Goal: Information Seeking & Learning: Learn about a topic

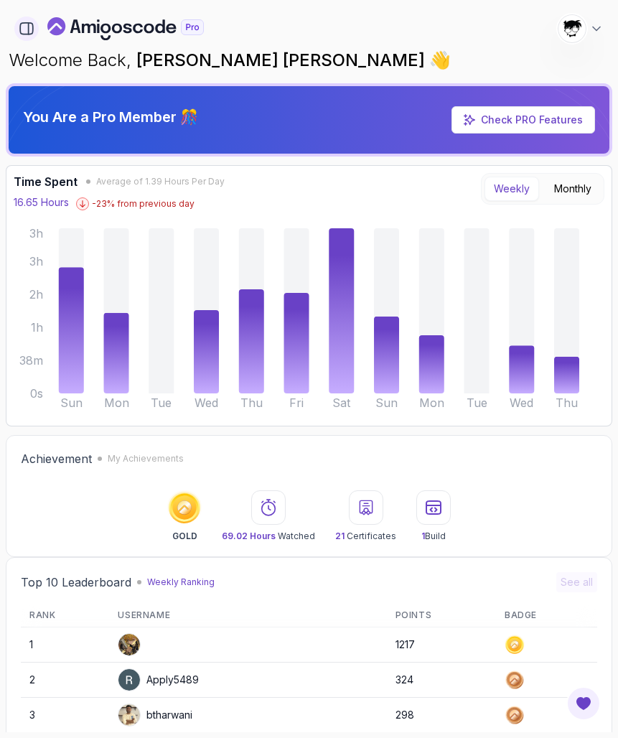
click at [19, 31] on icon "button" at bounding box center [27, 29] width 16 height 16
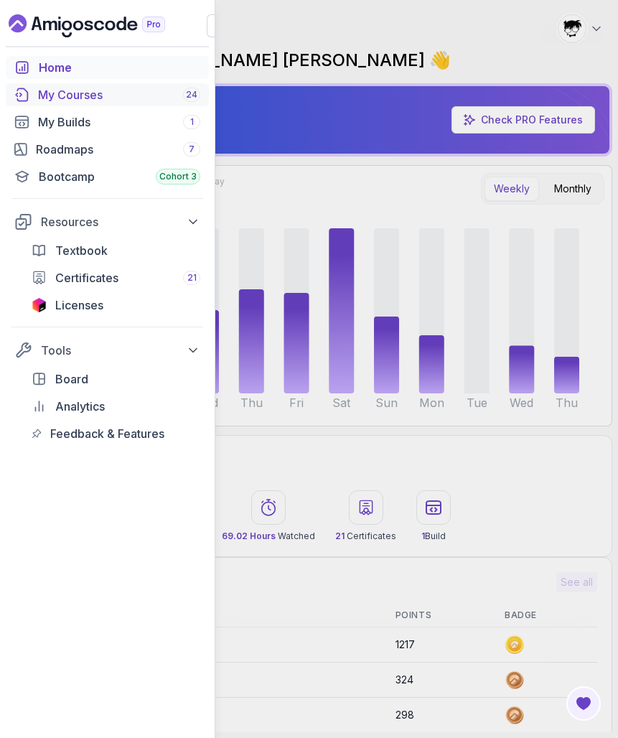
click at [47, 95] on div "My Courses 24" at bounding box center [119, 94] width 162 height 17
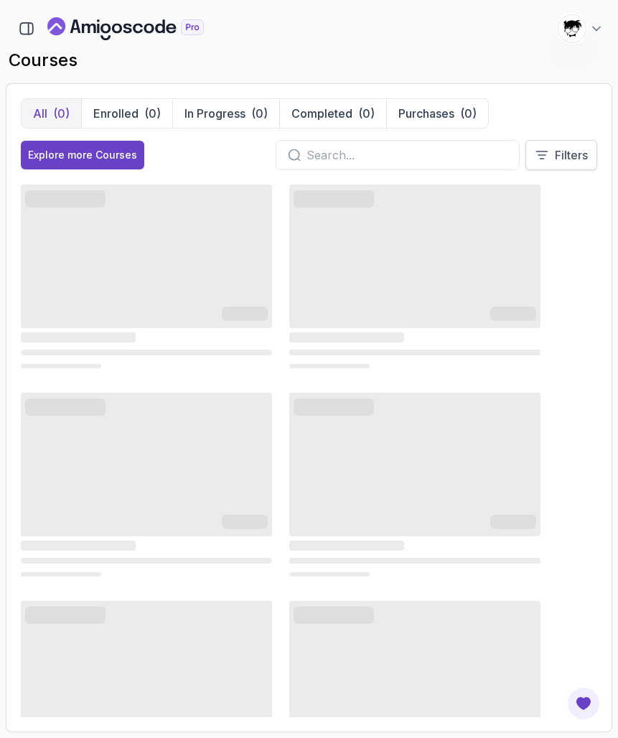
click at [549, 154] on button "Filters" at bounding box center [561, 155] width 72 height 30
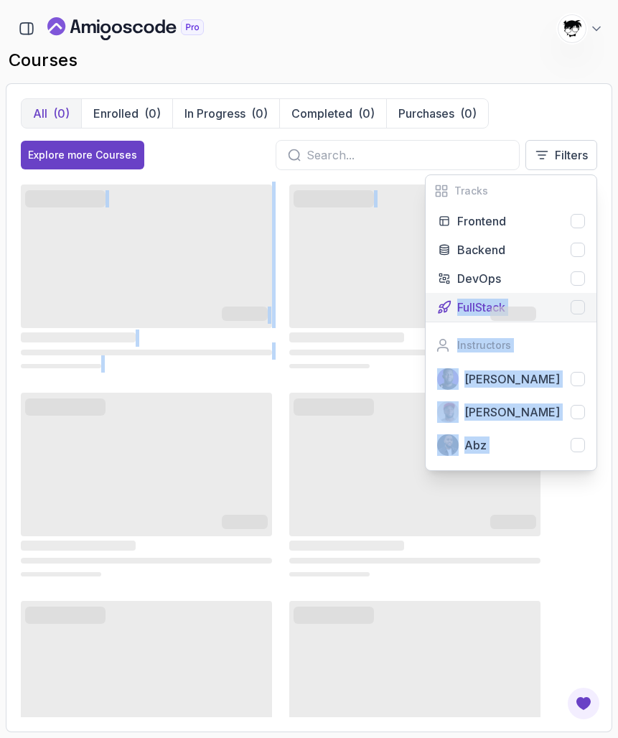
drag, startPoint x: 505, startPoint y: 311, endPoint x: 454, endPoint y: 311, distance: 51.0
click at [454, 311] on div "All (0) Enrolled (0) In Progress (0) Completed (0) Purchases (0) Explore more C…" at bounding box center [309, 407] width 576 height 619
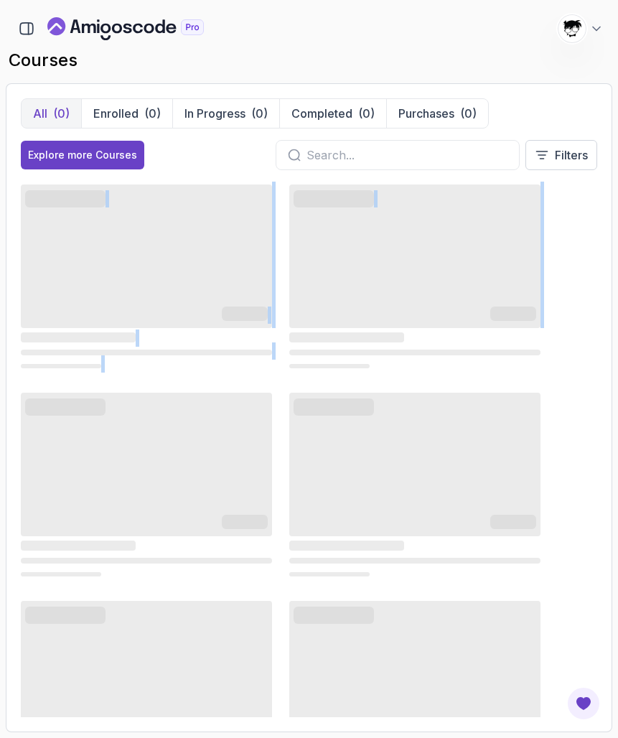
click at [535, 90] on div "All (0) Enrolled (0) In Progress (0) Completed (0) Purchases (0) Explore more C…" at bounding box center [309, 407] width 606 height 649
click at [551, 145] on button "Filters" at bounding box center [561, 155] width 72 height 30
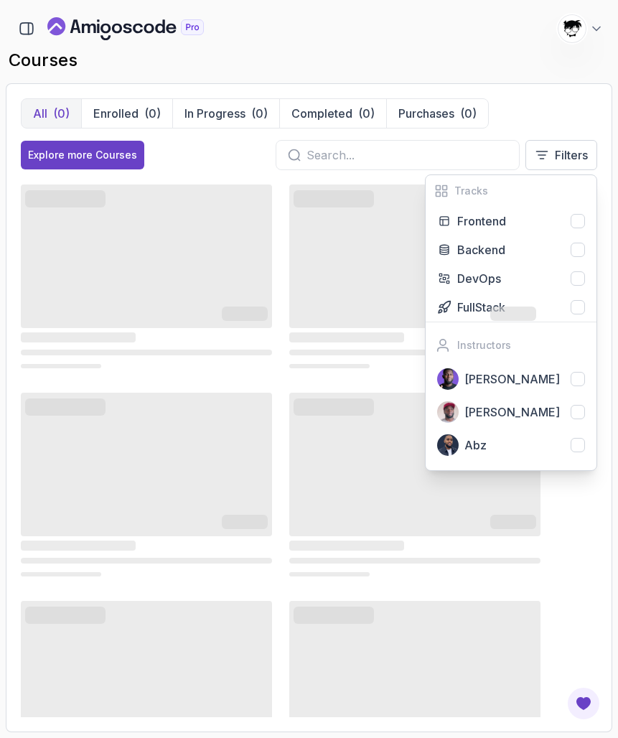
click at [366, 376] on div "‌ ‌ ‌ ‌ ‌ ‌ ‌ ‌ ‌ ‌ ‌ ‌ ‌ ‌ ‌ ‌ ‌ ‌ ‌ ‌ ‌ ‌ ‌ ‌ ‌ ‌ ‌ ‌ ‌ ‌ ‌ ‌ ‌ ‌ ‌ ‌ ‌ ‌ ‌ ‌…" at bounding box center [309, 589] width 576 height 815
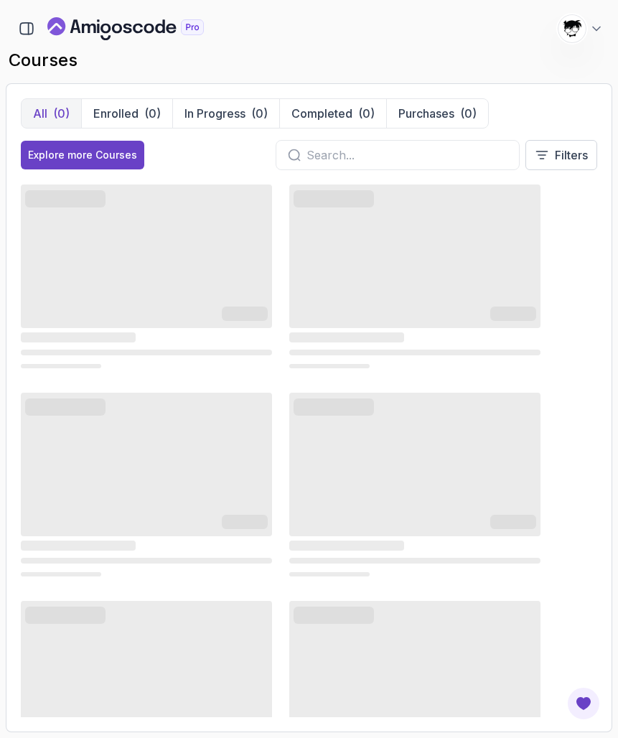
click at [102, 55] on h2 "courses" at bounding box center [309, 60] width 601 height 23
click at [93, 64] on h2 "courses" at bounding box center [309, 60] width 601 height 23
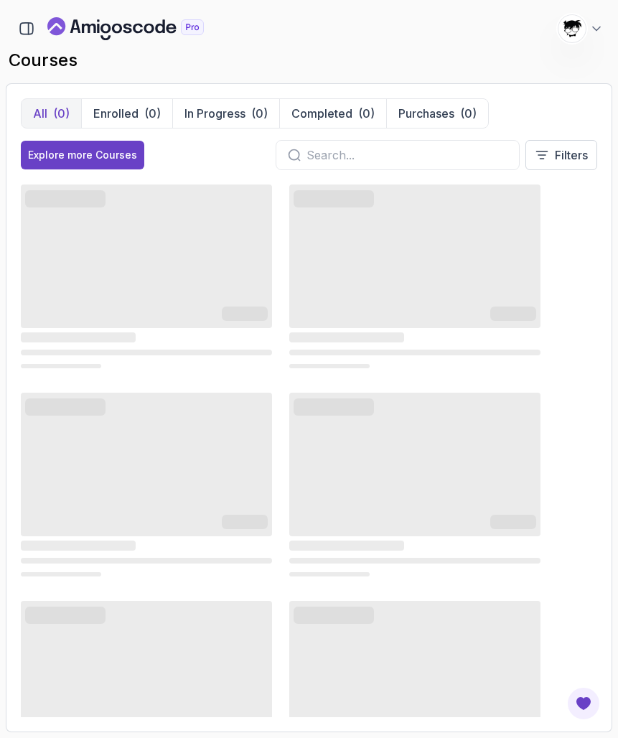
click at [118, 42] on div "1718 Points Abdallah Issa Al-Kass Student" at bounding box center [309, 28] width 606 height 29
click at [107, 55] on h2 "courses" at bounding box center [309, 60] width 601 height 23
click at [87, 56] on h2 "courses" at bounding box center [309, 60] width 601 height 23
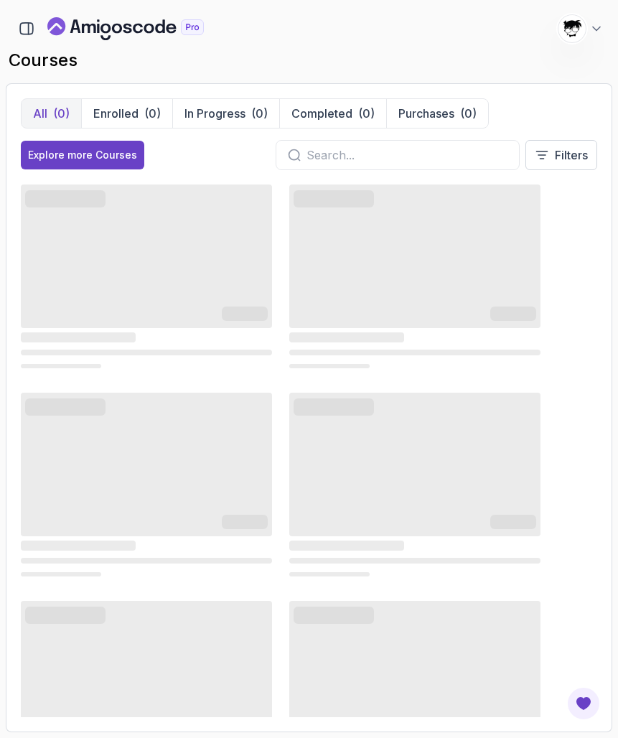
drag, startPoint x: 154, startPoint y: 32, endPoint x: 64, endPoint y: 24, distance: 90.1
click at [64, 24] on icon "Landing page" at bounding box center [56, 26] width 18 height 18
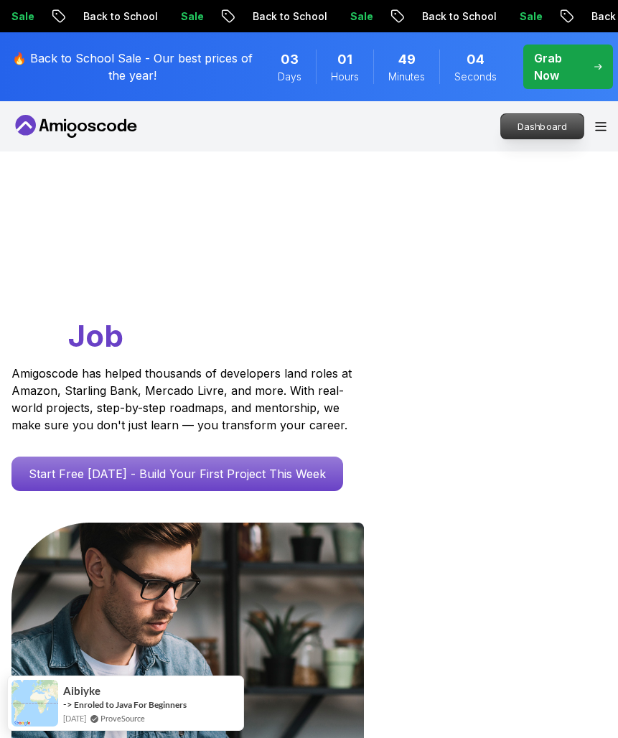
click at [555, 127] on p "Dashboard" at bounding box center [542, 126] width 83 height 24
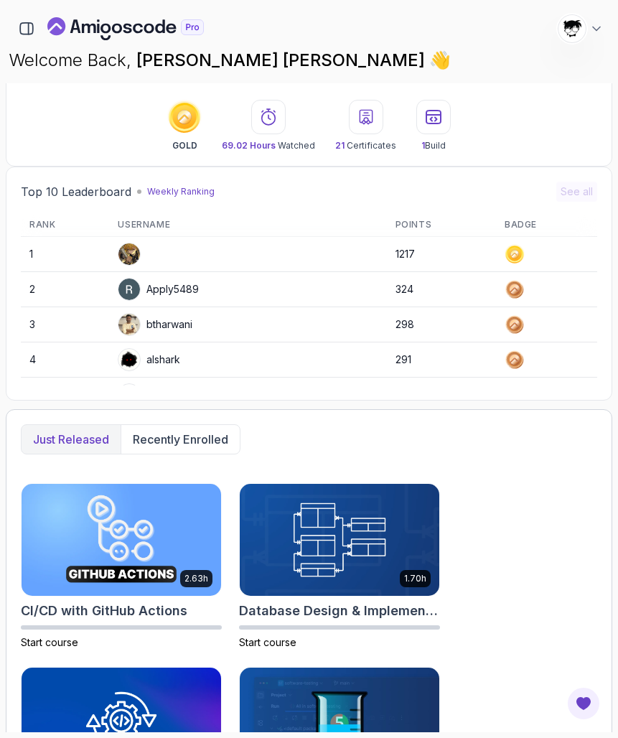
click at [132, 249] on img at bounding box center [129, 254] width 22 height 22
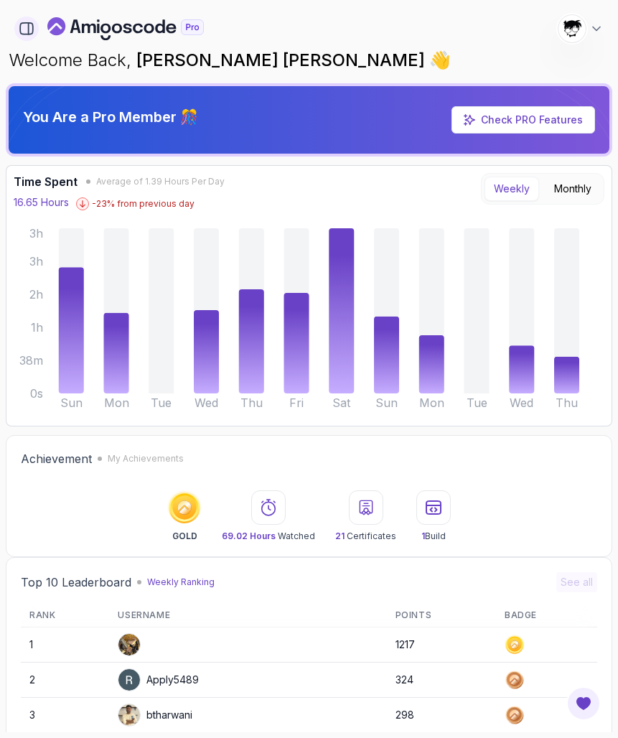
click at [19, 32] on icon "button" at bounding box center [27, 29] width 16 height 16
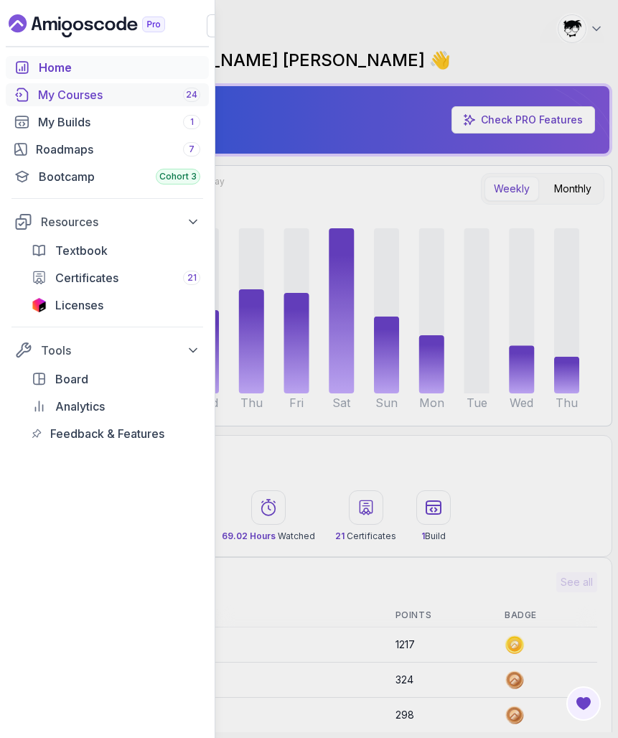
click at [104, 93] on div "My Courses 24" at bounding box center [119, 94] width 162 height 17
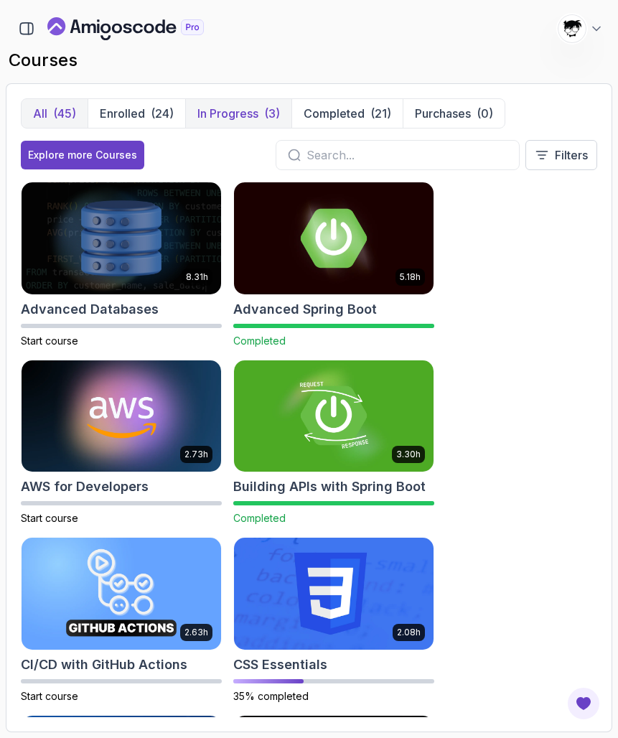
click at [259, 124] on button "In Progress (3)" at bounding box center [238, 113] width 106 height 29
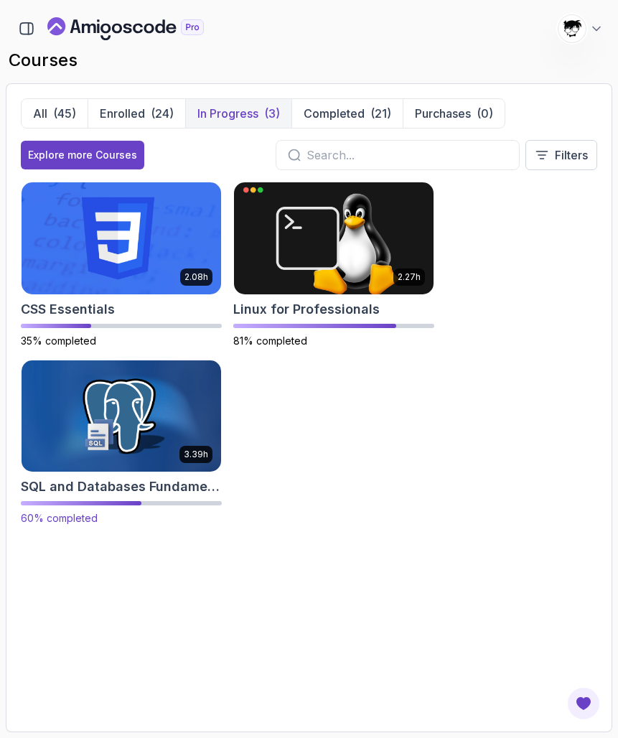
click at [65, 416] on img at bounding box center [122, 415] width 210 height 117
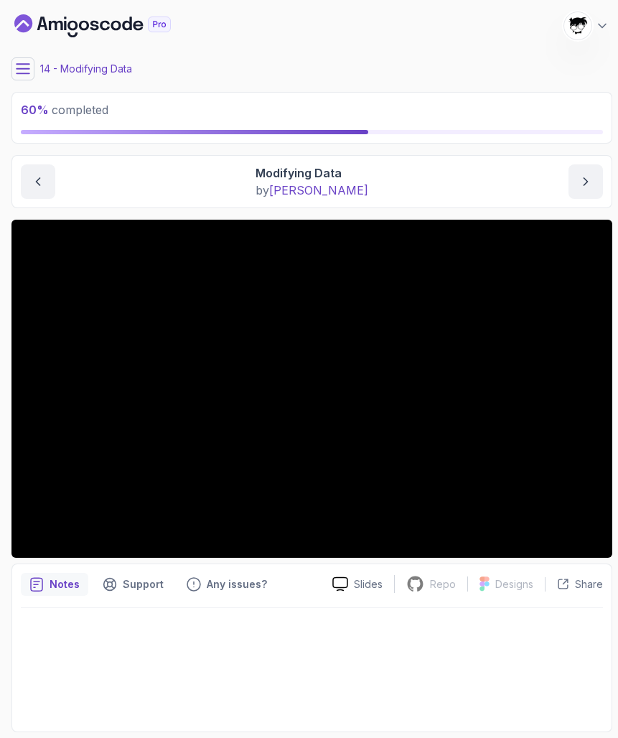
click at [20, 66] on icon at bounding box center [23, 69] width 14 height 14
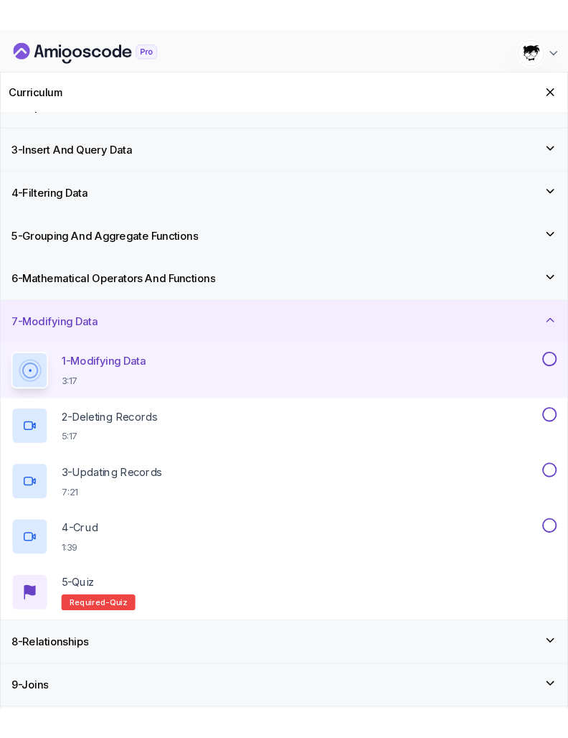
scroll to position [78, 0]
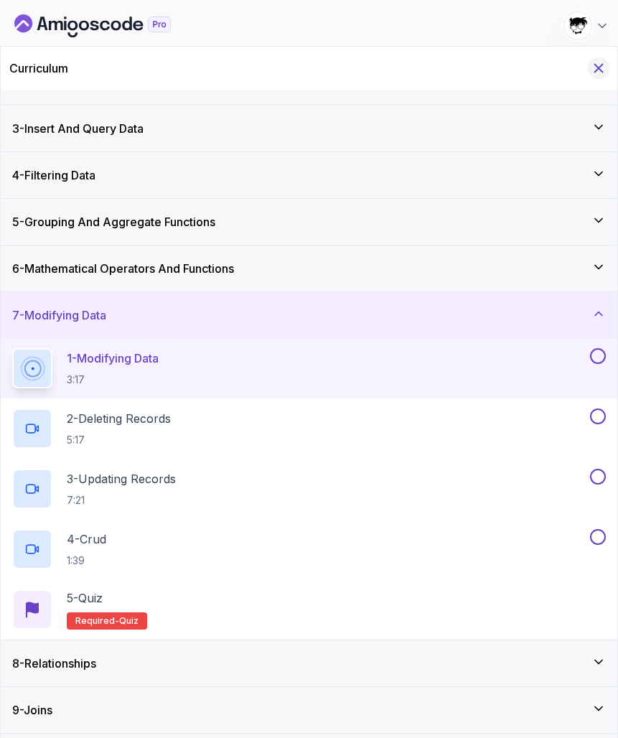
click at [601, 62] on icon "Hide Curriculum for mobile" at bounding box center [599, 68] width 16 height 16
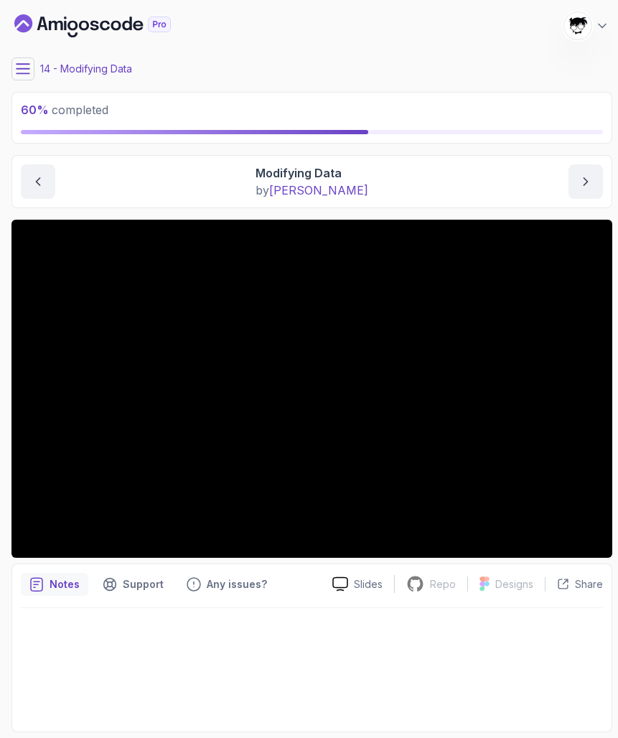
click at [26, 73] on icon at bounding box center [23, 68] width 13 height 9
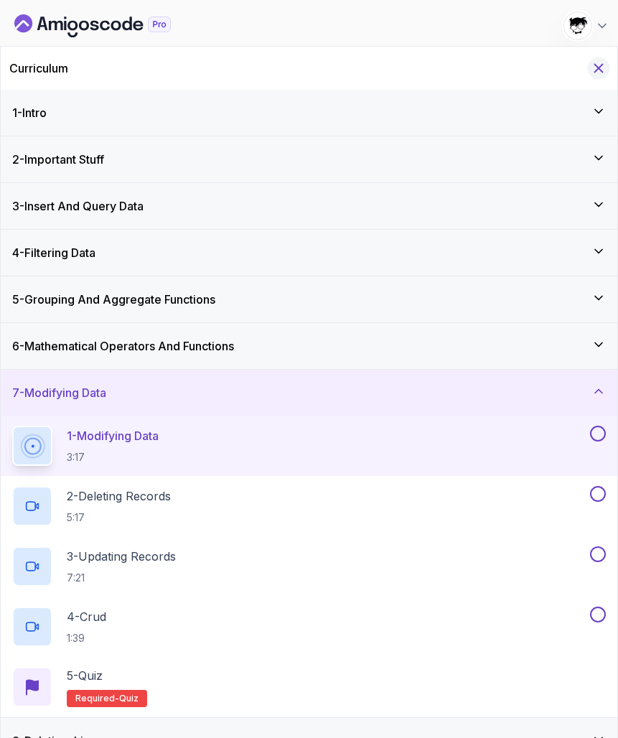
click at [602, 71] on icon "Hide Curriculum for mobile" at bounding box center [599, 69] width 8 height 8
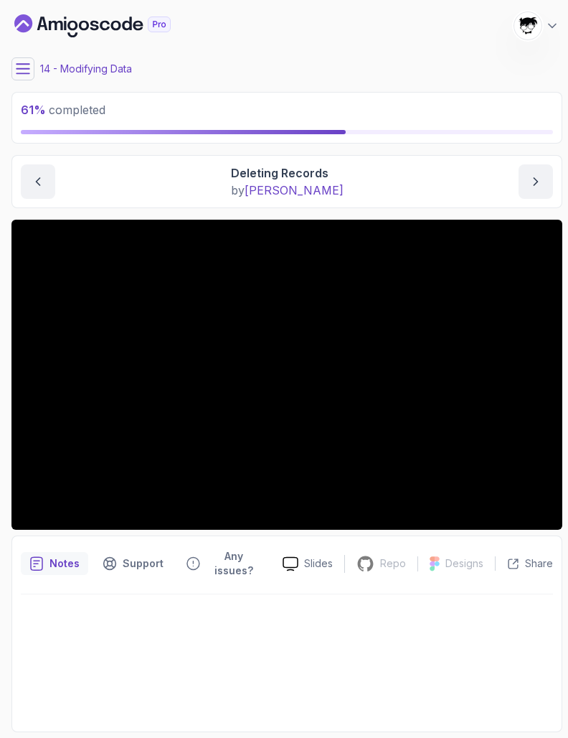
click at [19, 75] on icon at bounding box center [23, 69] width 14 height 14
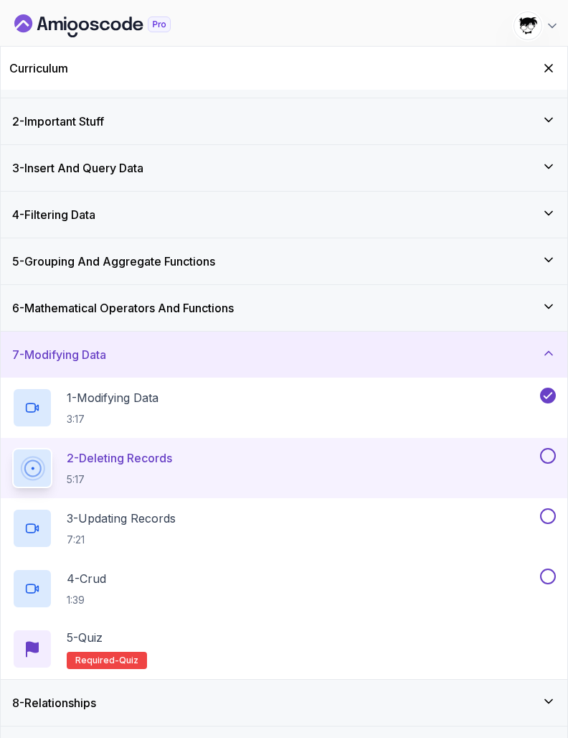
scroll to position [39, 0]
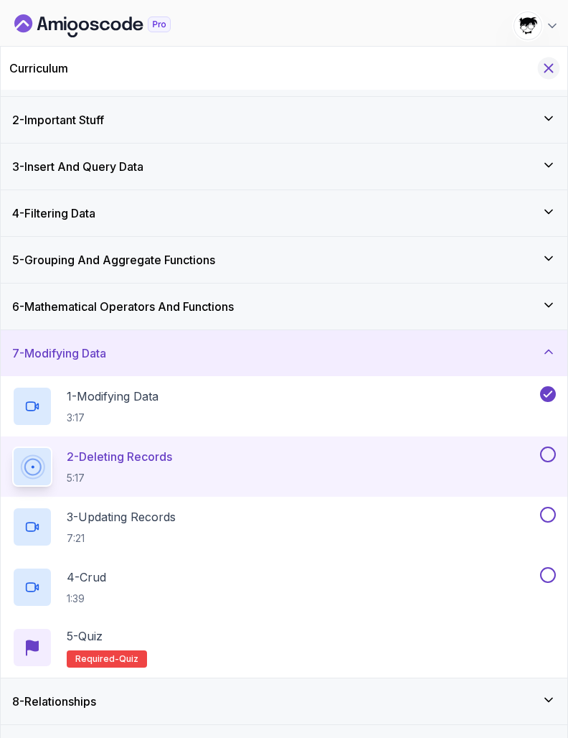
click at [543, 69] on icon "Hide Curriculum for mobile" at bounding box center [549, 68] width 16 height 16
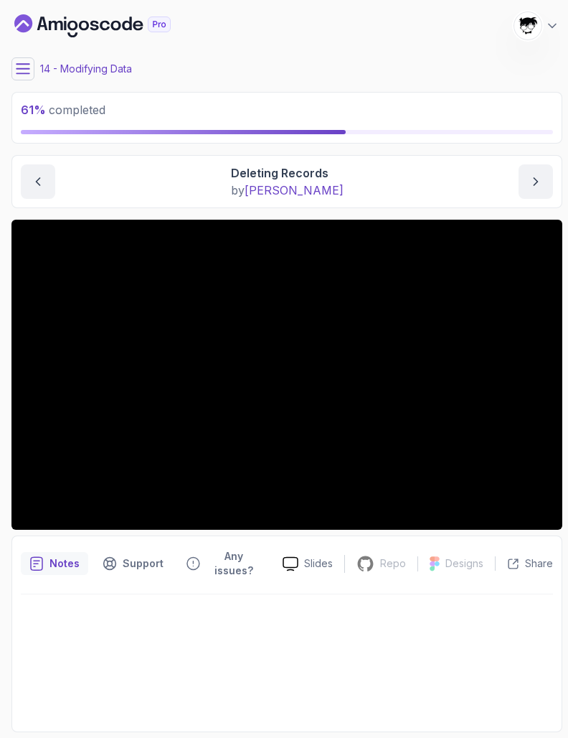
click at [18, 67] on icon at bounding box center [23, 69] width 14 height 14
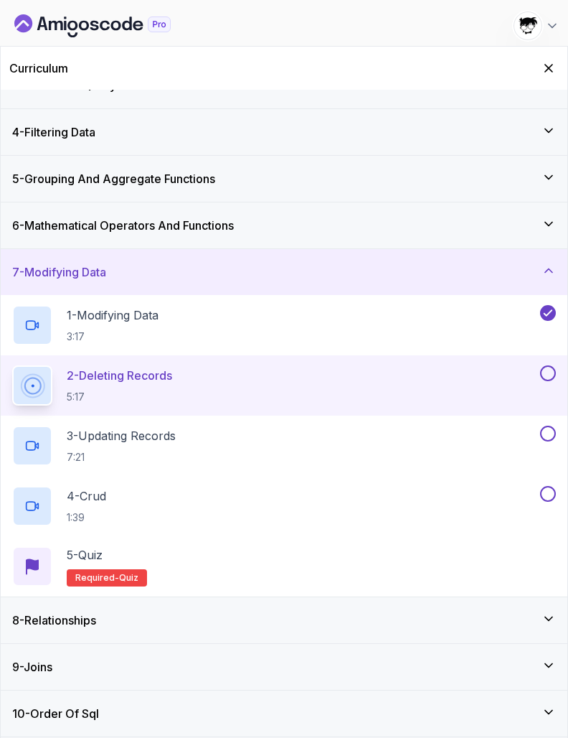
scroll to position [121, 0]
click at [550, 78] on button "Hide Curriculum for mobile" at bounding box center [549, 68] width 22 height 22
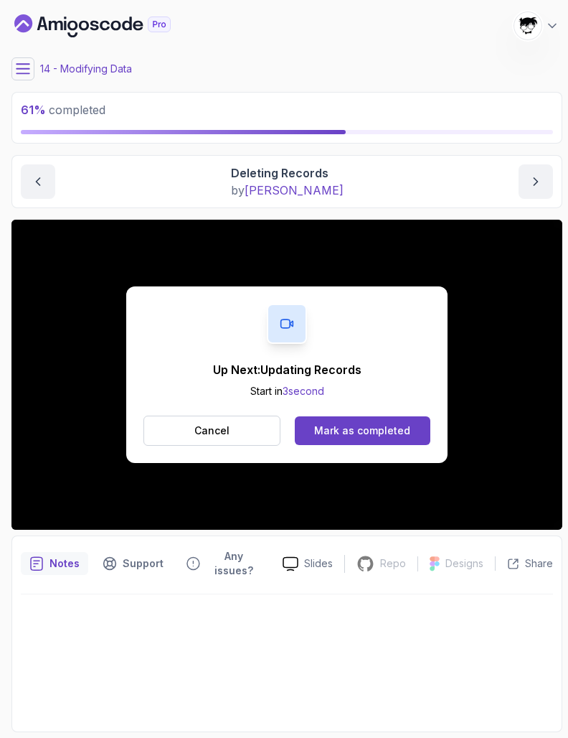
click at [197, 135] on div "61 % completed" at bounding box center [286, 118] width 551 height 52
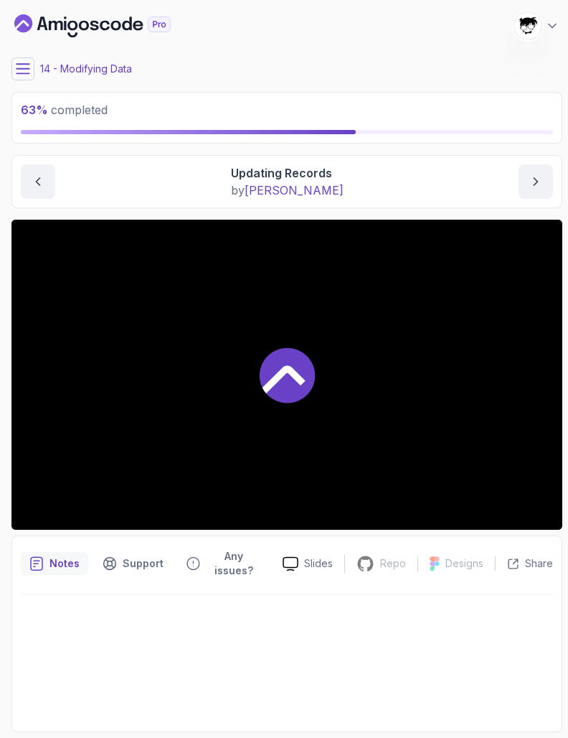
click at [52, 509] on div at bounding box center [286, 375] width 551 height 310
click at [27, 72] on icon at bounding box center [23, 69] width 14 height 14
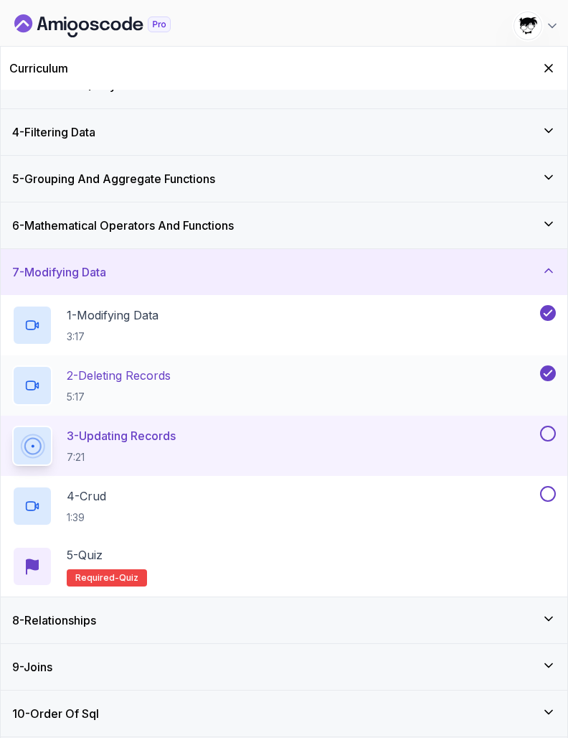
scroll to position [121, 0]
click at [548, 65] on icon "Hide Curriculum for mobile" at bounding box center [549, 68] width 16 height 16
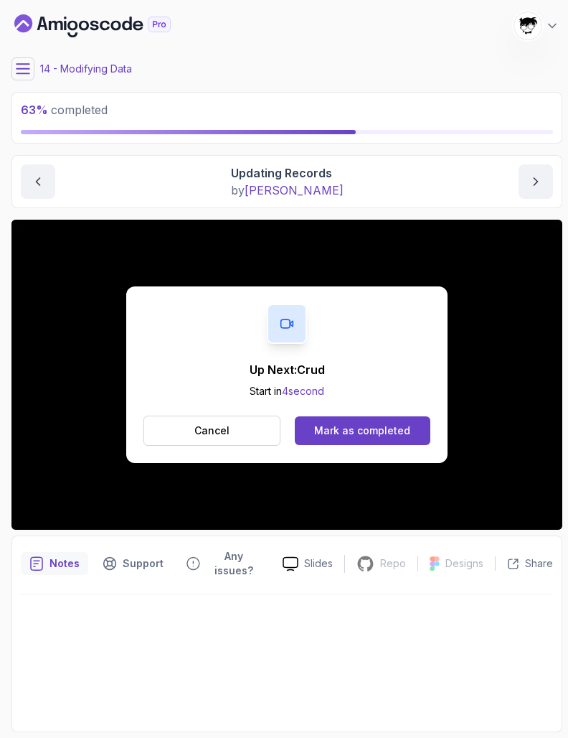
click at [323, 429] on div "Mark as completed" at bounding box center [362, 430] width 96 height 14
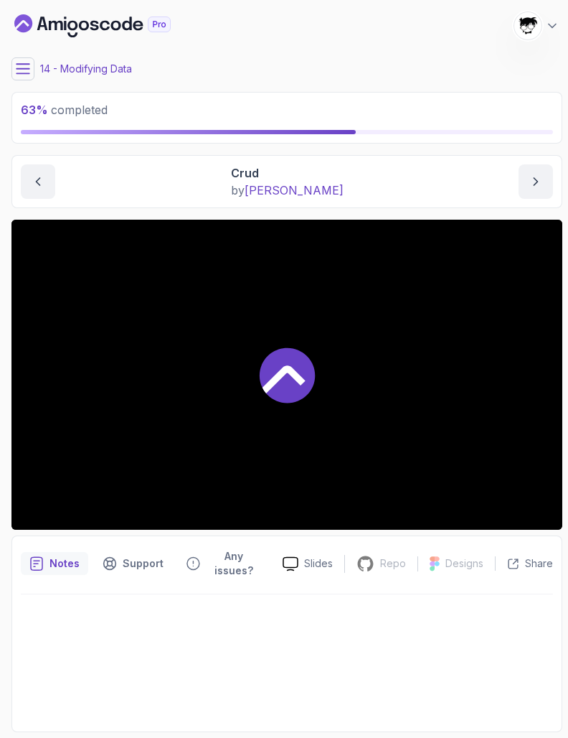
click at [323, 429] on div at bounding box center [286, 375] width 551 height 310
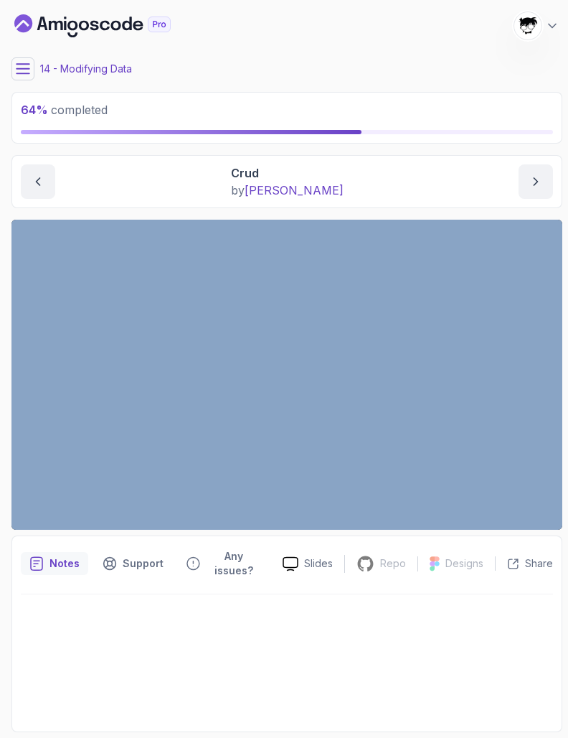
click at [29, 66] on icon at bounding box center [23, 69] width 14 height 14
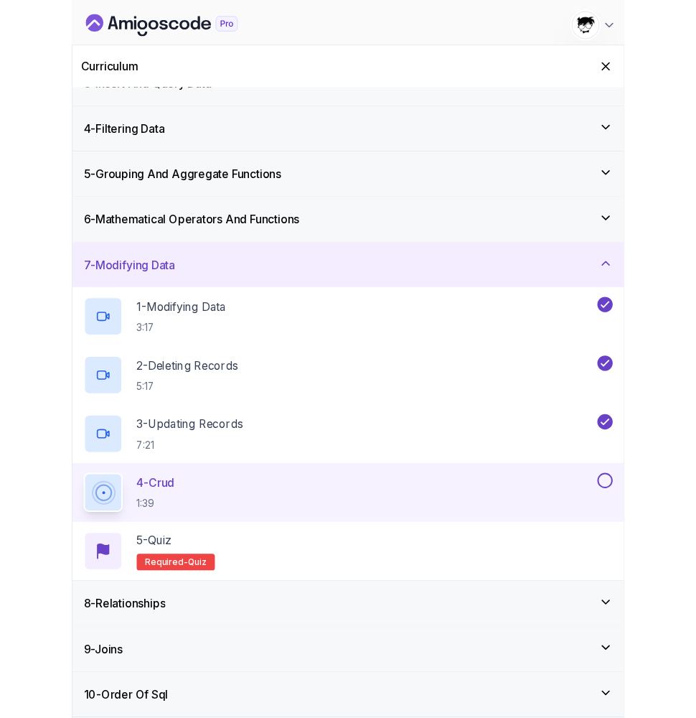
scroll to position [121, 0]
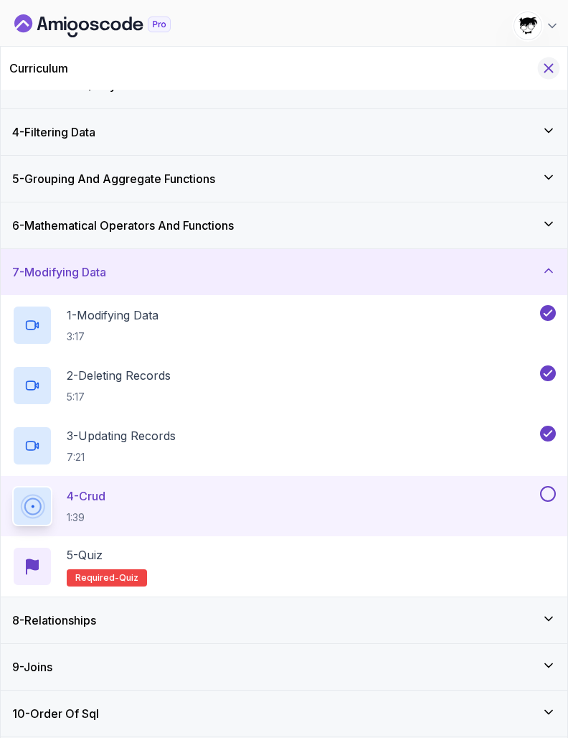
click at [548, 62] on icon "Hide Curriculum for mobile" at bounding box center [549, 68] width 16 height 16
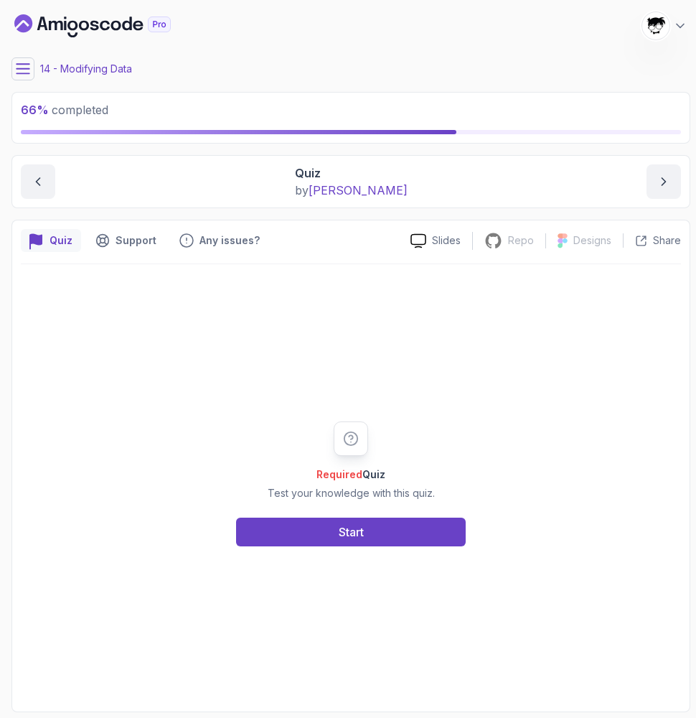
click at [361, 516] on div "Required Quiz Test your knowledge with this quiz. Start" at bounding box center [351, 483] width 276 height 125
click at [356, 527] on div "Start" at bounding box center [351, 531] width 25 height 17
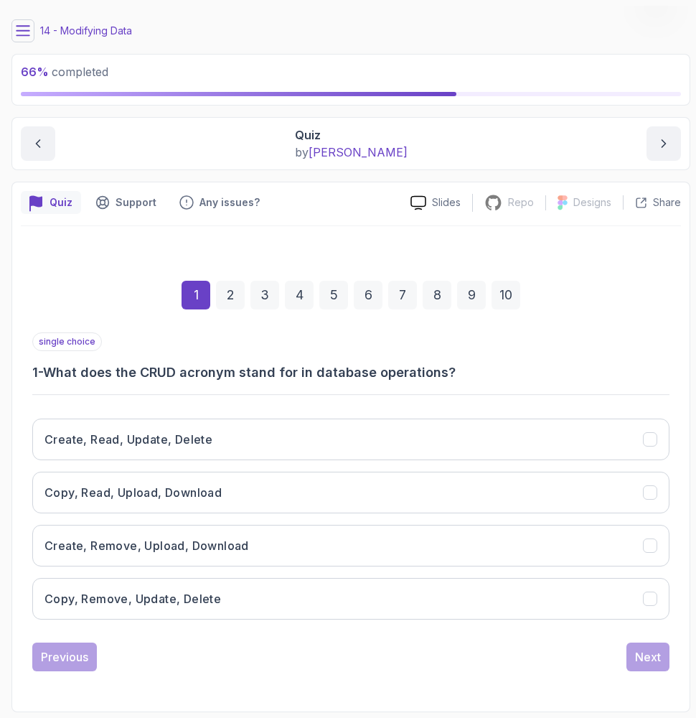
scroll to position [38, 0]
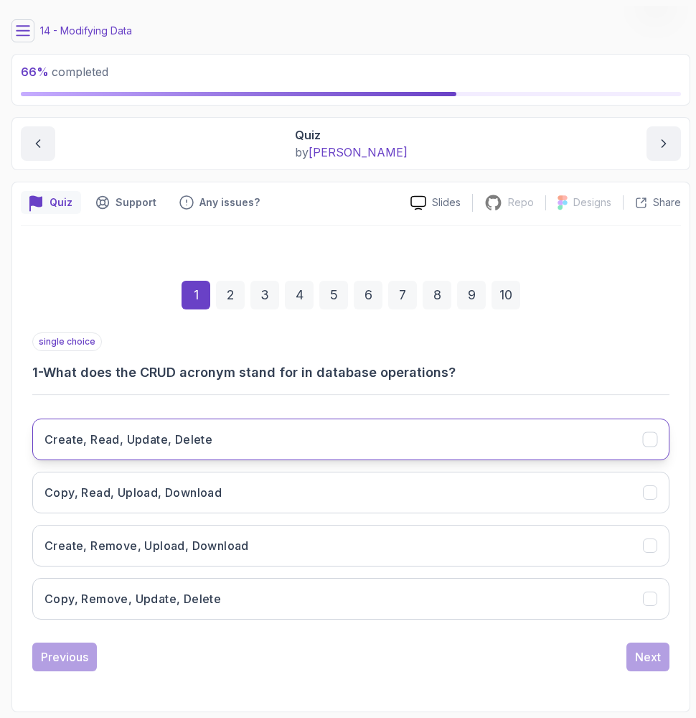
click at [216, 423] on button "Create, Read, Update, Delete" at bounding box center [350, 439] width 637 height 42
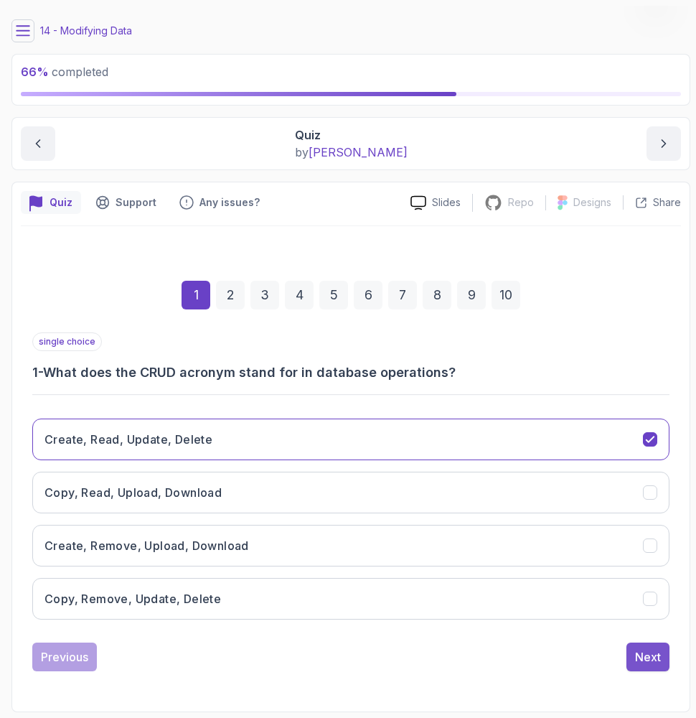
click at [617, 658] on div "Next" at bounding box center [648, 656] width 26 height 17
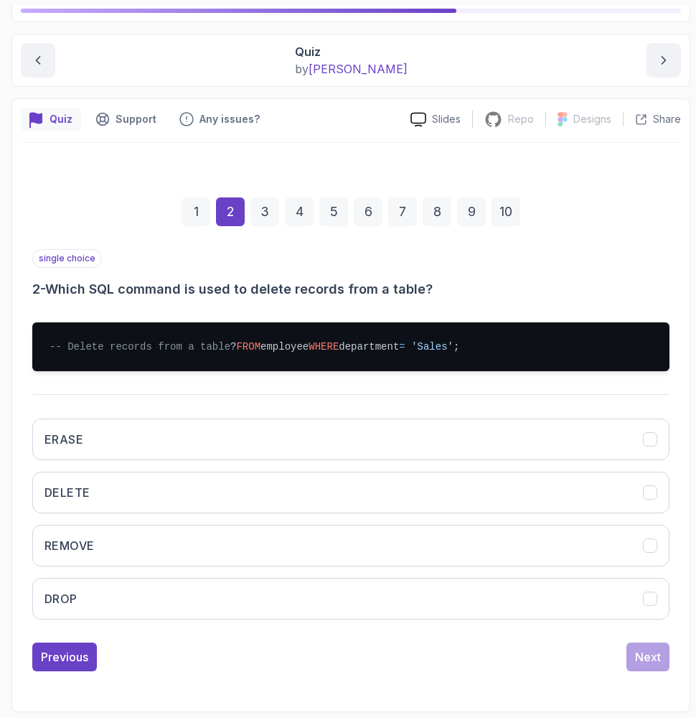
scroll to position [136, 0]
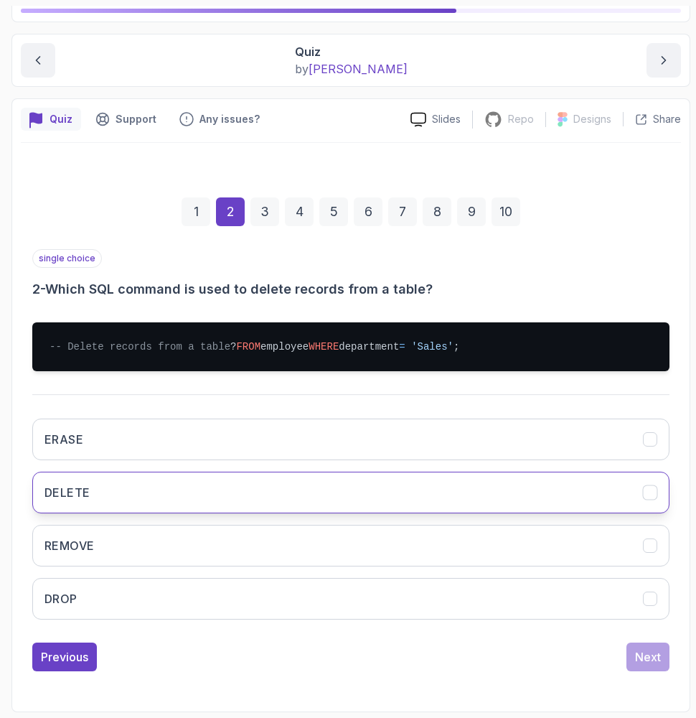
click at [501, 494] on button "DELETE" at bounding box center [350, 492] width 637 height 42
click at [617, 644] on button "Next" at bounding box center [648, 656] width 43 height 29
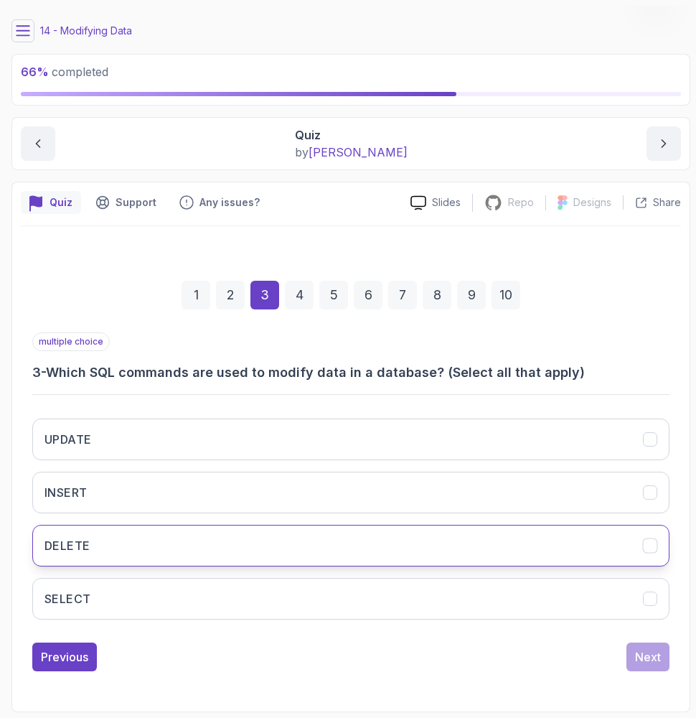
scroll to position [0, 0]
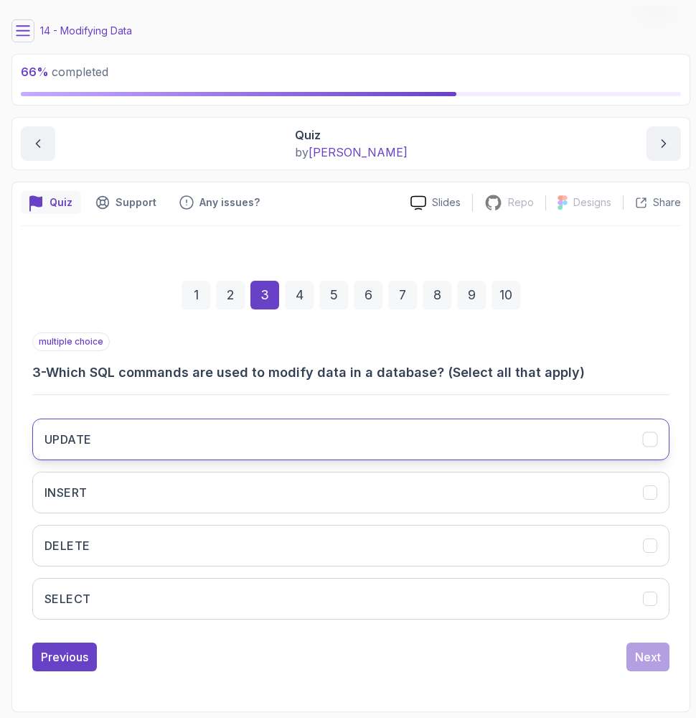
click at [360, 449] on button "UPDATE" at bounding box center [350, 439] width 637 height 42
click at [368, 446] on button "UPDATE" at bounding box center [350, 439] width 637 height 42
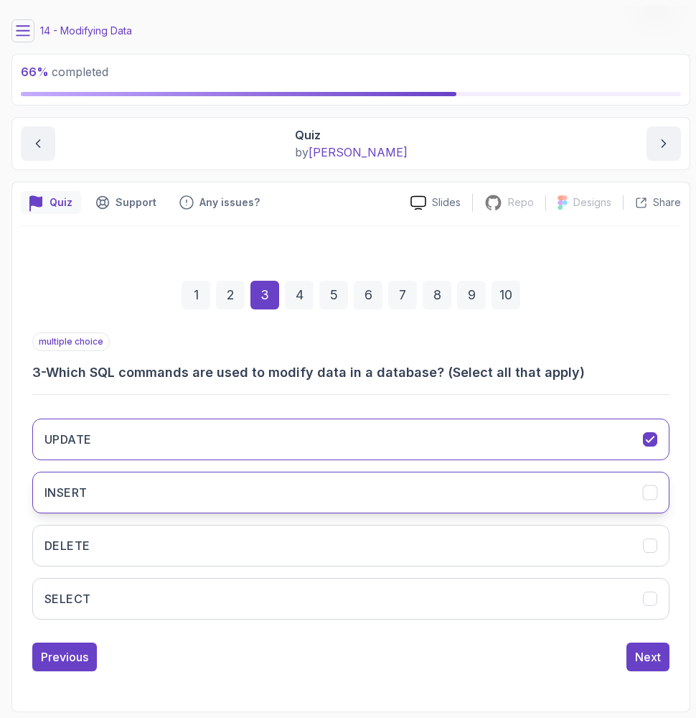
click at [320, 502] on button "INSERT" at bounding box center [350, 492] width 637 height 42
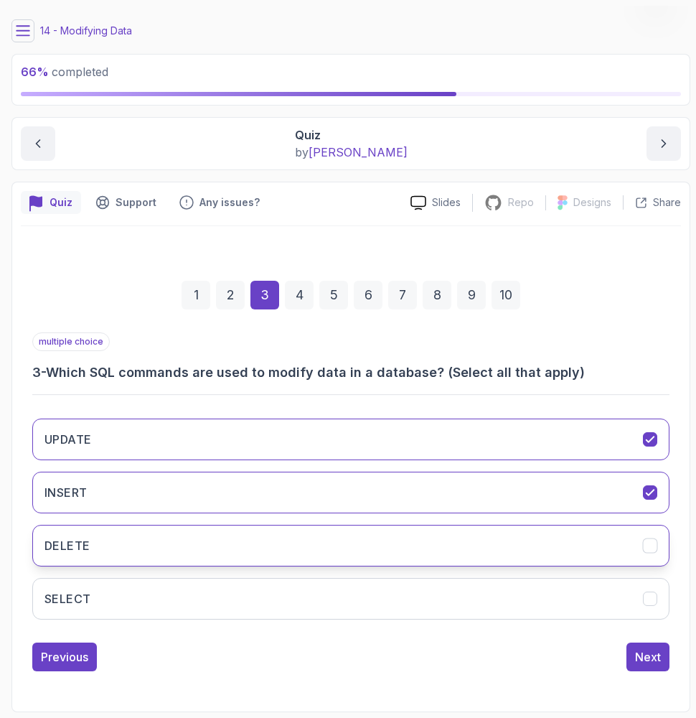
click at [310, 561] on button "DELETE" at bounding box center [350, 546] width 637 height 42
click at [617, 656] on button "Next" at bounding box center [648, 656] width 43 height 29
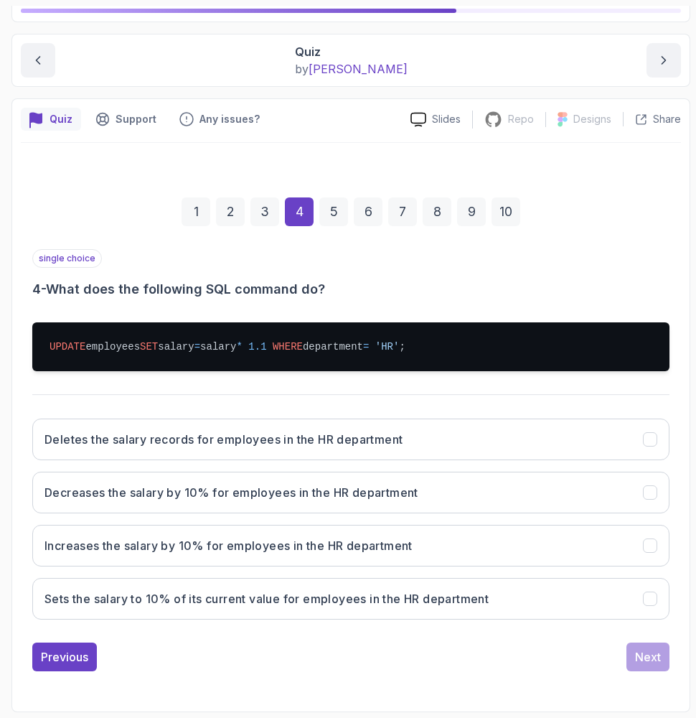
scroll to position [121, 0]
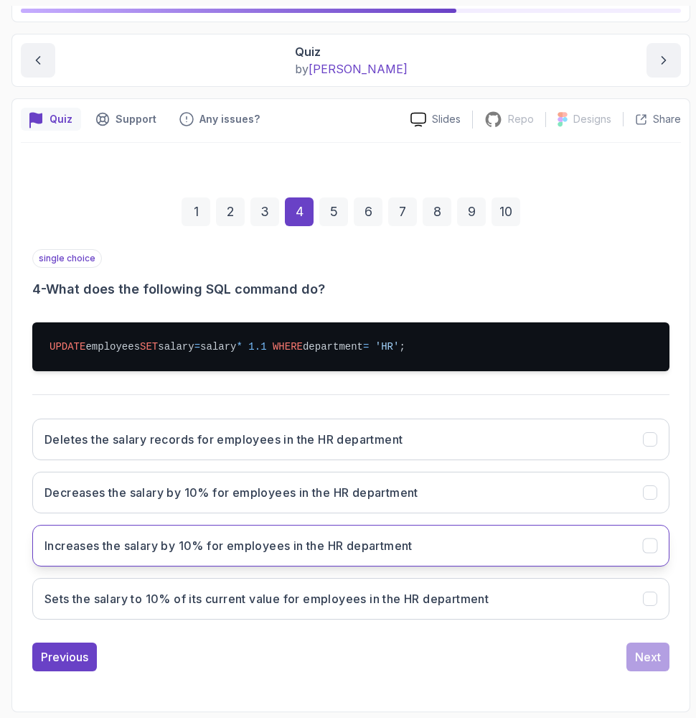
click at [138, 526] on button "Increases the salary by 10% for employees in the HR department" at bounding box center [350, 546] width 637 height 42
click at [617, 660] on div "Next" at bounding box center [648, 656] width 26 height 17
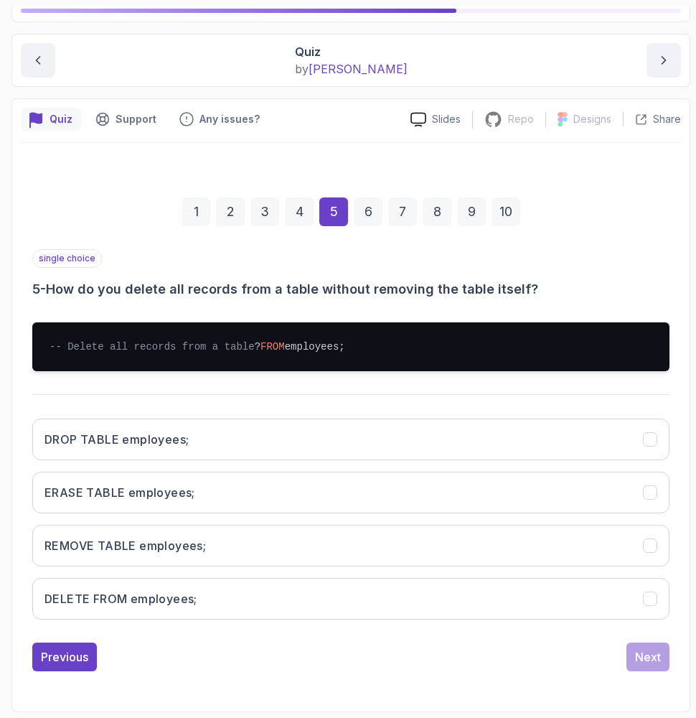
scroll to position [136, 0]
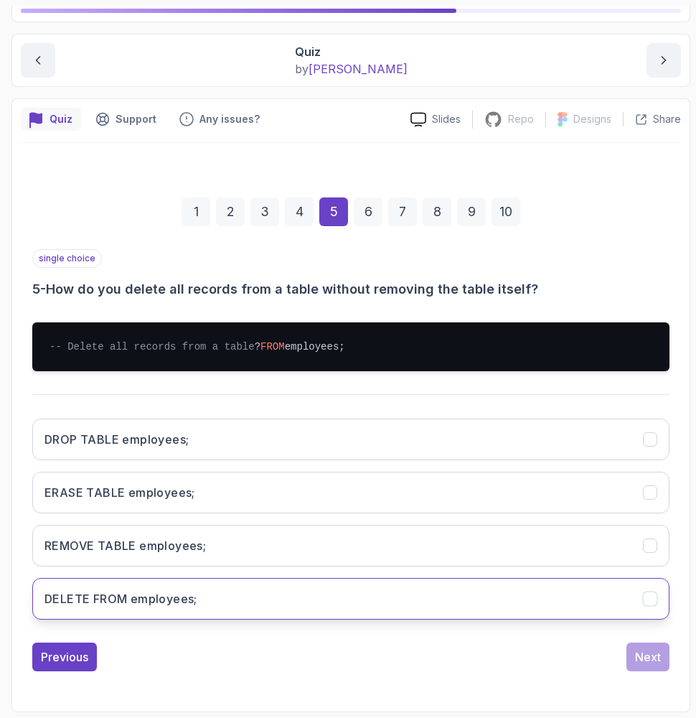
click at [376, 606] on button "DELETE FROM employees;" at bounding box center [350, 599] width 637 height 42
click at [617, 649] on button "Next" at bounding box center [648, 656] width 43 height 29
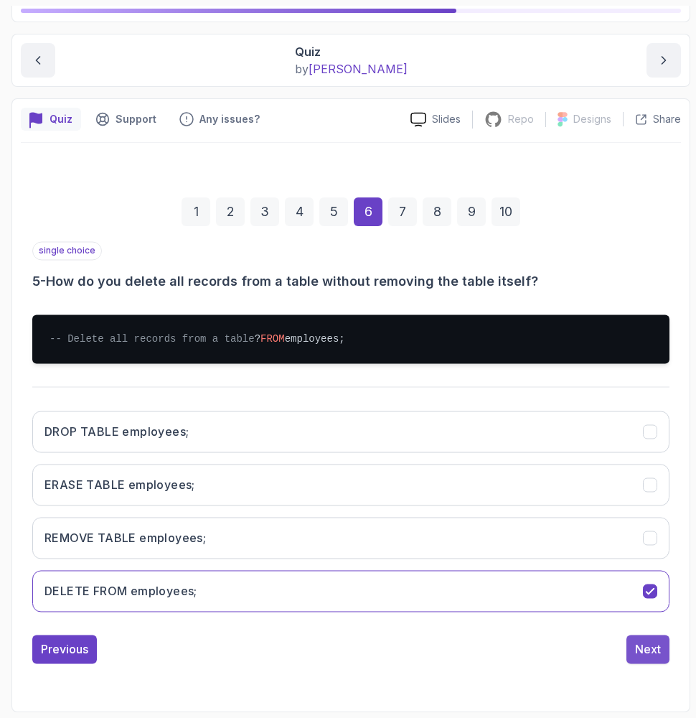
scroll to position [58, 0]
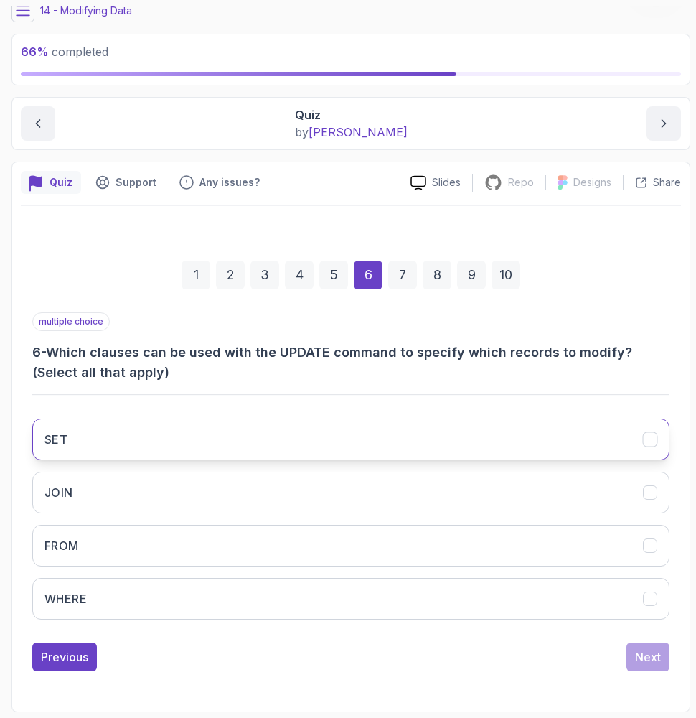
click at [564, 423] on button "SET" at bounding box center [350, 439] width 637 height 42
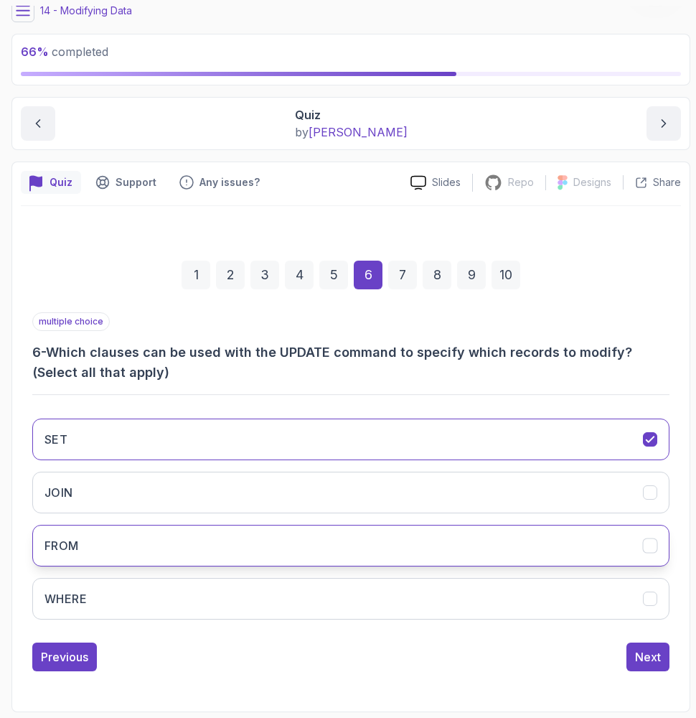
click at [474, 538] on button "FROM" at bounding box center [350, 546] width 637 height 42
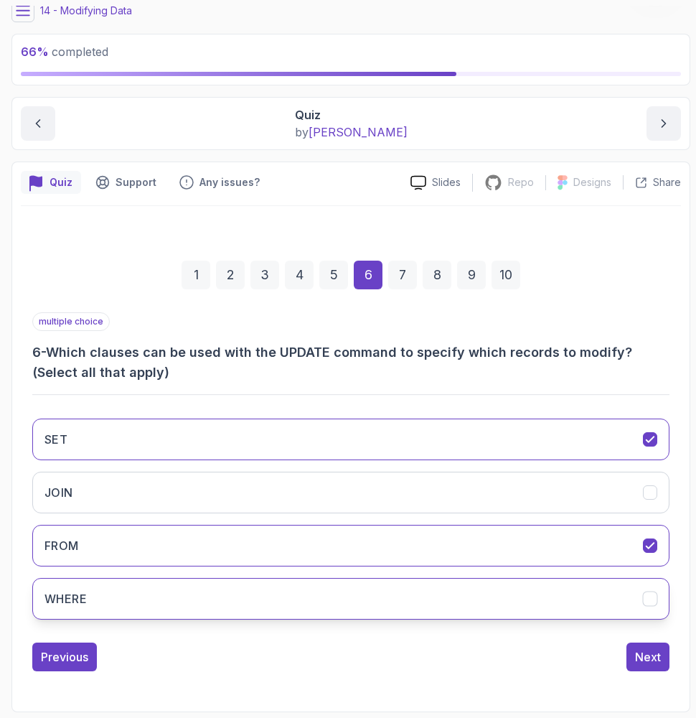
click at [464, 611] on button "WHERE" at bounding box center [350, 599] width 637 height 42
click at [617, 670] on button "Next" at bounding box center [648, 656] width 43 height 29
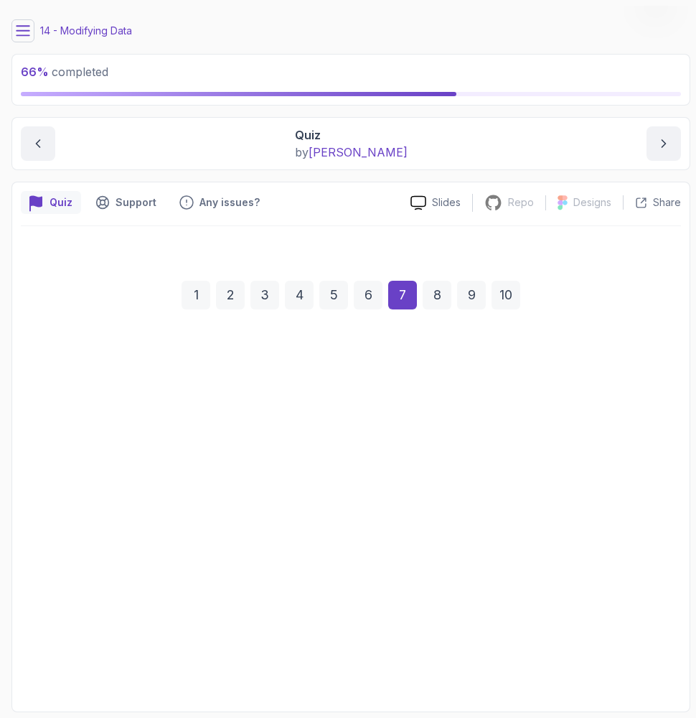
scroll to position [38, 0]
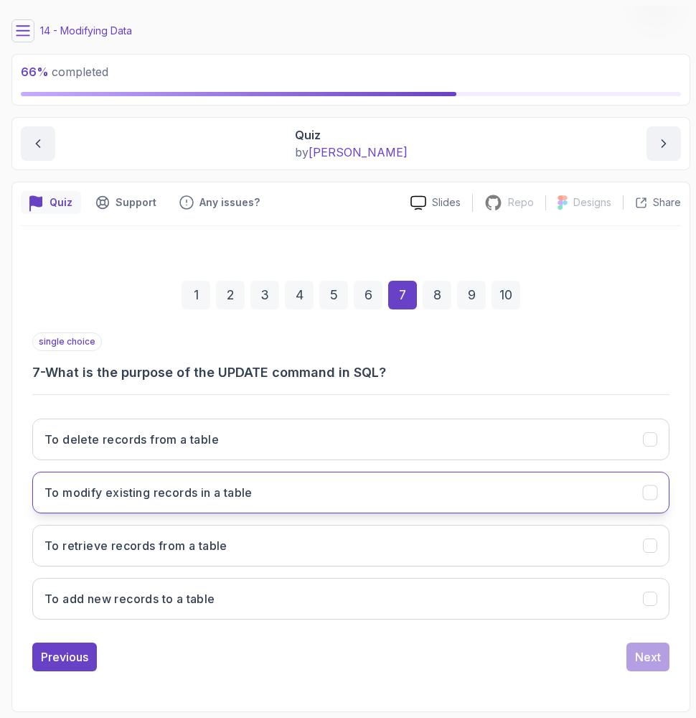
click at [254, 487] on button "To modify existing records in a table" at bounding box center [350, 492] width 637 height 42
click at [617, 654] on div "Next" at bounding box center [648, 656] width 26 height 17
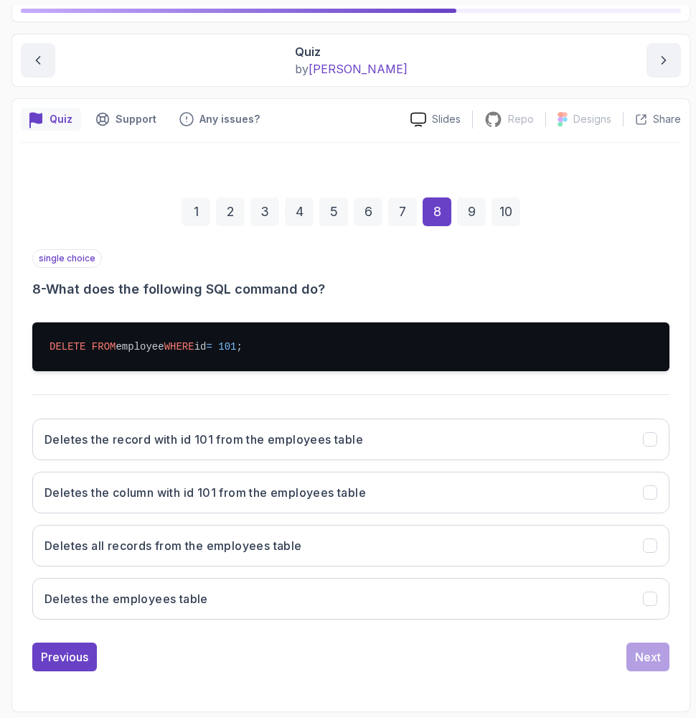
scroll to position [121, 0]
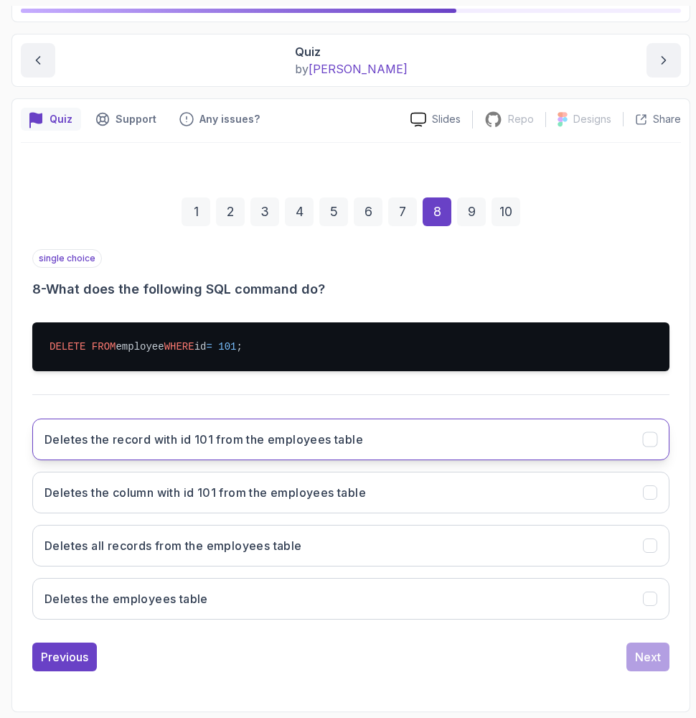
click at [110, 431] on h3 "Deletes the record with id 101 from the employees table" at bounding box center [203, 439] width 319 height 17
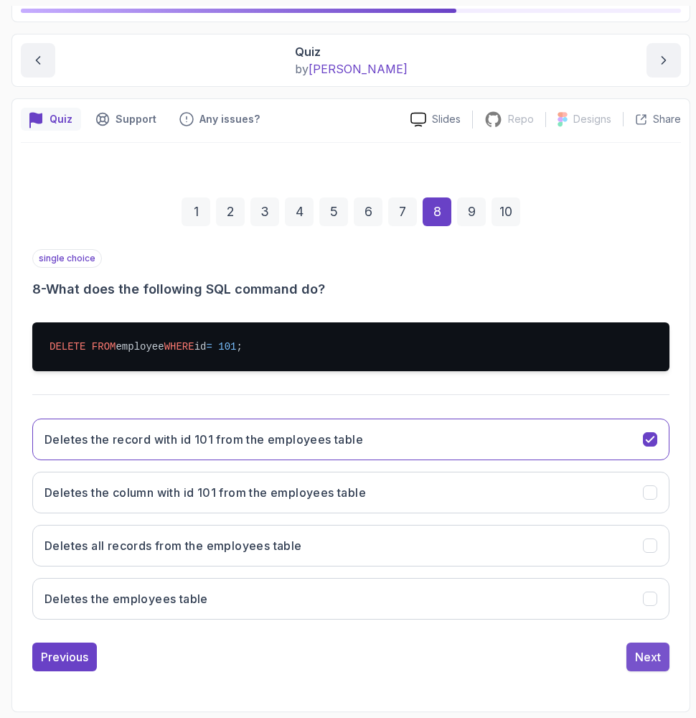
click at [617, 643] on button "Next" at bounding box center [648, 656] width 43 height 29
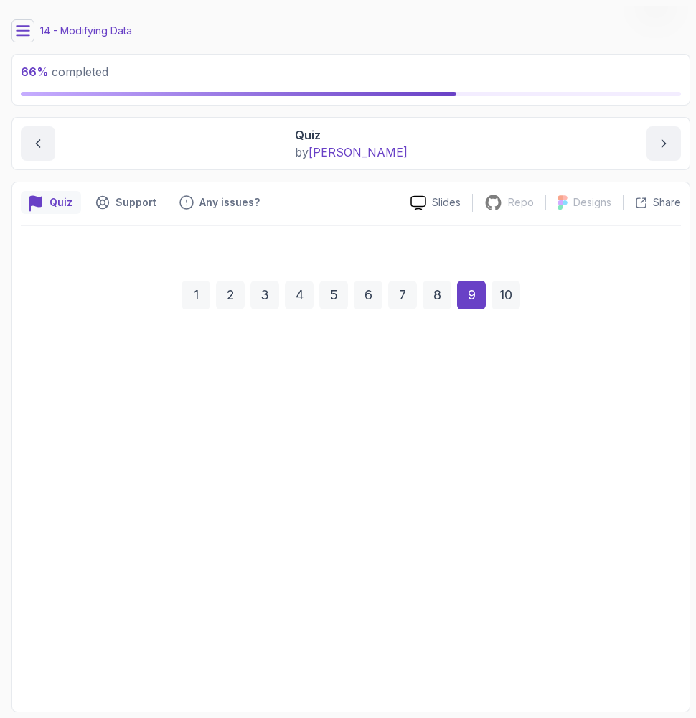
scroll to position [38, 0]
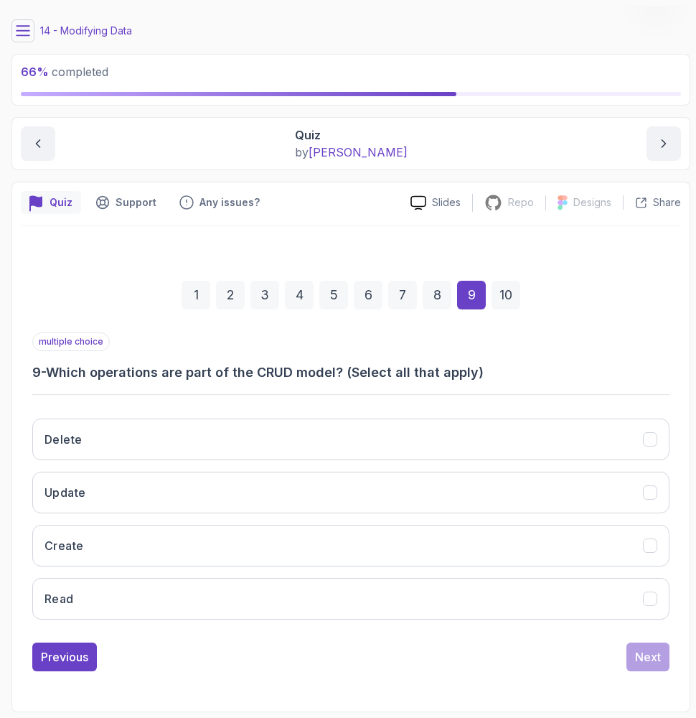
click at [149, 568] on div "Delete Update Create Read" at bounding box center [350, 519] width 637 height 224
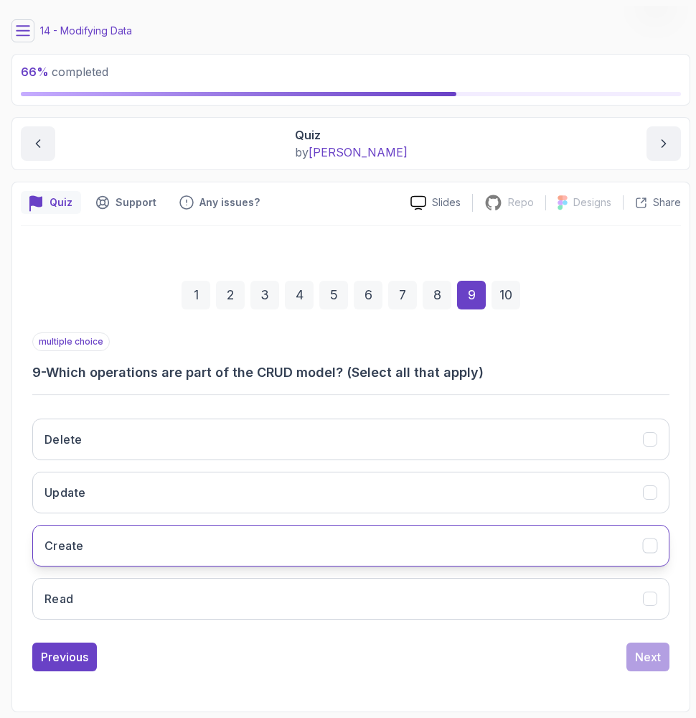
click at [142, 553] on button "Create" at bounding box center [350, 546] width 637 height 42
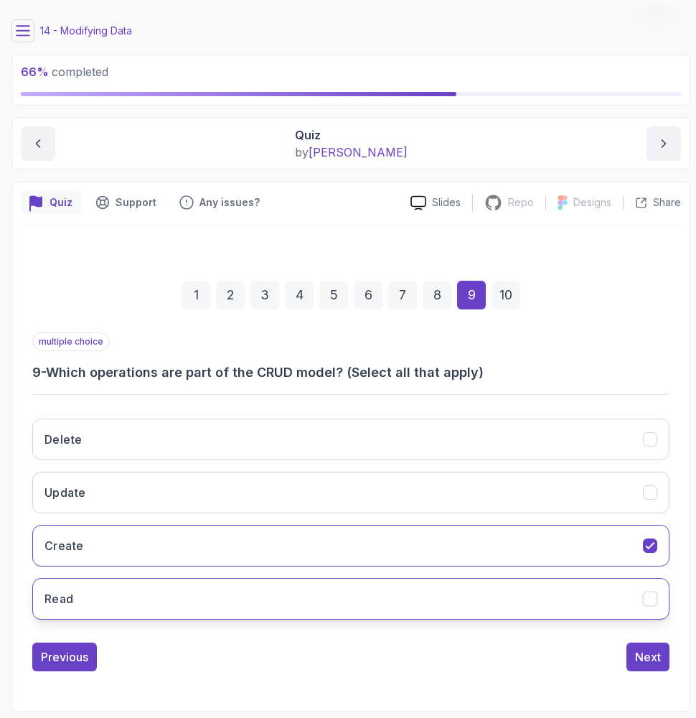
click at [134, 582] on button "Read" at bounding box center [350, 599] width 637 height 42
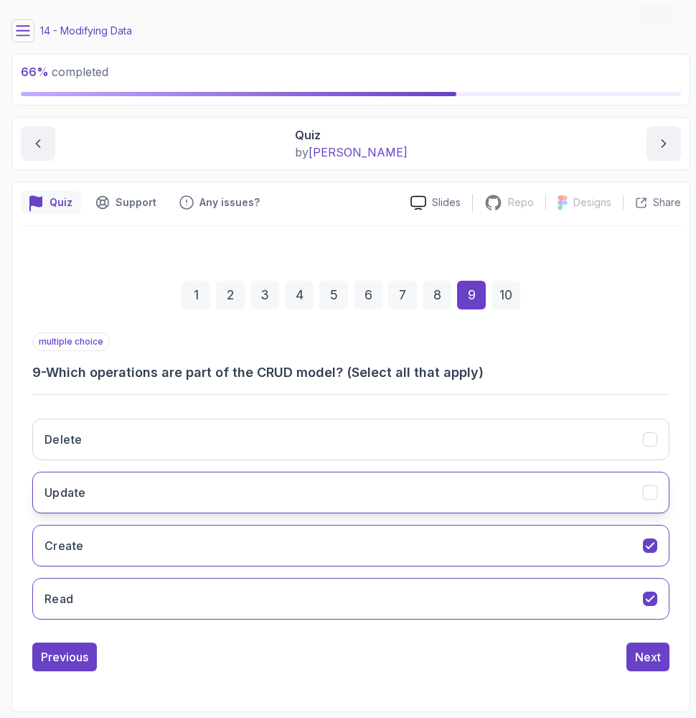
click at [121, 507] on button "Update" at bounding box center [350, 492] width 637 height 42
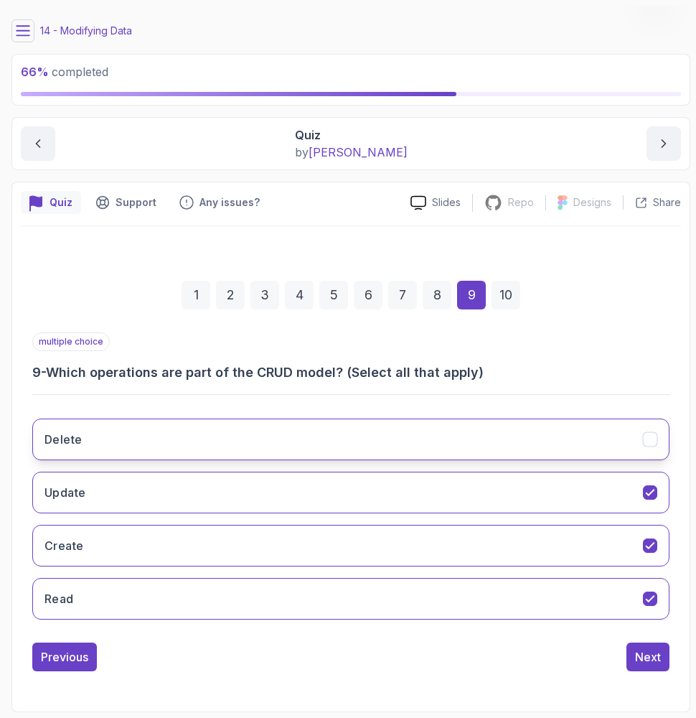
click at [105, 454] on button "Delete" at bounding box center [350, 439] width 637 height 42
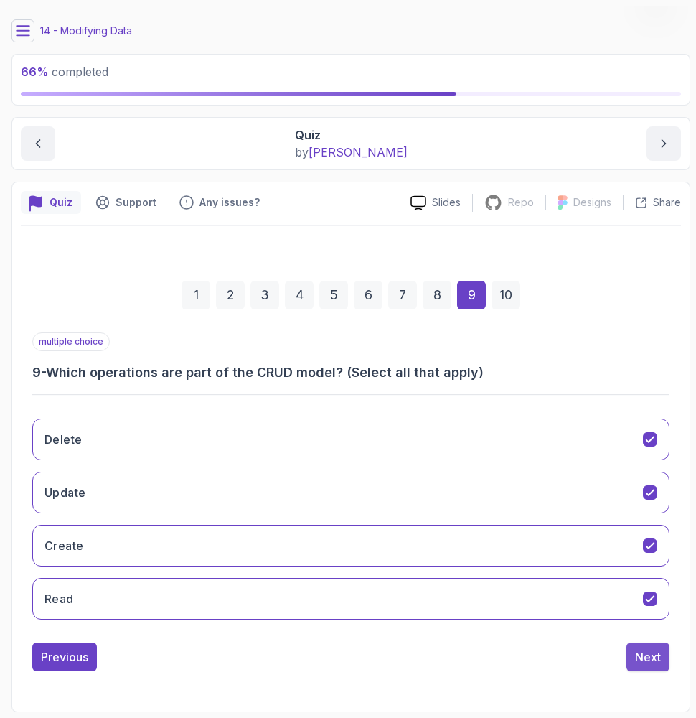
click at [617, 662] on button "Next" at bounding box center [648, 656] width 43 height 29
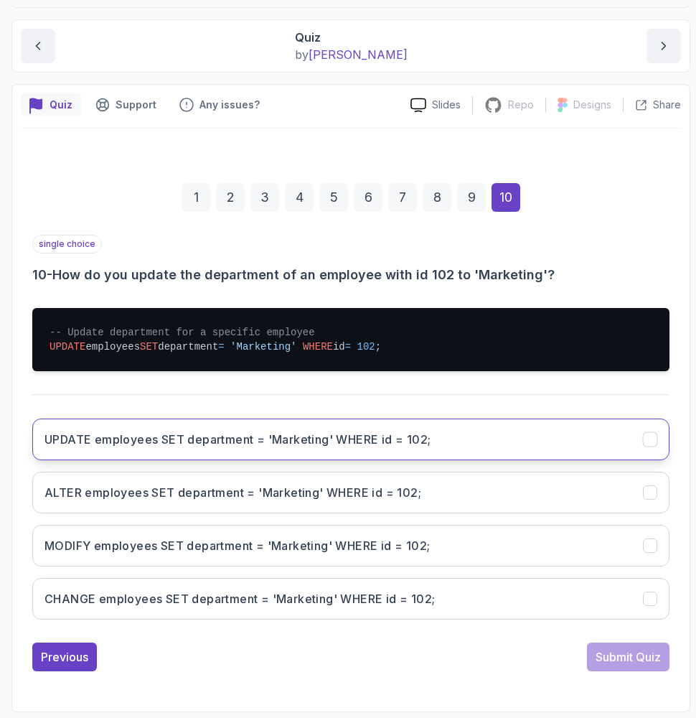
scroll to position [136, 0]
click at [132, 446] on h3 "UPDATE employees SET department = 'Marketing' WHERE id = 102;" at bounding box center [237, 439] width 386 height 17
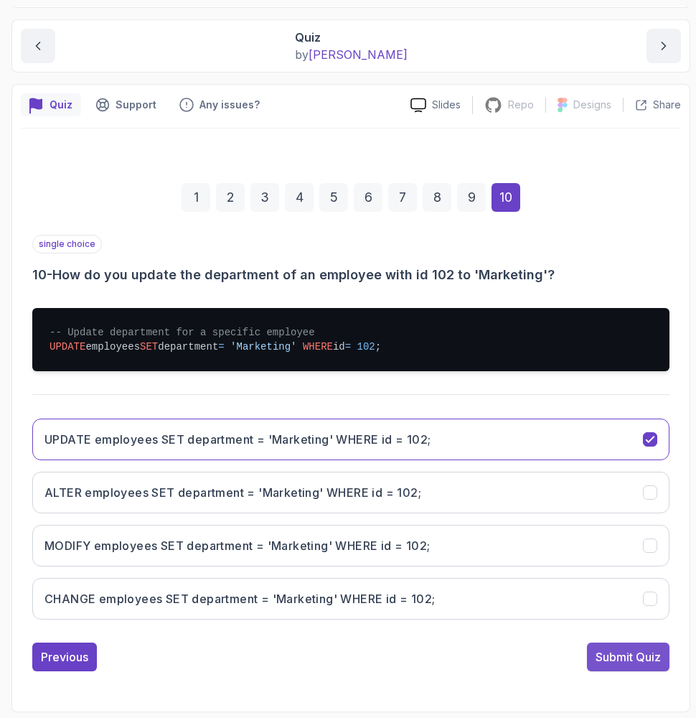
click at [617, 659] on div "Submit Quiz" at bounding box center [628, 656] width 65 height 17
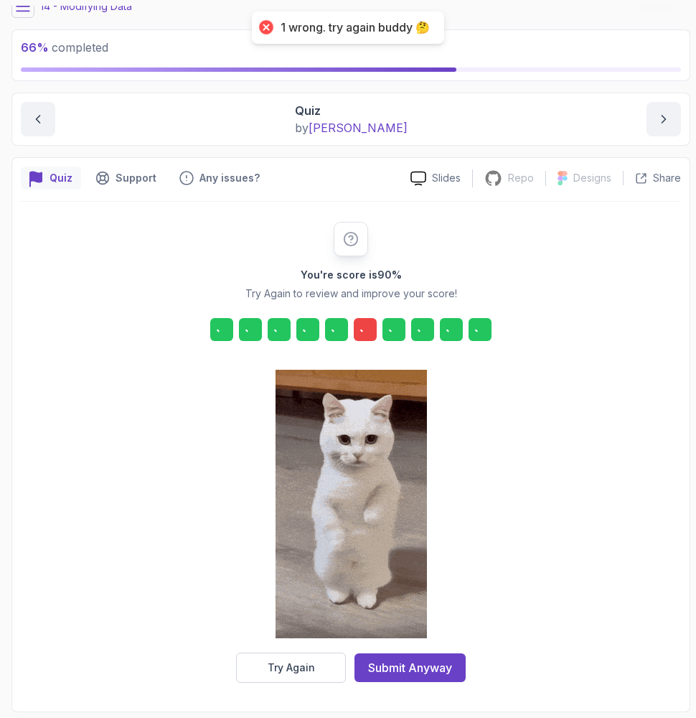
scroll to position [62, 0]
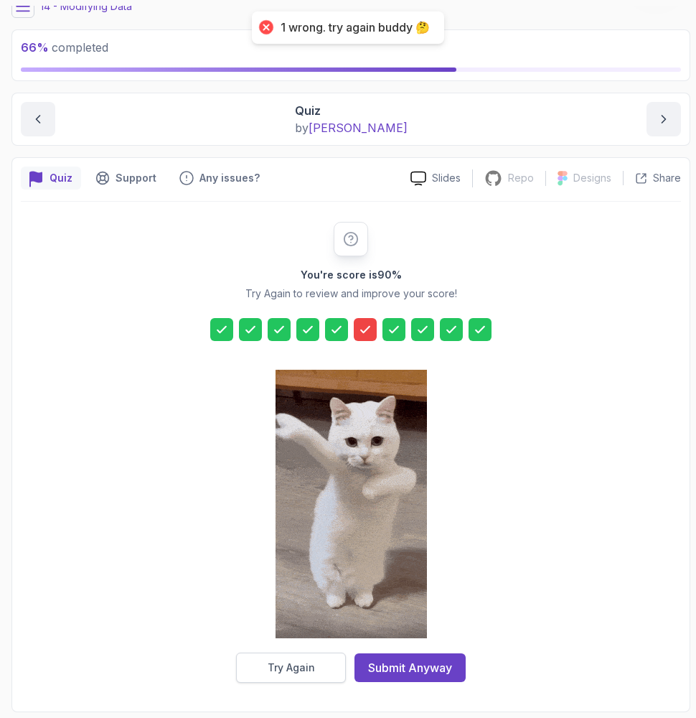
click at [283, 674] on div "Try Again" at bounding box center [291, 667] width 47 height 14
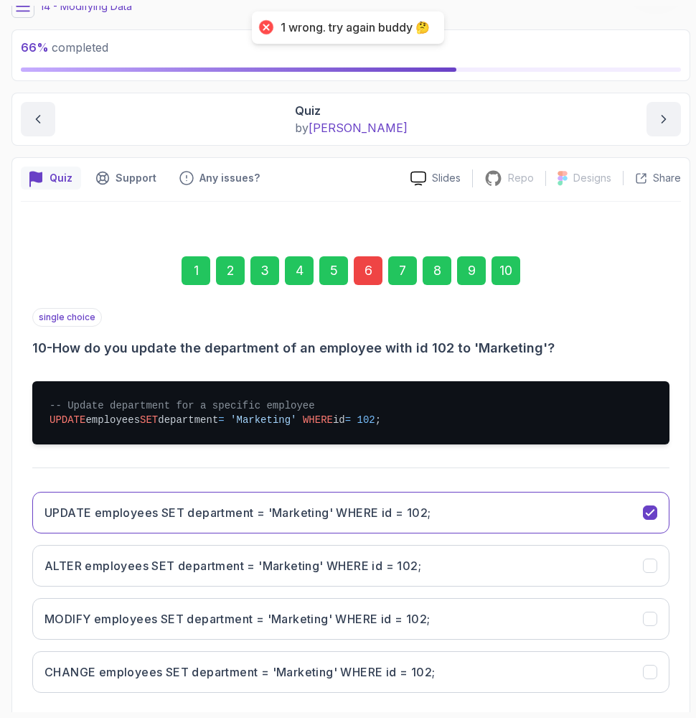
click at [370, 268] on div "6" at bounding box center [368, 270] width 29 height 29
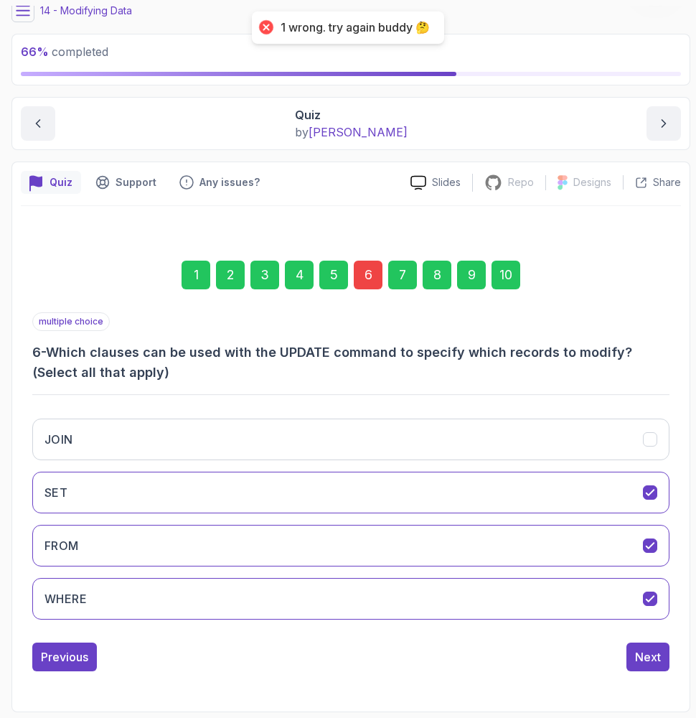
scroll to position [0, 0]
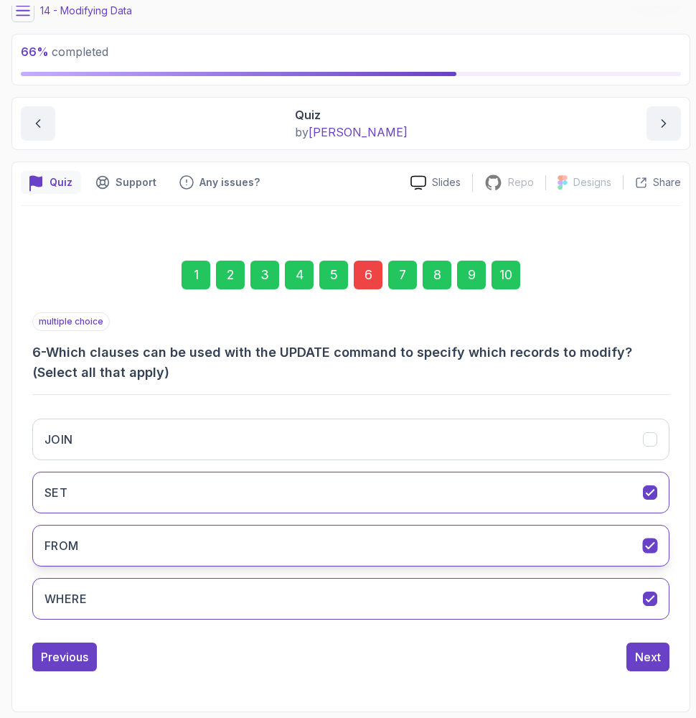
click at [155, 553] on button "FROM" at bounding box center [350, 546] width 637 height 42
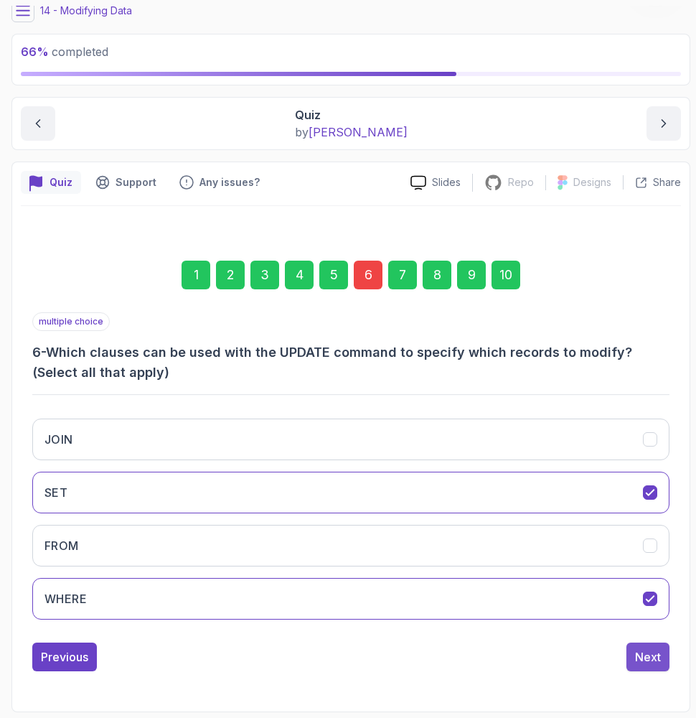
click at [617, 656] on div "Next" at bounding box center [648, 656] width 26 height 17
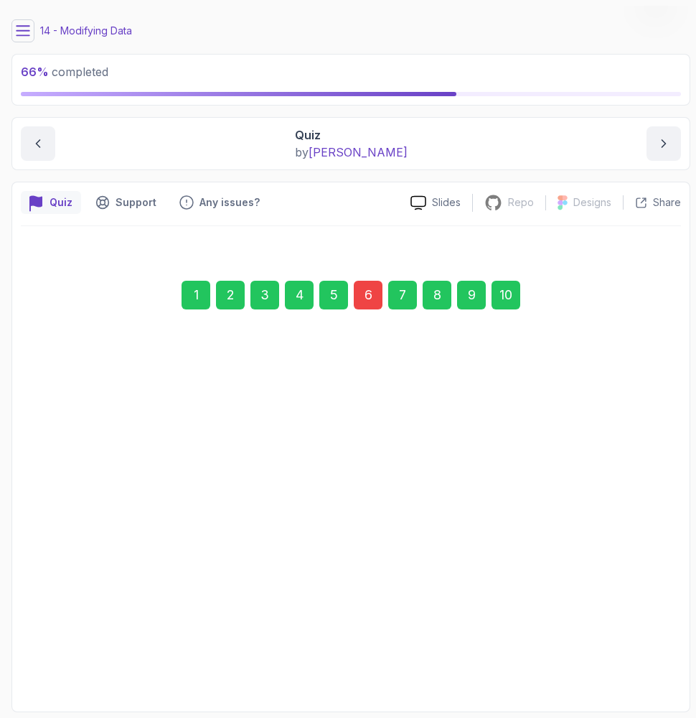
scroll to position [38, 0]
click at [617, 656] on div "Next" at bounding box center [648, 656] width 26 height 17
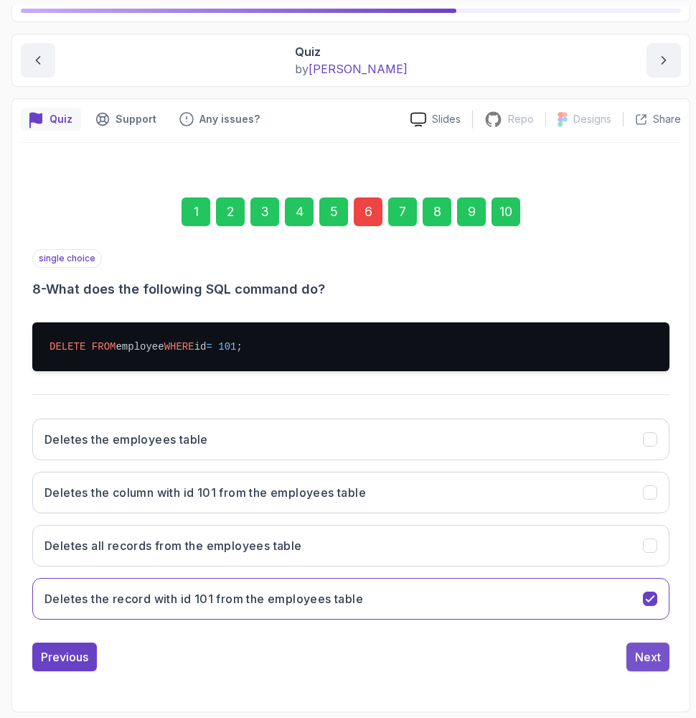
click at [617, 659] on button "Next" at bounding box center [648, 656] width 43 height 29
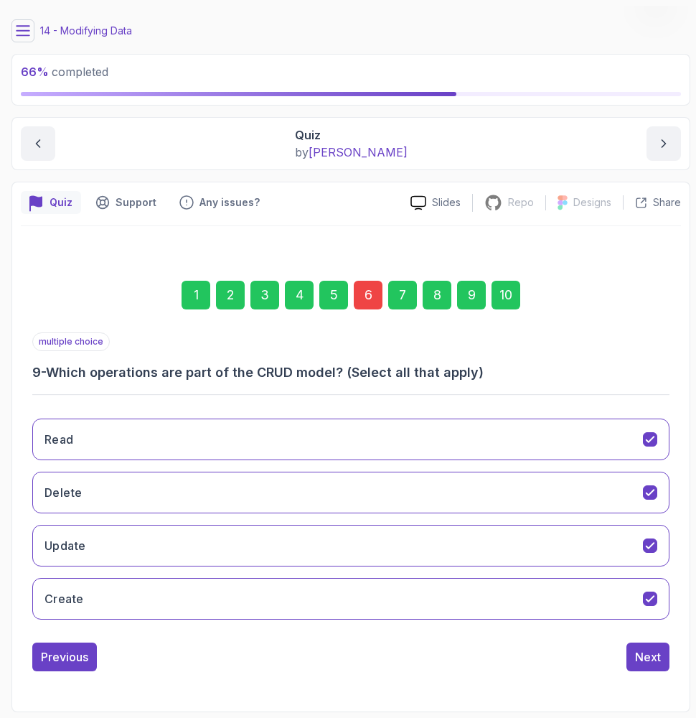
click at [502, 293] on div "10" at bounding box center [506, 295] width 29 height 29
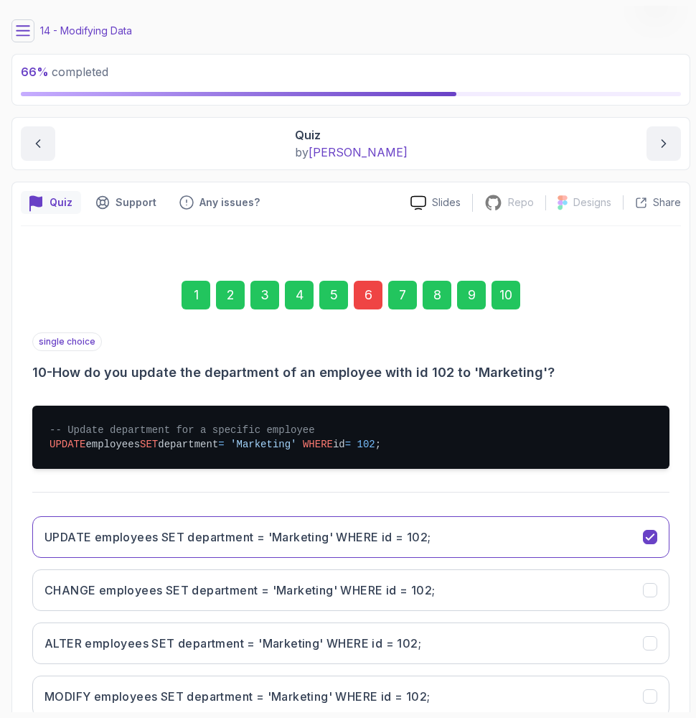
scroll to position [0, 0]
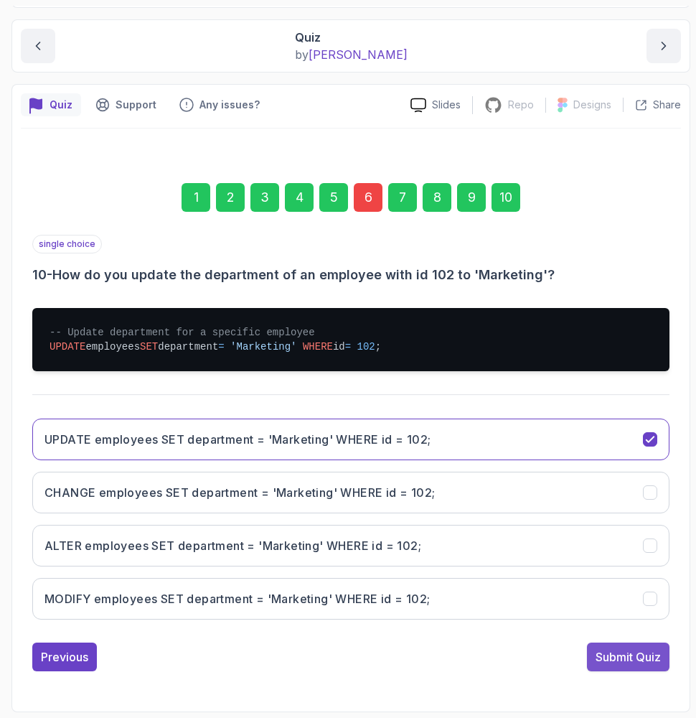
click at [609, 654] on div "Submit Quiz" at bounding box center [628, 656] width 65 height 17
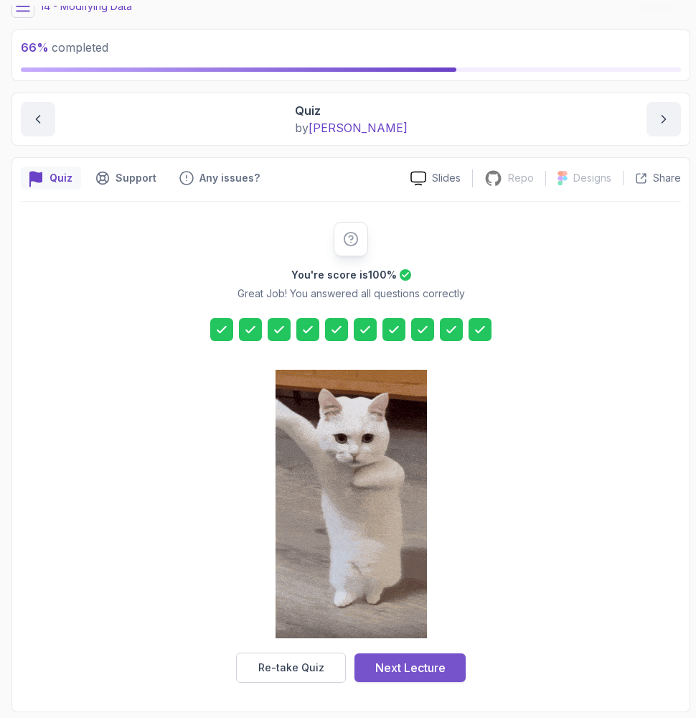
click at [407, 666] on div "Next Lecture" at bounding box center [410, 667] width 70 height 17
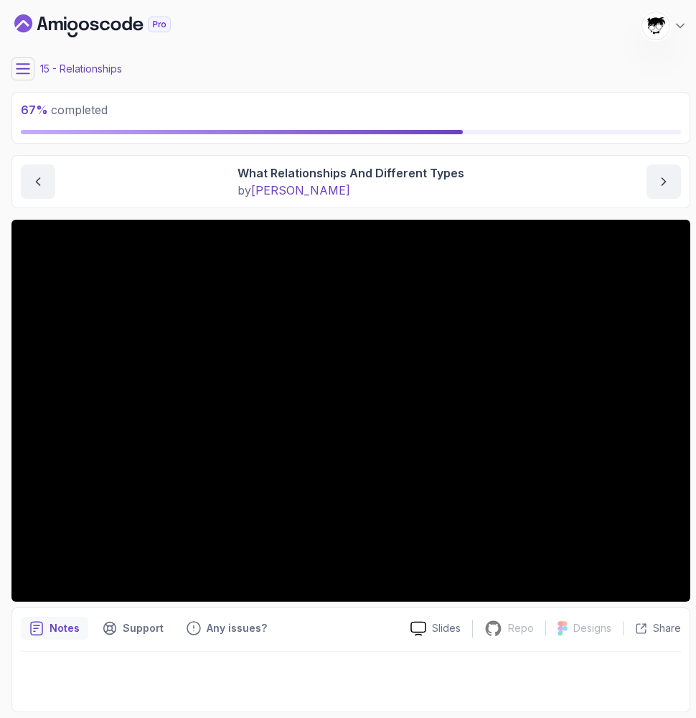
click at [14, 74] on button at bounding box center [22, 68] width 23 height 23
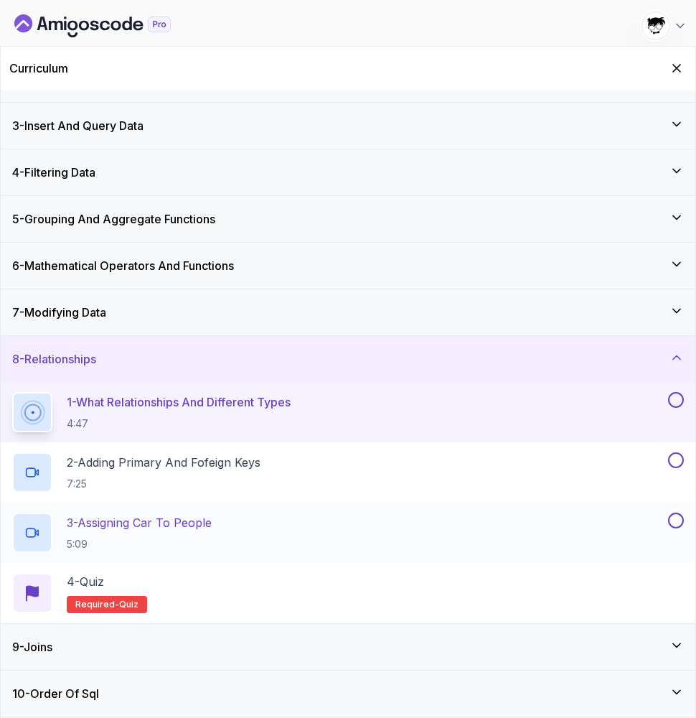
scroll to position [80, 0]
click at [617, 65] on icon "Hide Curriculum for mobile" at bounding box center [677, 68] width 16 height 16
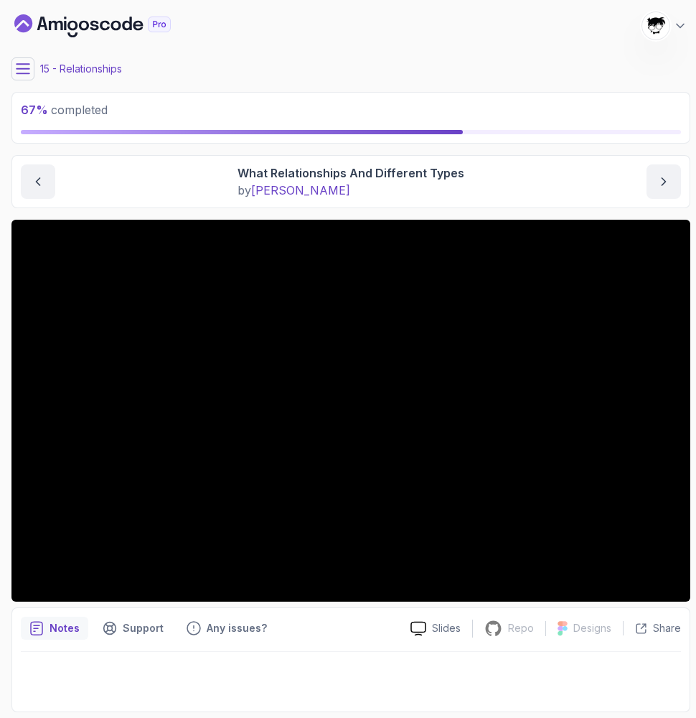
scroll to position [0, 0]
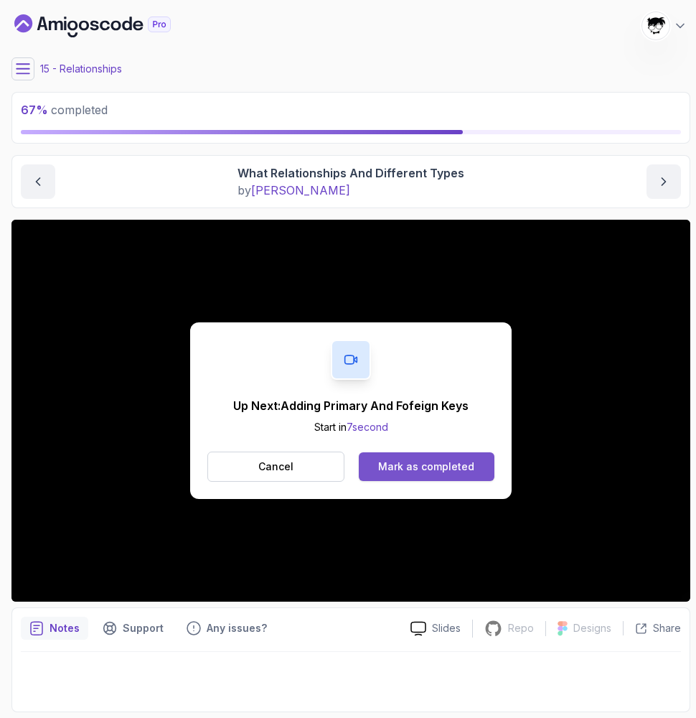
click at [398, 454] on button "Mark as completed" at bounding box center [427, 466] width 136 height 29
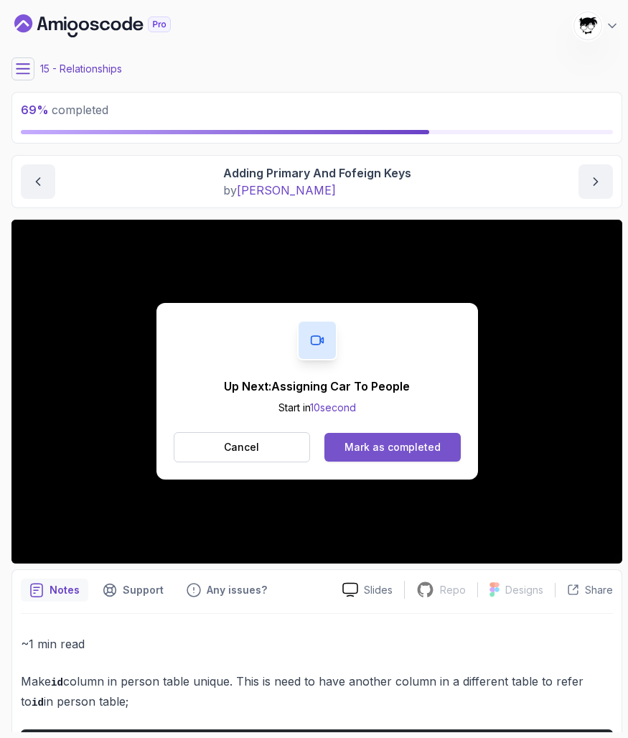
click at [405, 449] on div "Mark as completed" at bounding box center [392, 447] width 96 height 14
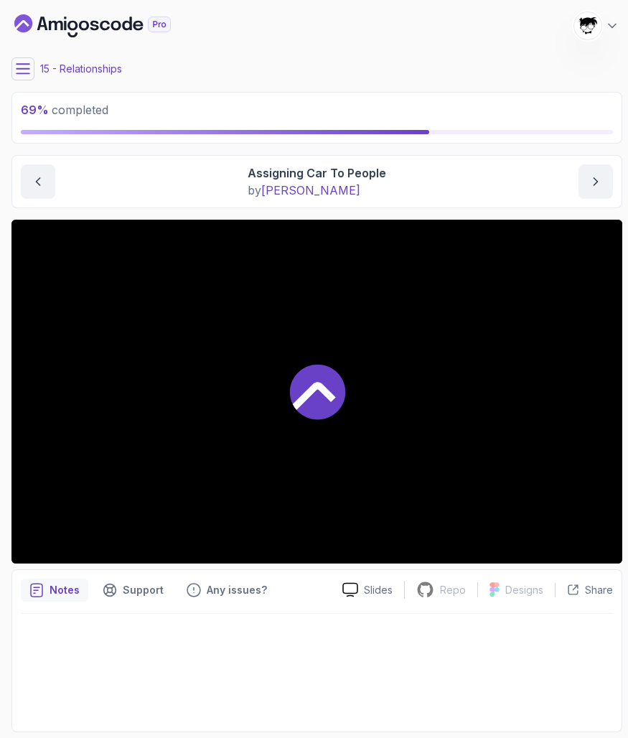
click at [14, 62] on button at bounding box center [22, 68] width 23 height 23
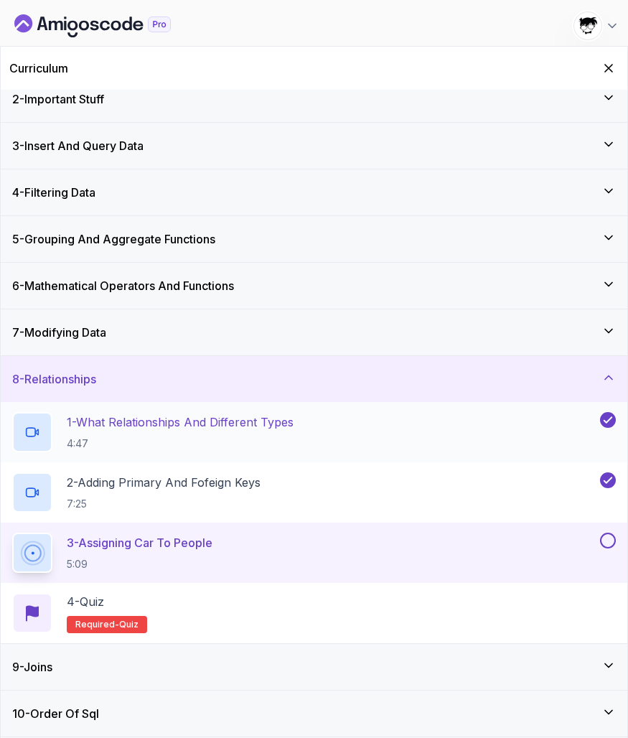
scroll to position [60, 0]
click at [611, 63] on icon "Hide Curriculum for mobile" at bounding box center [609, 68] width 16 height 16
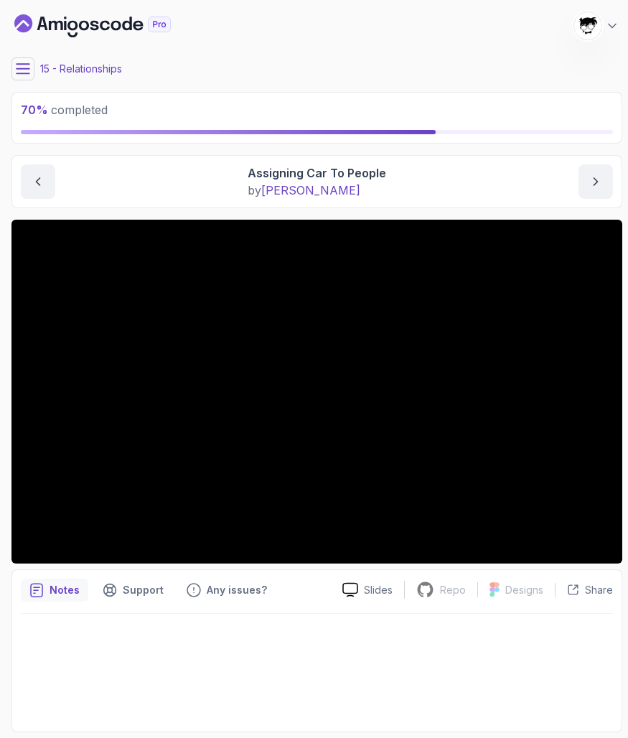
scroll to position [0, 0]
click at [14, 77] on button at bounding box center [22, 68] width 23 height 23
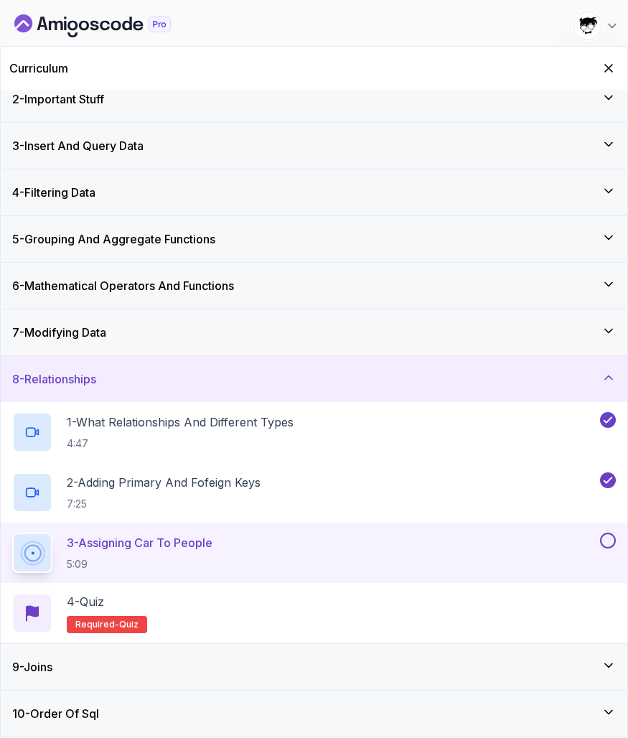
scroll to position [61, 0]
click at [121, 649] on div "9 - Joins" at bounding box center [314, 667] width 627 height 46
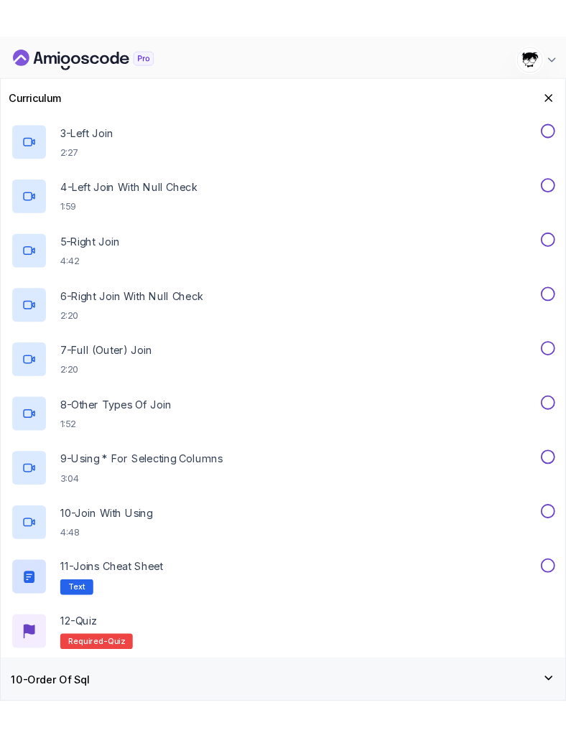
scroll to position [543, 0]
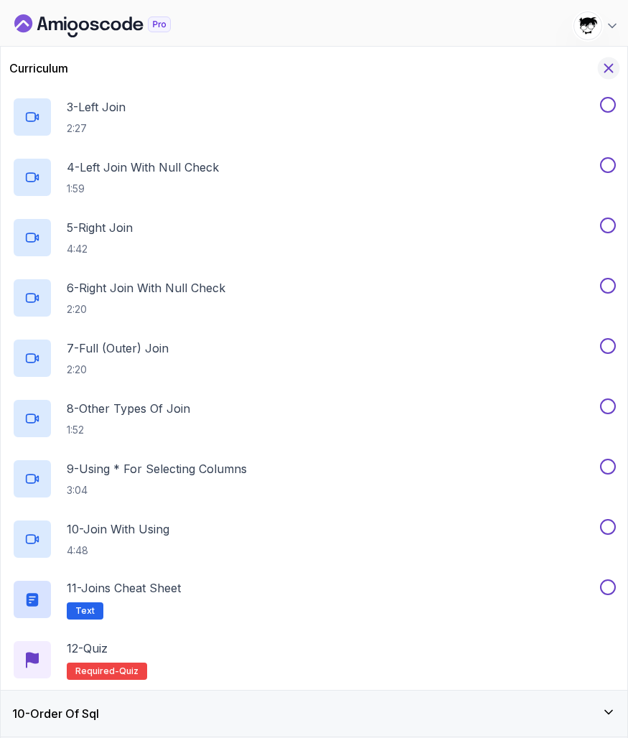
click at [608, 67] on icon "Hide Curriculum for mobile" at bounding box center [609, 69] width 8 height 8
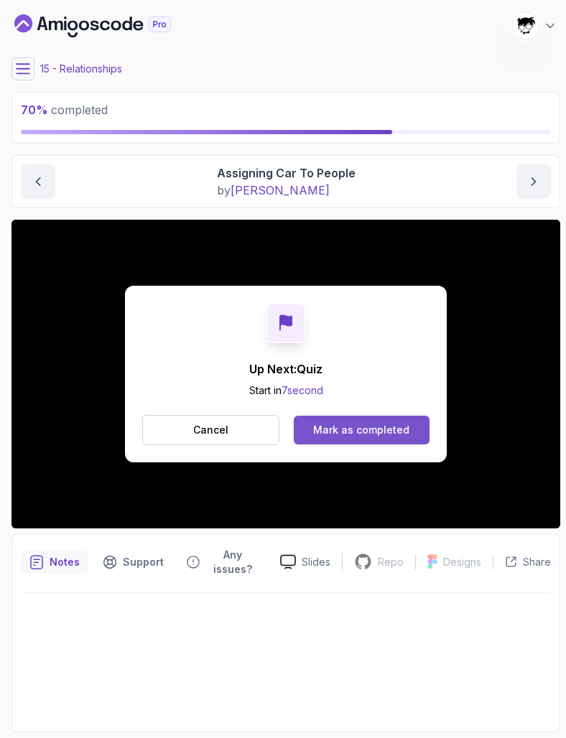
click at [367, 428] on div "Mark as completed" at bounding box center [361, 430] width 96 height 14
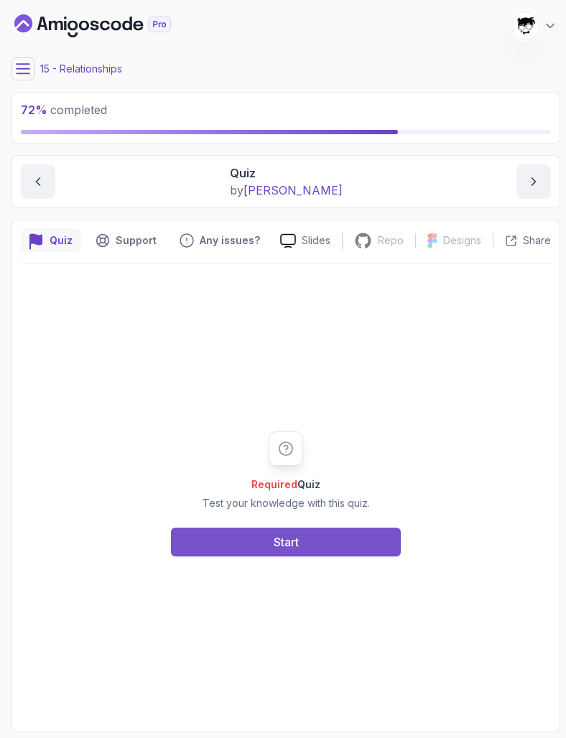
click at [258, 537] on button "Start" at bounding box center [286, 541] width 230 height 29
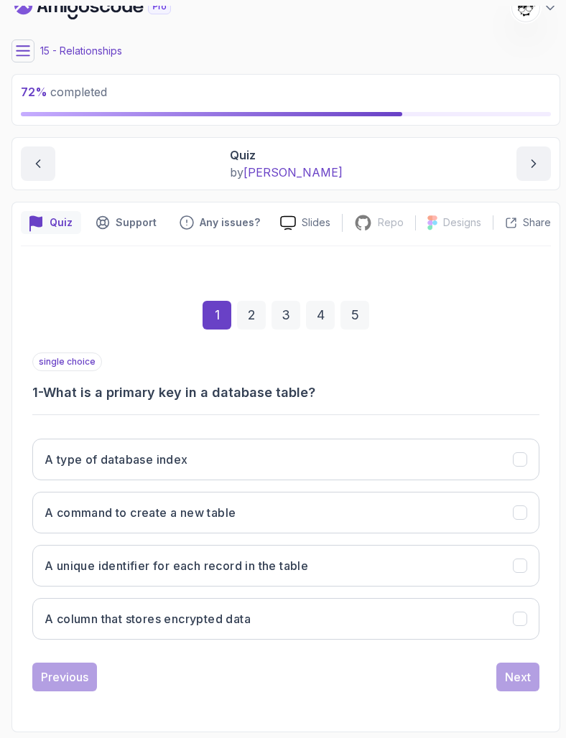
scroll to position [18, 0]
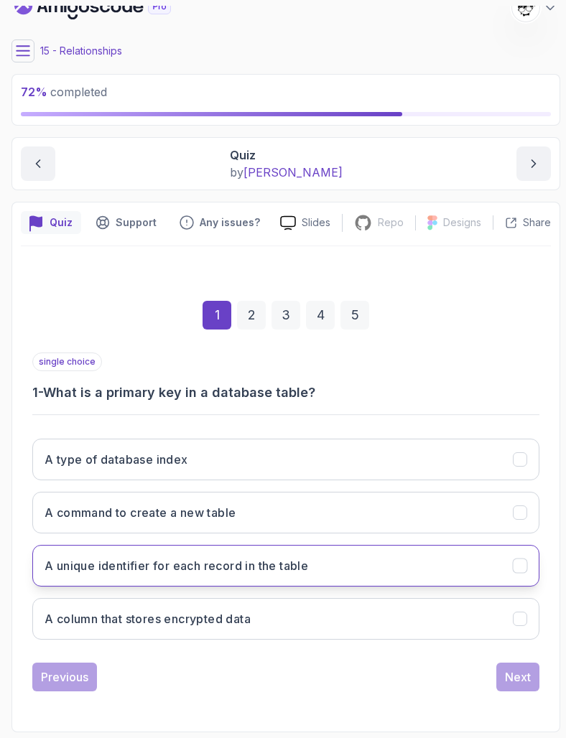
click at [117, 553] on button "A unique identifier for each record in the table" at bounding box center [285, 566] width 507 height 42
click at [520, 697] on div "1 2 3 4 5 single choice 1 - What is a primary key in a database table? A type o…" at bounding box center [286, 484] width 530 height 436
click at [517, 685] on button "Next" at bounding box center [517, 676] width 43 height 29
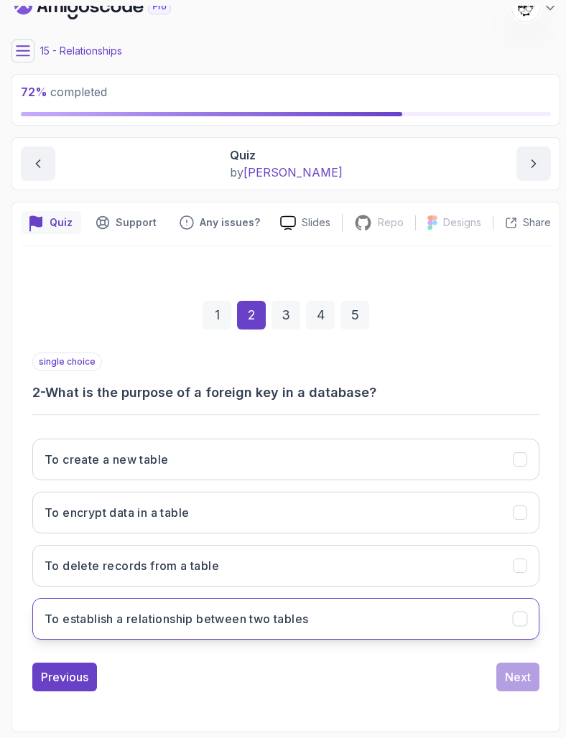
click at [308, 624] on h3 "To establish a relationship between two tables" at bounding box center [175, 618] width 263 height 17
click at [506, 677] on div "Next" at bounding box center [518, 676] width 26 height 17
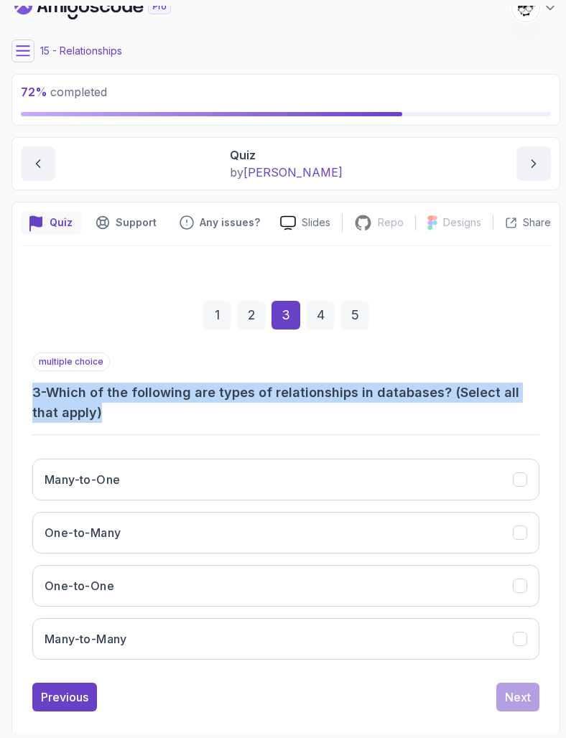
drag, startPoint x: 67, startPoint y: 372, endPoint x: 356, endPoint y: 412, distance: 291.3
click at [358, 412] on div "multiple choice 3 - Which of the following are types of relationships in databa…" at bounding box center [285, 387] width 507 height 70
click at [356, 412] on h3 "3 - Which of the following are types of relationships in databases? (Select all…" at bounding box center [285, 403] width 507 height 40
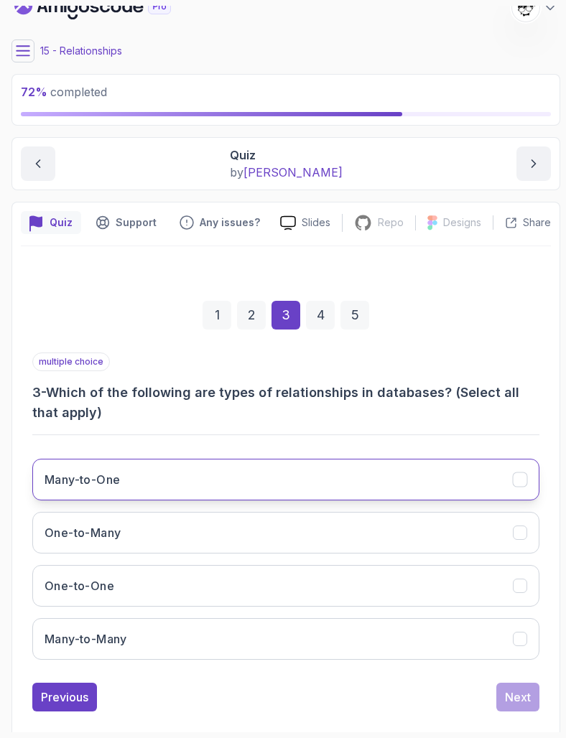
click at [159, 476] on button "Many-to-One" at bounding box center [285, 480] width 507 height 42
click at [151, 474] on button "Many-to-One" at bounding box center [285, 480] width 507 height 42
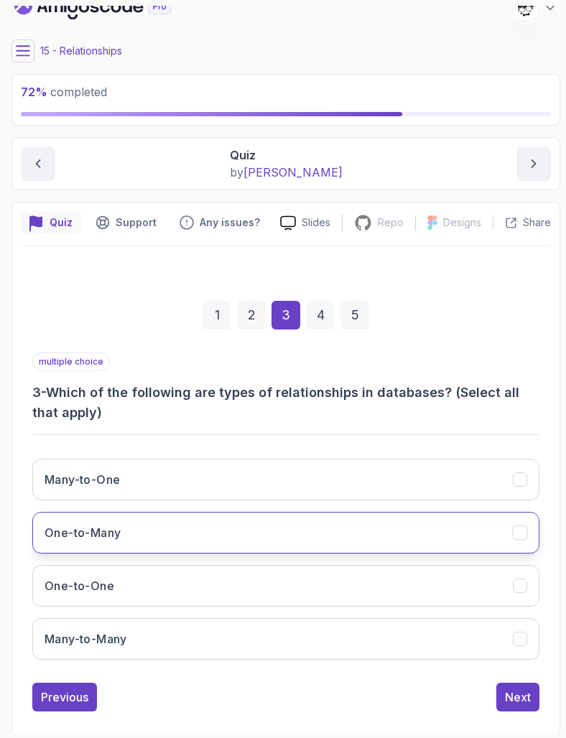
click at [125, 516] on button "One-to-Many" at bounding box center [285, 533] width 507 height 42
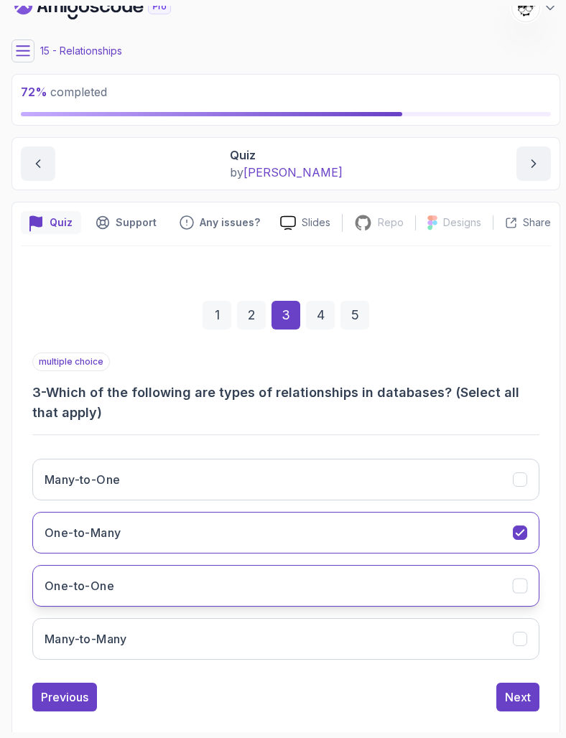
click at [128, 576] on button "One-to-One" at bounding box center [285, 586] width 507 height 42
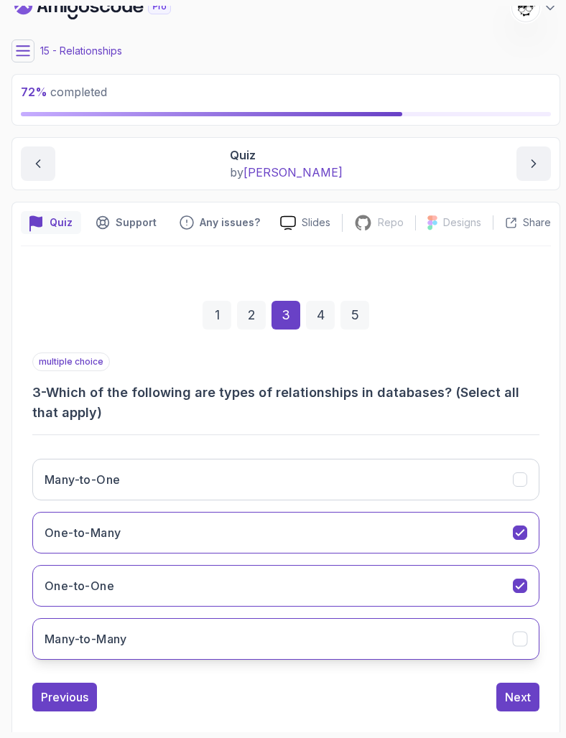
click at [129, 619] on button "Many-to-Many" at bounding box center [285, 639] width 507 height 42
click at [510, 704] on div "Next" at bounding box center [518, 696] width 26 height 17
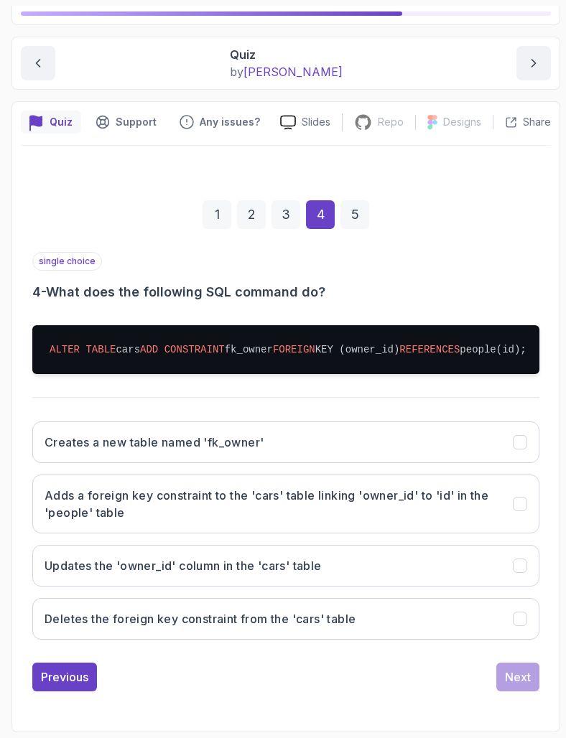
scroll to position [118, 0]
click at [80, 336] on pre "ALTER TABLE cars ADD CONSTRAINT fk_owner FOREIGN KEY (owner_id) REFERENCES peop…" at bounding box center [285, 349] width 507 height 49
click at [81, 337] on pre "ALTER TABLE cars ADD CONSTRAINT fk_owner FOREIGN KEY (owner_id) REFERENCES peop…" at bounding box center [285, 349] width 507 height 49
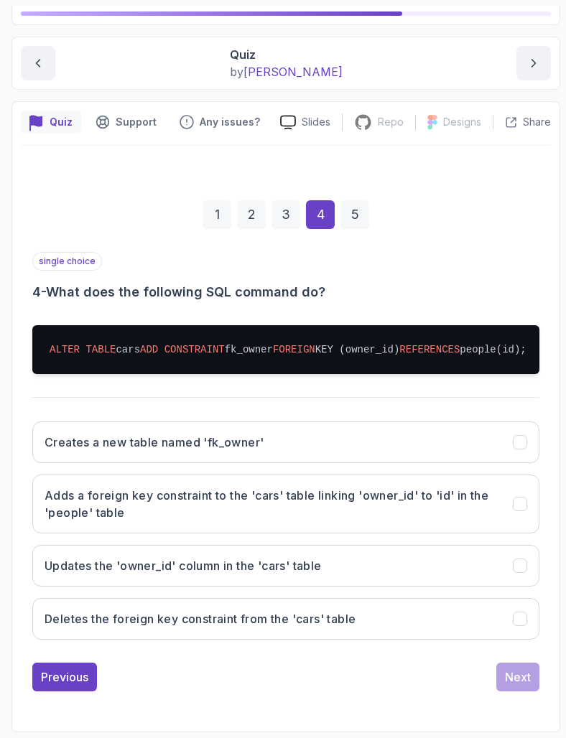
click at [74, 357] on pre "ALTER TABLE cars ADD CONSTRAINT fk_owner FOREIGN KEY (owner_id) REFERENCES peop…" at bounding box center [285, 349] width 507 height 49
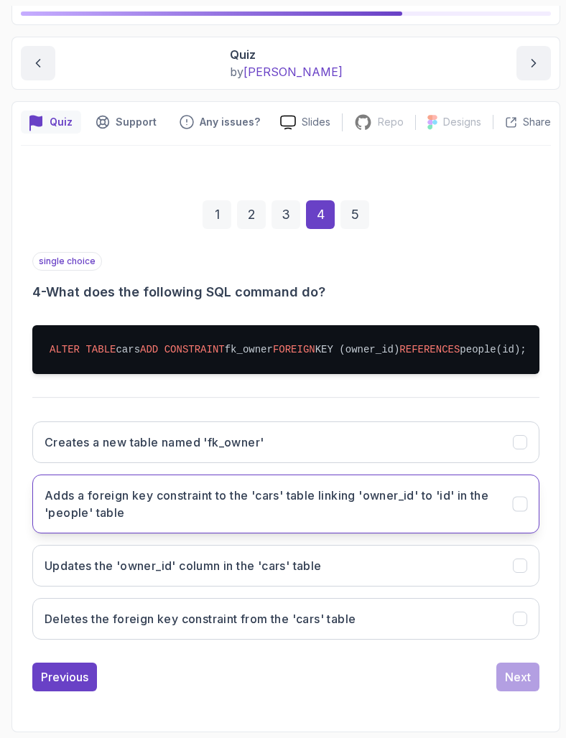
click at [98, 497] on h3 "Adds a foreign key constraint to the 'cars' table linking 'owner_id' to 'id' in…" at bounding box center [269, 504] width 451 height 34
click at [525, 681] on div "Next" at bounding box center [518, 676] width 26 height 17
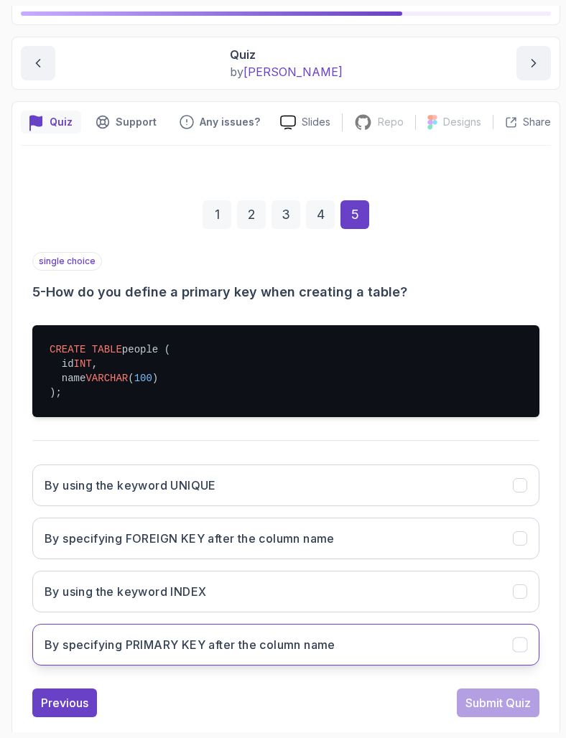
click at [173, 649] on h3 "By specifying PRIMARY KEY after the column name" at bounding box center [189, 644] width 291 height 17
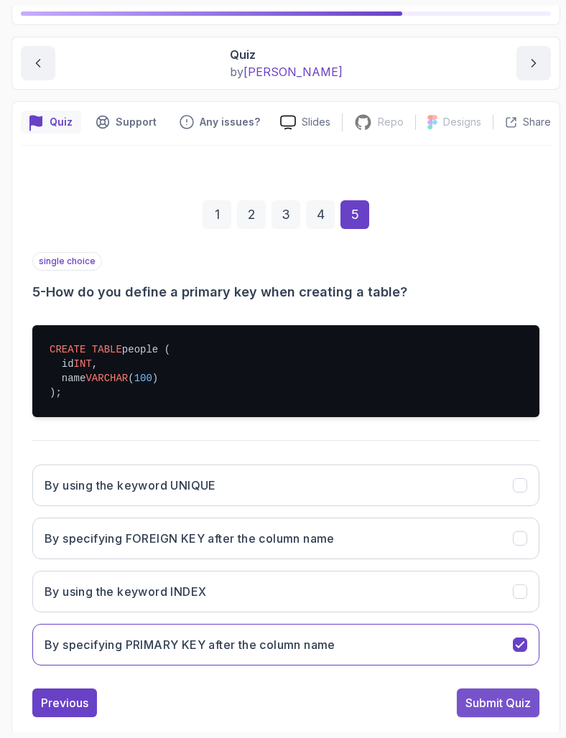
click at [489, 697] on div "Submit Quiz" at bounding box center [497, 702] width 65 height 17
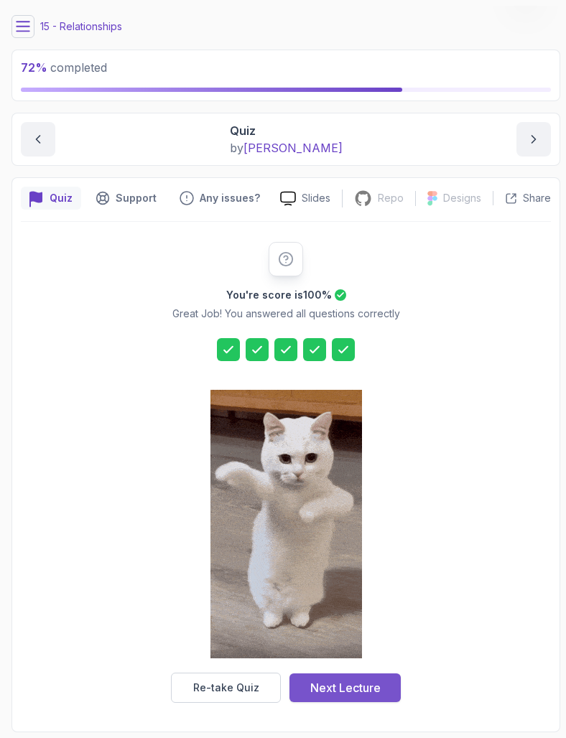
click at [380, 686] on button "Next Lecture" at bounding box center [344, 687] width 111 height 29
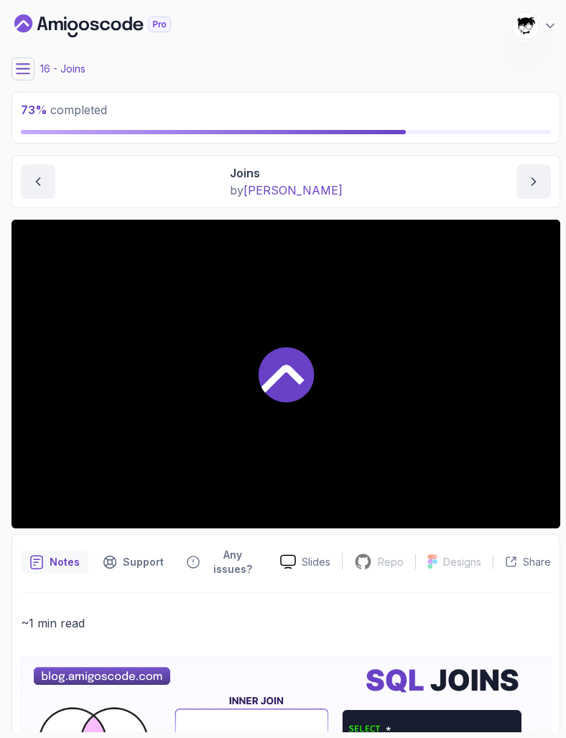
click at [172, 351] on div at bounding box center [285, 374] width 548 height 309
click at [14, 71] on button at bounding box center [22, 68] width 23 height 23
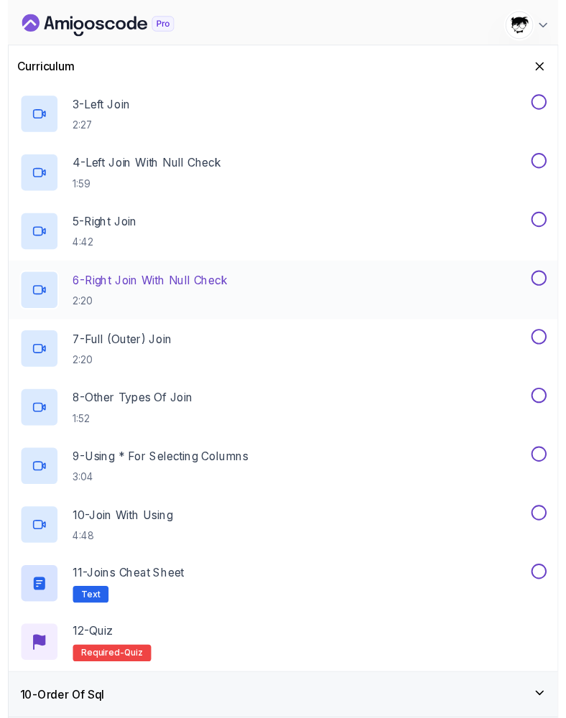
scroll to position [543, 0]
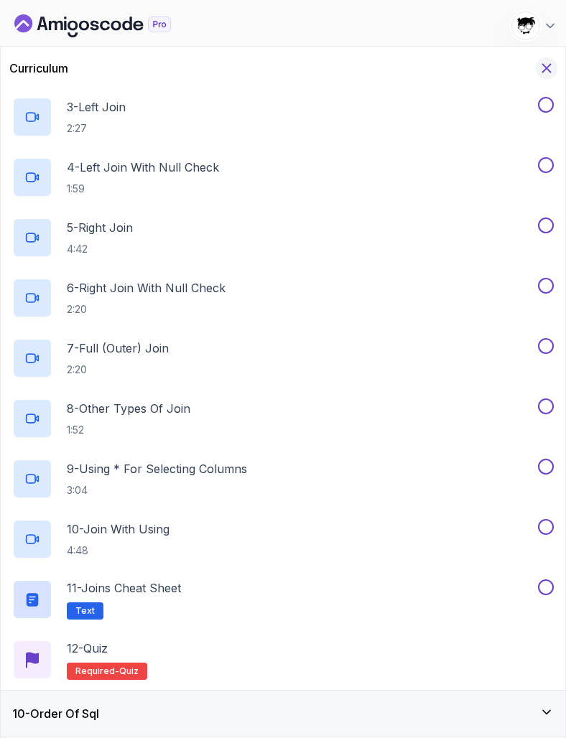
click at [542, 67] on icon "Hide Curriculum for mobile" at bounding box center [546, 68] width 16 height 16
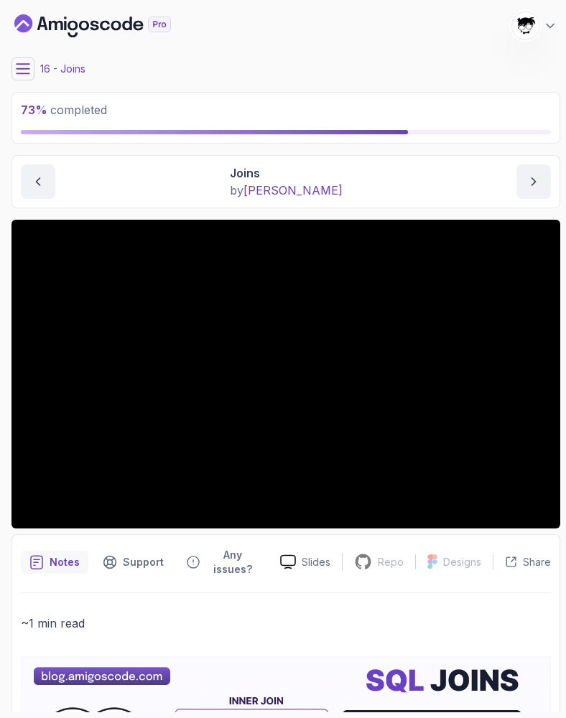
scroll to position [0, 0]
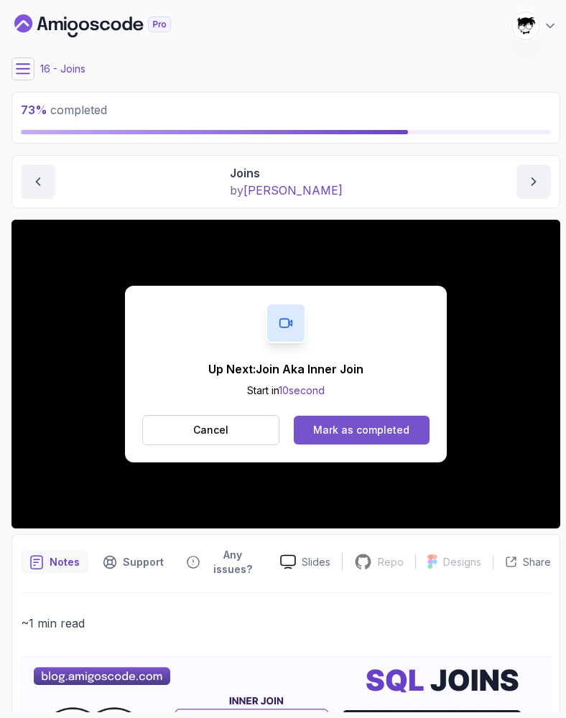
click at [385, 434] on div "Mark as completed" at bounding box center [361, 430] width 96 height 14
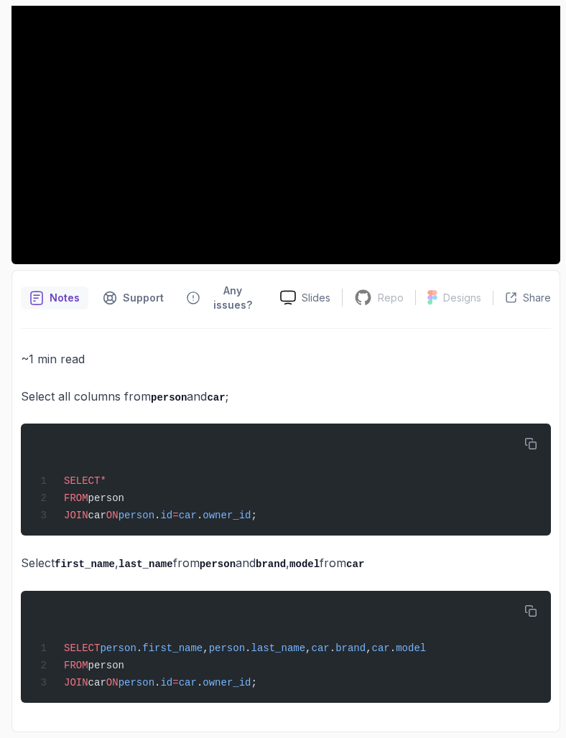
scroll to position [268, 0]
click at [154, 393] on code "person" at bounding box center [169, 397] width 36 height 11
click at [148, 434] on div "SELECT * FROM person JOIN car ON person . id = car . owner_id ;" at bounding box center [285, 479] width 507 height 95
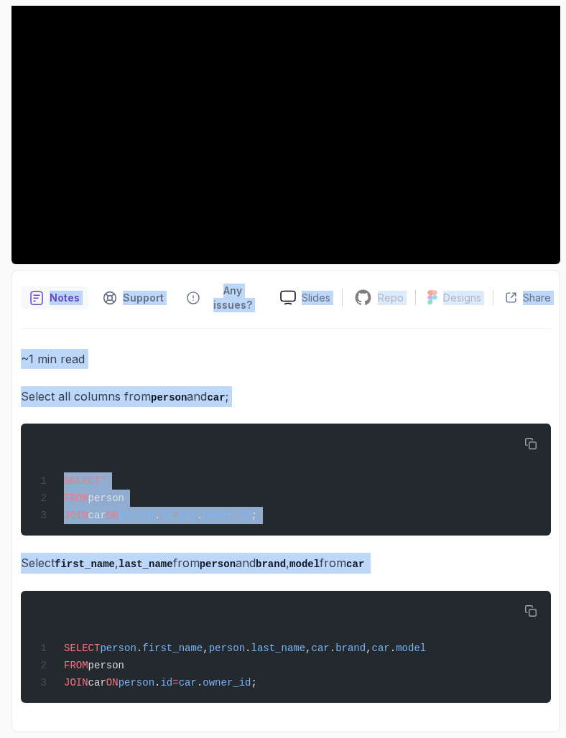
drag, startPoint x: 10, startPoint y: 558, endPoint x: 308, endPoint y: 578, distance: 298.5
click at [309, 578] on div "75 % completed 1 - Intro 2 - Important Stuff 3 - Insert And Query Data 4 - Filt…" at bounding box center [283, 369] width 554 height 726
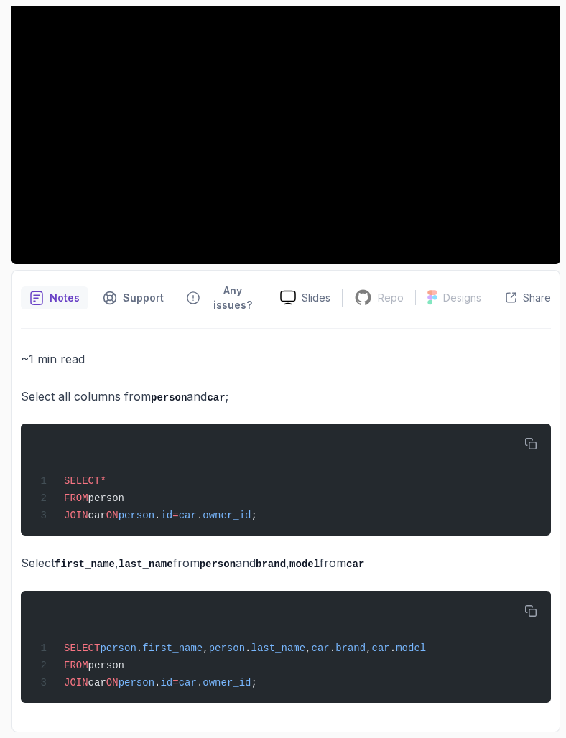
click at [308, 578] on div "~1 min read Select all columns from person and car ; SELECT * FROM person JOIN …" at bounding box center [286, 526] width 530 height 354
click at [267, 599] on div "SELECT person . first_name , person . last_name , car . brand , car . model FRO…" at bounding box center [285, 646] width 507 height 95
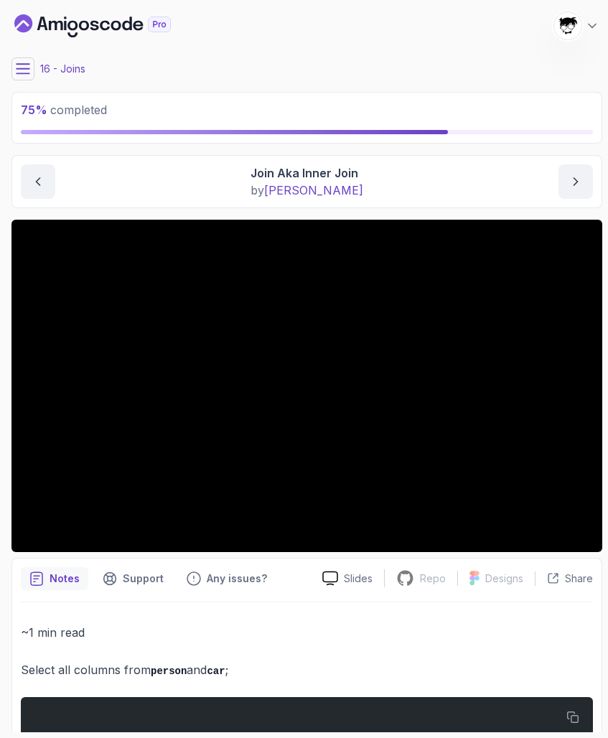
scroll to position [0, 0]
click at [13, 57] on div "16 - Joins" at bounding box center [306, 68] width 591 height 23
click at [22, 80] on main "My Courses SQL and Databases Fundamentals 1723 Points [PERSON_NAME] [PERSON_NAM…" at bounding box center [306, 369] width 591 height 726
click at [18, 69] on icon at bounding box center [23, 68] width 13 height 9
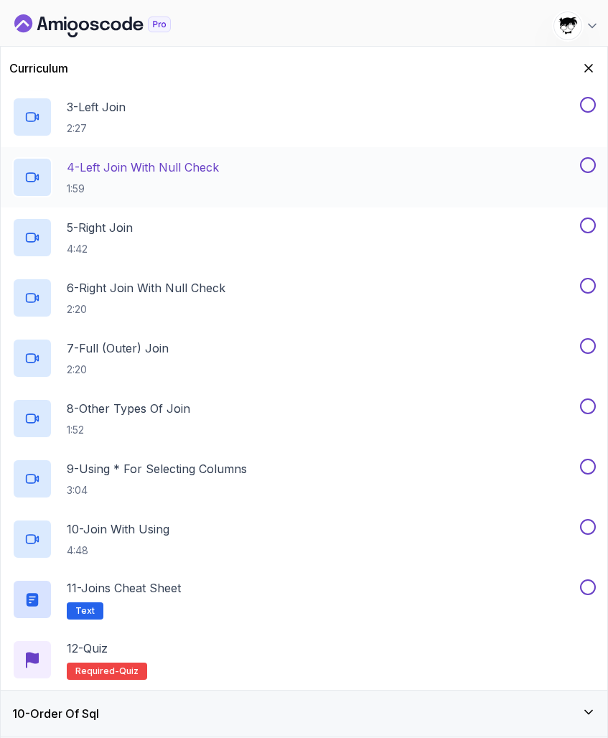
scroll to position [543, 0]
click at [589, 62] on icon "Hide Curriculum for mobile" at bounding box center [589, 68] width 16 height 16
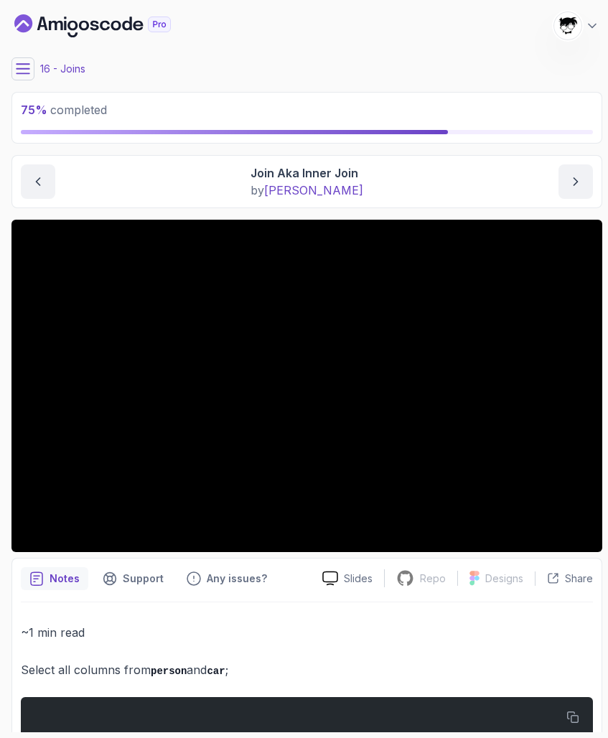
click at [19, 68] on icon at bounding box center [23, 68] width 13 height 9
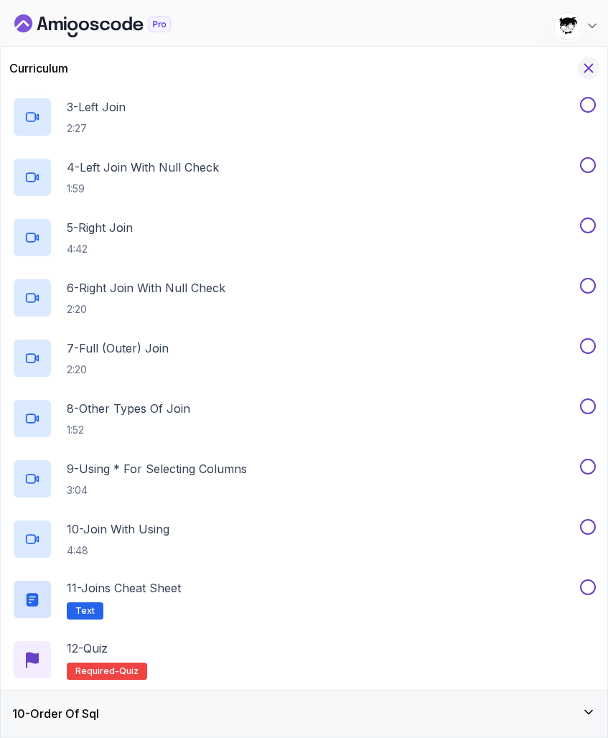
click at [586, 72] on icon "Hide Curriculum for mobile" at bounding box center [589, 68] width 16 height 16
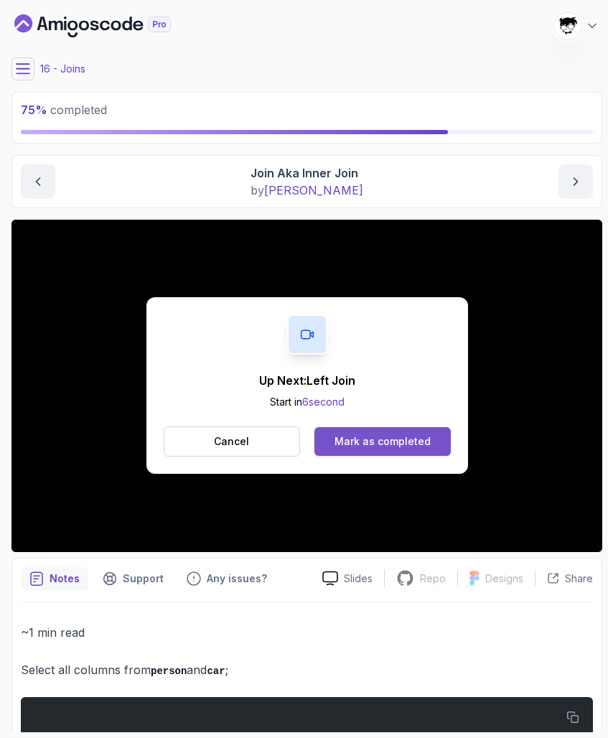
click at [338, 435] on div "Mark as completed" at bounding box center [382, 441] width 96 height 14
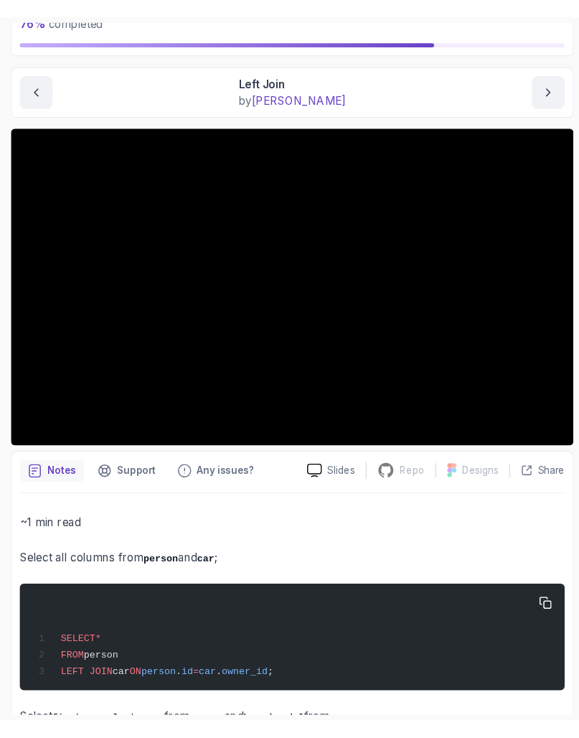
scroll to position [77, 0]
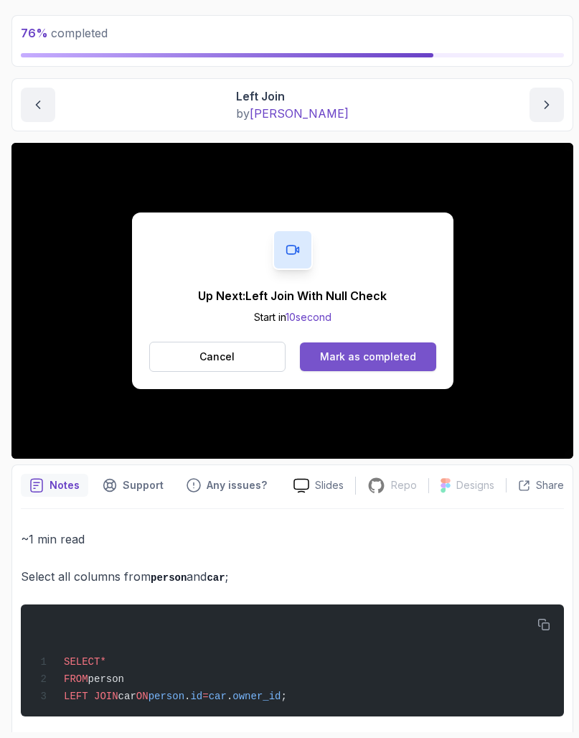
click at [401, 360] on div "Mark as completed" at bounding box center [368, 356] width 96 height 14
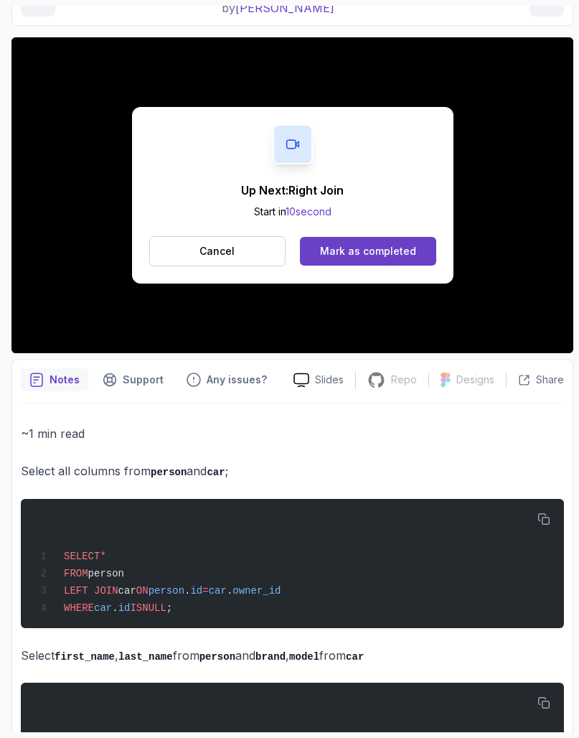
scroll to position [7, 0]
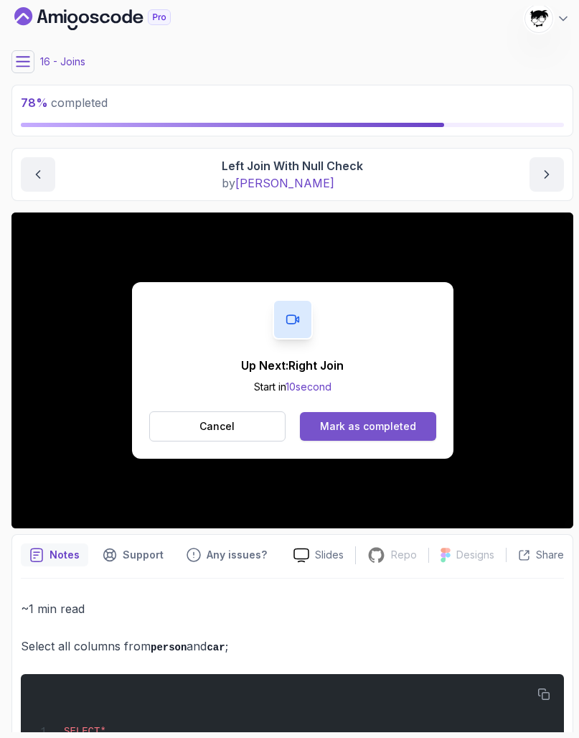
click at [328, 419] on div "Mark as completed" at bounding box center [368, 426] width 96 height 14
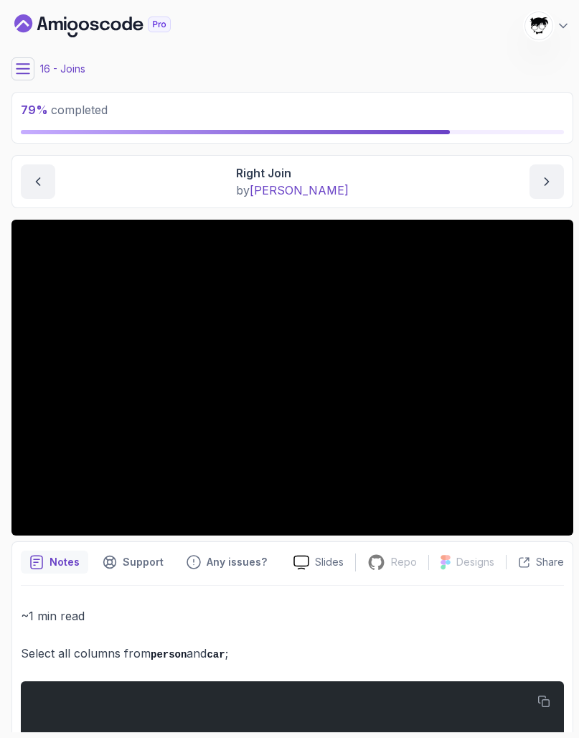
click at [23, 65] on icon at bounding box center [23, 69] width 14 height 14
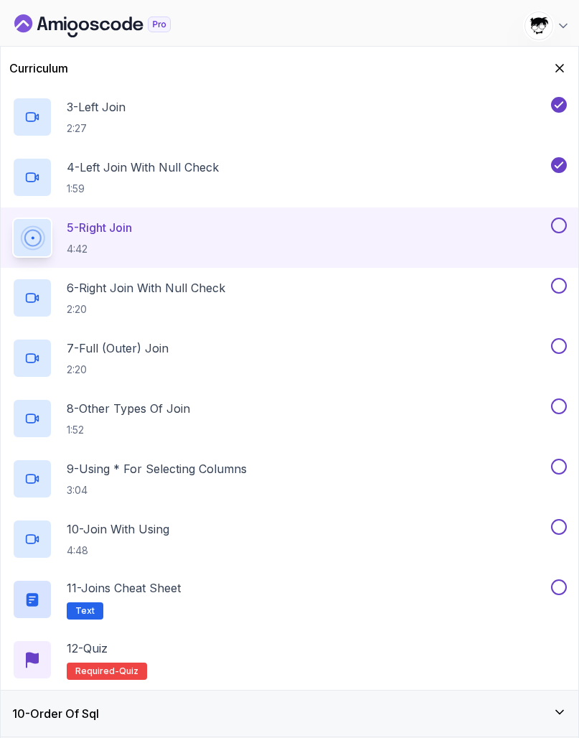
scroll to position [543, 0]
click at [555, 72] on icon "Hide Curriculum for mobile" at bounding box center [560, 68] width 16 height 16
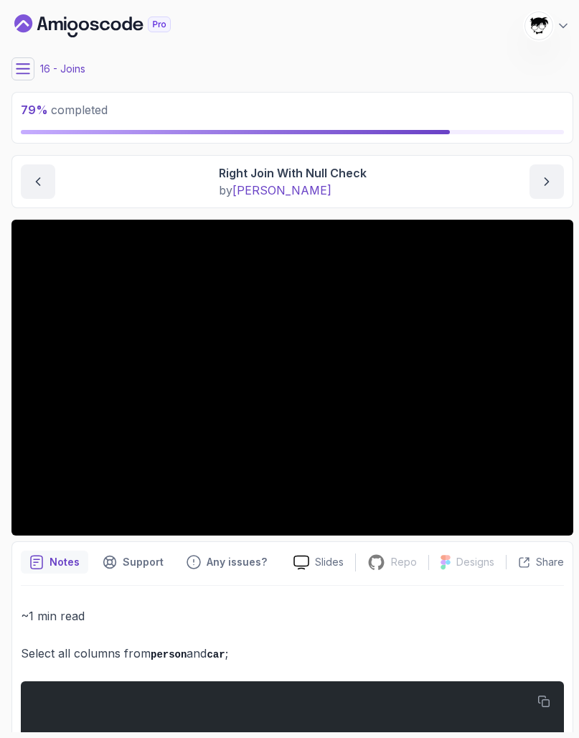
click at [28, 73] on icon at bounding box center [23, 68] width 13 height 9
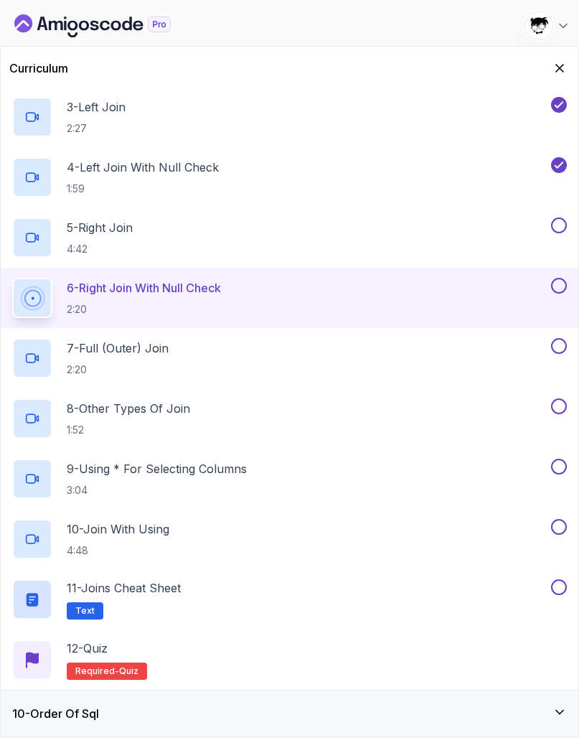
scroll to position [543, 0]
click at [555, 62] on icon "Hide Curriculum for mobile" at bounding box center [560, 68] width 16 height 16
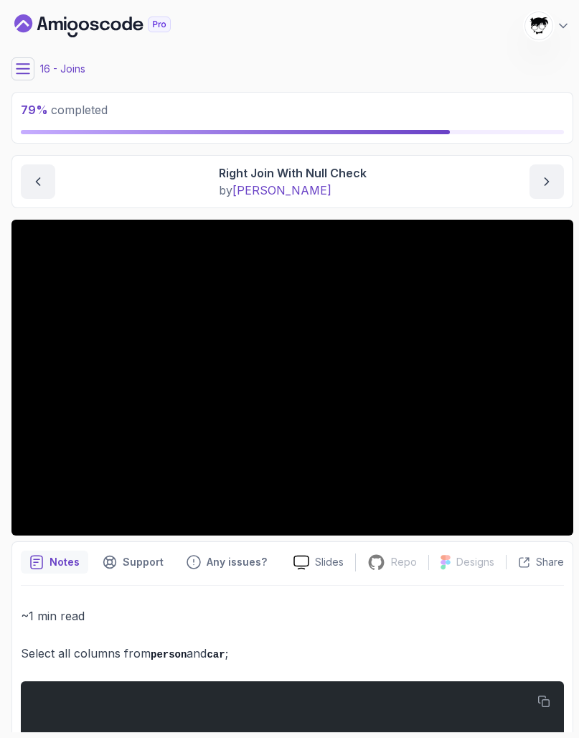
click at [22, 69] on icon at bounding box center [23, 68] width 13 height 9
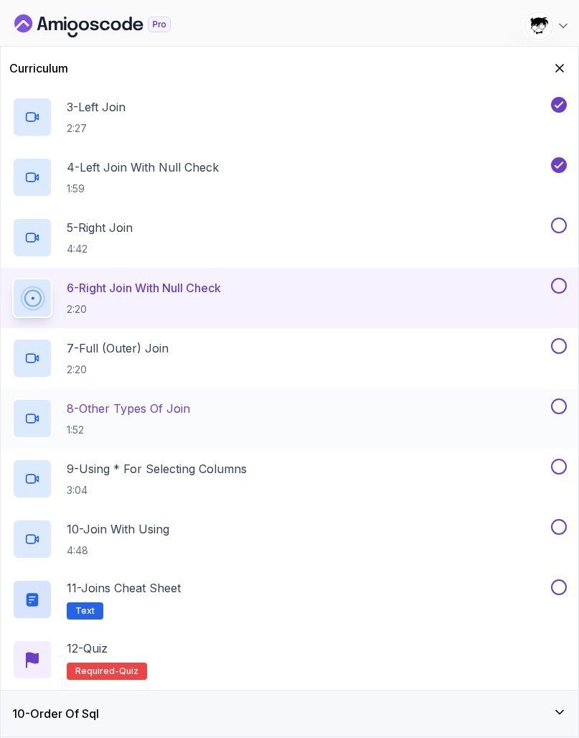
scroll to position [0, 0]
click at [149, 703] on div "10 - Order Of Sql" at bounding box center [290, 713] width 578 height 46
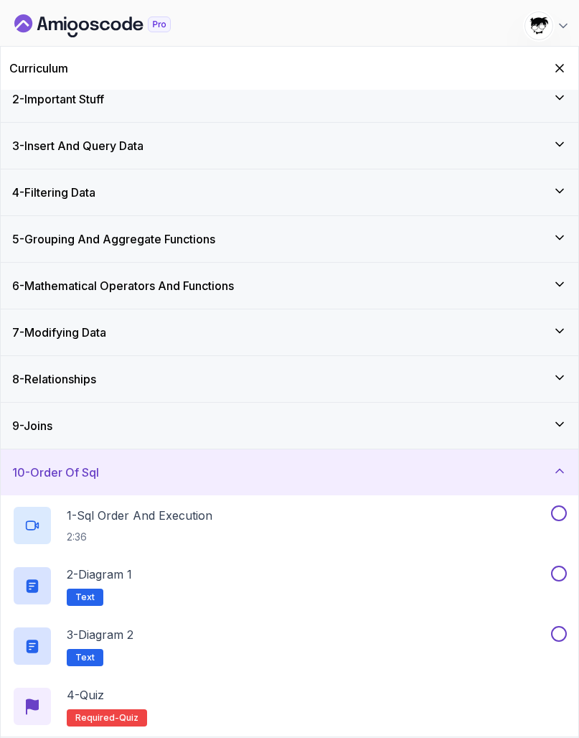
scroll to position [60, 0]
click at [104, 473] on div "10 - Order Of Sql" at bounding box center [289, 472] width 555 height 17
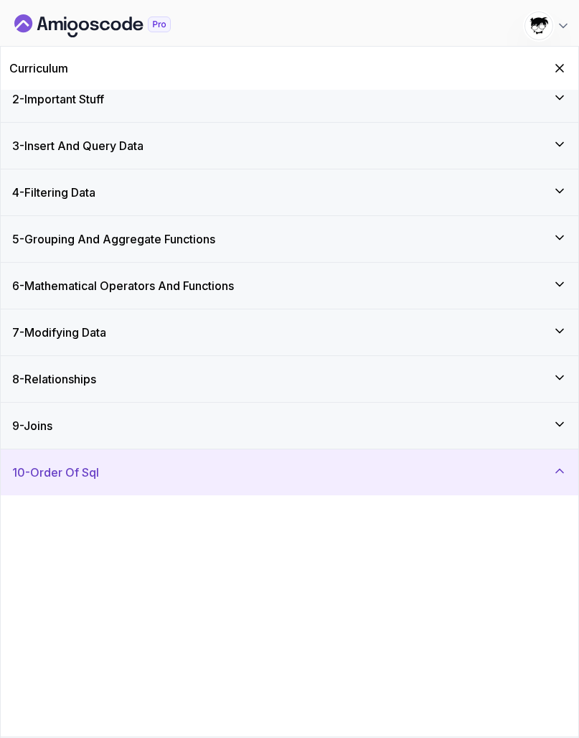
scroll to position [0, 0]
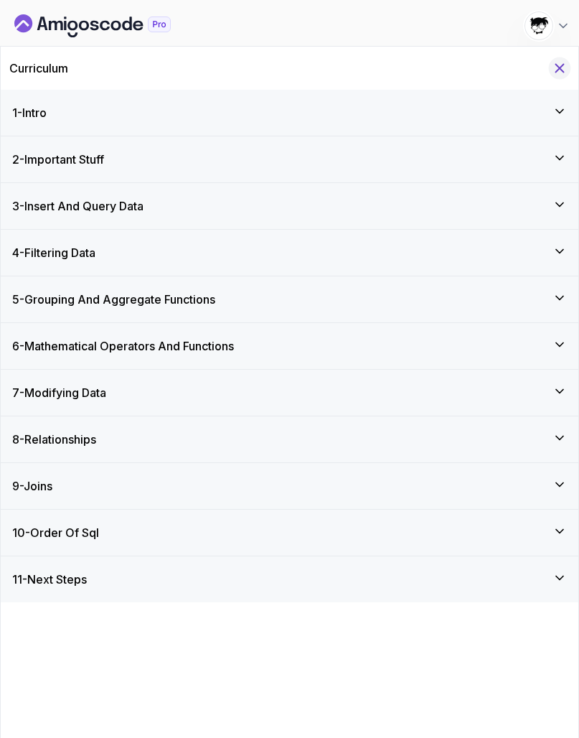
click at [558, 65] on icon "Hide Curriculum for mobile" at bounding box center [560, 68] width 16 height 16
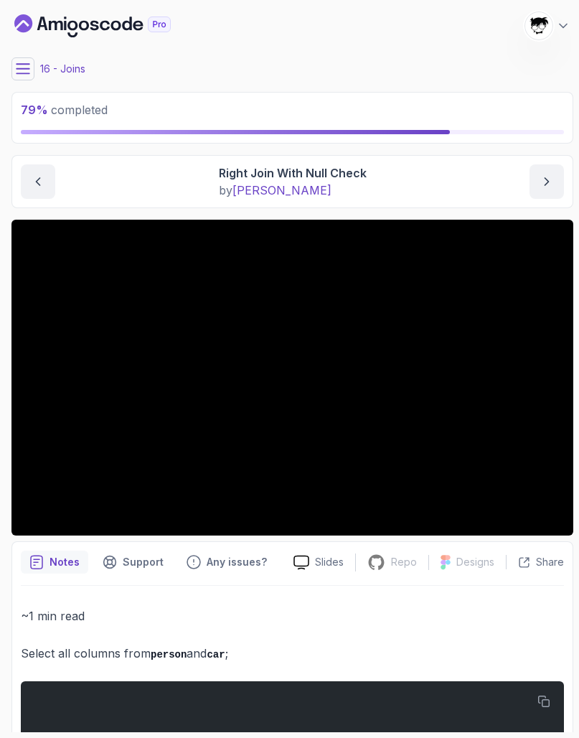
click at [24, 65] on icon at bounding box center [23, 68] width 13 height 9
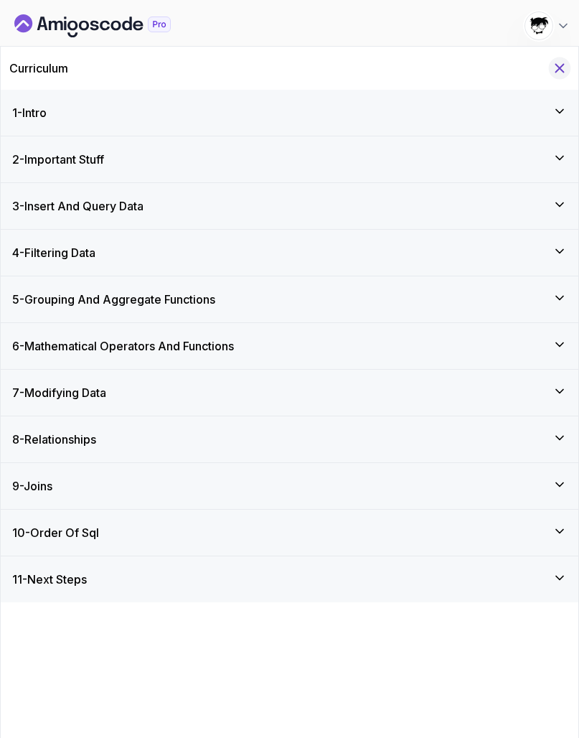
click at [558, 65] on icon "Hide Curriculum for mobile" at bounding box center [560, 68] width 16 height 16
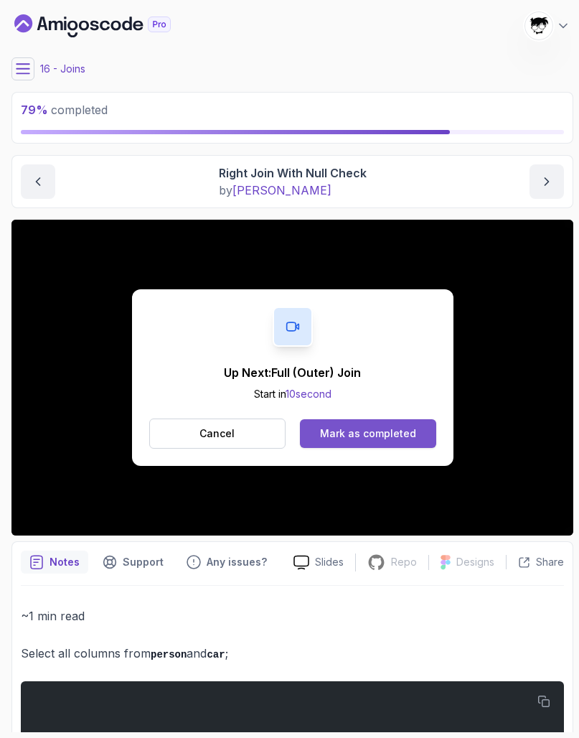
click at [309, 433] on button "Mark as completed" at bounding box center [368, 433] width 136 height 29
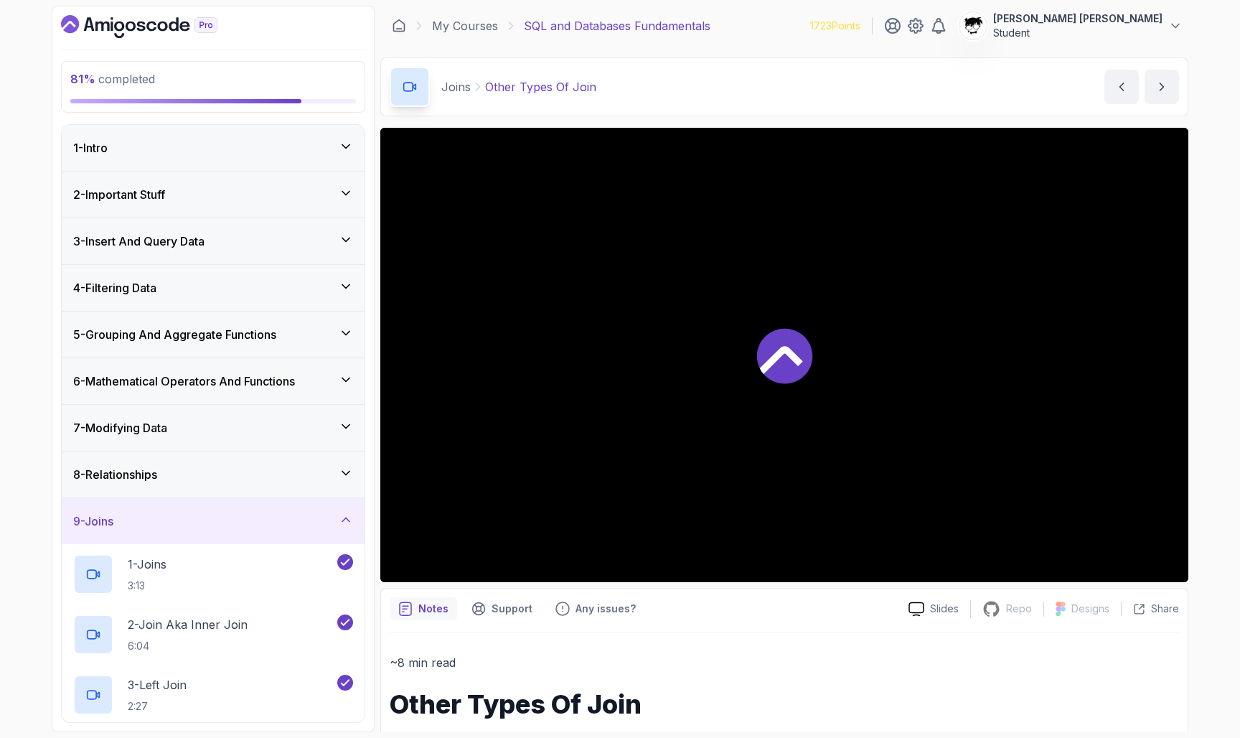
drag, startPoint x: 820, startPoint y: 430, endPoint x: 830, endPoint y: 416, distance: 17.5
click at [617, 430] on div at bounding box center [784, 355] width 808 height 454
click at [617, 416] on div at bounding box center [784, 355] width 808 height 454
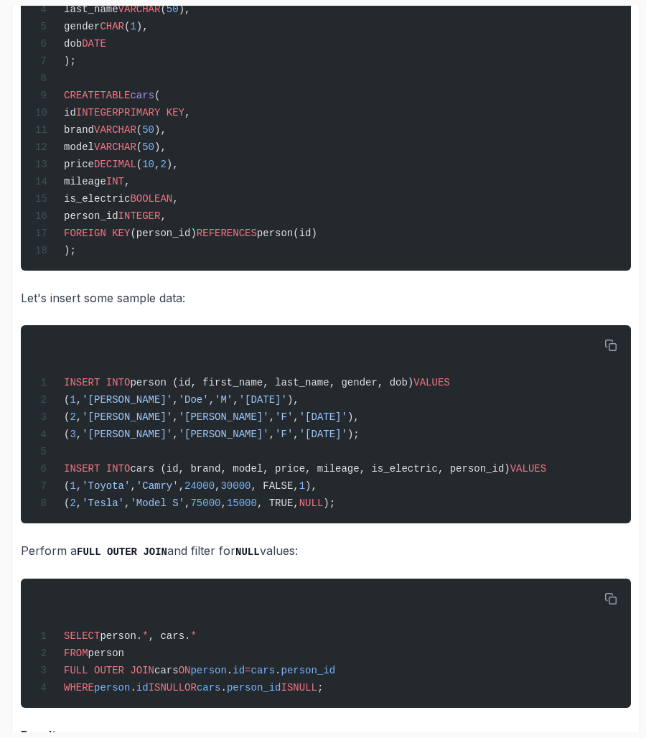
scroll to position [1117, 0]
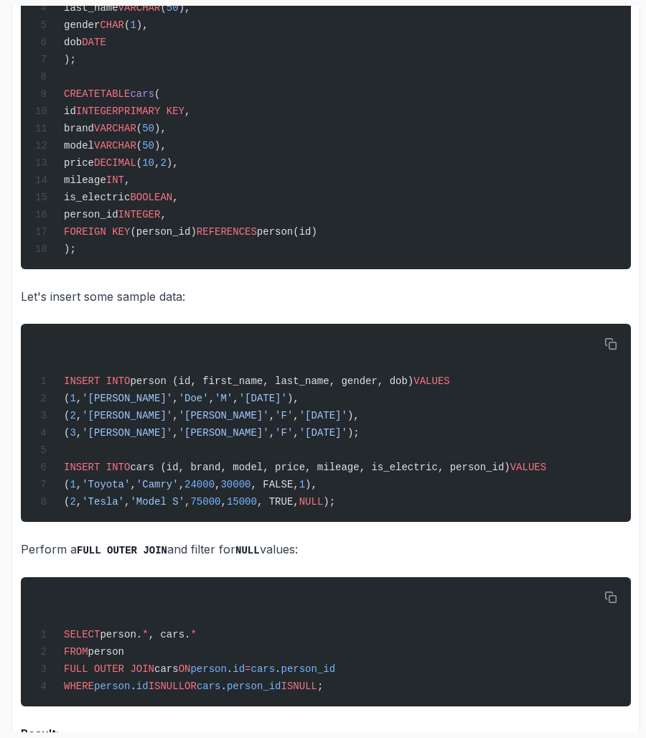
click at [34, 301] on p "Let's insert some sample data:" at bounding box center [326, 296] width 610 height 20
click at [37, 378] on div "INSERT INTO person (id, first_name, last_name, gender, dob) VALUES ( 1 , '[PERS…" at bounding box center [325, 422] width 587 height 181
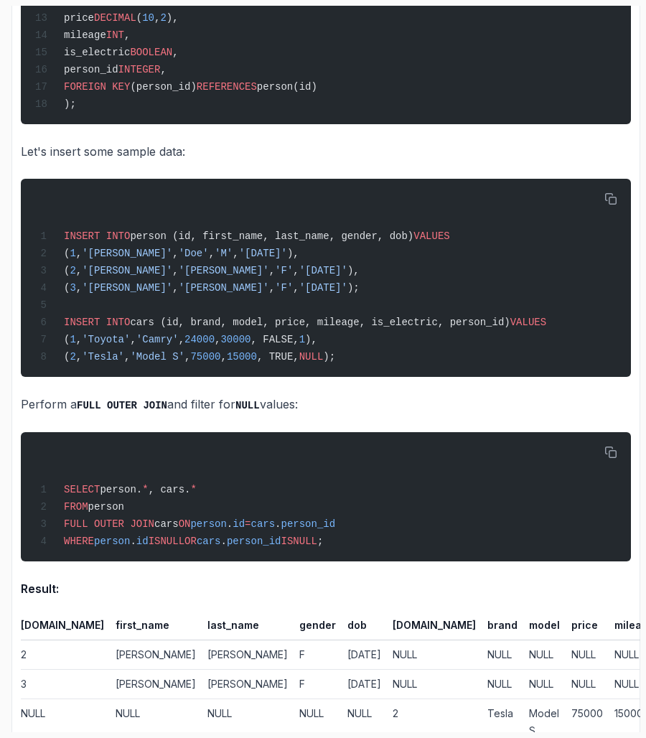
drag, startPoint x: 19, startPoint y: 409, endPoint x: 372, endPoint y: 419, distance: 353.2
click at [375, 415] on p "Perform a FULL OUTER JOIN and filter for NULL values:" at bounding box center [326, 404] width 610 height 21
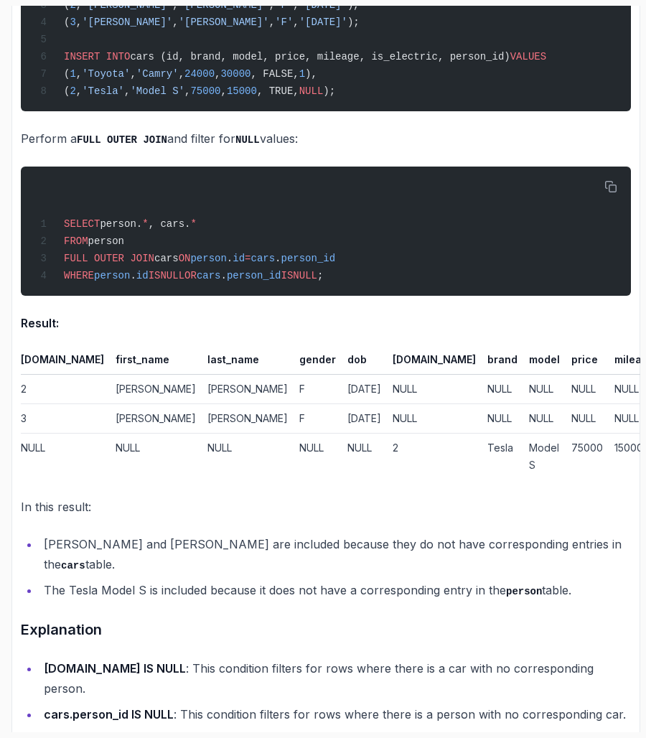
scroll to position [1541, 0]
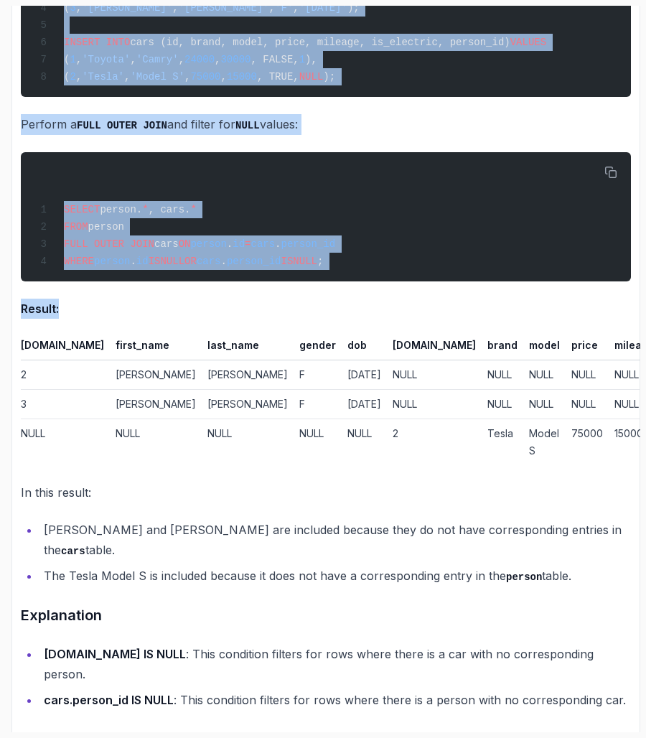
drag, startPoint x: 19, startPoint y: 388, endPoint x: 641, endPoint y: 508, distance: 633.6
click at [617, 501] on section "82 % completed 1 - Intro 2 - Important Stuff 3 - Insert And Query Data 4 - Filt…" at bounding box center [323, 369] width 646 height 738
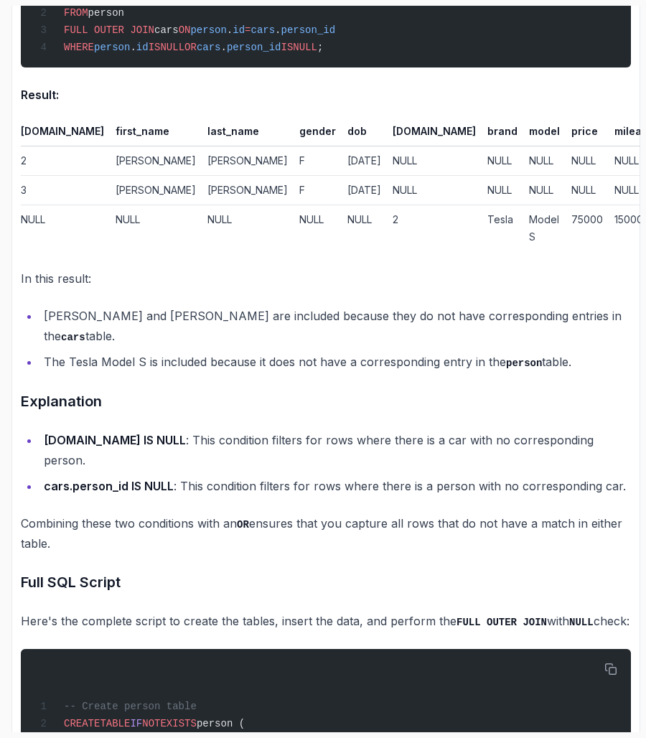
scroll to position [1863, 0]
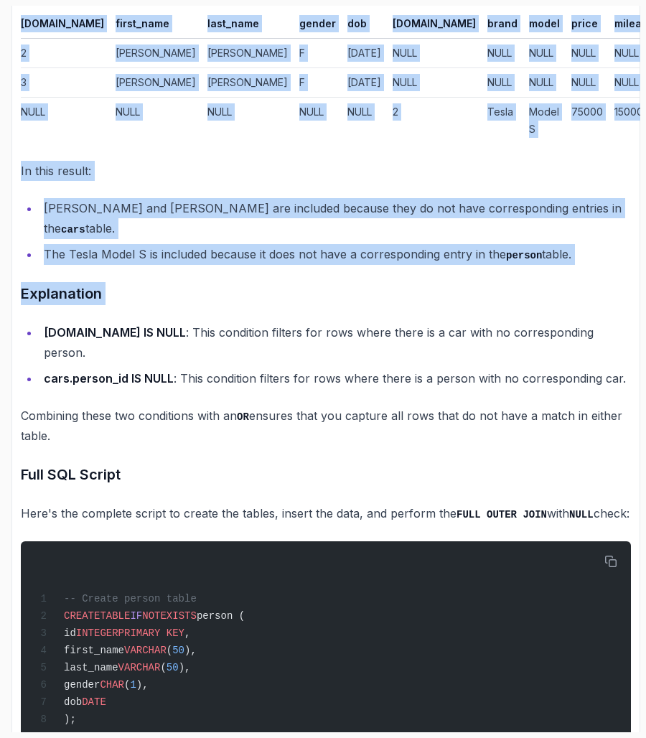
drag, startPoint x: 42, startPoint y: 386, endPoint x: 645, endPoint y: 440, distance: 605.9
click at [617, 440] on section "82 % completed 1 - Intro 2 - Important Stuff 3 - Insert And Query Data 4 - Filt…" at bounding box center [323, 369] width 646 height 738
click at [549, 446] on p "Combining these two conditions with an OR ensures that you capture all rows tha…" at bounding box center [326, 425] width 610 height 41
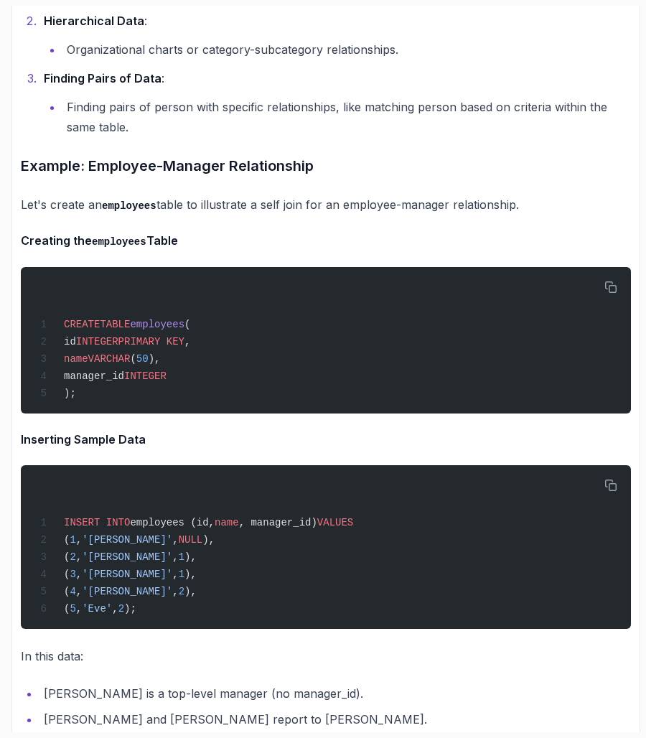
scroll to position [3477, 0]
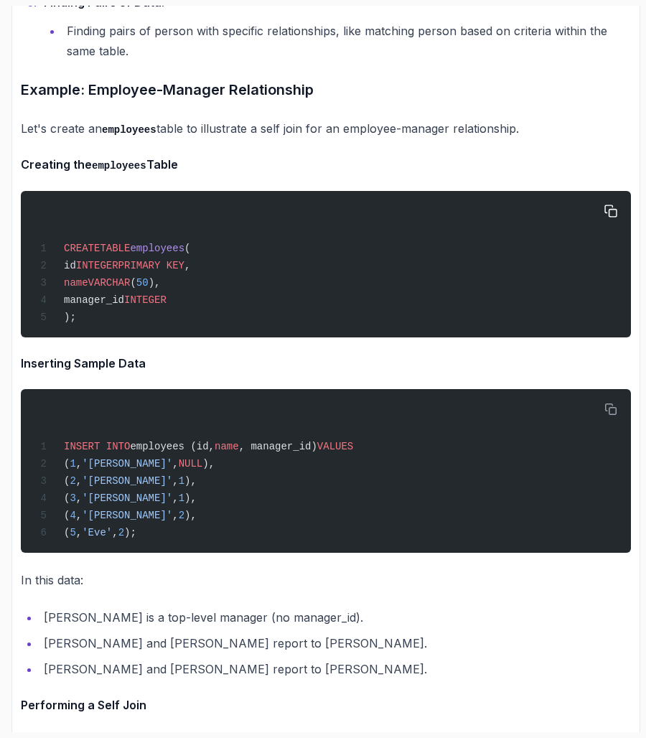
click at [510, 329] on div "CREATE TABLE employees ( id INTEGER PRIMARY KEY , name VARCHAR ( 50 ), manager_…" at bounding box center [325, 264] width 587 height 129
click at [617, 222] on button "button" at bounding box center [610, 211] width 23 height 23
click at [617, 421] on button "button" at bounding box center [610, 409] width 23 height 23
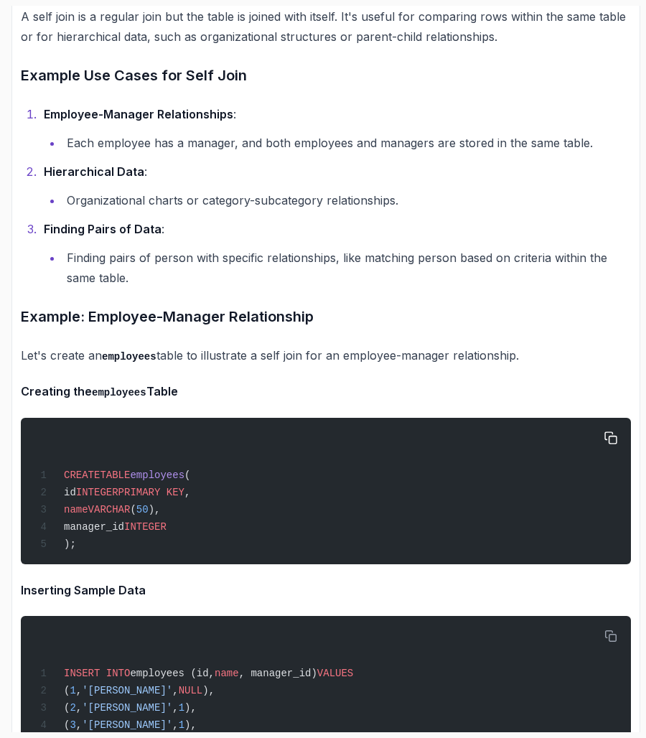
scroll to position [3252, 0]
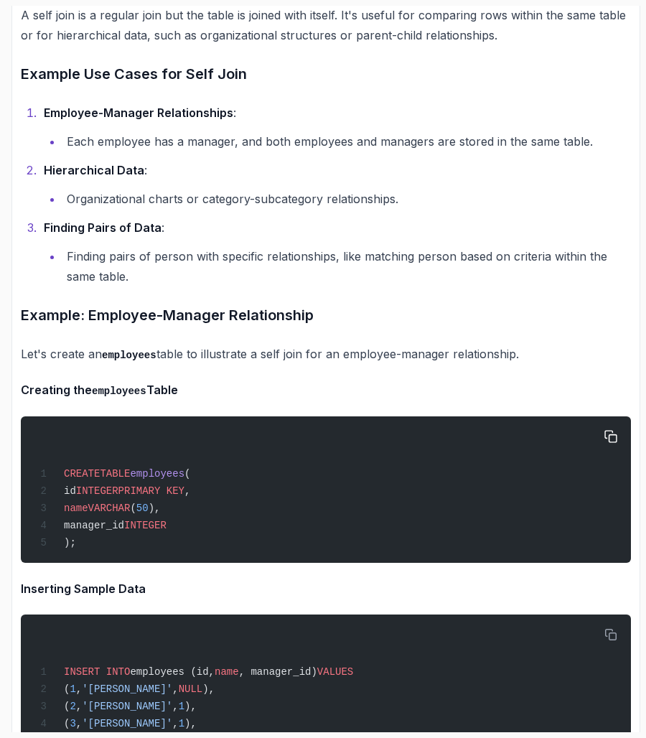
click at [39, 45] on p "A self join is a regular join but the table is joined with itself. It's useful …" at bounding box center [326, 25] width 610 height 40
click at [53, 85] on h3 "Example Use Cases for Self Join" at bounding box center [326, 73] width 610 height 23
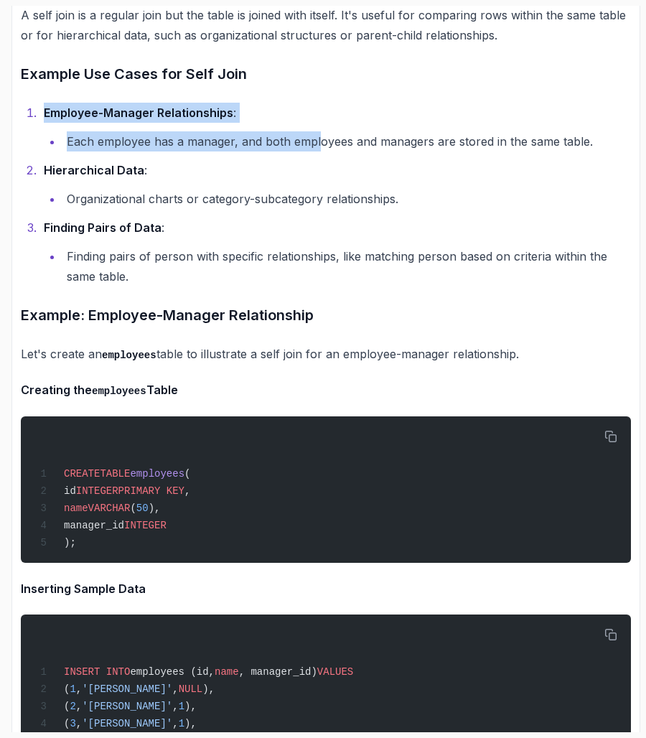
drag, startPoint x: 35, startPoint y: 183, endPoint x: 322, endPoint y: 227, distance: 289.8
click at [322, 151] on li "Employee-Manager Relationships : Each employee has a manager, and both employee…" at bounding box center [334, 127] width 591 height 49
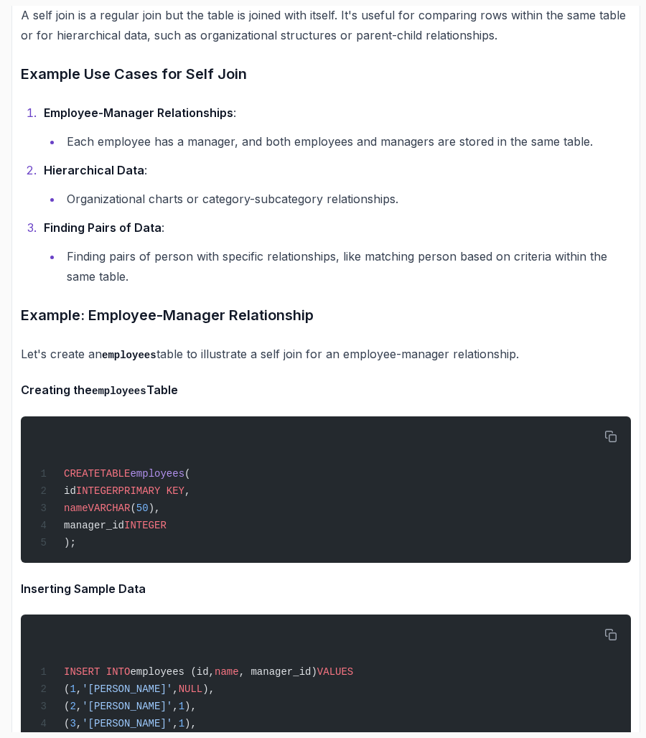
click at [321, 230] on ol "Employee-Manager Relationships : Each employee has a manager, and both employee…" at bounding box center [326, 195] width 610 height 184
click at [304, 151] on li "Each employee has a manager, and both employees and managers are stored in the …" at bounding box center [346, 141] width 568 height 20
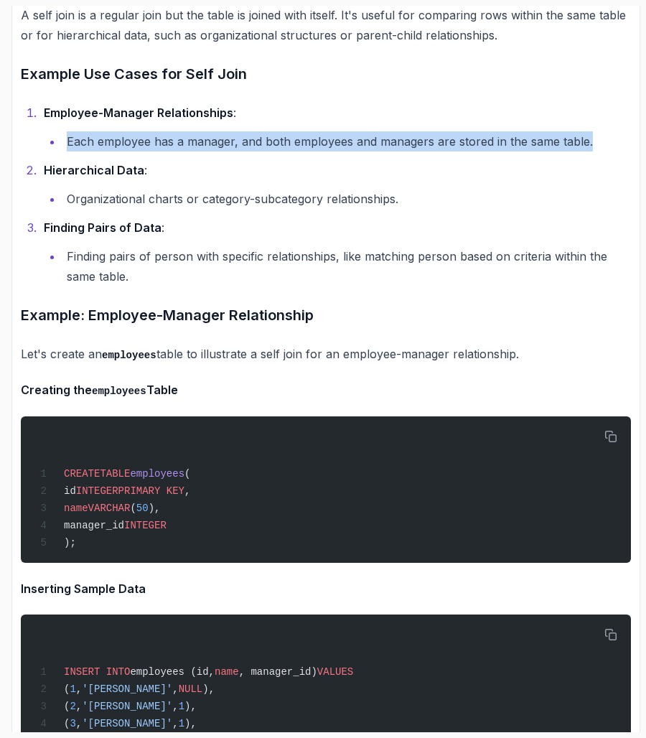
click at [304, 151] on li "Each employee has a manager, and both employees and managers are stored in the …" at bounding box center [346, 141] width 568 height 20
click at [283, 209] on li "Hierarchical Data : Organizational charts or category-subcategory relationships." at bounding box center [334, 184] width 591 height 49
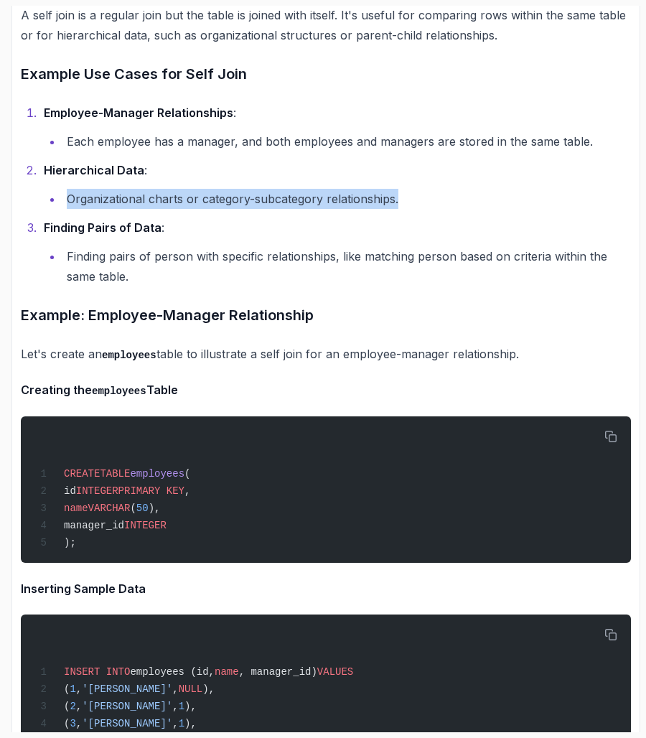
drag, startPoint x: 68, startPoint y: 271, endPoint x: 518, endPoint y: 271, distance: 450.0
click at [518, 209] on li "Organizational charts or category-subcategory relationships." at bounding box center [346, 199] width 568 height 20
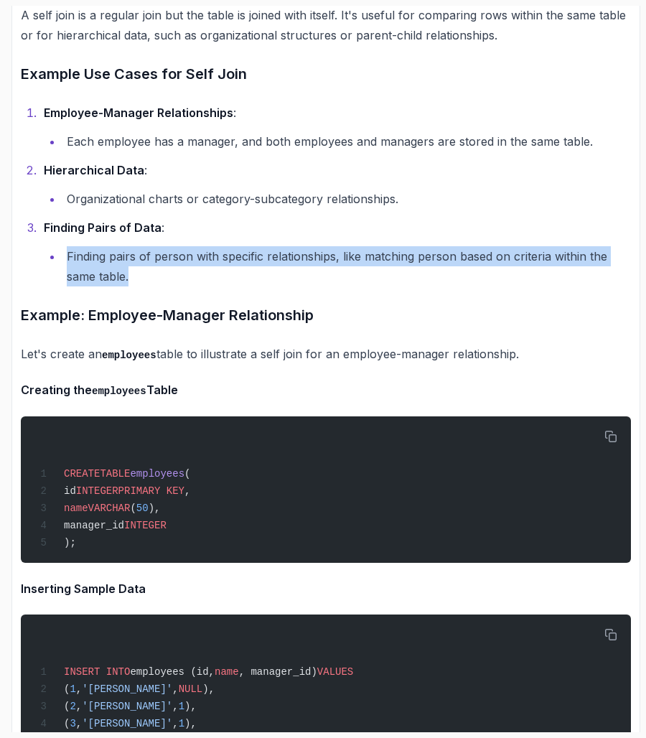
drag, startPoint x: 336, startPoint y: 352, endPoint x: 49, endPoint y: 328, distance: 288.0
click at [48, 286] on ul "Finding pairs of person with specific relationships, like matching person based…" at bounding box center [337, 266] width 587 height 40
click at [49, 286] on ul "Finding pairs of person with specific relationships, like matching person based…" at bounding box center [337, 266] width 587 height 40
drag, startPoint x: 49, startPoint y: 328, endPoint x: 205, endPoint y: 348, distance: 157.7
click at [206, 286] on ul "Finding pairs of person with specific relationships, like matching person based…" at bounding box center [337, 266] width 587 height 40
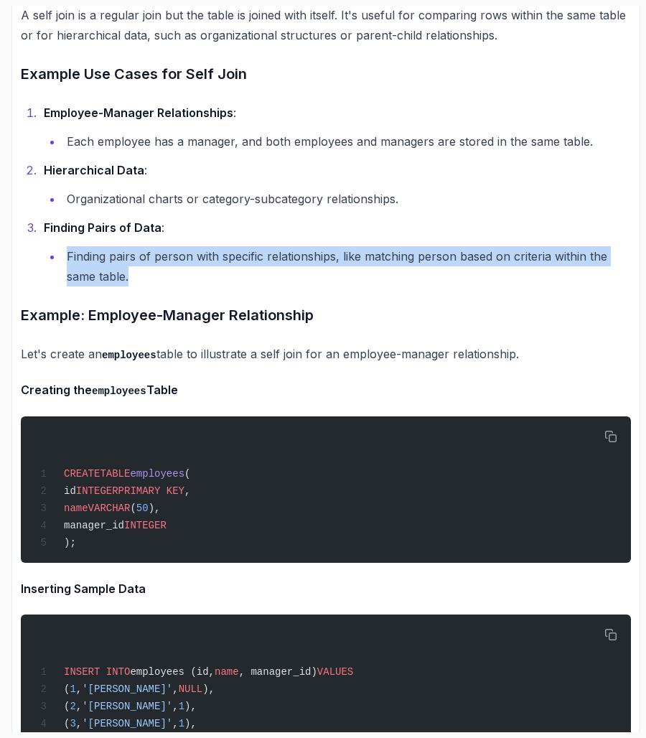
click at [205, 286] on li "Finding pairs of person with specific relationships, like matching person based…" at bounding box center [346, 266] width 568 height 40
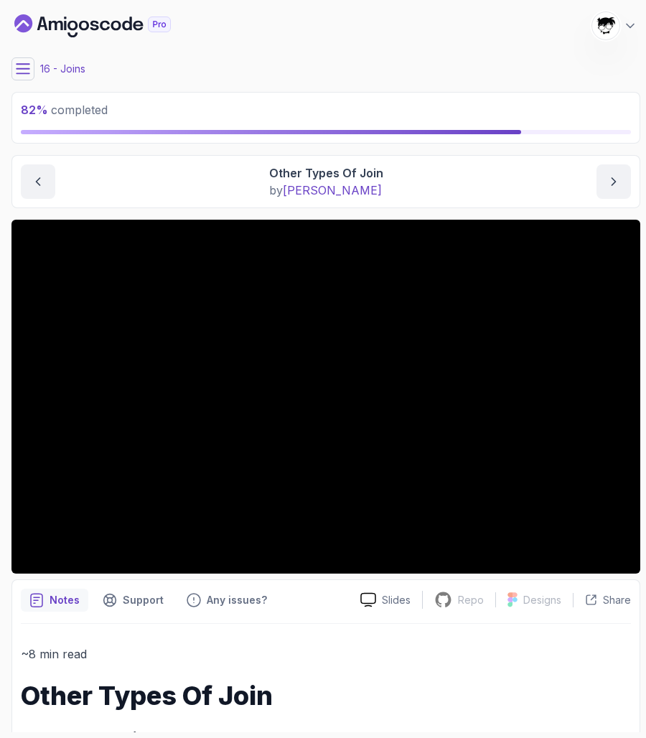
scroll to position [0, 0]
click at [32, 67] on button at bounding box center [22, 68] width 23 height 23
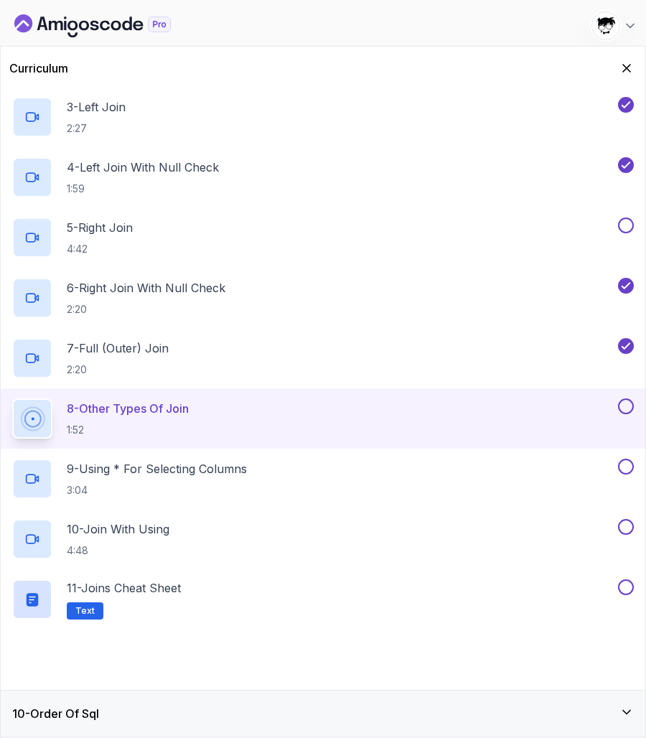
scroll to position [543, 0]
click at [617, 68] on icon "Hide Curriculum for mobile" at bounding box center [627, 69] width 8 height 8
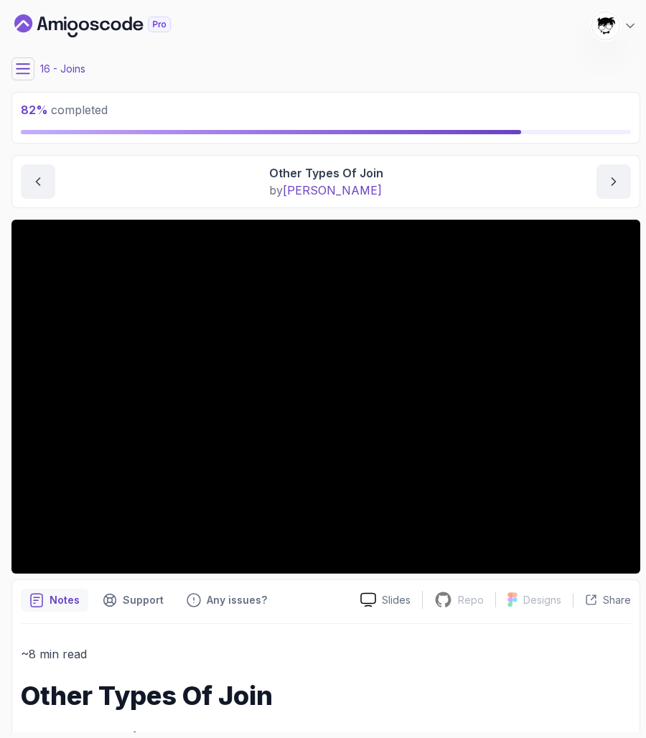
click at [22, 81] on main "My Courses SQL and Databases Fundamentals 1723 Points [PERSON_NAME] [PERSON_NAM…" at bounding box center [325, 369] width 629 height 726
click at [20, 75] on icon at bounding box center [23, 69] width 14 height 14
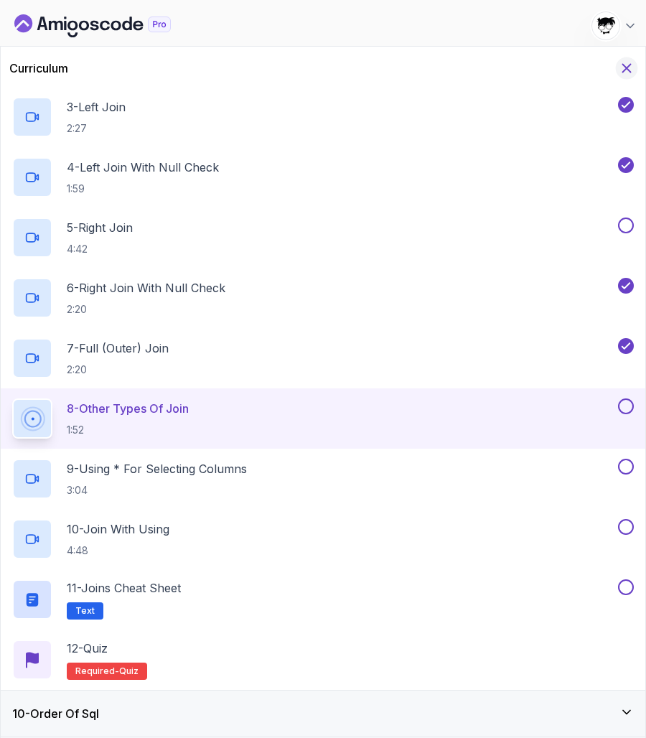
click at [617, 75] on icon "Hide Curriculum for mobile" at bounding box center [627, 68] width 16 height 16
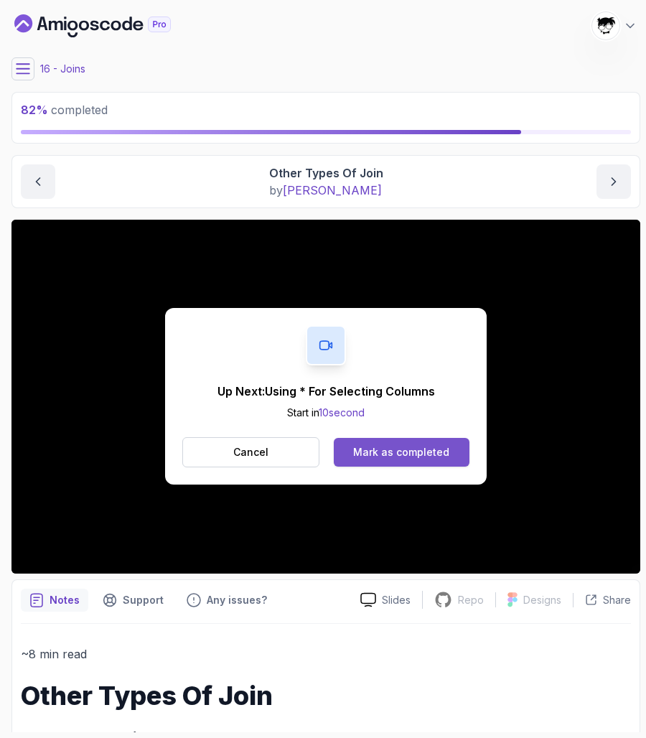
click at [420, 449] on div "Mark as completed" at bounding box center [401, 452] width 96 height 14
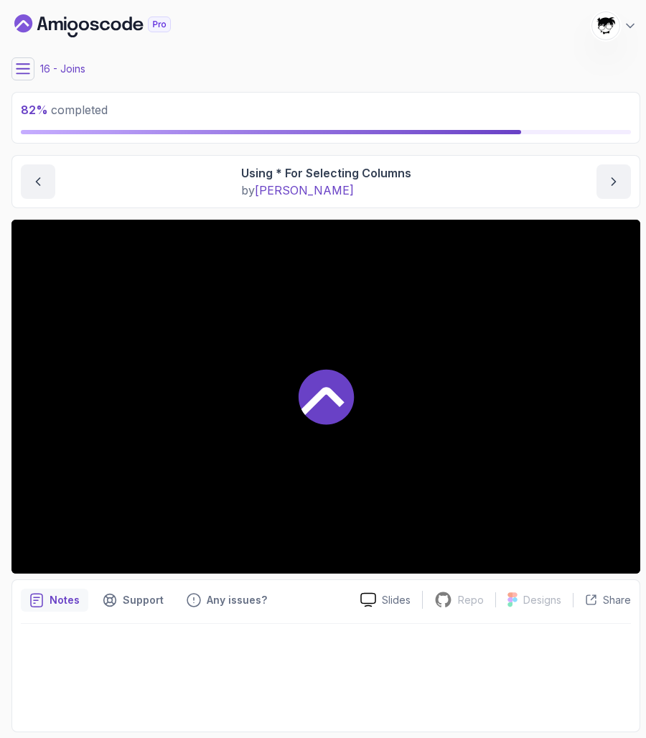
click at [91, 480] on div at bounding box center [325, 397] width 629 height 354
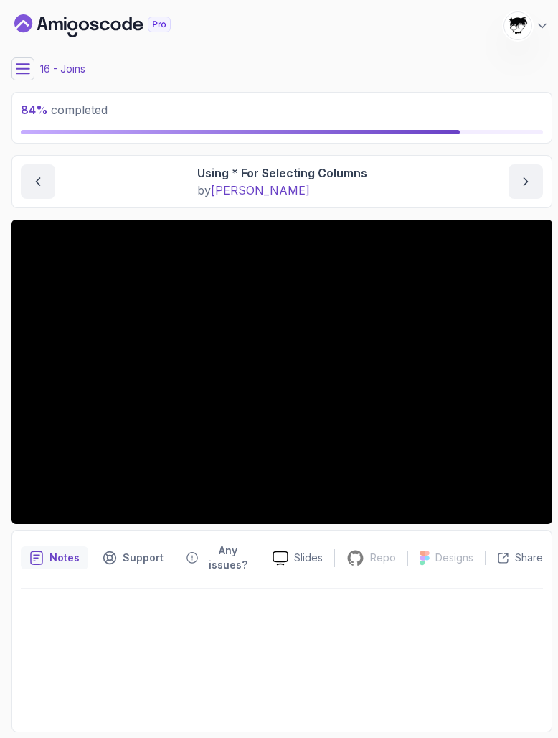
click at [34, 65] on div "16 - Joins" at bounding box center [281, 68] width 541 height 23
click at [26, 72] on icon at bounding box center [23, 69] width 14 height 14
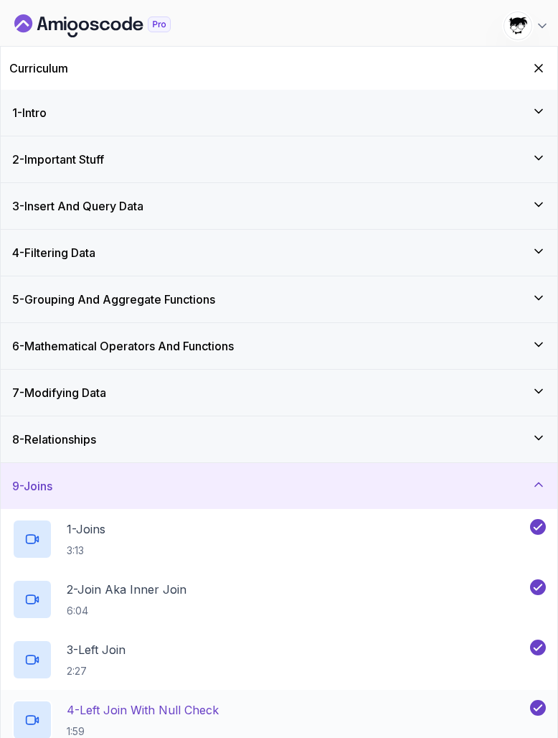
scroll to position [292, 0]
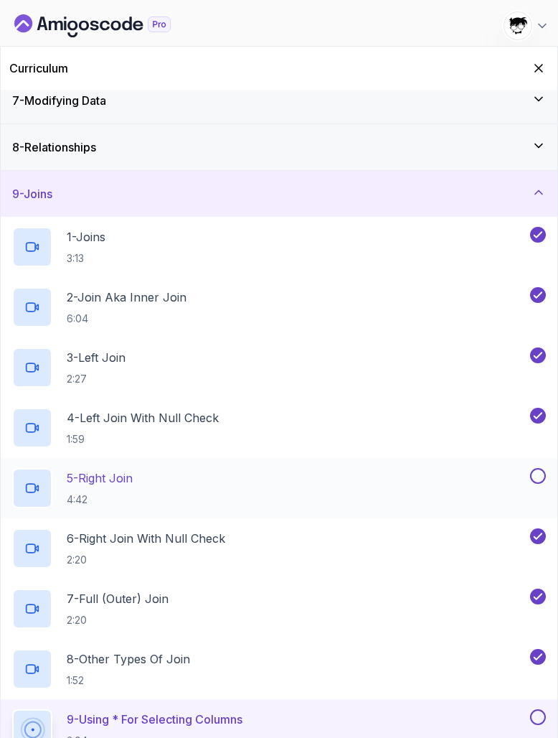
click at [540, 480] on button at bounding box center [538, 476] width 16 height 16
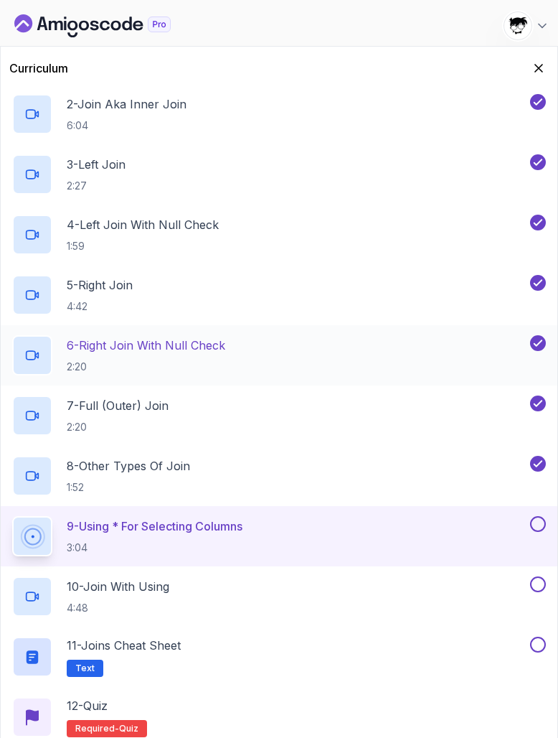
scroll to position [532, 0]
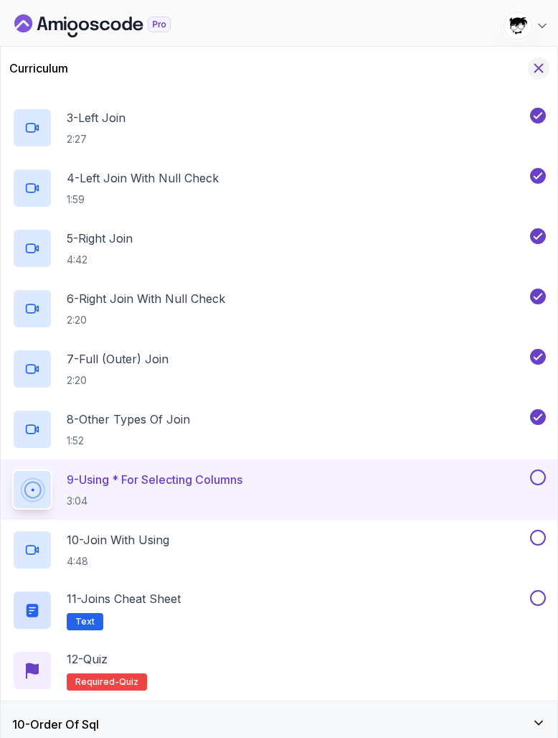
click at [538, 69] on icon "Hide Curriculum for mobile" at bounding box center [539, 69] width 8 height 8
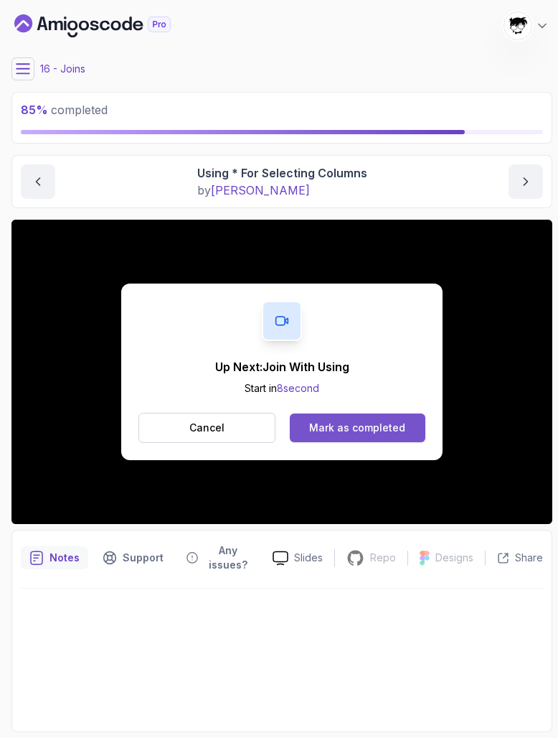
click at [324, 436] on button "Mark as completed" at bounding box center [358, 427] width 136 height 29
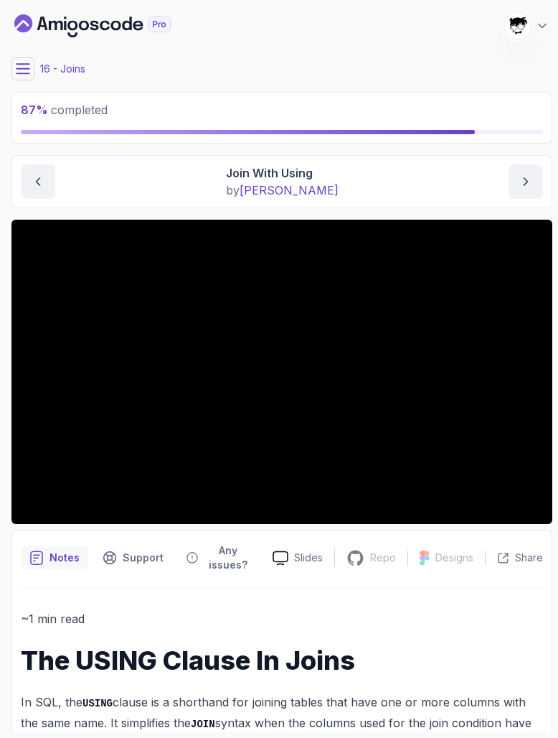
click at [26, 66] on icon at bounding box center [23, 69] width 14 height 14
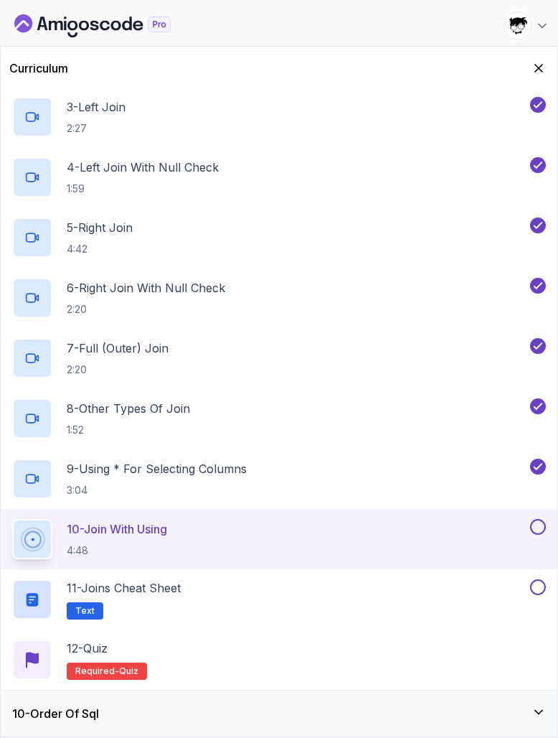
click at [231, 717] on div "10 - Order Of Sql" at bounding box center [279, 713] width 534 height 17
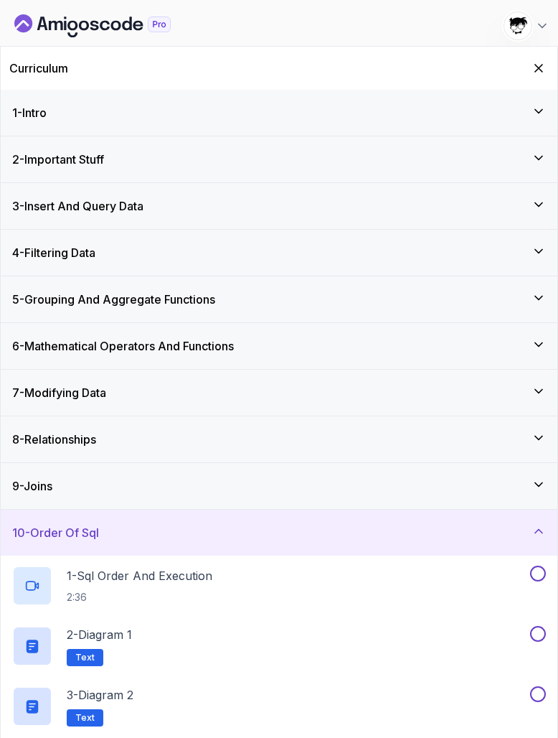
click at [144, 529] on div "10 - Order Of Sql" at bounding box center [279, 532] width 534 height 17
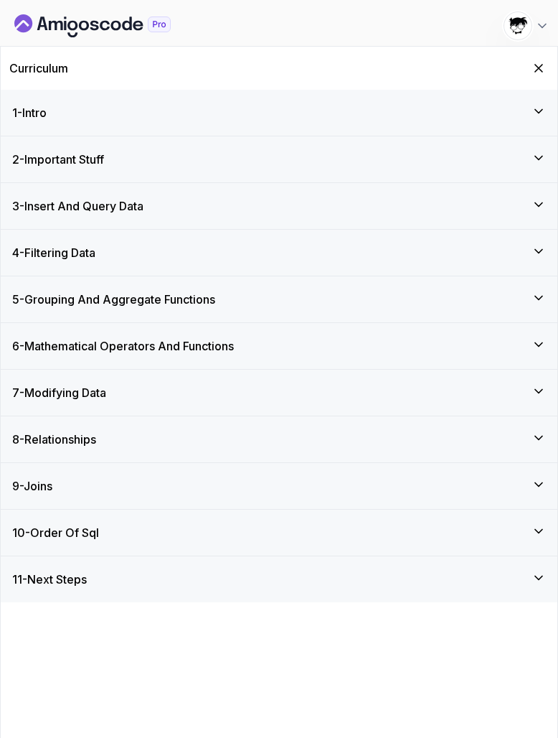
click at [91, 545] on div "10 - Order Of Sql" at bounding box center [279, 533] width 557 height 46
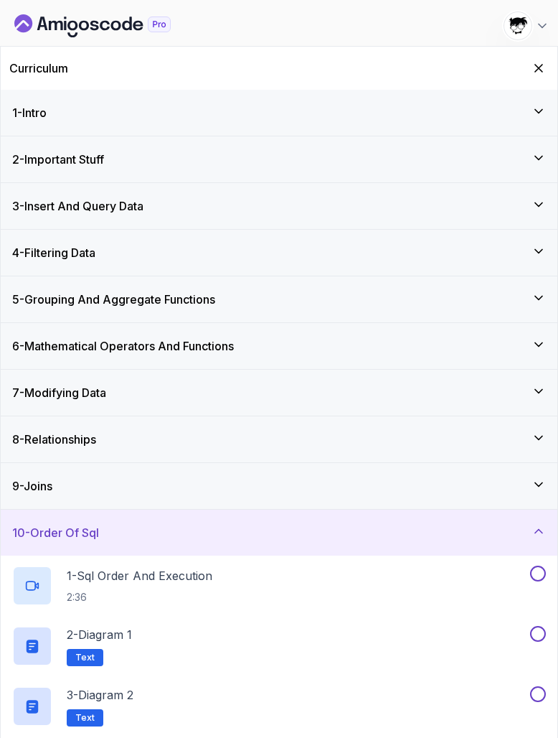
click at [78, 505] on div "9 - Joins" at bounding box center [279, 486] width 557 height 46
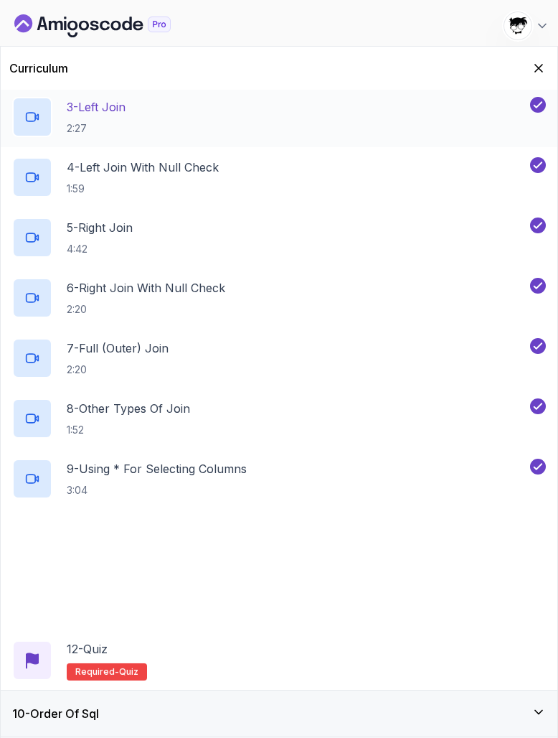
scroll to position [543, 0]
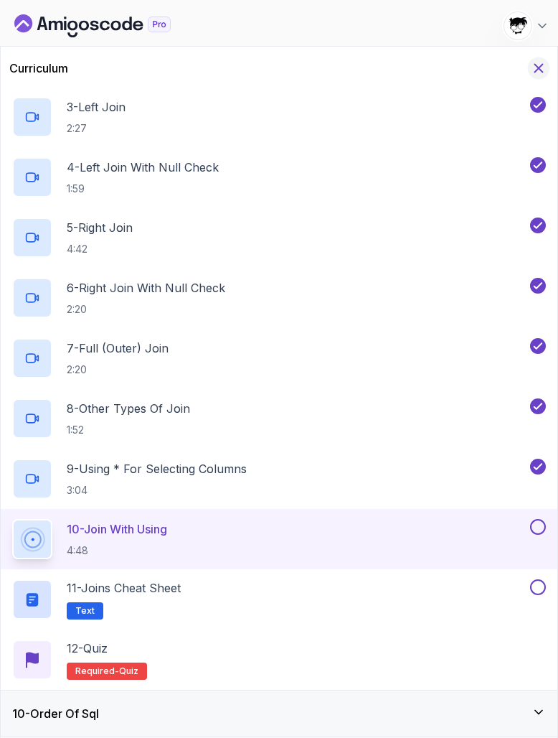
click at [538, 70] on icon "Hide Curriculum for mobile" at bounding box center [539, 69] width 8 height 8
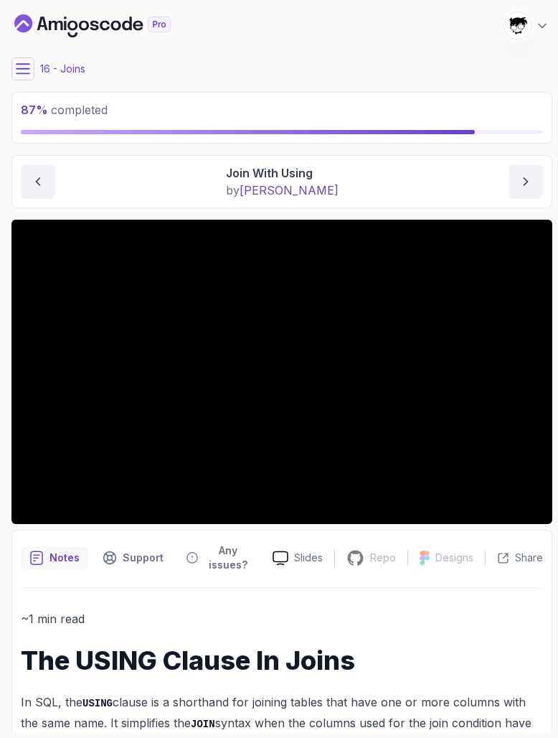
click at [23, 64] on icon at bounding box center [23, 68] width 13 height 9
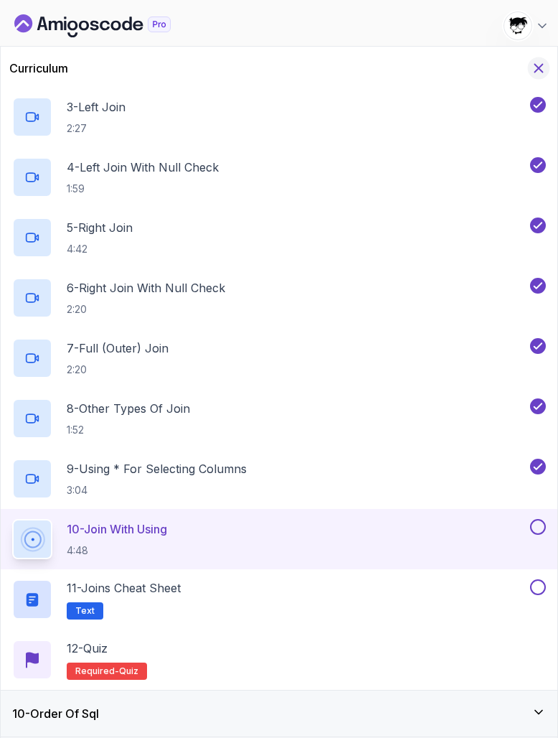
click at [543, 70] on icon "Hide Curriculum for mobile" at bounding box center [539, 68] width 16 height 16
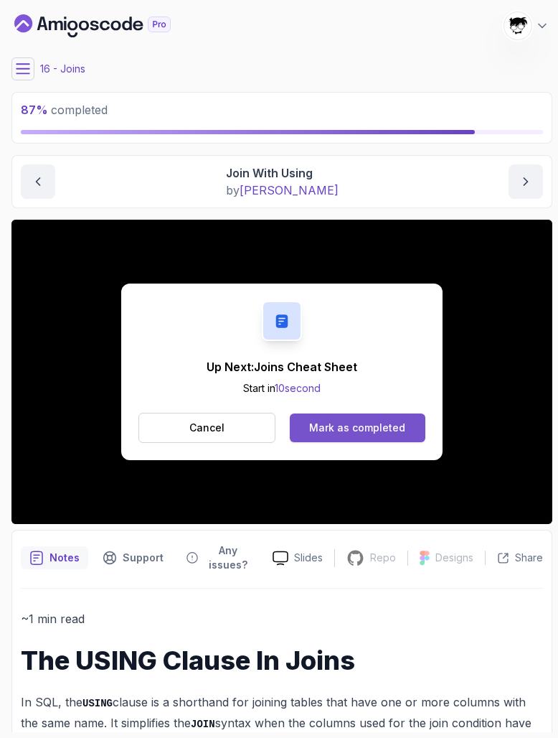
click at [327, 435] on div "Mark as completed" at bounding box center [357, 428] width 96 height 14
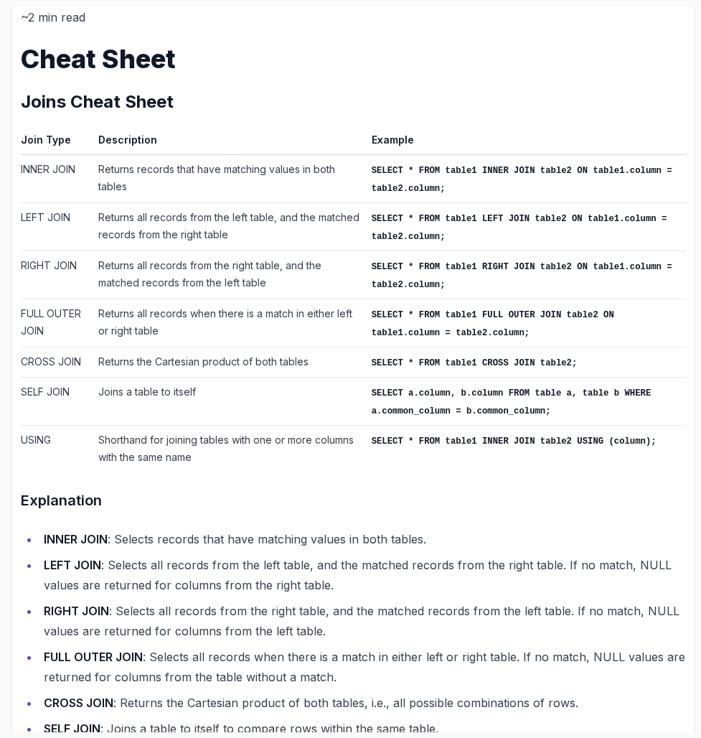
scroll to position [275, 0]
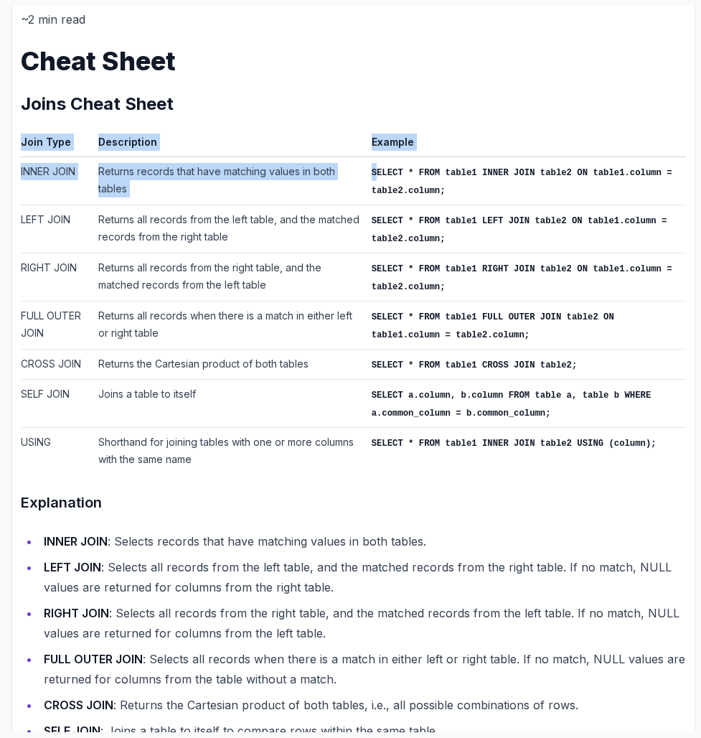
drag, startPoint x: 20, startPoint y: 167, endPoint x: 334, endPoint y: 162, distance: 314.4
click at [334, 162] on div "Notes Support Any issues? Slides Repo Repository not available Designs Design n…" at bounding box center [353, 373] width 684 height 857
click at [329, 162] on td "Returns records that have matching values in both tables" at bounding box center [229, 180] width 273 height 48
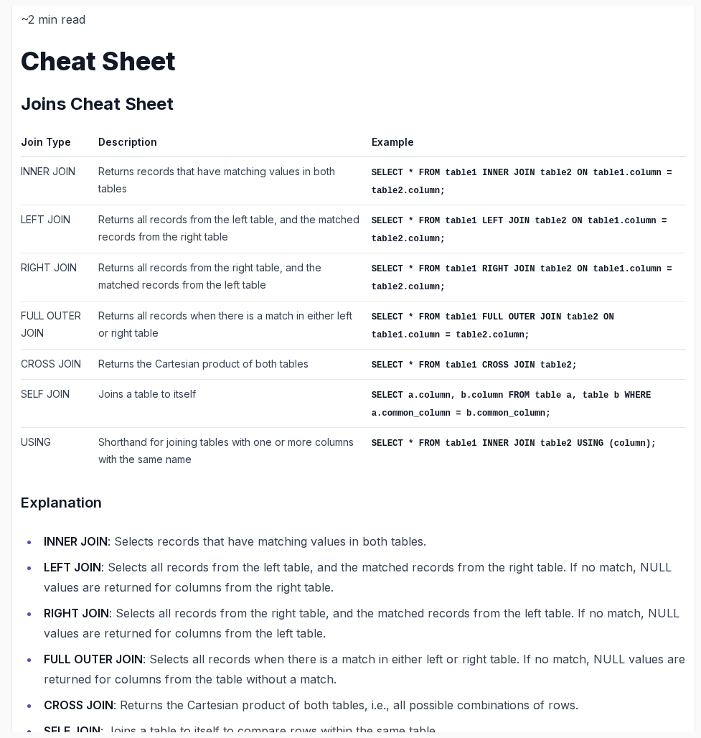
click at [329, 162] on td "Returns records that have matching values in both tables" at bounding box center [229, 180] width 273 height 48
click at [319, 187] on td "Returns records that have matching values in both tables" at bounding box center [229, 180] width 273 height 48
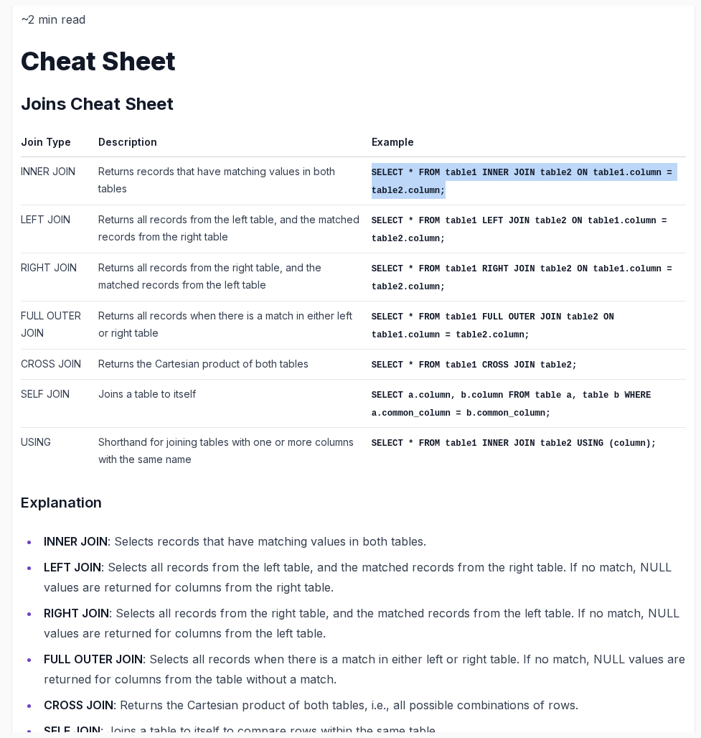
drag, startPoint x: 363, startPoint y: 172, endPoint x: 501, endPoint y: 200, distance: 140.6
click at [502, 200] on td "SELECT * FROM table1 INNER JOIN table2 ON table1.column = table2.column;" at bounding box center [526, 180] width 320 height 48
click at [501, 200] on td "SELECT * FROM table1 INNER JOIN table2 ON table1.column = table2.column;" at bounding box center [526, 180] width 320 height 48
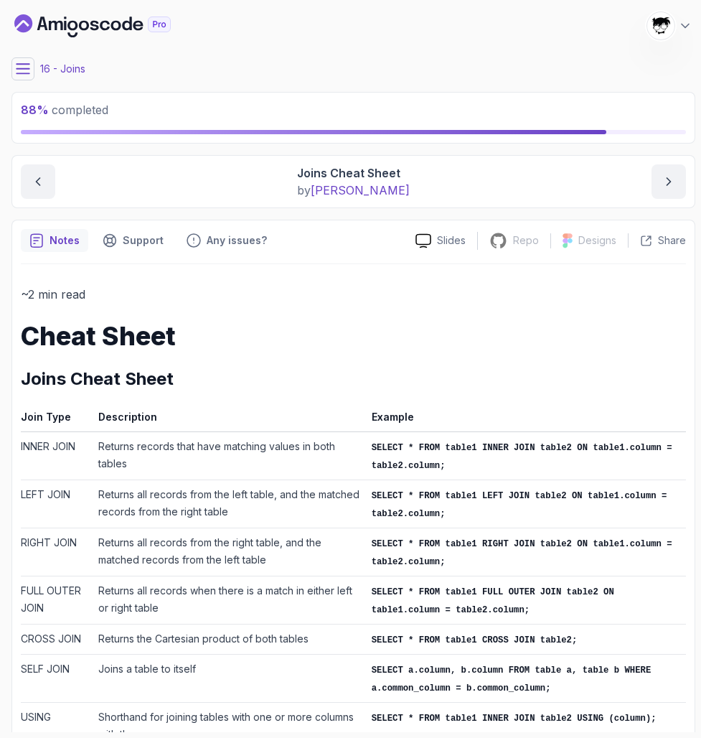
scroll to position [0, 0]
click at [23, 75] on button at bounding box center [22, 68] width 23 height 23
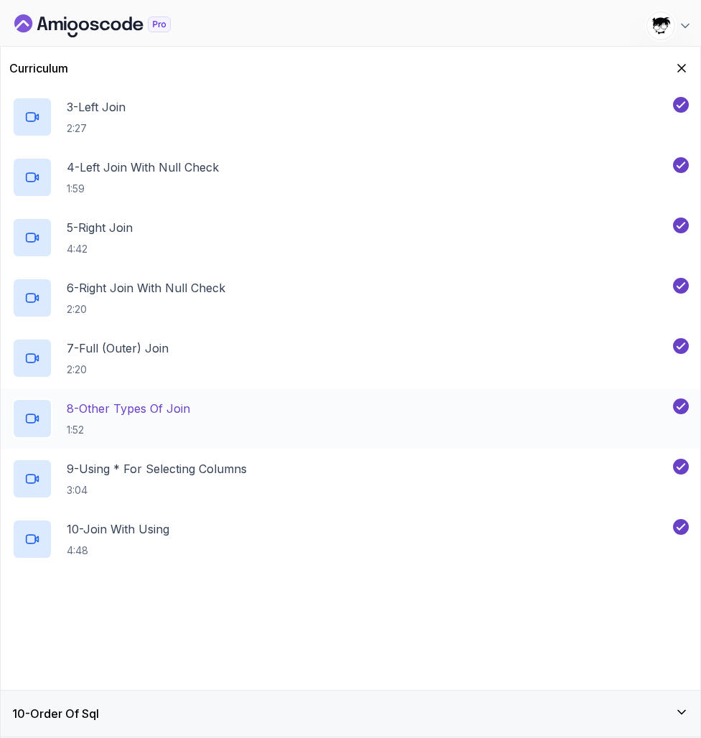
scroll to position [543, 0]
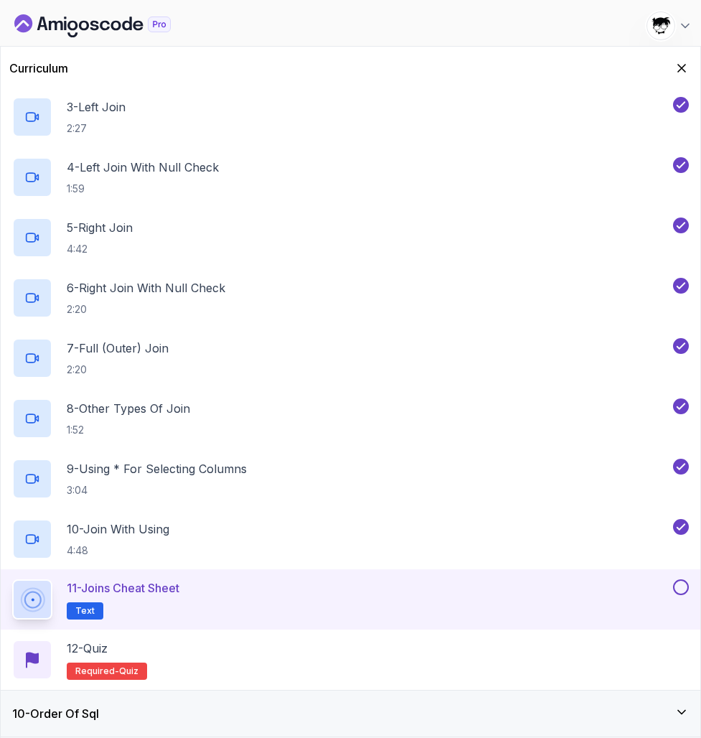
click at [617, 586] on button at bounding box center [681, 587] width 16 height 16
click at [520, 665] on div "12 - Quiz Required- quiz" at bounding box center [350, 659] width 677 height 40
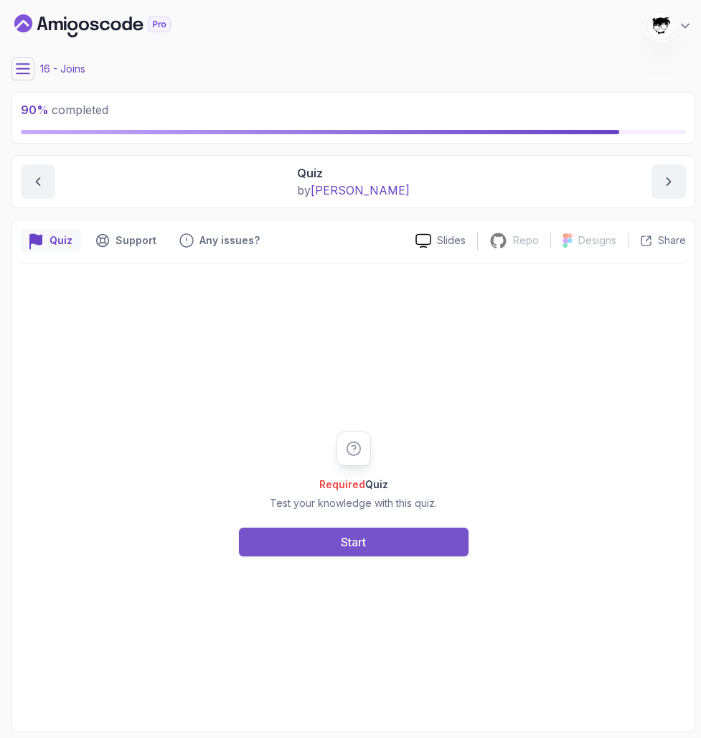
click at [403, 531] on button "Start" at bounding box center [354, 541] width 230 height 29
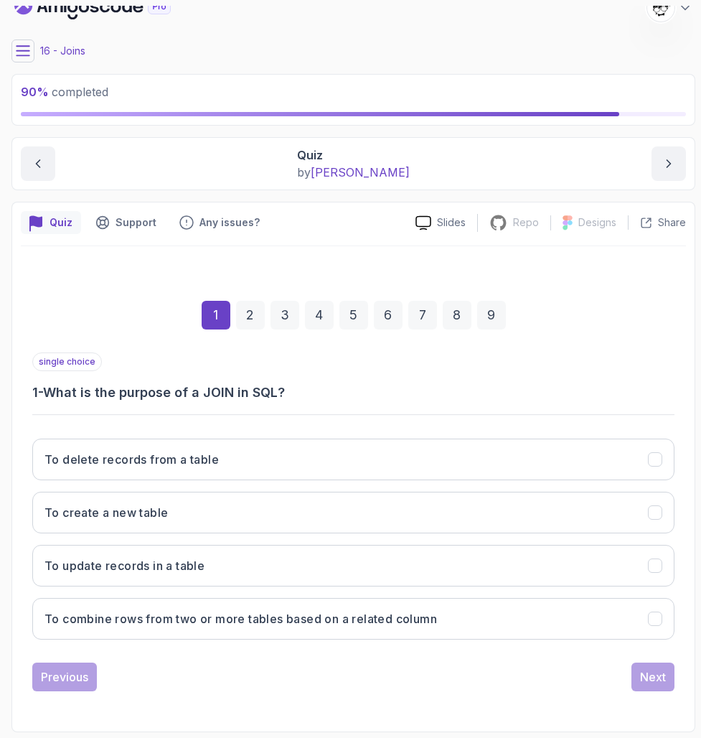
scroll to position [18, 0]
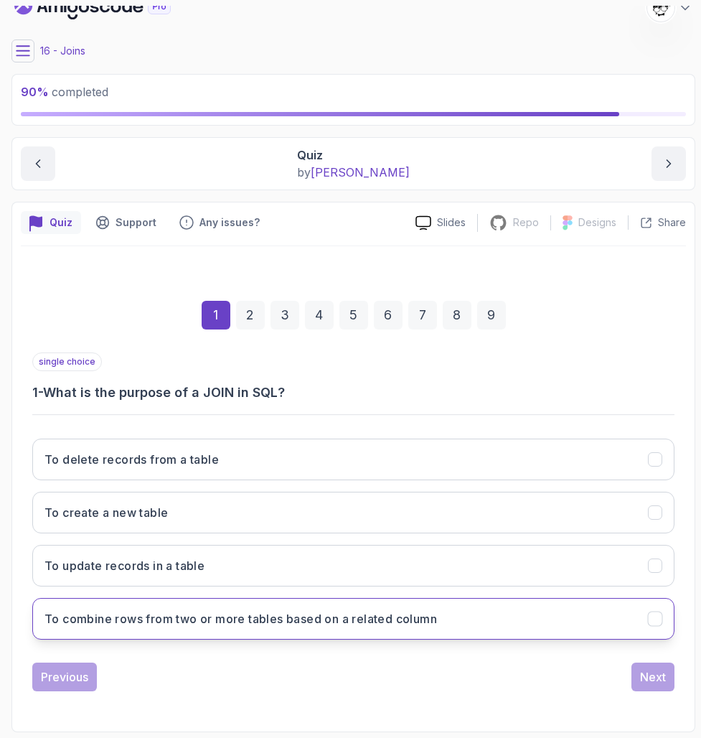
click at [364, 619] on h3 "To combine rows from two or more tables based on a related column" at bounding box center [240, 618] width 393 height 17
click at [617, 672] on button "Next" at bounding box center [653, 676] width 43 height 29
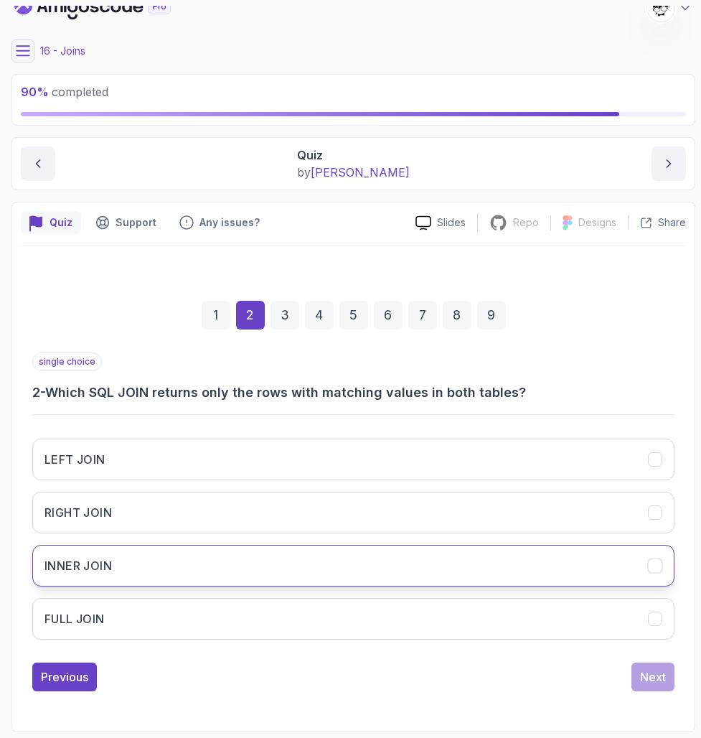
click at [406, 568] on button "INNER JOIN" at bounding box center [353, 566] width 642 height 42
click at [617, 689] on div "1 2 3 4 5 6 7 8 9 single choice 2 - Which SQL JOIN returns only the rows with m…" at bounding box center [353, 484] width 665 height 436
click at [617, 685] on button "Next" at bounding box center [653, 676] width 43 height 29
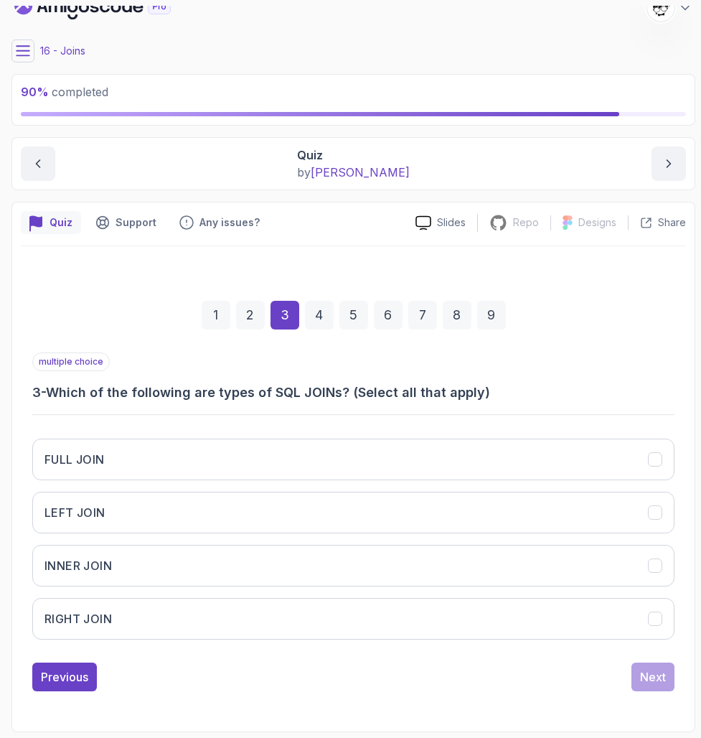
click at [254, 390] on h3 "3 - Which of the following are types of SQL JOINs? (Select all that apply)" at bounding box center [353, 393] width 642 height 20
click at [222, 403] on div "multiple choice 3 - Which of the following are types of SQL JOINs? (Select all …" at bounding box center [353, 501] width 642 height 299
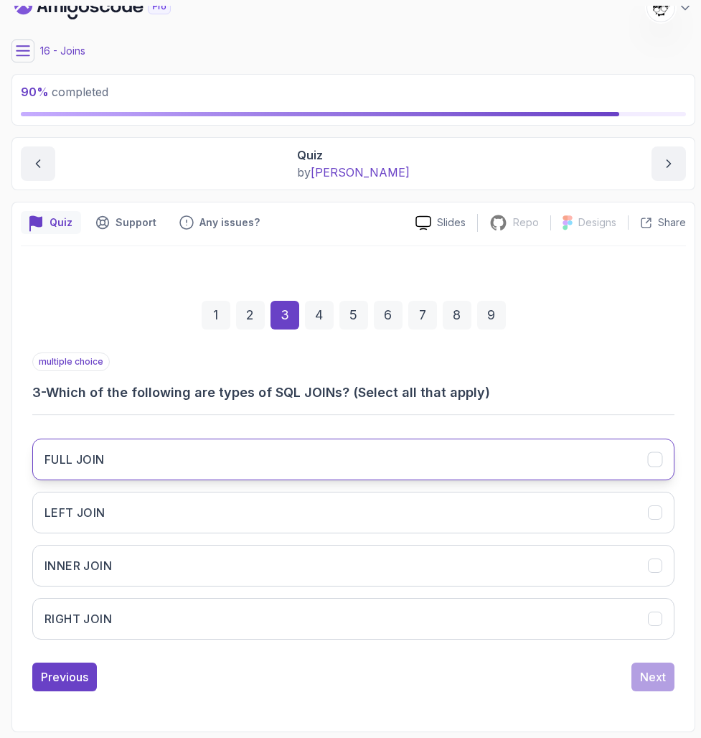
click at [117, 474] on button "FULL JOIN" at bounding box center [353, 459] width 642 height 42
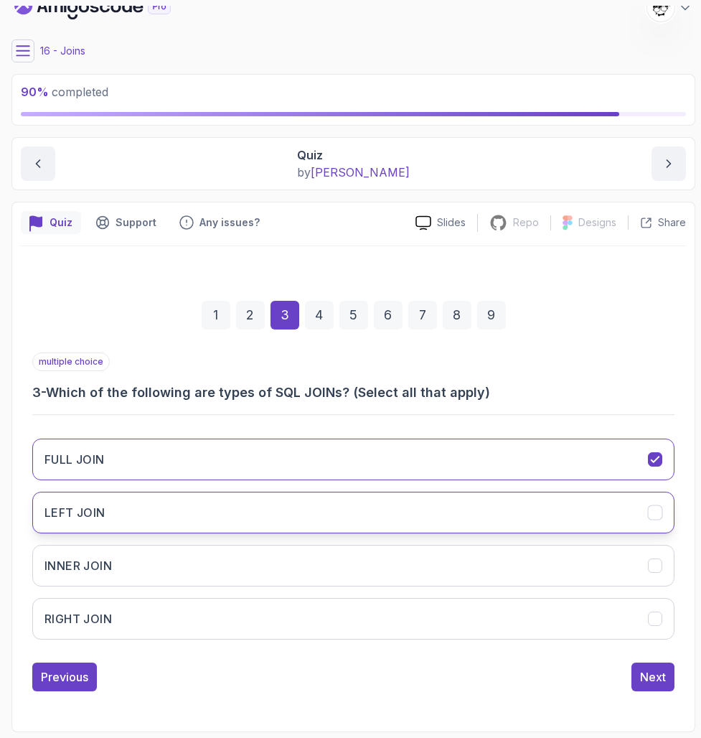
click at [112, 507] on button "LEFT JOIN" at bounding box center [353, 513] width 642 height 42
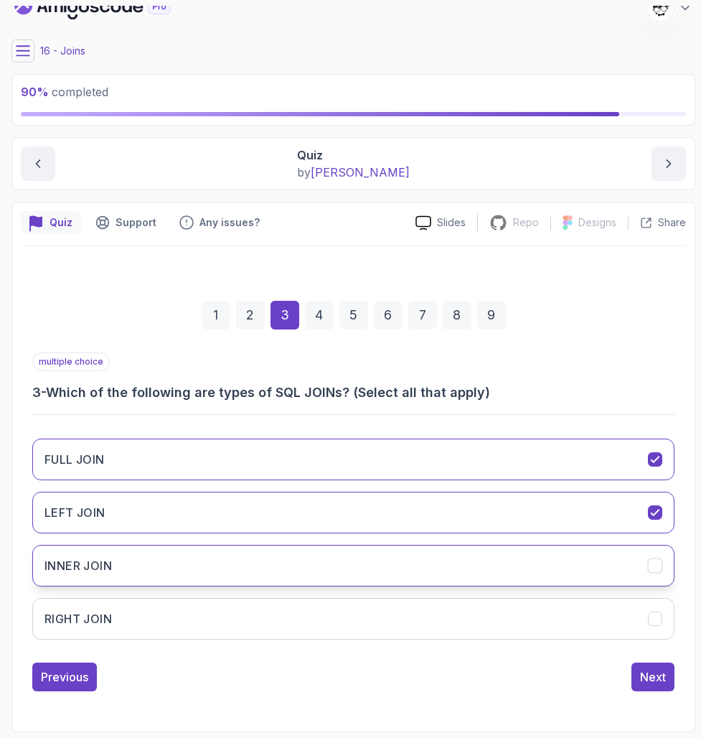
click at [104, 566] on h3 "INNER JOIN" at bounding box center [77, 565] width 67 height 17
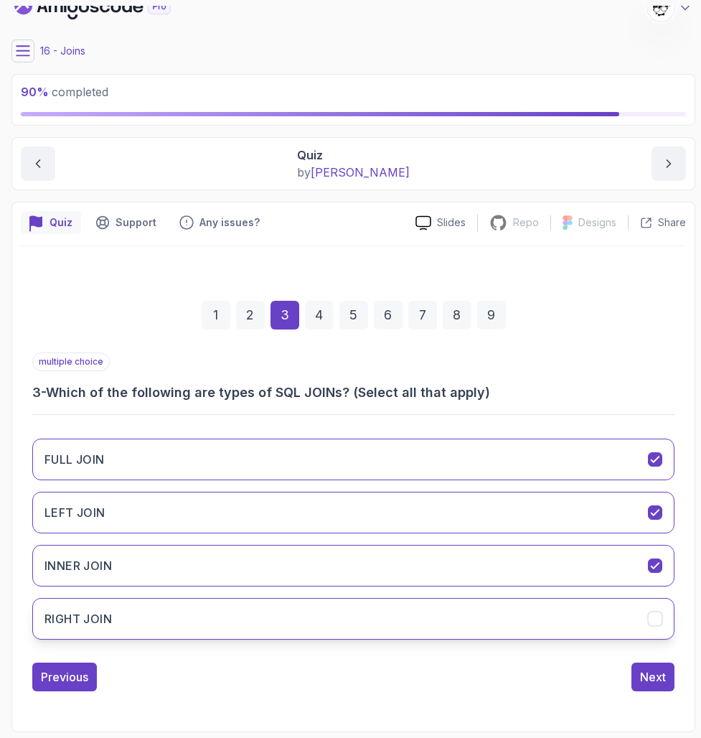
click at [100, 628] on button "RIGHT JOIN" at bounding box center [353, 619] width 642 height 42
click at [617, 680] on button "Next" at bounding box center [653, 676] width 43 height 29
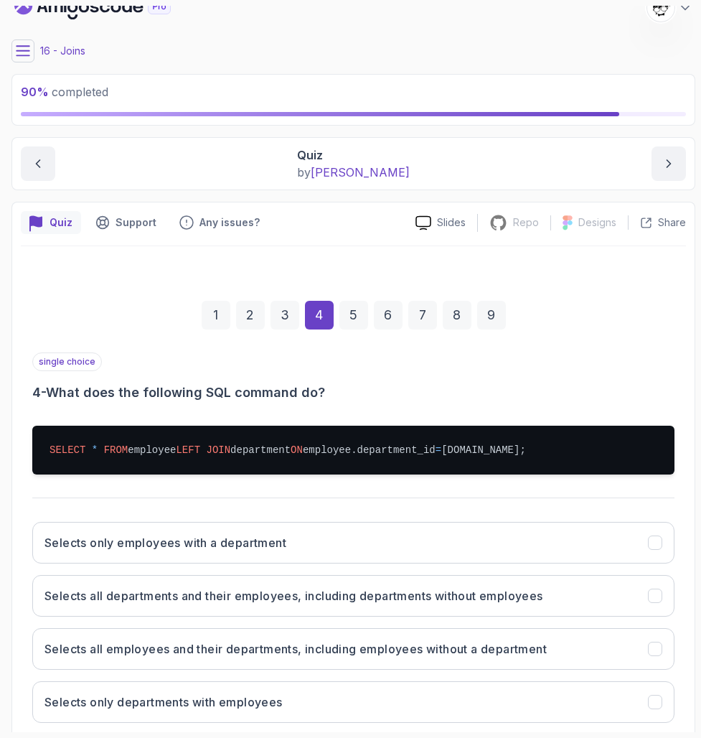
click at [176, 397] on h3 "4 - What does the following SQL command do?" at bounding box center [353, 393] width 642 height 20
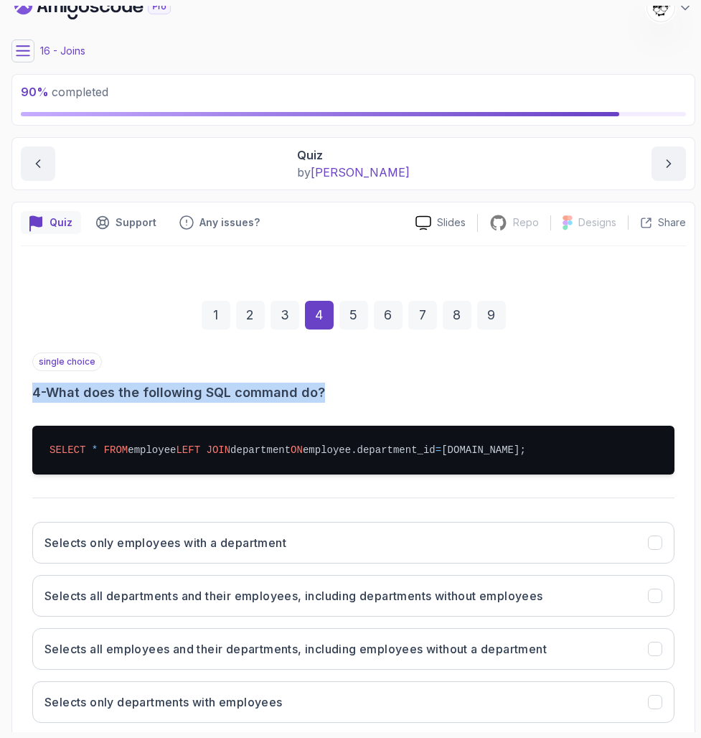
click at [176, 397] on h3 "4 - What does the following SQL command do?" at bounding box center [353, 393] width 642 height 20
click at [171, 428] on pre "SELECT * FROM employee LEFT JOIN department ON employee.department_id = [DOMAIN…" at bounding box center [353, 450] width 642 height 49
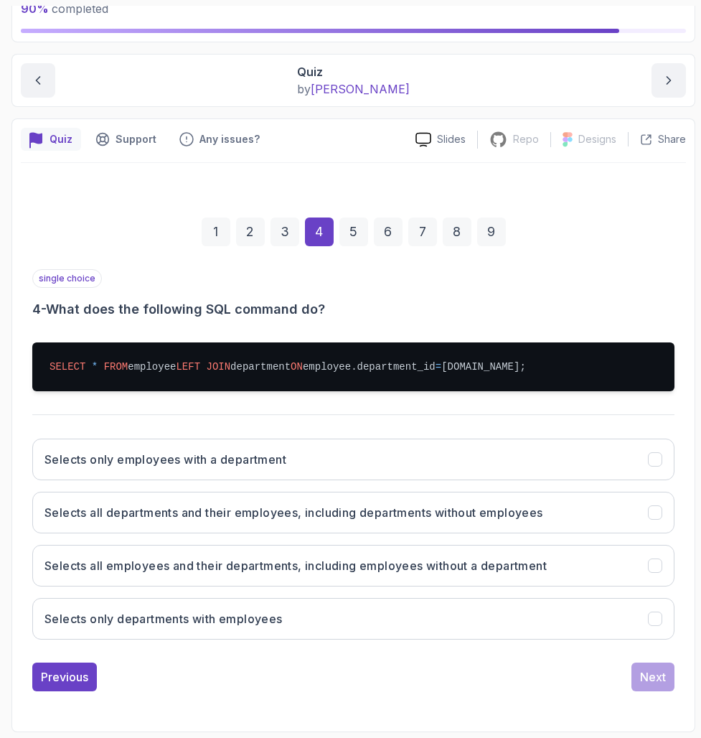
scroll to position [130, 0]
drag, startPoint x: 43, startPoint y: 327, endPoint x: 332, endPoint y: 377, distance: 293.4
click at [333, 377] on pre "SELECT * FROM employee LEFT JOIN department ON employee.department_id = [DOMAIN…" at bounding box center [353, 366] width 642 height 49
click at [332, 377] on pre "SELECT * FROM employee LEFT JOIN department ON employee.department_id = [DOMAIN…" at bounding box center [353, 366] width 642 height 49
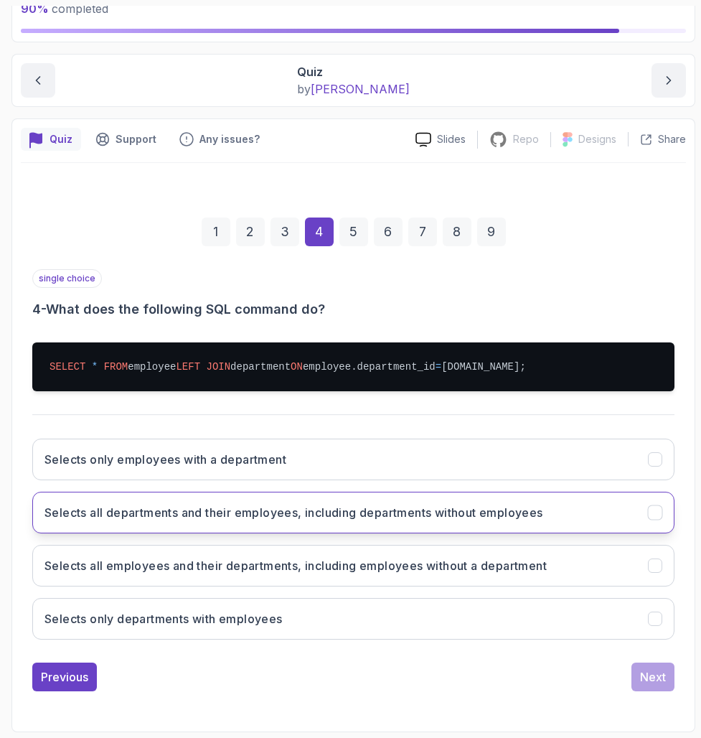
click at [272, 494] on button "Selects all departments and their employees, including departments without empl…" at bounding box center [353, 513] width 642 height 42
click at [617, 695] on div "1 2 3 4 5 6 7 8 9 single choice 4 - What does the following SQL command do? SEL…" at bounding box center [353, 443] width 665 height 520
click at [617, 686] on button "Next" at bounding box center [653, 676] width 43 height 29
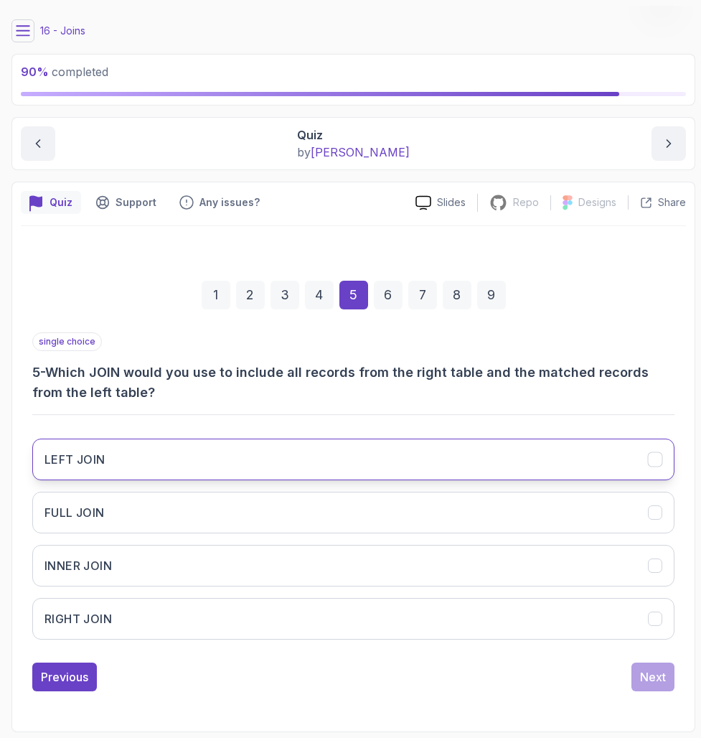
scroll to position [0, 0]
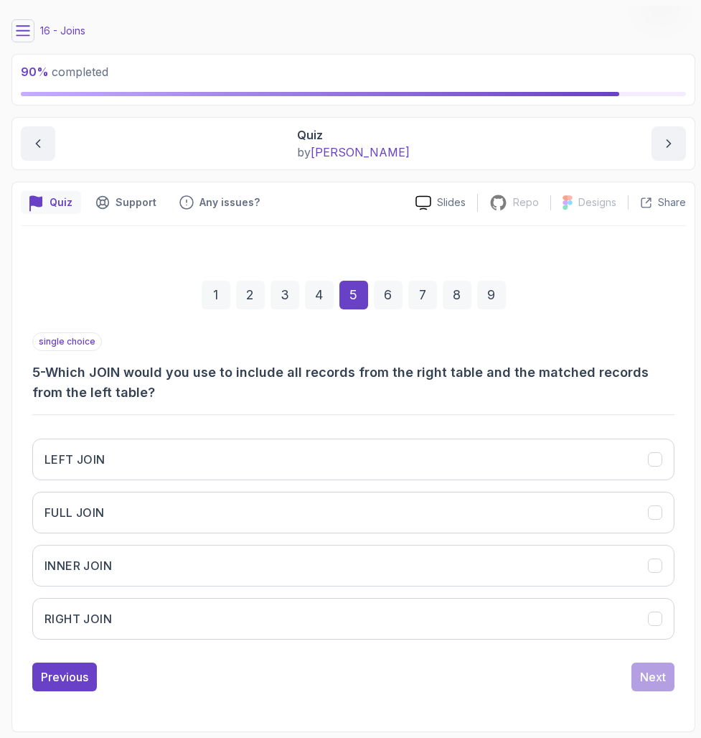
click at [123, 376] on h3 "5 - Which JOIN would you use to include all records from the right table and th…" at bounding box center [353, 382] width 642 height 40
click at [146, 390] on h3 "5 - Which JOIN would you use to include all records from the right table and th…" at bounding box center [353, 382] width 642 height 40
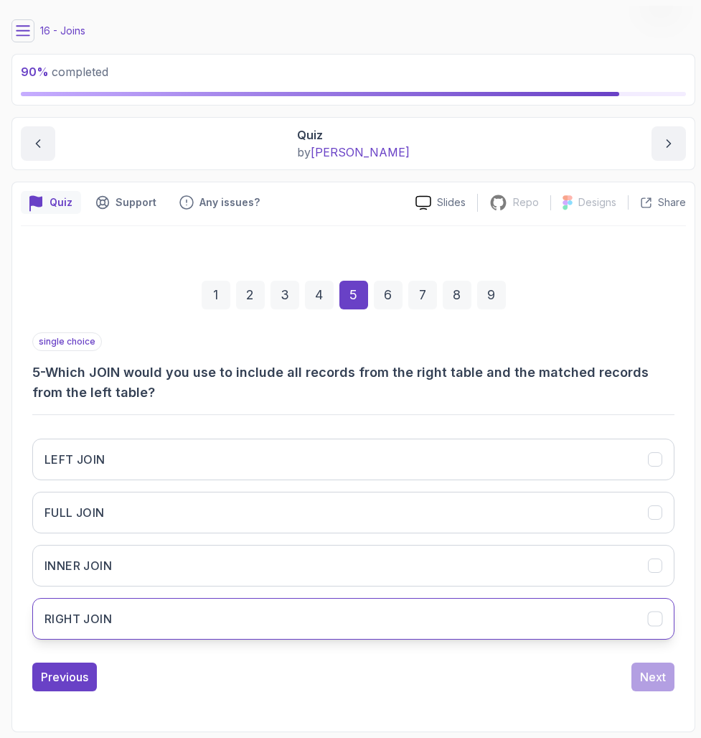
click at [90, 632] on button "RIGHT JOIN" at bounding box center [353, 619] width 642 height 42
click at [617, 672] on div "Next" at bounding box center [653, 676] width 26 height 17
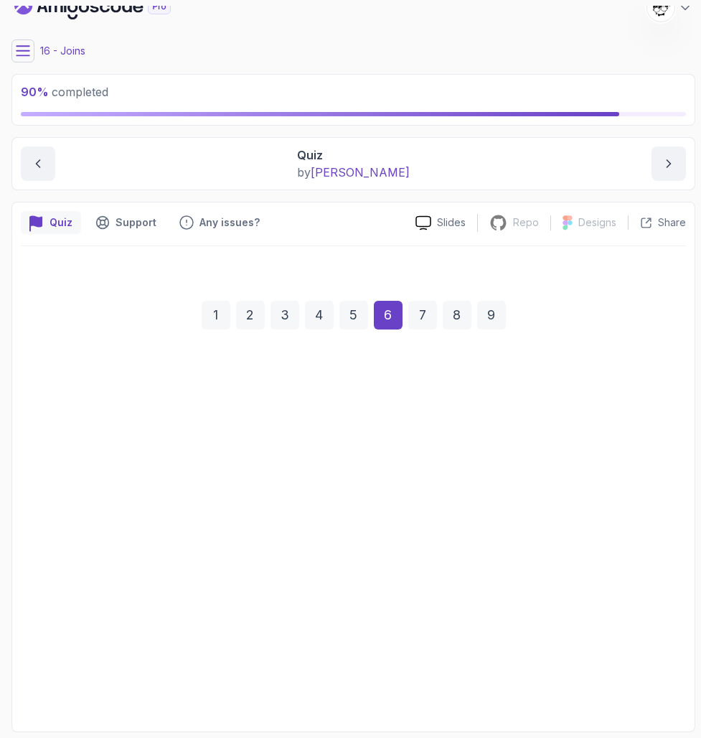
scroll to position [18, 0]
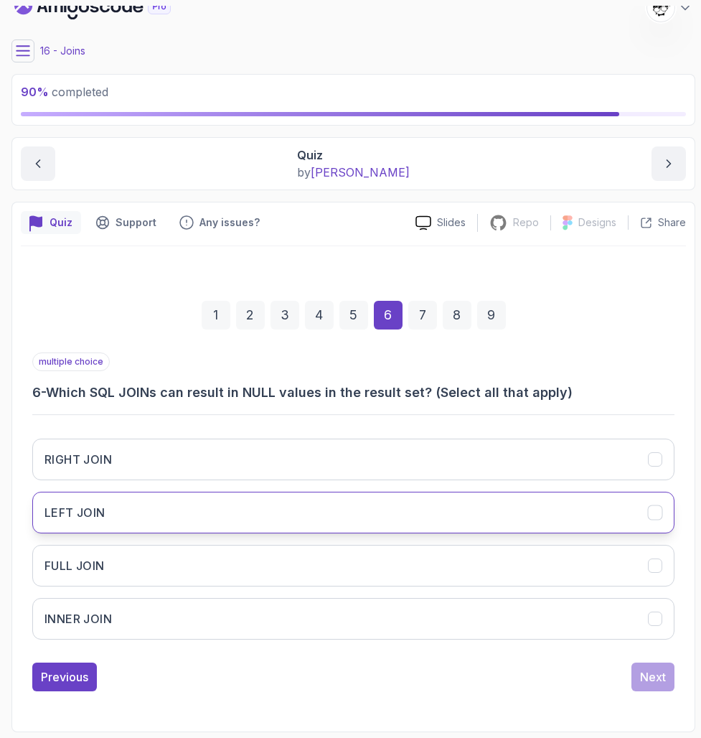
click at [192, 506] on button "LEFT JOIN" at bounding box center [353, 513] width 642 height 42
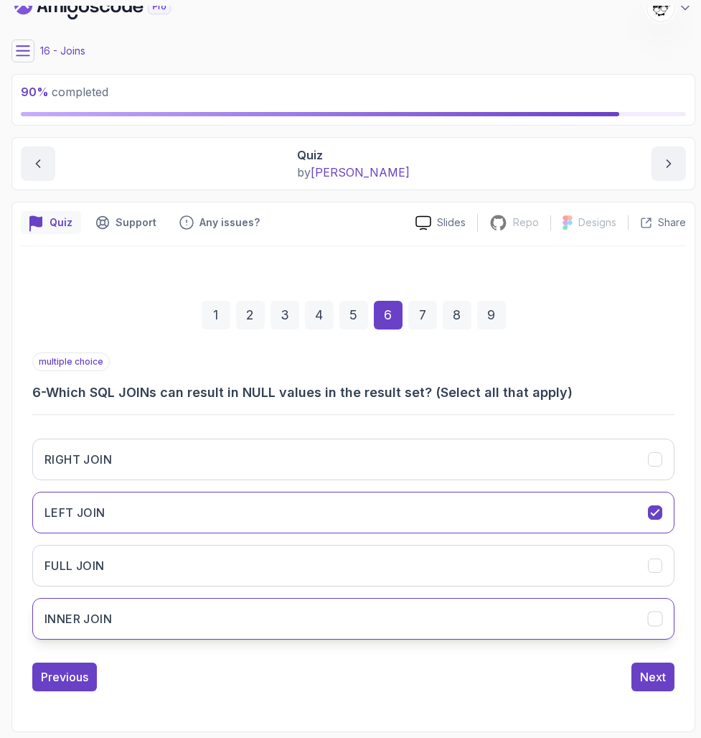
click at [173, 626] on button "INNER JOIN" at bounding box center [353, 619] width 642 height 42
click at [165, 615] on button "INNER JOIN" at bounding box center [353, 619] width 642 height 42
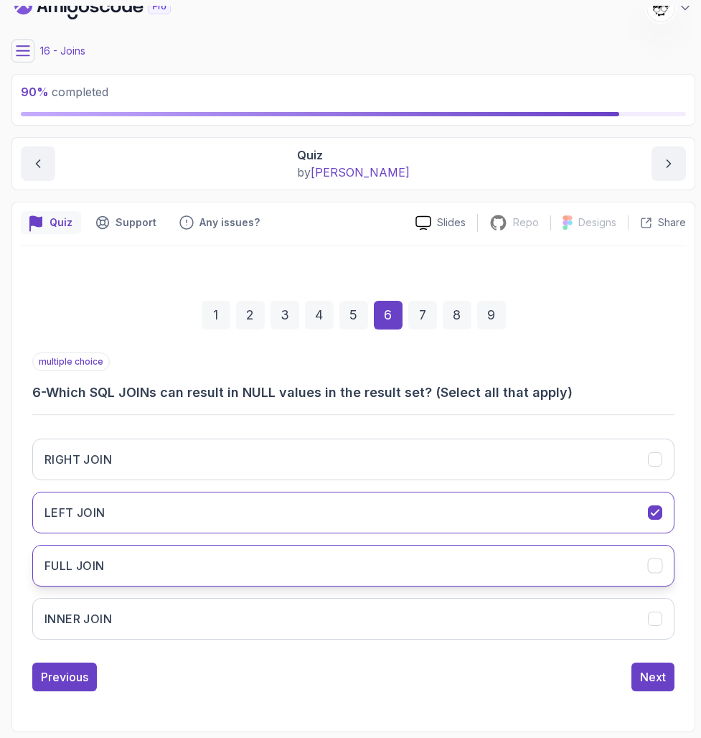
click at [116, 565] on button "FULL JOIN" at bounding box center [353, 566] width 642 height 42
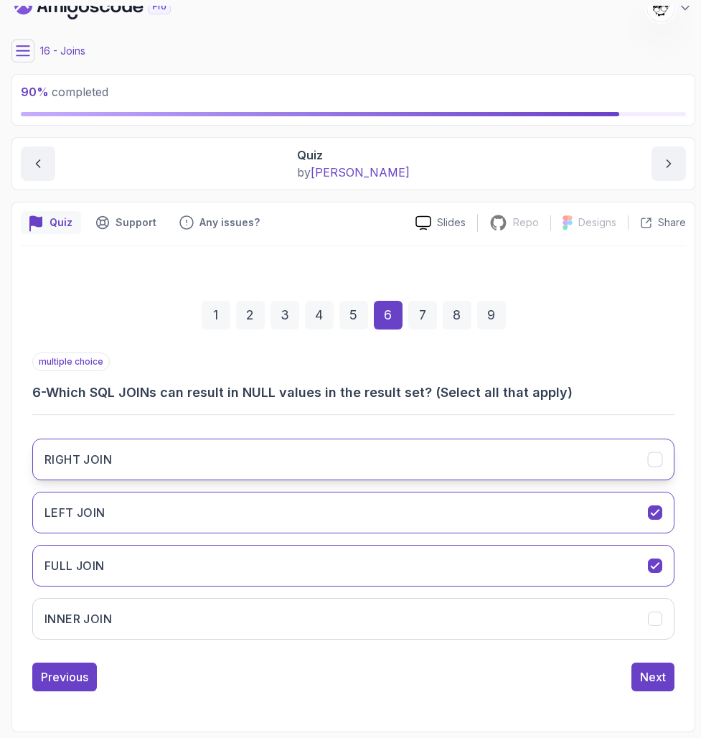
click at [83, 461] on h3 "RIGHT JOIN" at bounding box center [77, 459] width 67 height 17
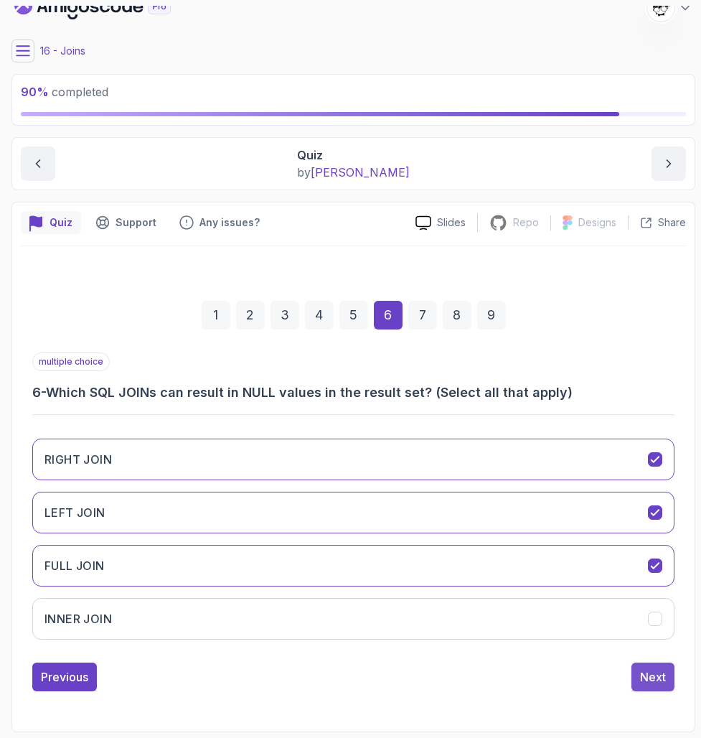
click at [617, 679] on div "Next" at bounding box center [653, 676] width 26 height 17
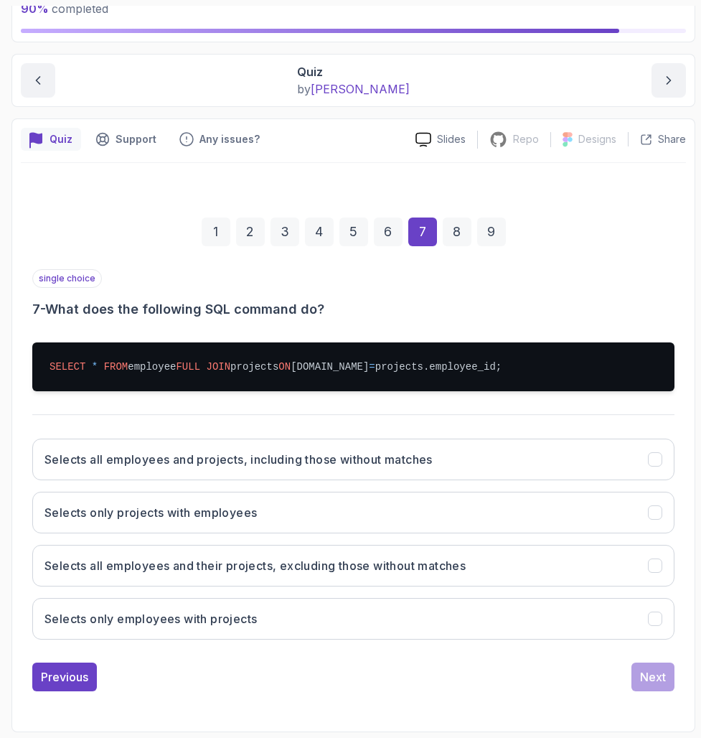
scroll to position [130, 0]
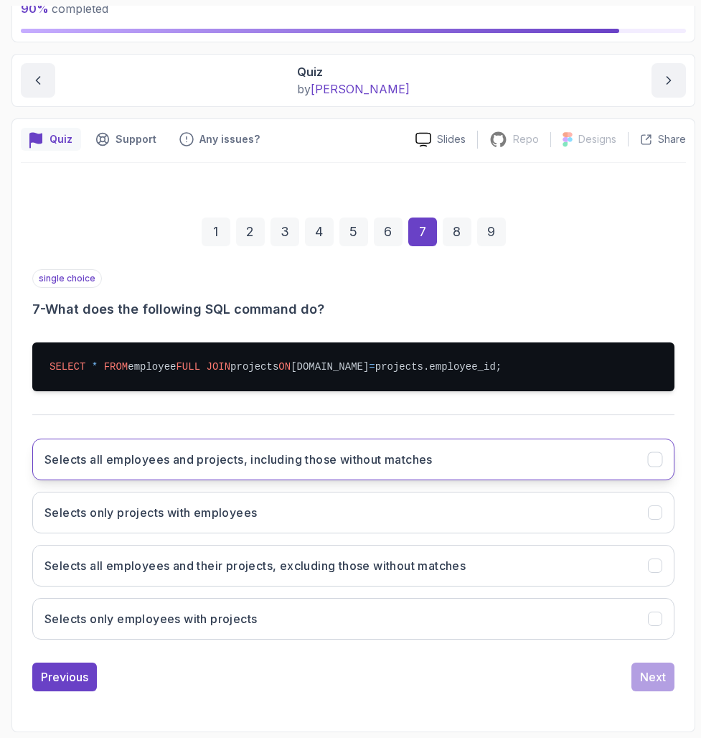
click at [130, 466] on h3 "Selects all employees and projects, including those without matches" at bounding box center [238, 459] width 388 height 17
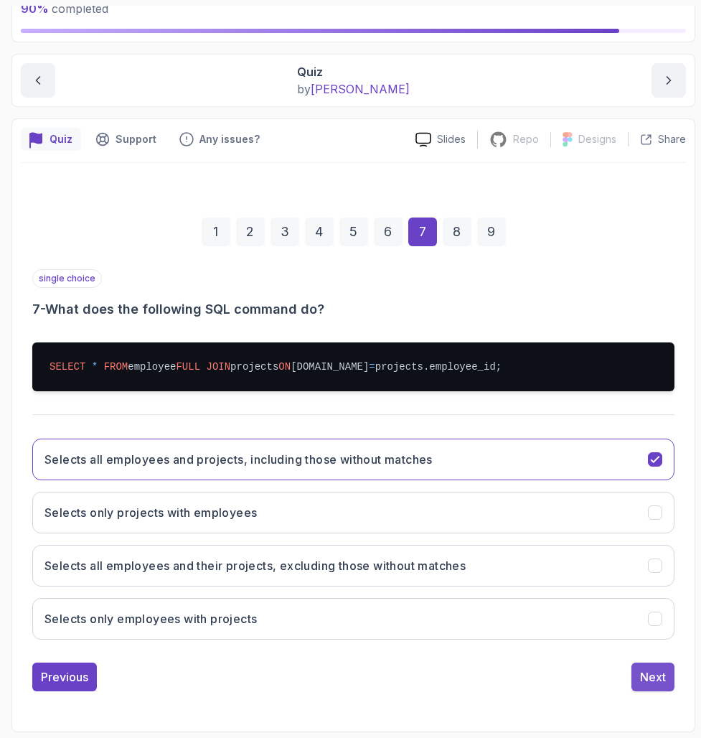
click at [617, 677] on div "Next" at bounding box center [653, 676] width 26 height 17
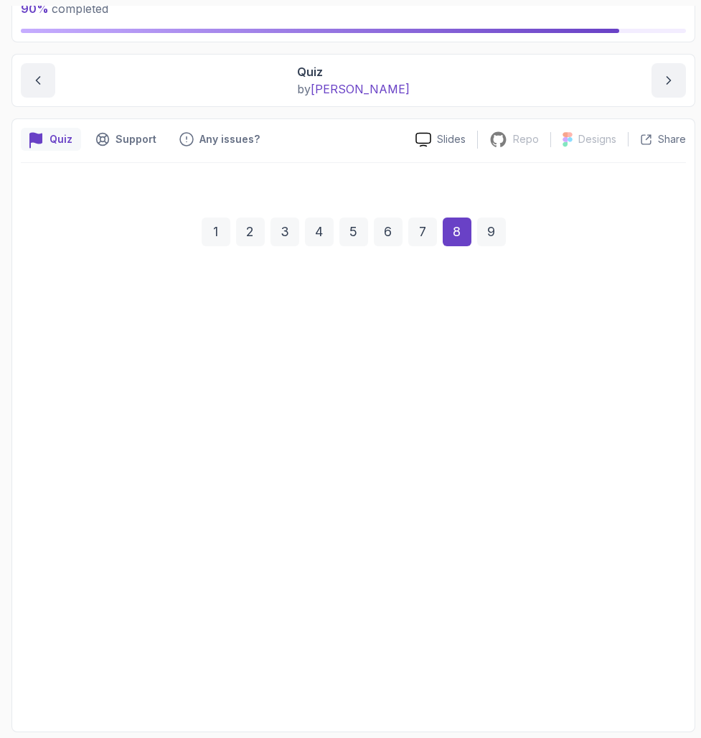
scroll to position [116, 0]
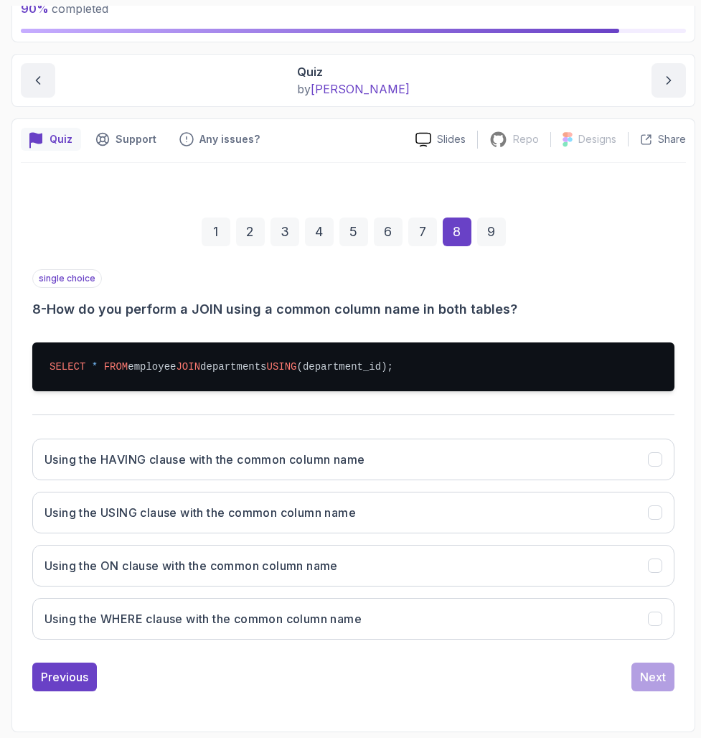
click at [83, 299] on h3 "8 - How do you perform a JOIN using a common column name in both tables?" at bounding box center [353, 309] width 642 height 20
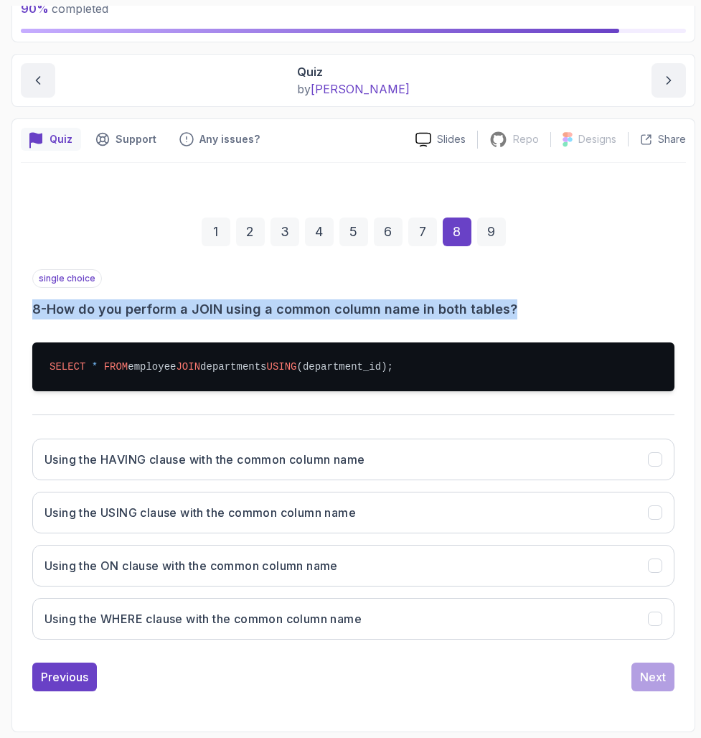
click at [83, 299] on h3 "8 - How do you perform a JOIN using a common column name in both tables?" at bounding box center [353, 309] width 642 height 20
click at [85, 315] on div "single choice 8 - How do you perform a JOIN using a common column name in both …" at bounding box center [353, 460] width 642 height 382
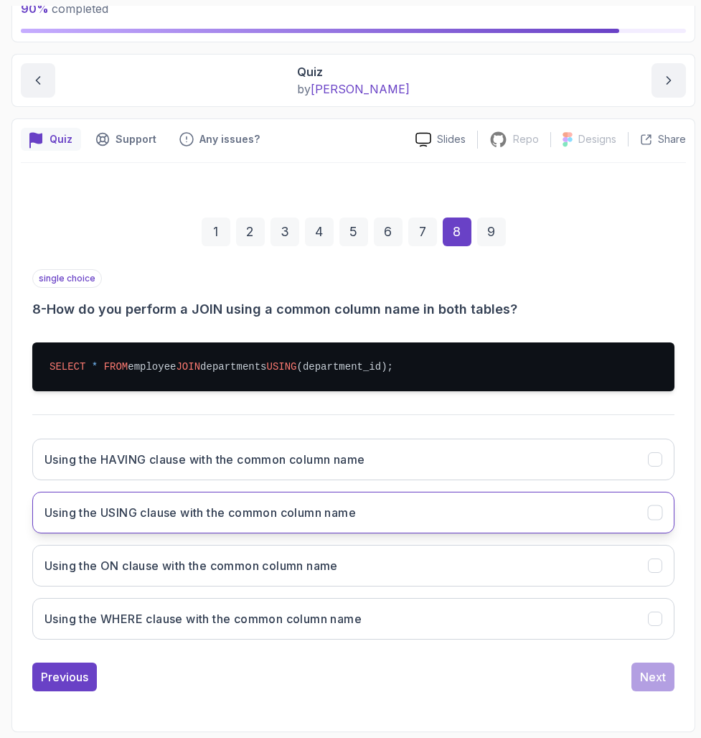
click at [53, 517] on h3 "Using the USING clause with the common column name" at bounding box center [199, 512] width 311 height 17
click at [617, 681] on div "Next" at bounding box center [653, 676] width 26 height 17
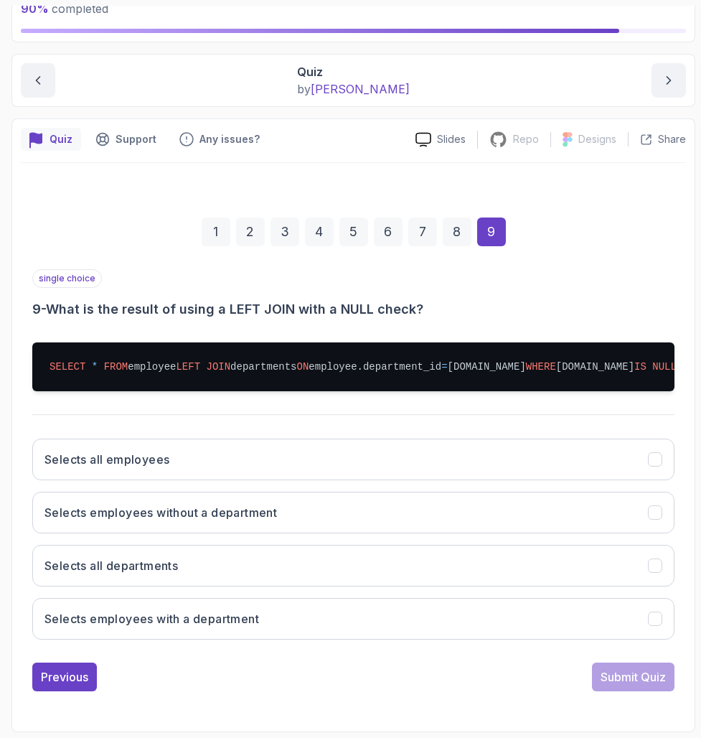
drag, startPoint x: 56, startPoint y: 288, endPoint x: 248, endPoint y: 416, distance: 230.3
click at [248, 414] on div "single choice 9 - What is the result of using a LEFT JOIN with a NULL check? SE…" at bounding box center [353, 460] width 642 height 382
click at [248, 391] on pre "SELECT * FROM employee LEFT JOIN departments ON employee.department_id = [DOMAI…" at bounding box center [353, 366] width 642 height 49
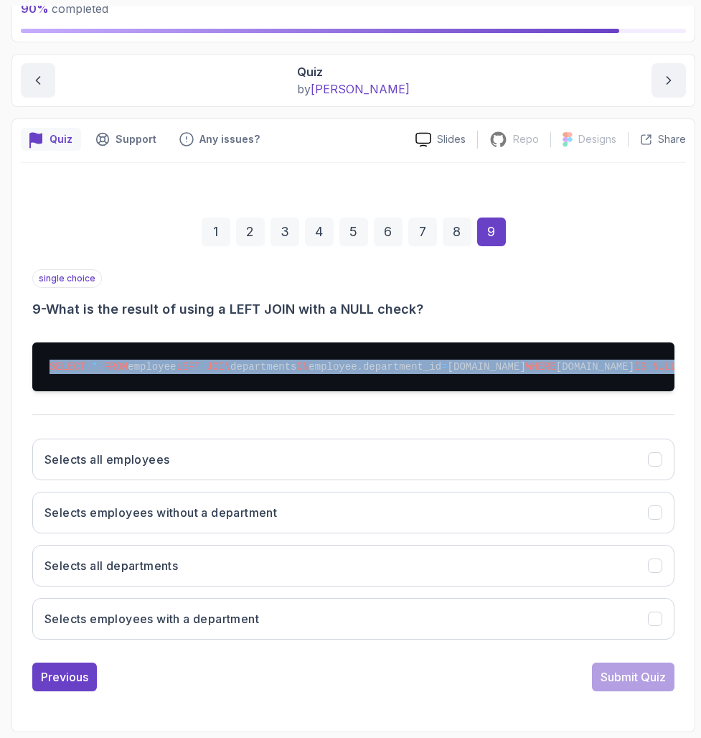
click at [248, 391] on pre "SELECT * FROM employee LEFT JOIN departments ON employee.department_id = [DOMAI…" at bounding box center [353, 366] width 642 height 49
click at [617, 372] on span "NULL" at bounding box center [664, 366] width 24 height 11
drag, startPoint x: 275, startPoint y: 408, endPoint x: 34, endPoint y: 357, distance: 245.7
click at [34, 357] on pre "SELECT * FROM employee LEFT JOIN departments ON employee.department_id = [DOMAI…" at bounding box center [353, 366] width 642 height 49
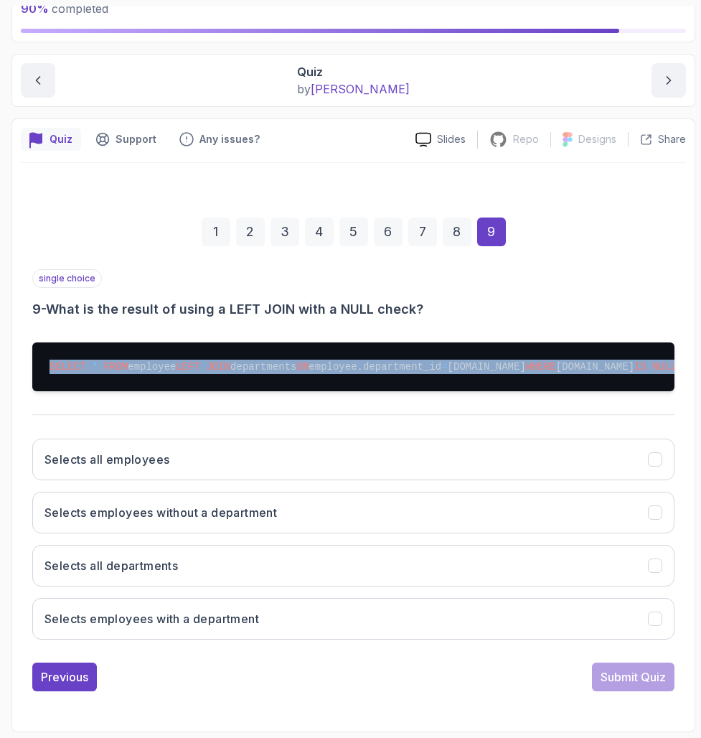
click at [34, 357] on pre "SELECT * FROM employee LEFT JOIN departments ON employee.department_id = [DOMAI…" at bounding box center [353, 366] width 642 height 49
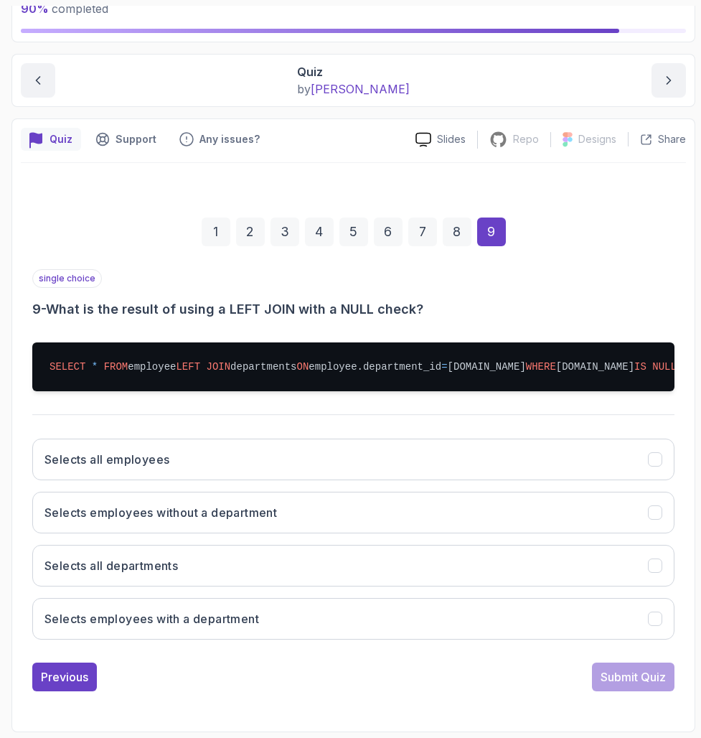
scroll to position [144, 0]
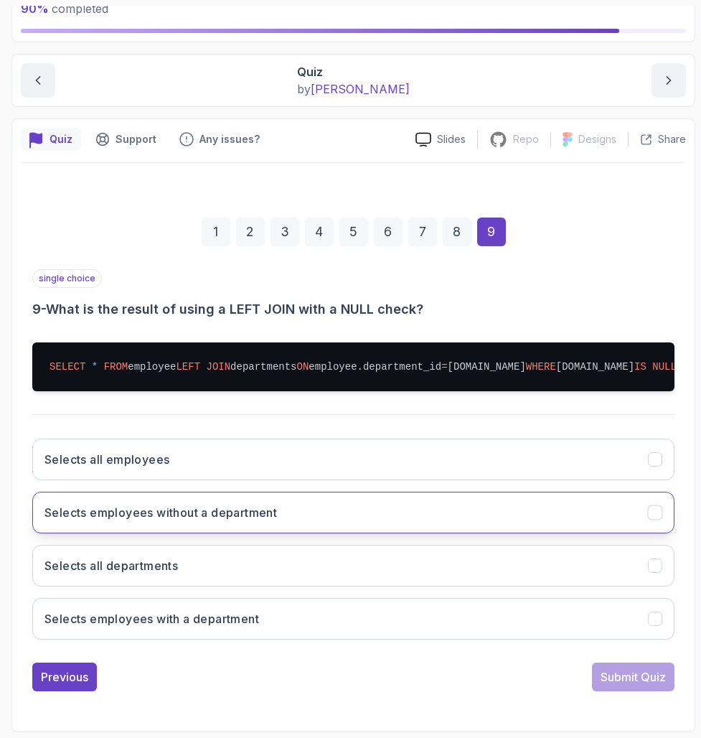
click at [177, 515] on h3 "Selects employees without a department" at bounding box center [160, 512] width 233 height 17
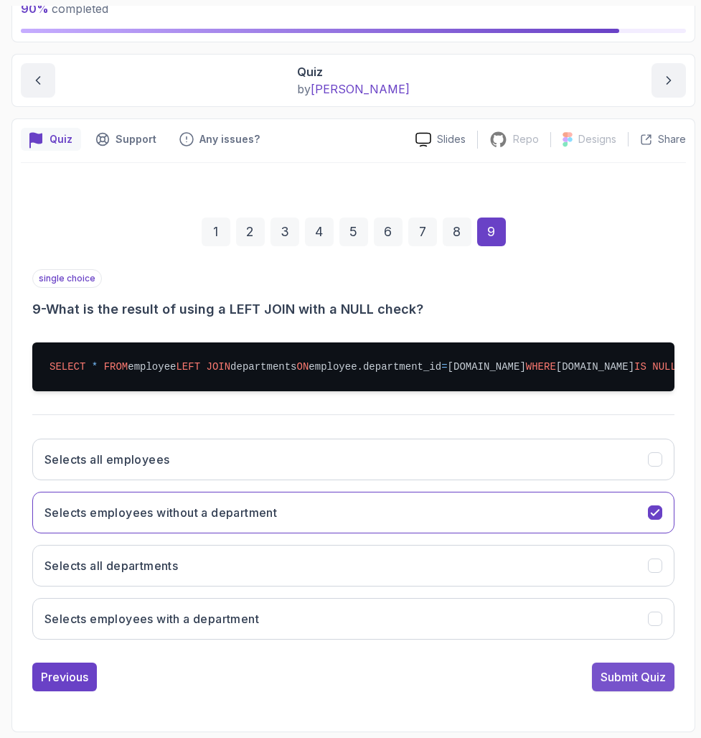
click at [617, 680] on div "Submit Quiz" at bounding box center [633, 676] width 65 height 17
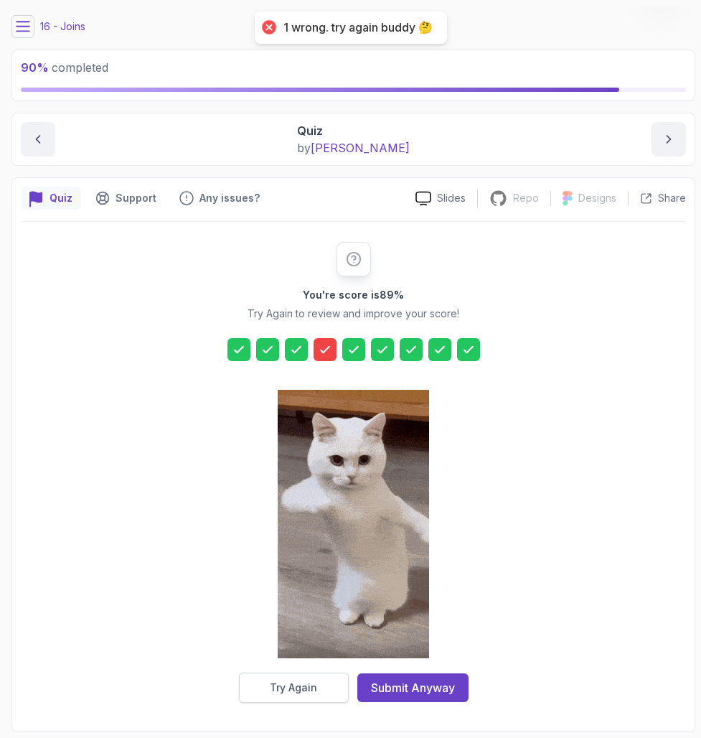
click at [296, 697] on button "Try Again" at bounding box center [294, 687] width 110 height 30
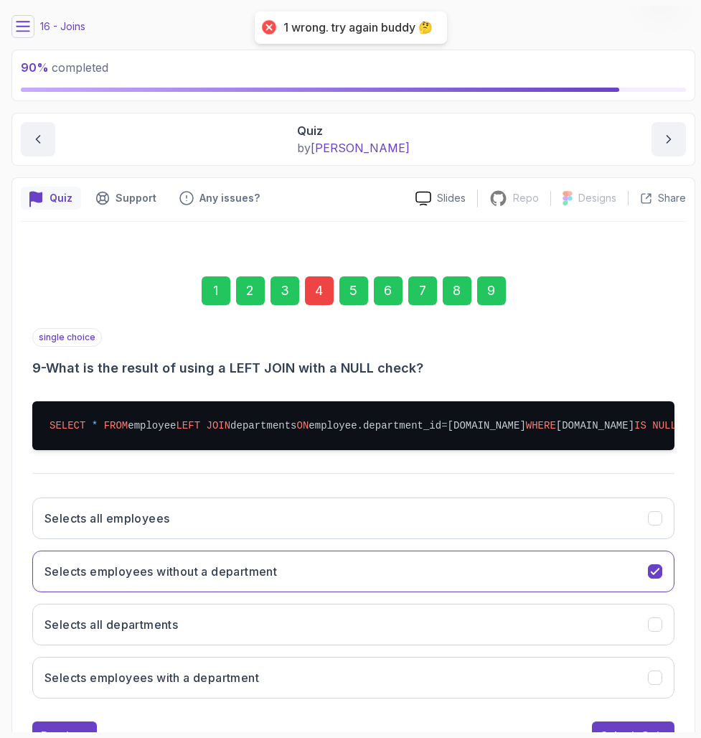
click at [317, 304] on div "4" at bounding box center [319, 290] width 29 height 29
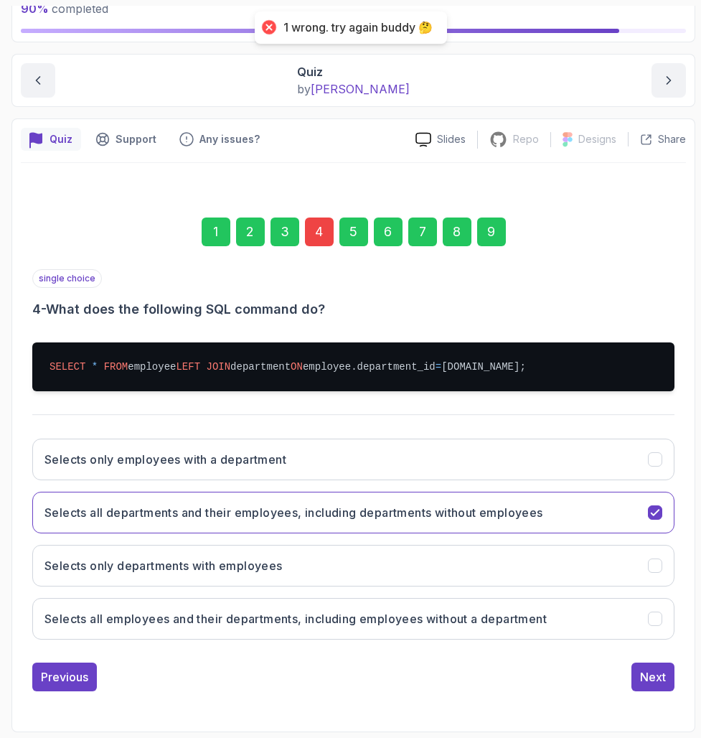
scroll to position [130, 0]
drag, startPoint x: 47, startPoint y: 340, endPoint x: 268, endPoint y: 380, distance: 224.7
click at [268, 380] on pre "SELECT * FROM employee LEFT JOIN department ON employee.department_id = [DOMAIN…" at bounding box center [353, 366] width 642 height 49
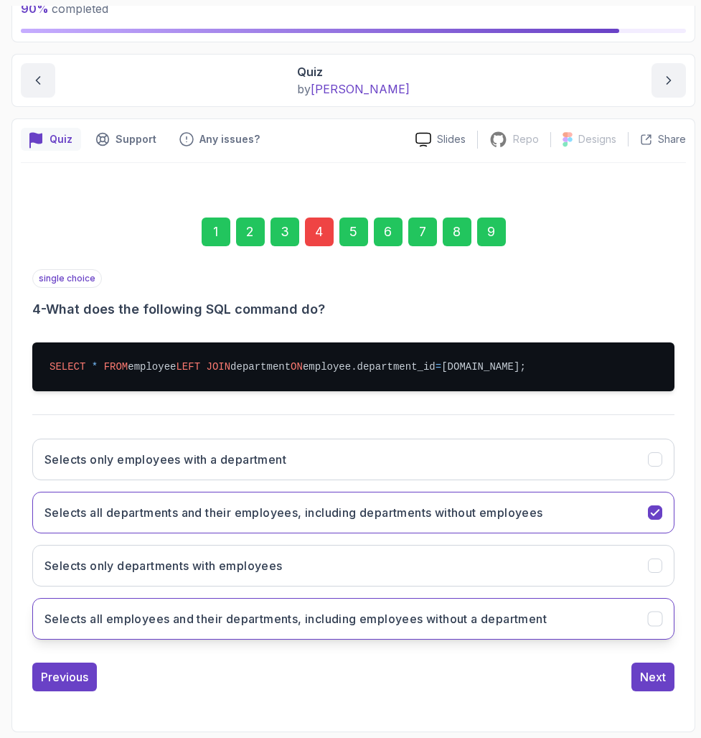
click at [151, 614] on h3 "Selects all employees and their departments, including employees without a depa…" at bounding box center [295, 618] width 502 height 17
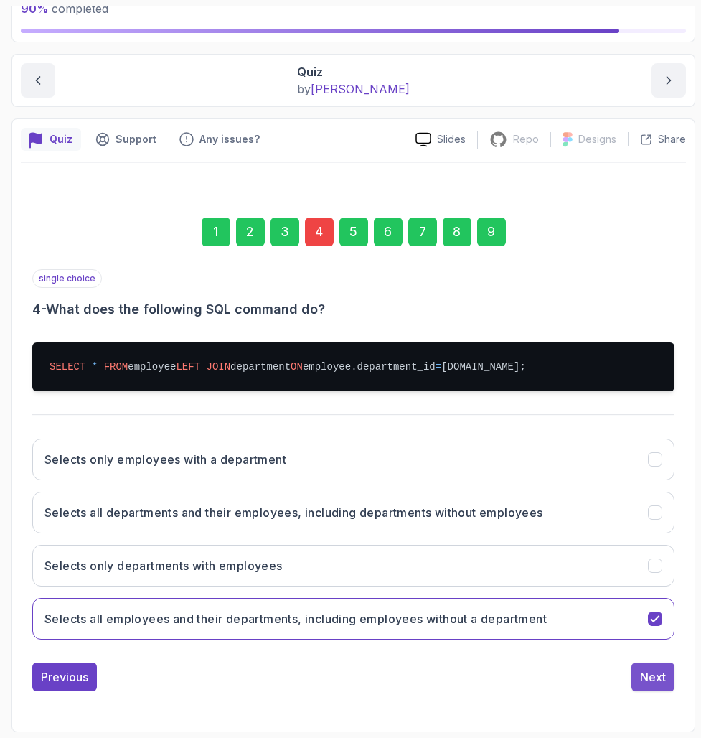
click at [617, 667] on button "Next" at bounding box center [653, 676] width 43 height 29
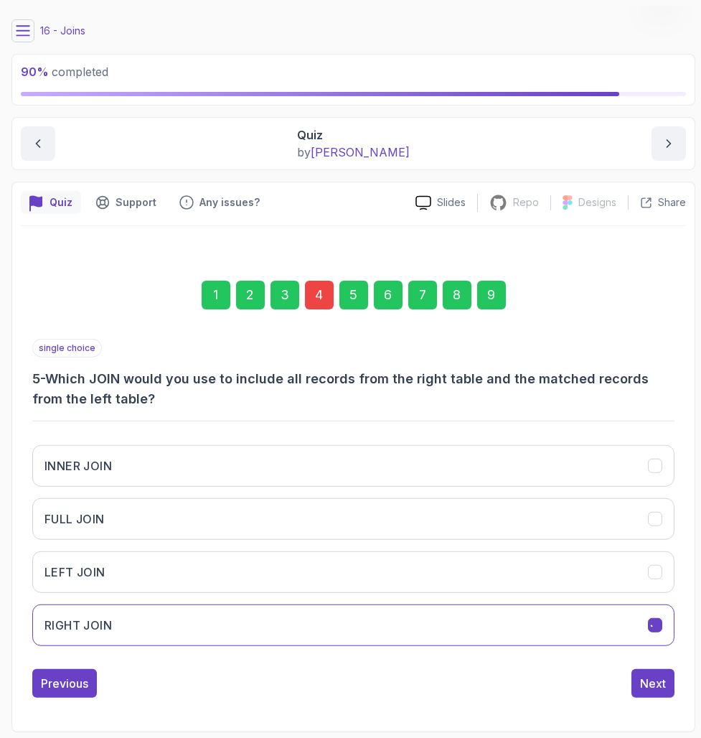
scroll to position [38, 0]
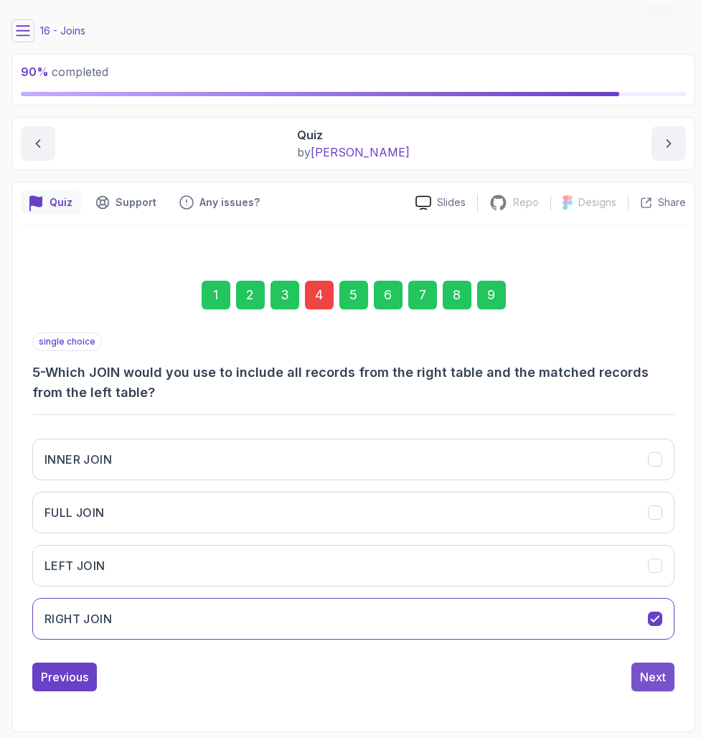
click at [617, 677] on div "Next" at bounding box center [653, 676] width 26 height 17
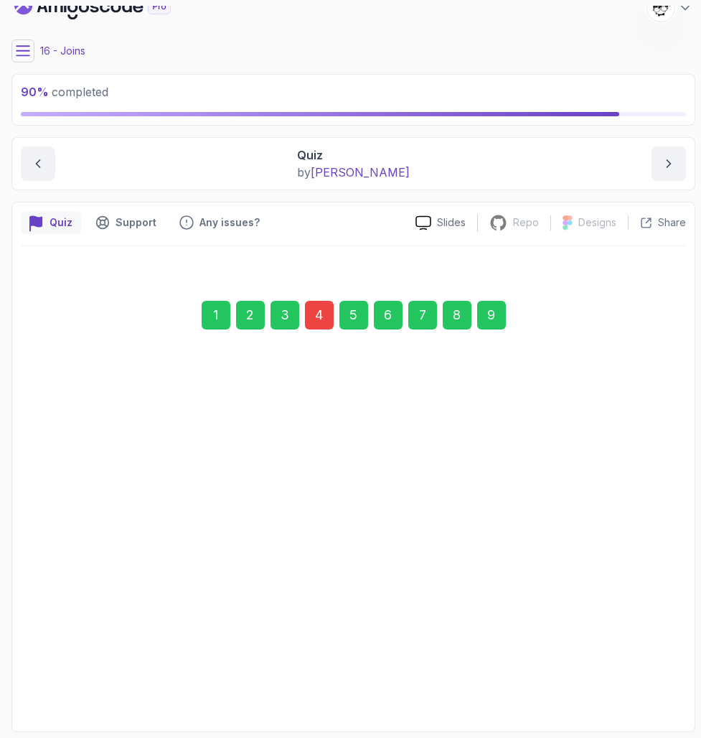
scroll to position [18, 0]
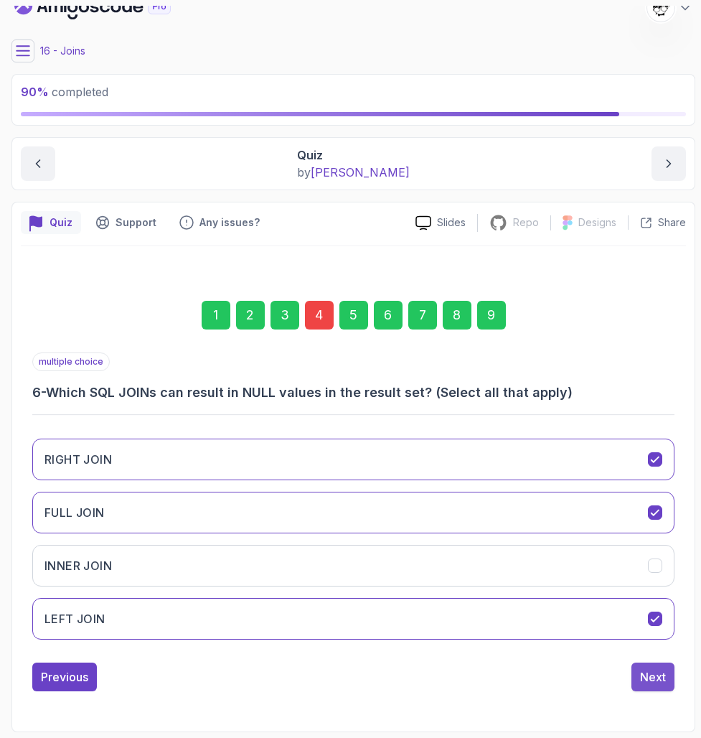
click at [617, 677] on div "Next" at bounding box center [653, 676] width 26 height 17
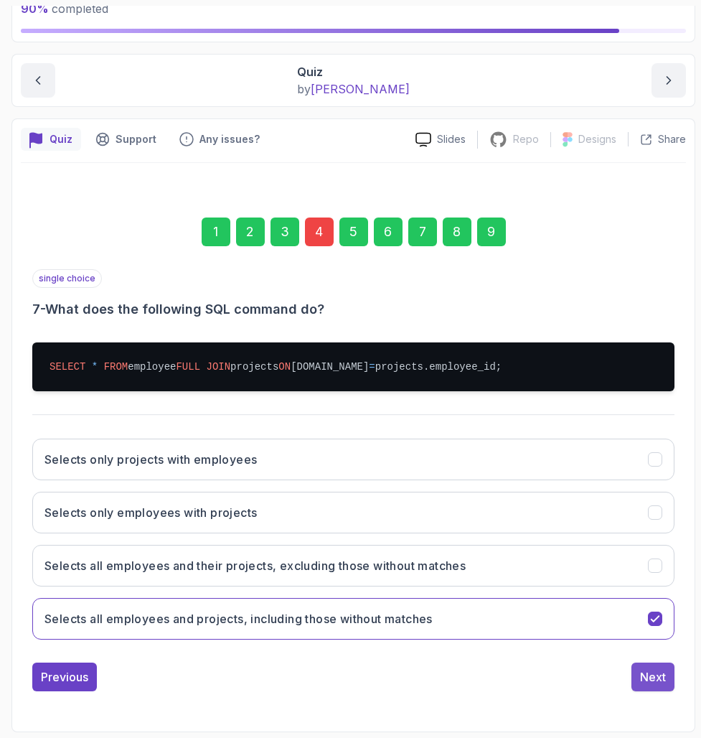
click at [617, 685] on button "Next" at bounding box center [653, 676] width 43 height 29
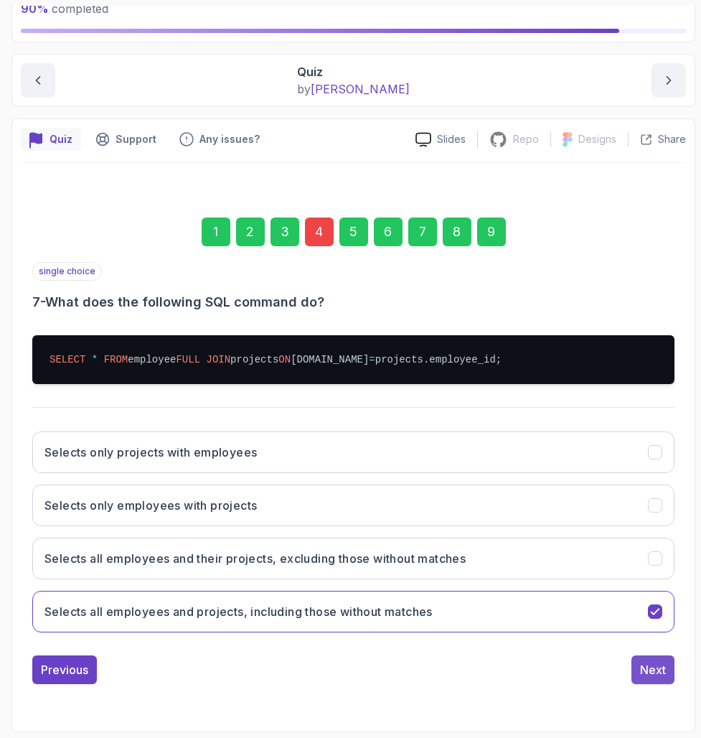
scroll to position [116, 0]
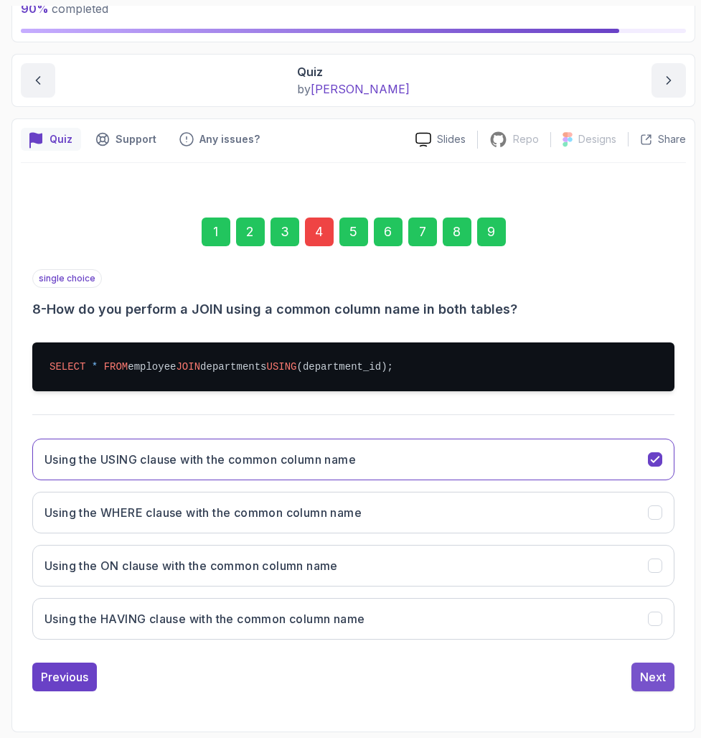
click at [617, 678] on button "Next" at bounding box center [653, 676] width 43 height 29
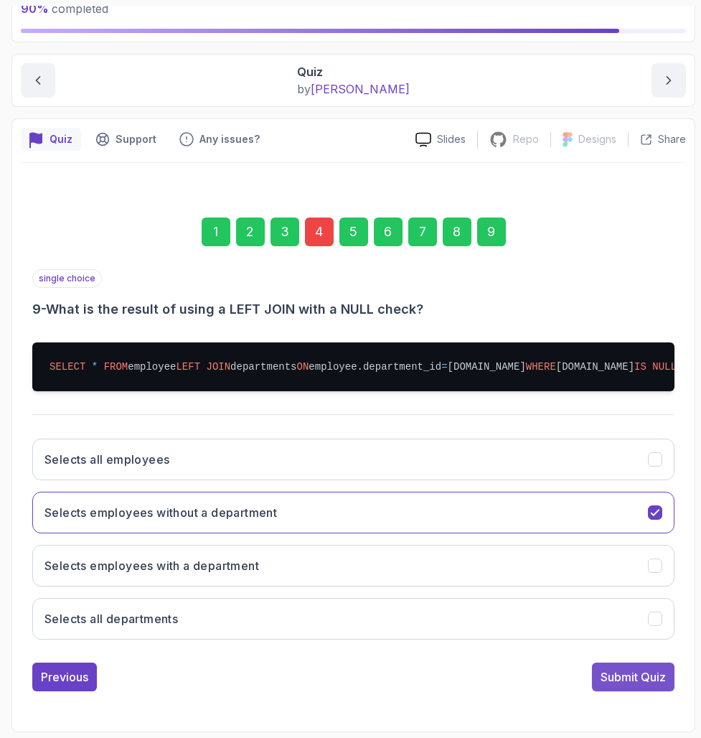
click at [617, 678] on div "Submit Quiz" at bounding box center [633, 676] width 65 height 17
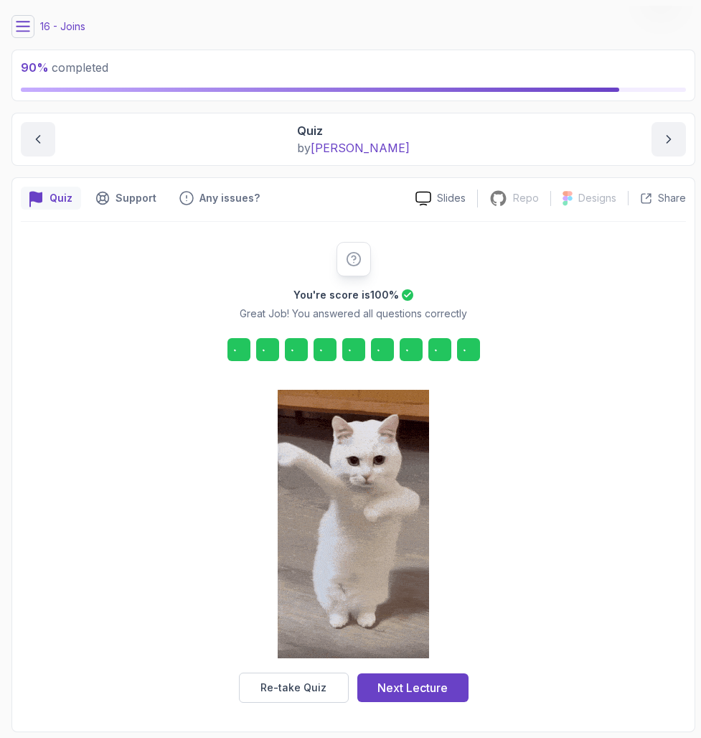
scroll to position [42, 0]
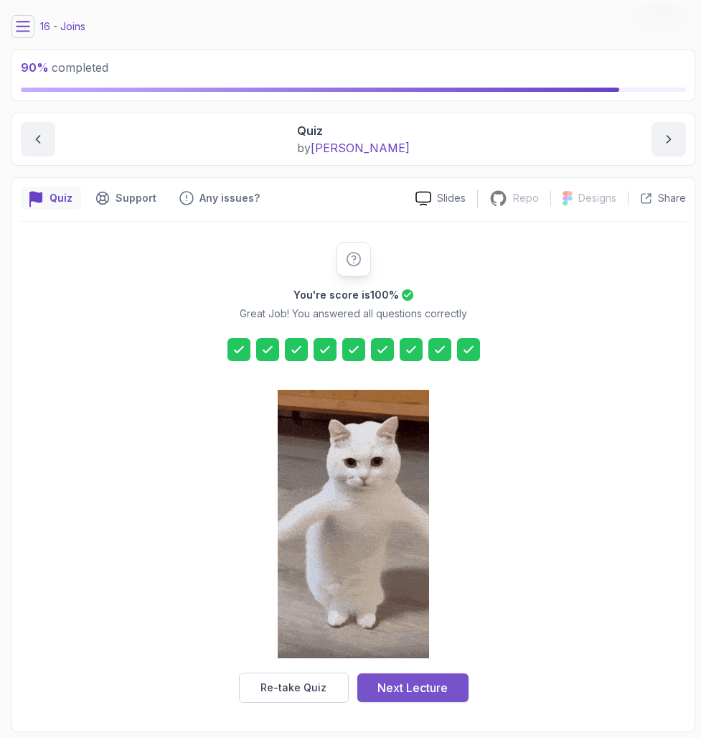
click at [429, 676] on button "Next Lecture" at bounding box center [412, 687] width 111 height 29
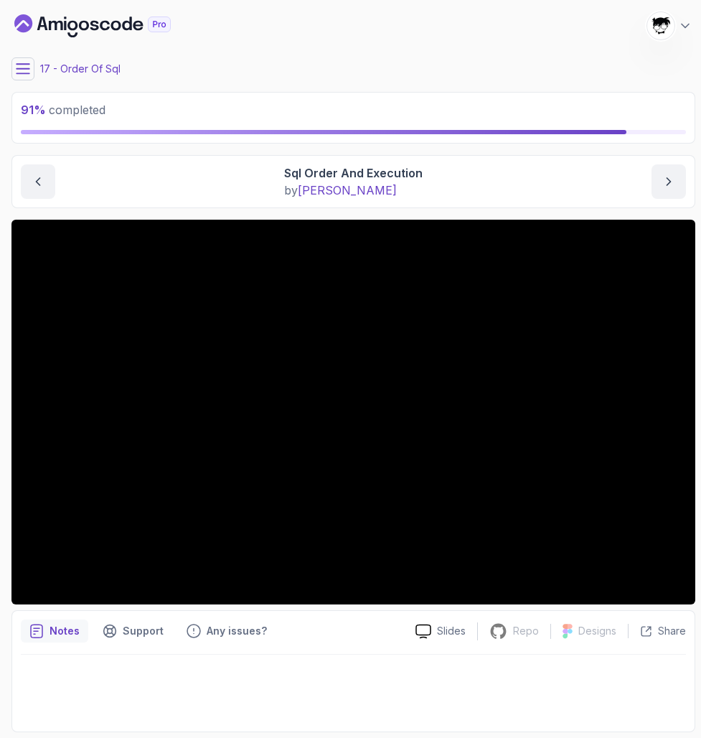
click at [24, 72] on icon at bounding box center [23, 69] width 14 height 14
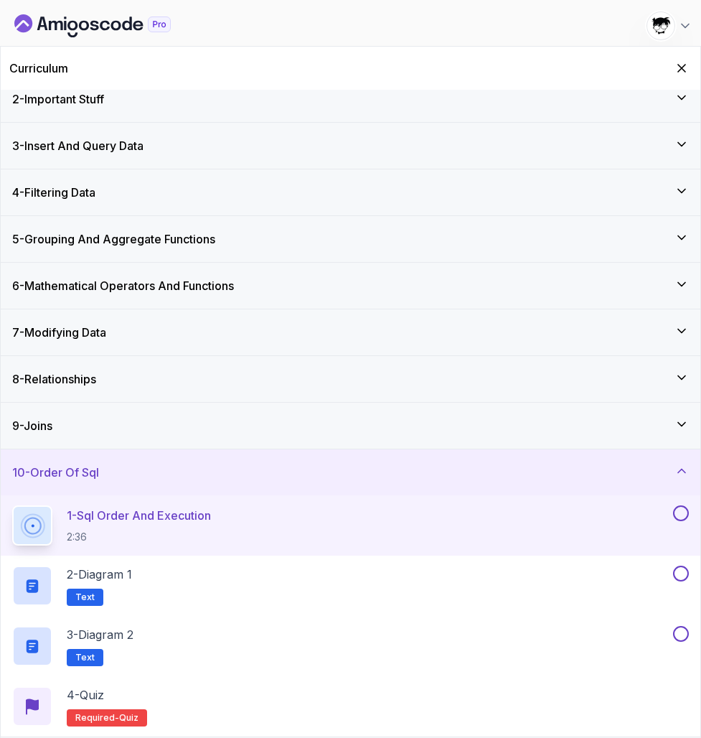
scroll to position [60, 0]
click at [617, 73] on icon "Hide Curriculum for mobile" at bounding box center [682, 68] width 16 height 16
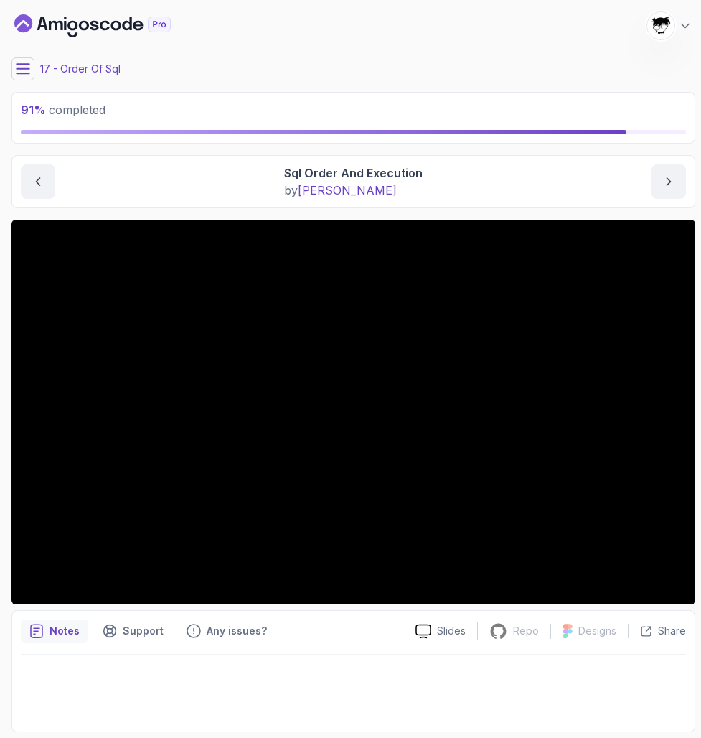
click at [9, 62] on div "91 % completed 1 - Intro 2 - Important Stuff 3 - Insert And Query Data 4 - Filt…" at bounding box center [351, 369] width 690 height 726
click at [13, 67] on button at bounding box center [22, 68] width 23 height 23
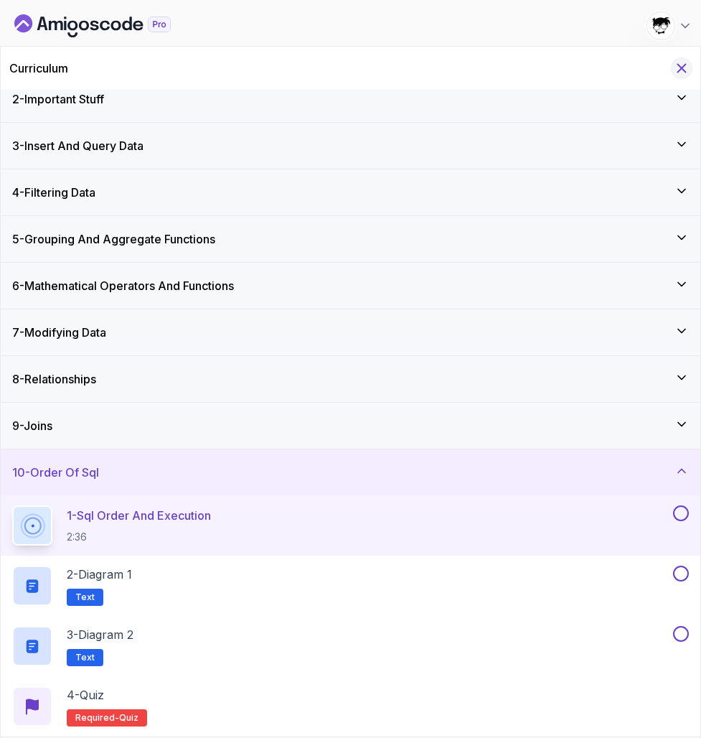
click at [617, 65] on icon "Hide Curriculum for mobile" at bounding box center [682, 68] width 16 height 16
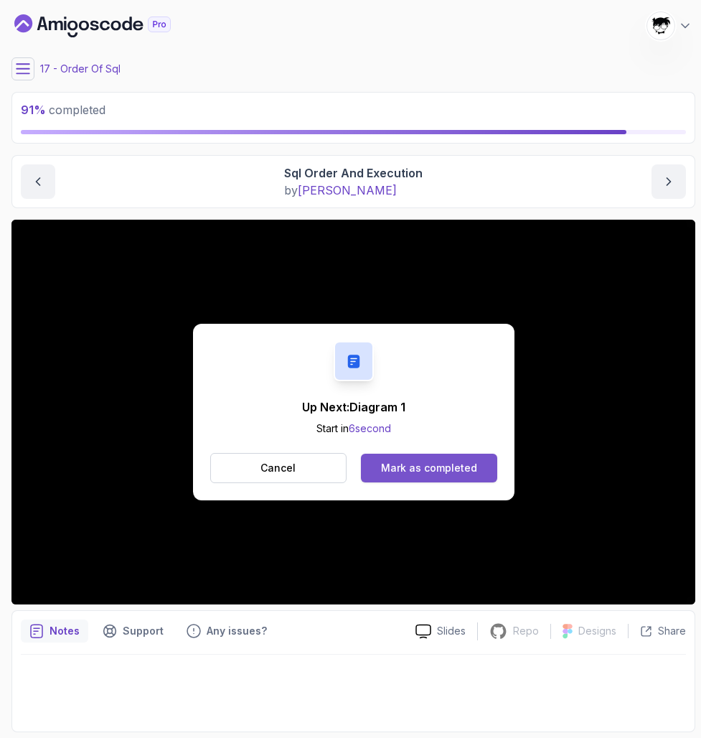
click at [449, 465] on div "Mark as completed" at bounding box center [429, 468] width 96 height 14
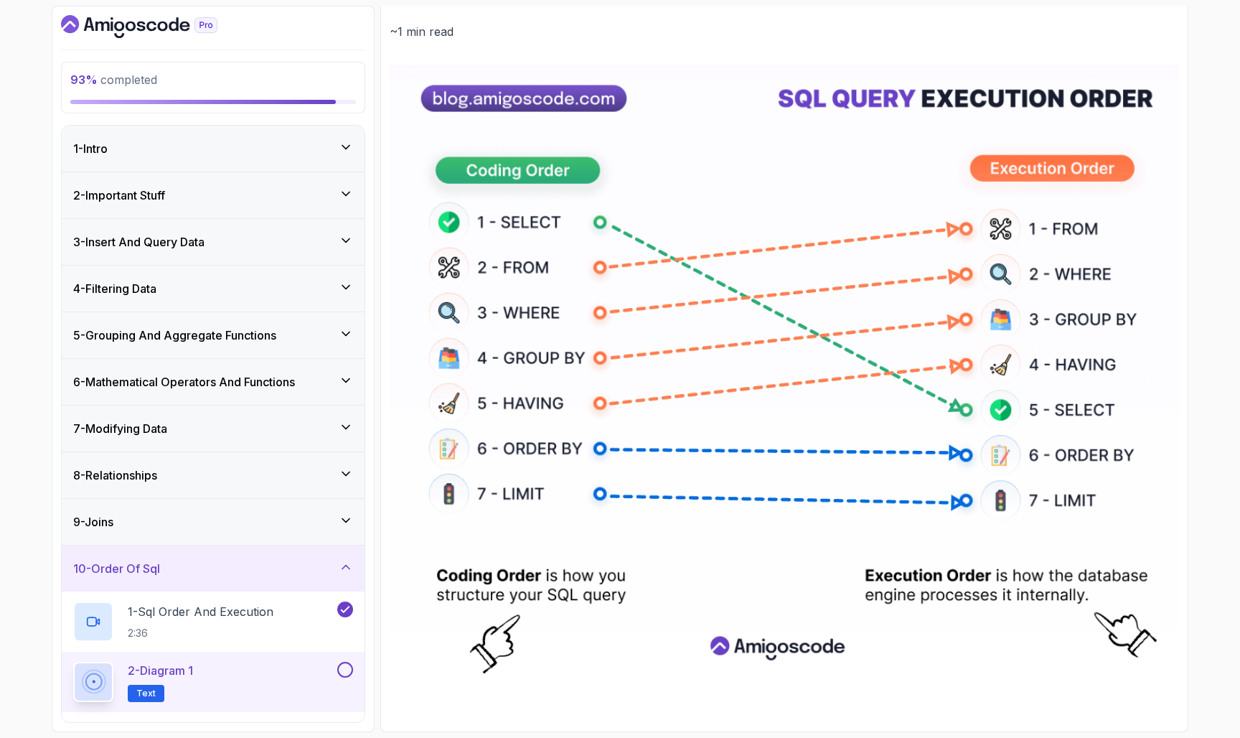
scroll to position [171, 0]
click at [497, 662] on img at bounding box center [784, 372] width 789 height 615
click at [344, 673] on button at bounding box center [345, 670] width 16 height 16
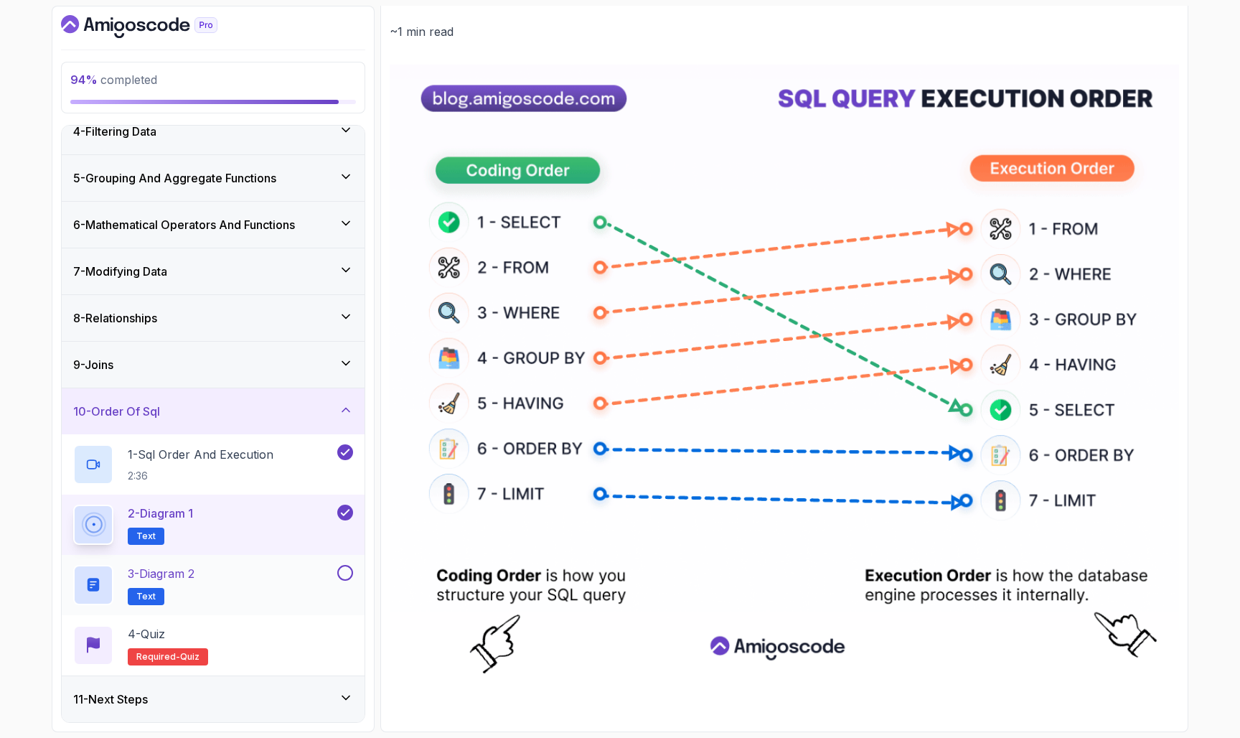
scroll to position [157, 0]
click at [277, 583] on div "3 - Diagram 2 Text" at bounding box center [203, 585] width 261 height 40
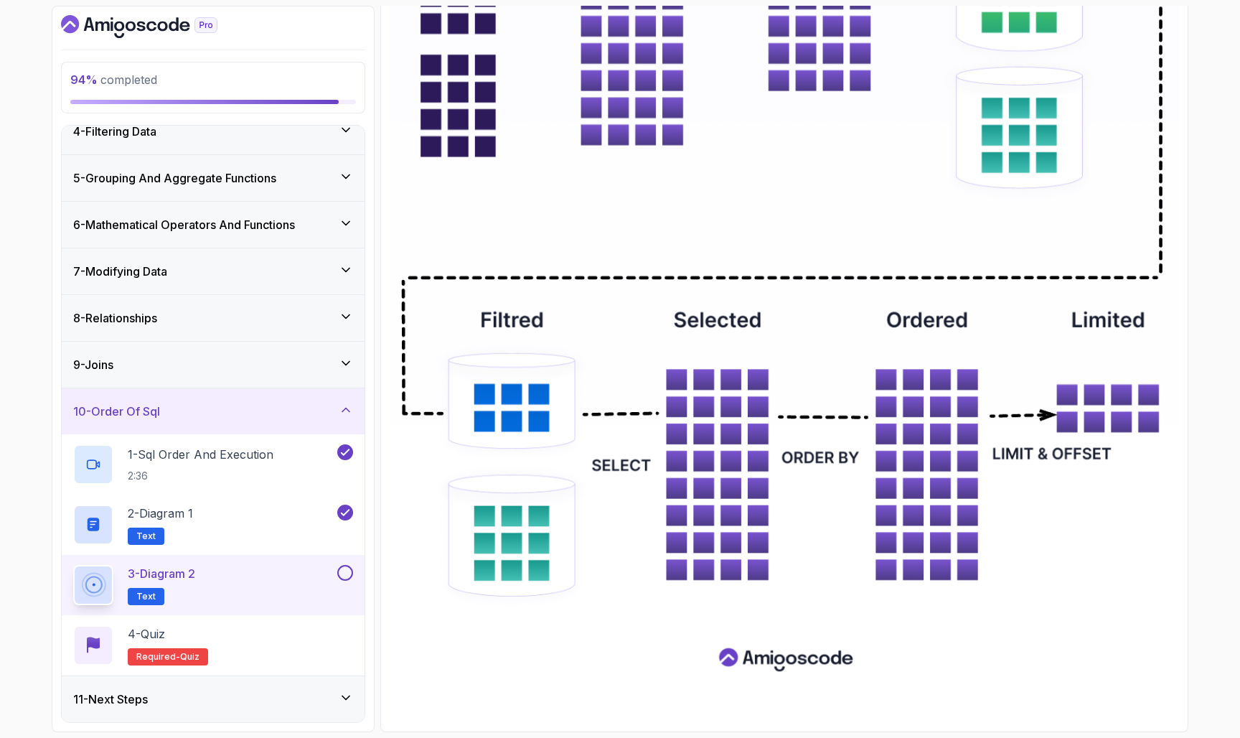
click at [345, 576] on button at bounding box center [345, 573] width 16 height 16
click at [255, 634] on div "4 - Quiz Required- quiz" at bounding box center [213, 645] width 280 height 40
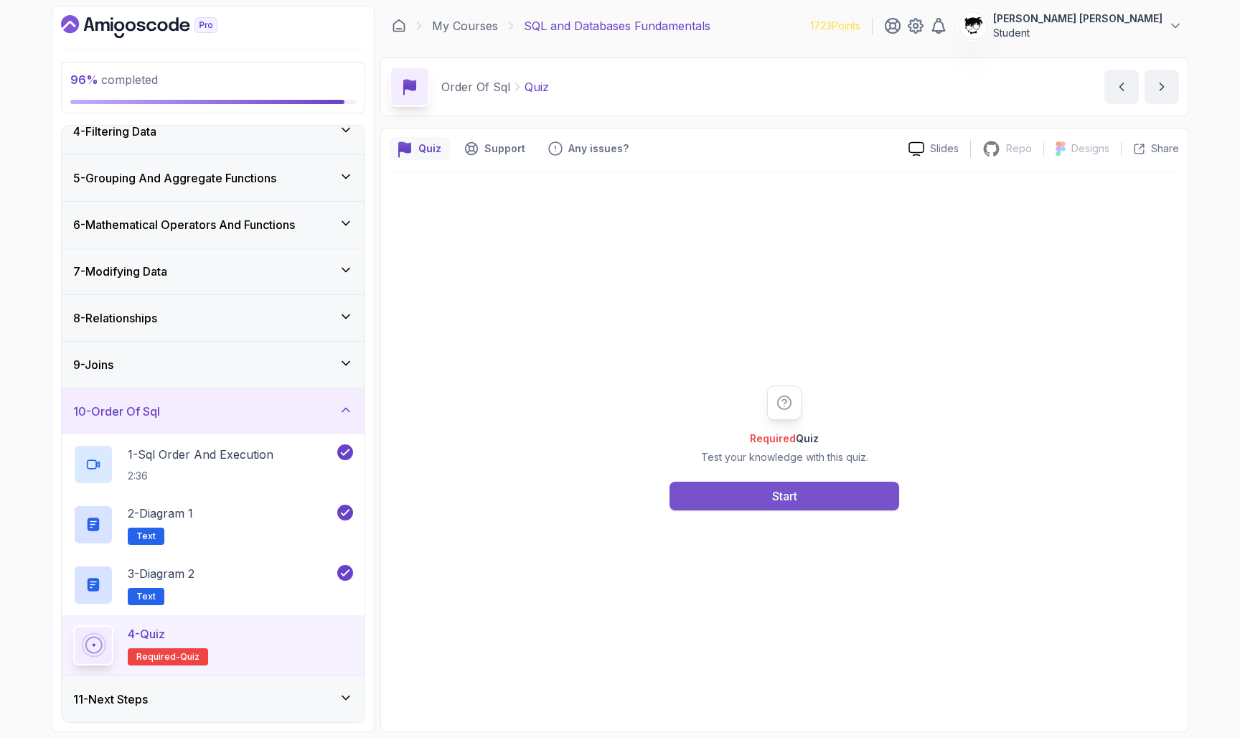
click at [617, 501] on button "Start" at bounding box center [785, 496] width 230 height 29
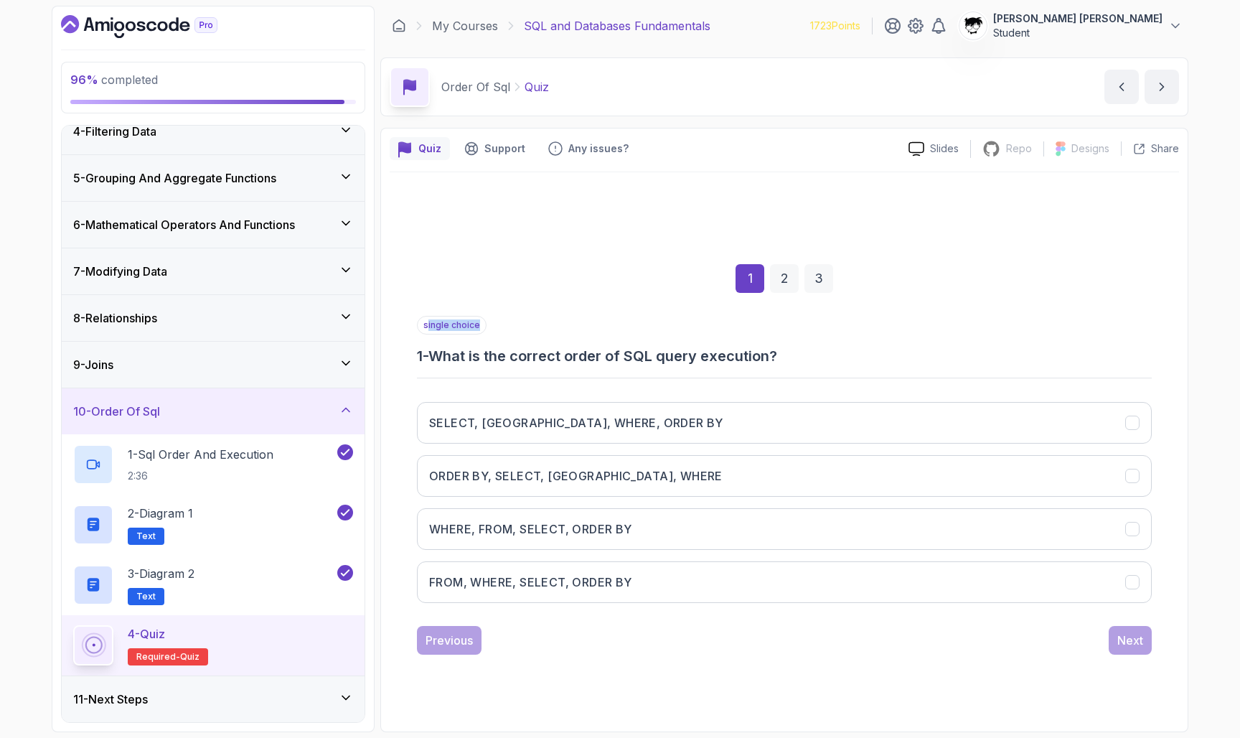
drag, startPoint x: 436, startPoint y: 322, endPoint x: 911, endPoint y: 332, distance: 475.9
click at [617, 332] on div "single choice 1 - What is the correct order of SQL query execution?" at bounding box center [784, 341] width 735 height 50
click at [617, 339] on div "single choice 1 - What is the correct order of SQL query execution?" at bounding box center [784, 341] width 735 height 50
click at [617, 362] on h3 "1 - What is the correct order of SQL query execution?" at bounding box center [784, 356] width 735 height 20
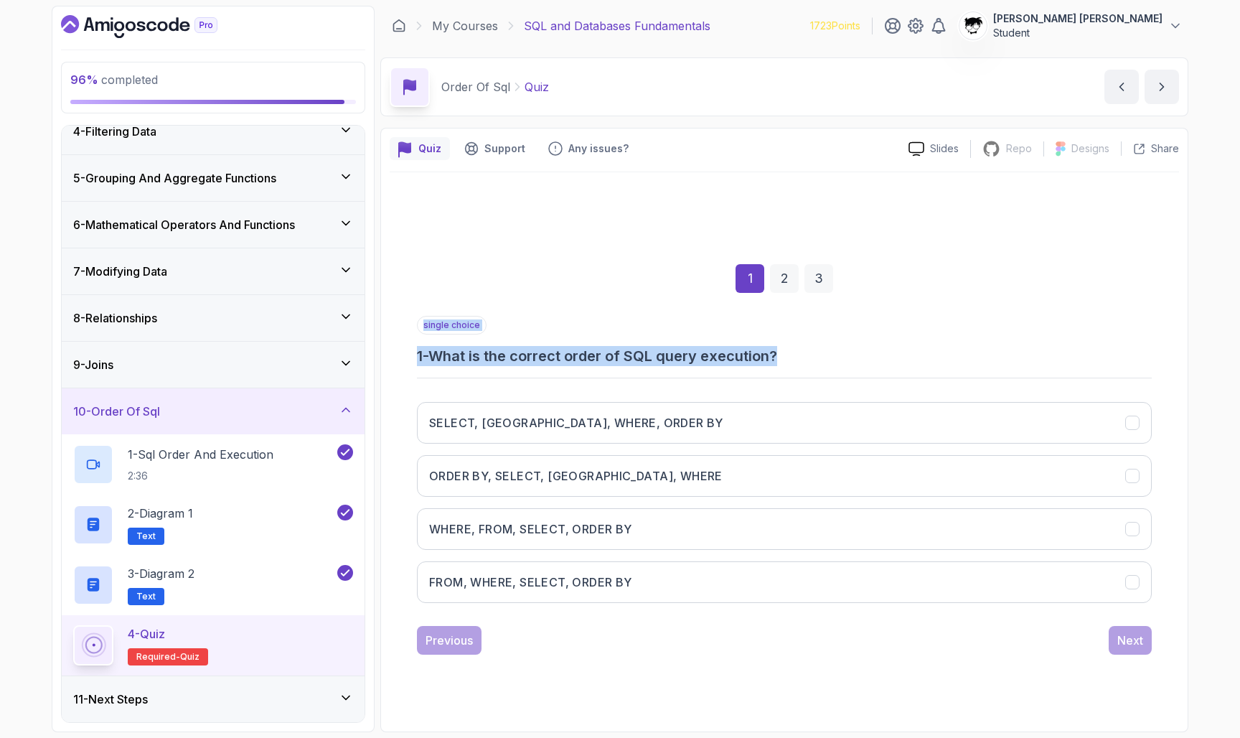
click at [617, 362] on h3 "1 - What is the correct order of SQL query execution?" at bounding box center [784, 356] width 735 height 20
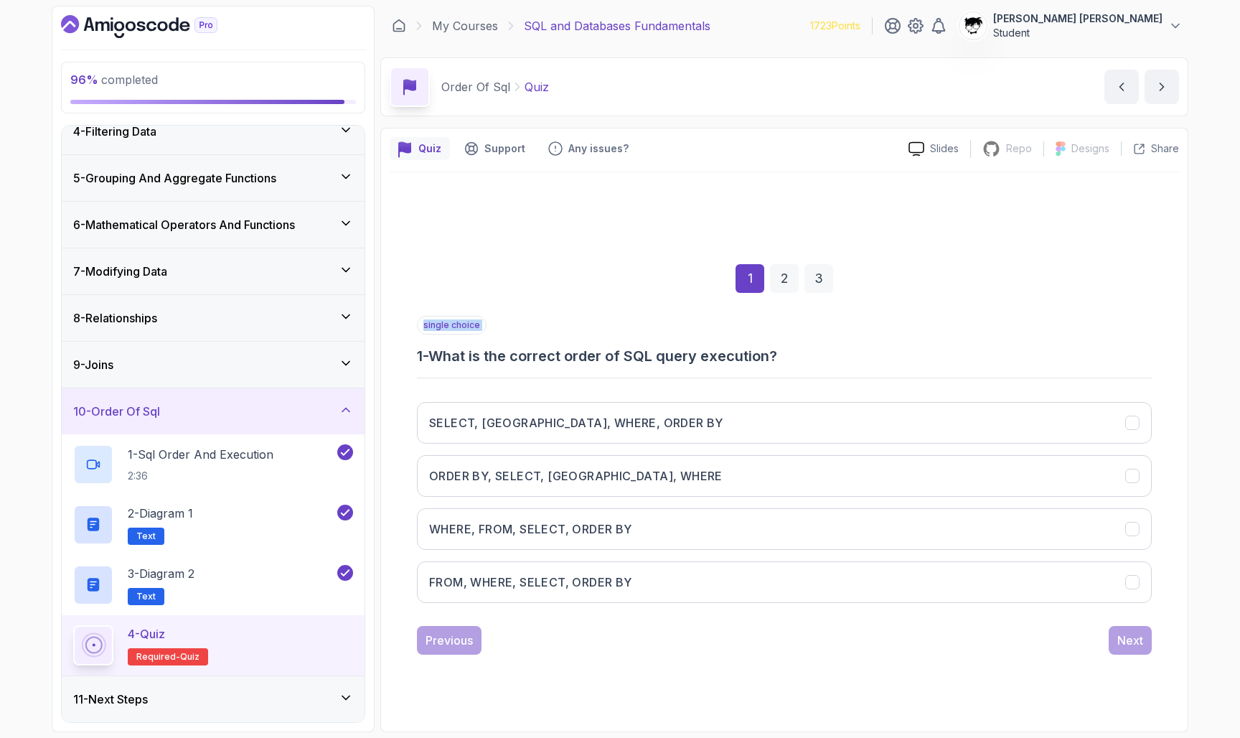
click at [617, 361] on h3 "1 - What is the correct order of SQL query execution?" at bounding box center [784, 356] width 735 height 20
click at [486, 586] on h3 "FROM, WHERE, SELECT, ORDER BY" at bounding box center [530, 581] width 203 height 17
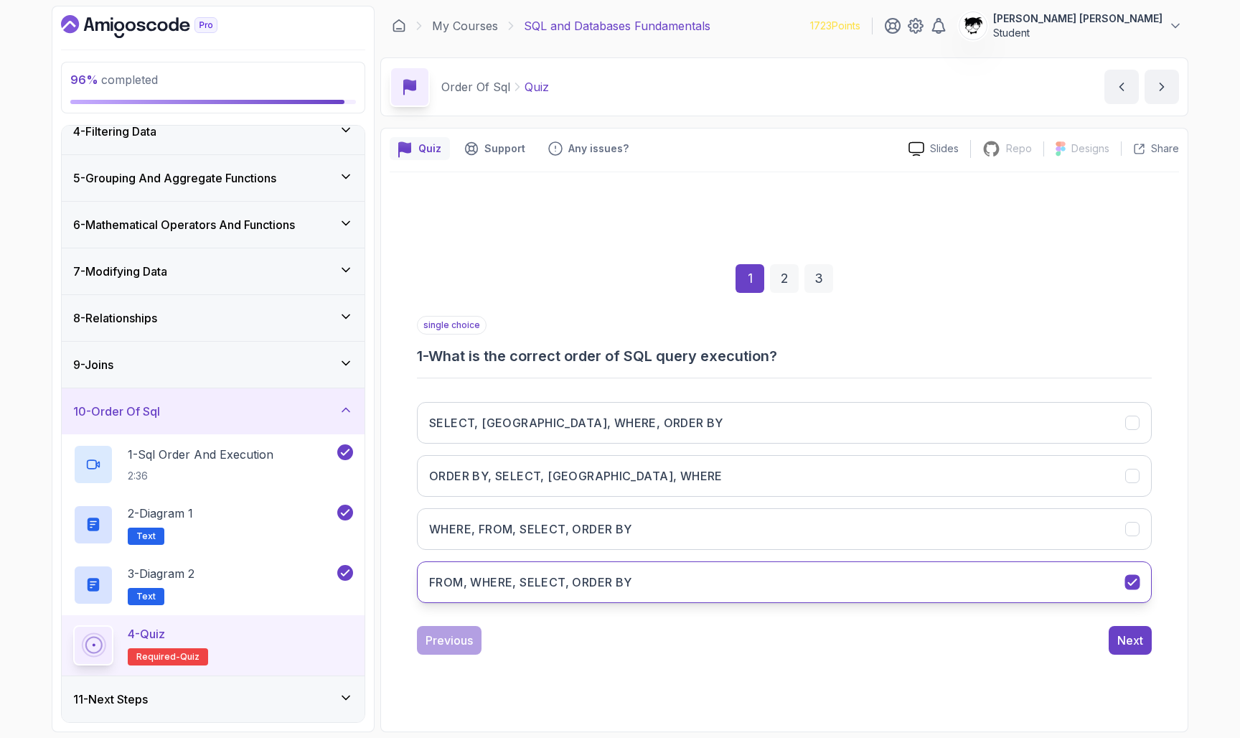
click at [617, 582] on h3 "FROM, WHERE, SELECT, ORDER BY" at bounding box center [530, 581] width 203 height 17
click at [617, 638] on div "Next" at bounding box center [1130, 640] width 26 height 17
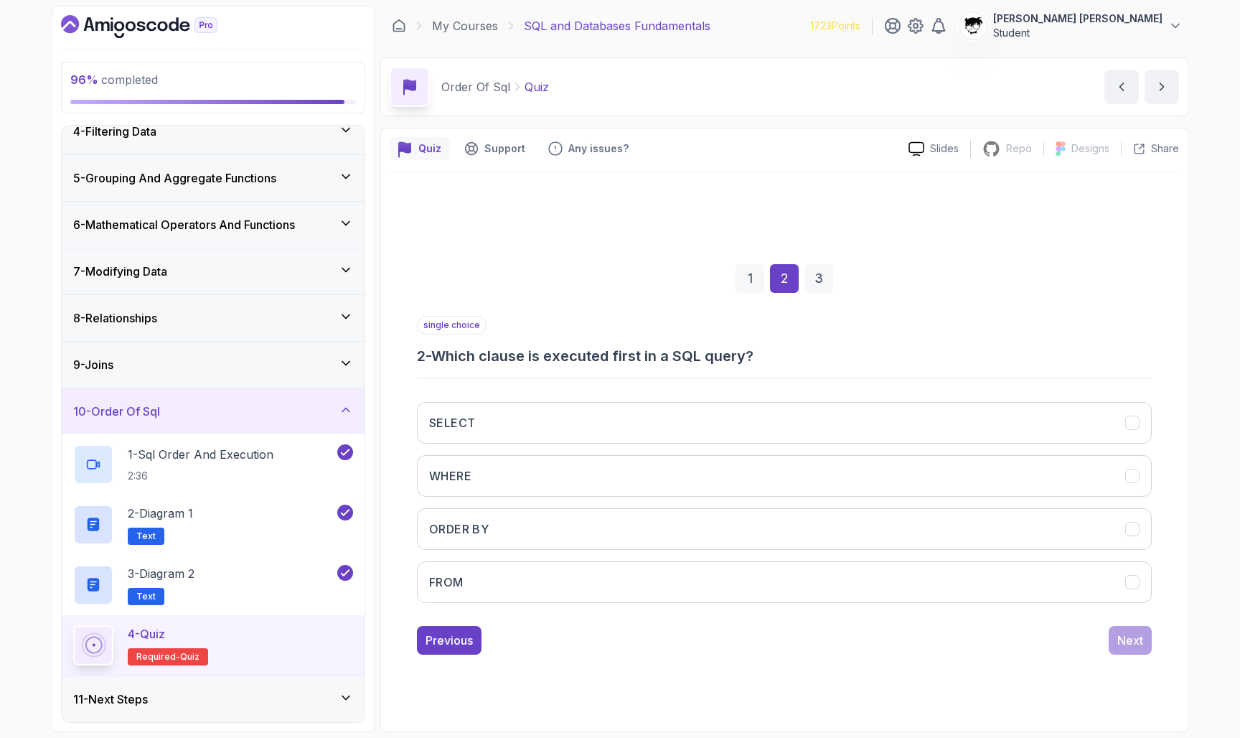
drag, startPoint x: 453, startPoint y: 365, endPoint x: 812, endPoint y: 365, distance: 359.5
click at [617, 365] on h3 "2 - Which clause is executed first in a SQL query?" at bounding box center [784, 356] width 735 height 20
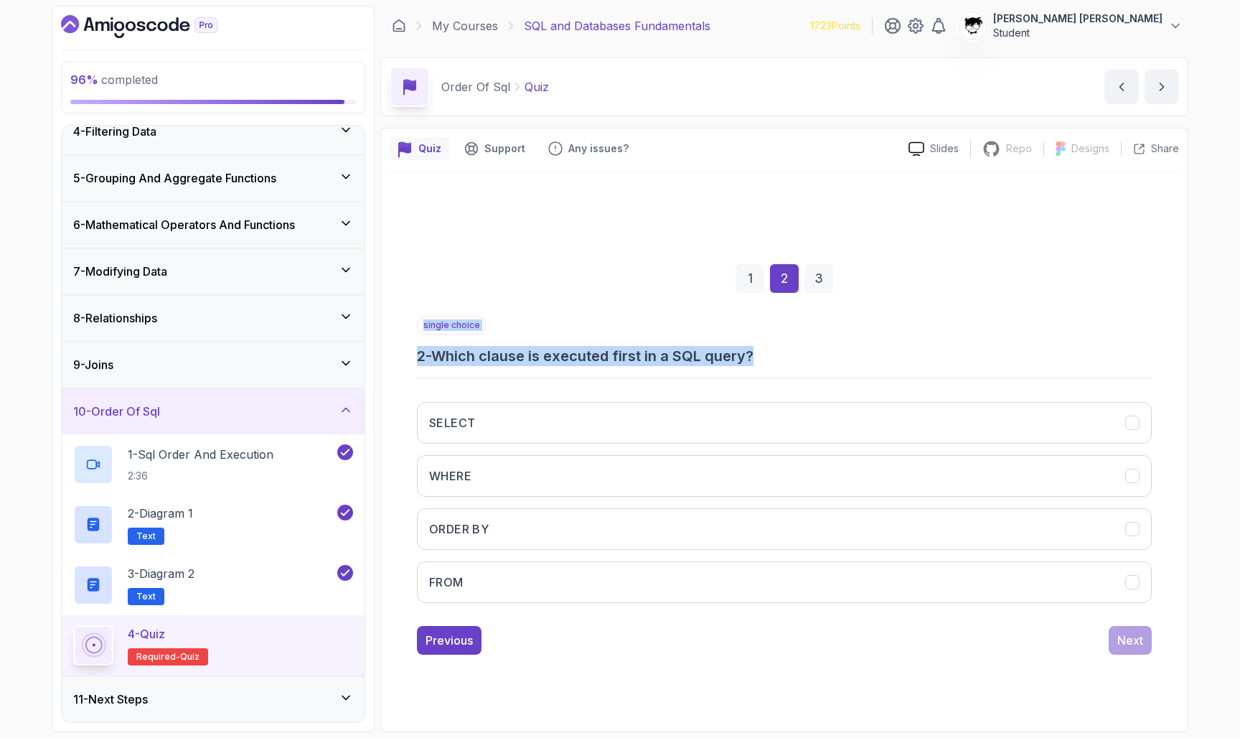
click at [617, 365] on h3 "2 - Which clause is executed first in a SQL query?" at bounding box center [784, 356] width 735 height 20
click at [617, 359] on h3 "2 - Which clause is executed first in a SQL query?" at bounding box center [784, 356] width 735 height 20
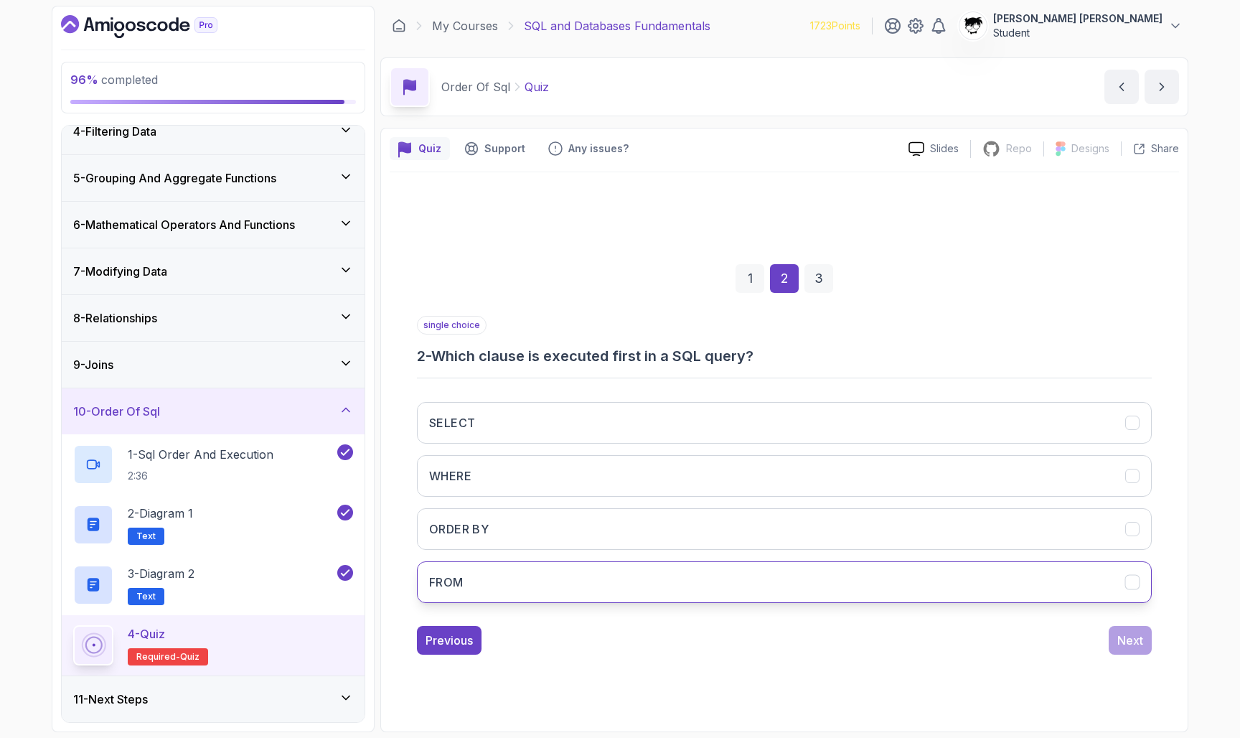
click at [497, 592] on button "FROM" at bounding box center [784, 582] width 735 height 42
click at [617, 629] on button "Next" at bounding box center [1130, 640] width 43 height 29
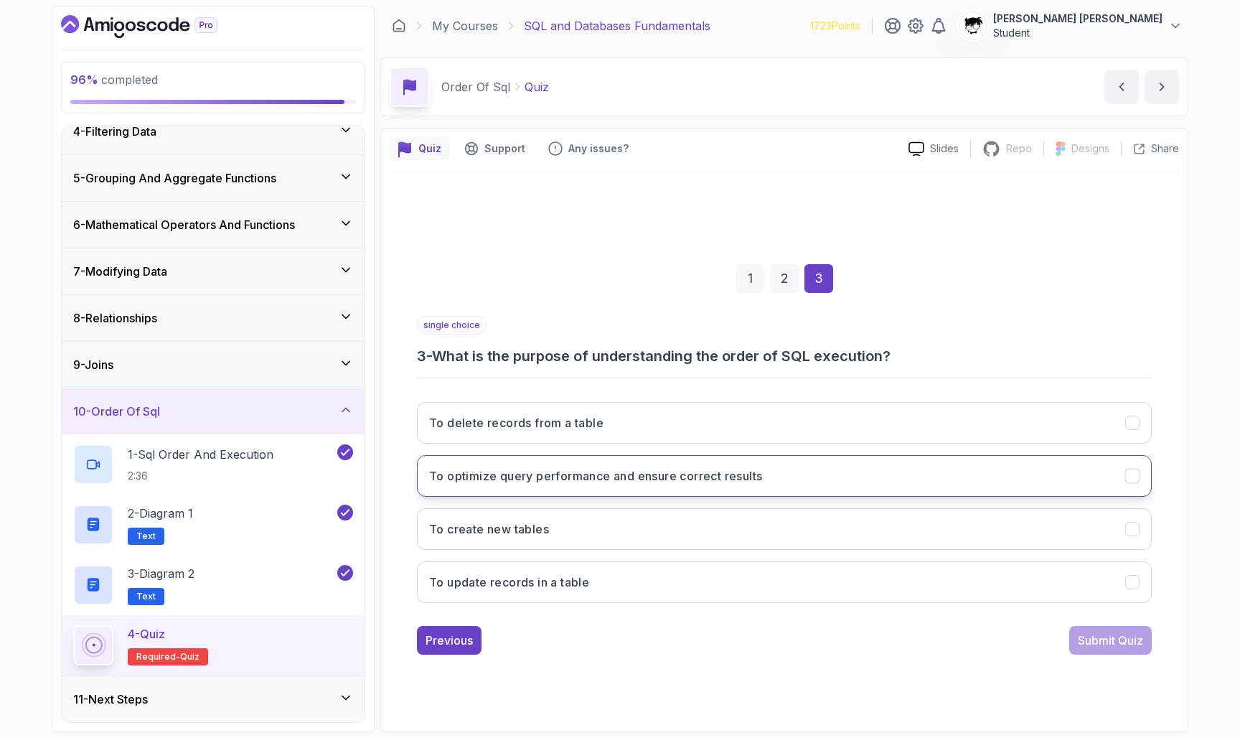
click at [617, 466] on button "To optimize query performance and ensure correct results" at bounding box center [784, 476] width 735 height 42
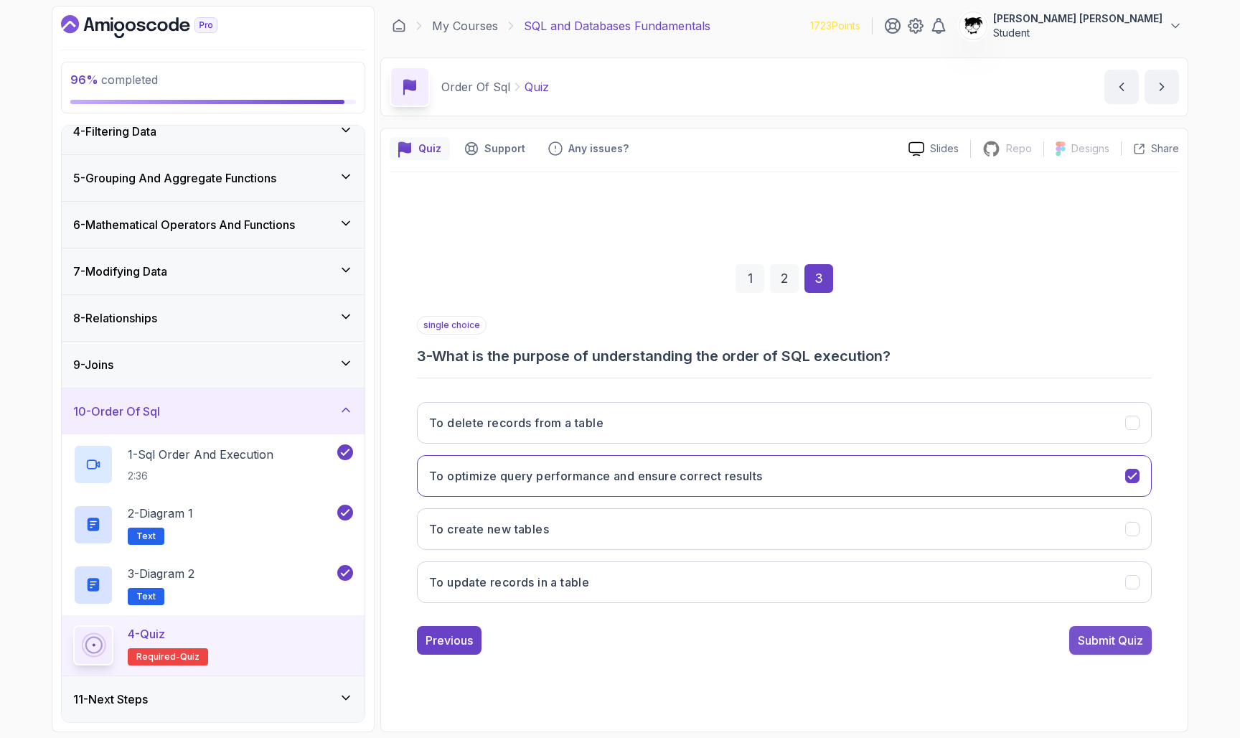
click at [617, 642] on button "Submit Quiz" at bounding box center [1110, 640] width 83 height 29
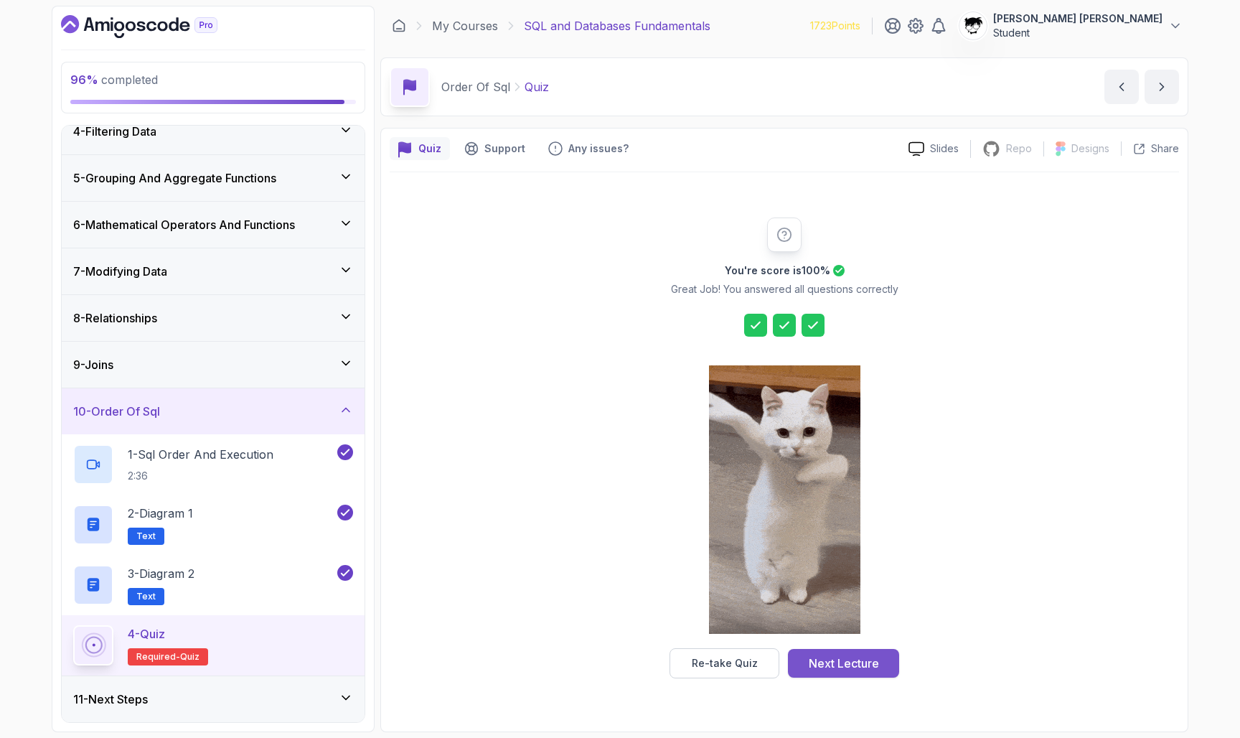
click at [617, 654] on div "Next Lecture" at bounding box center [844, 662] width 70 height 17
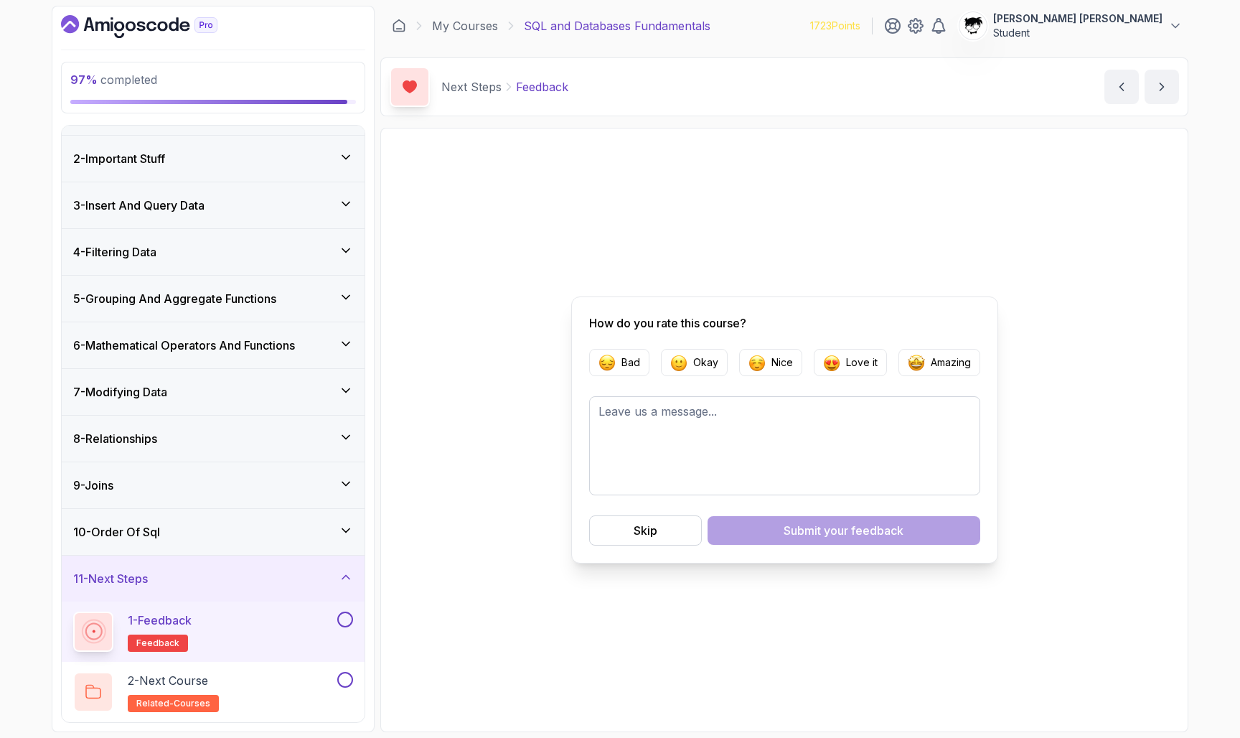
scroll to position [37, 0]
click at [617, 370] on button "Amazing" at bounding box center [939, 362] width 82 height 27
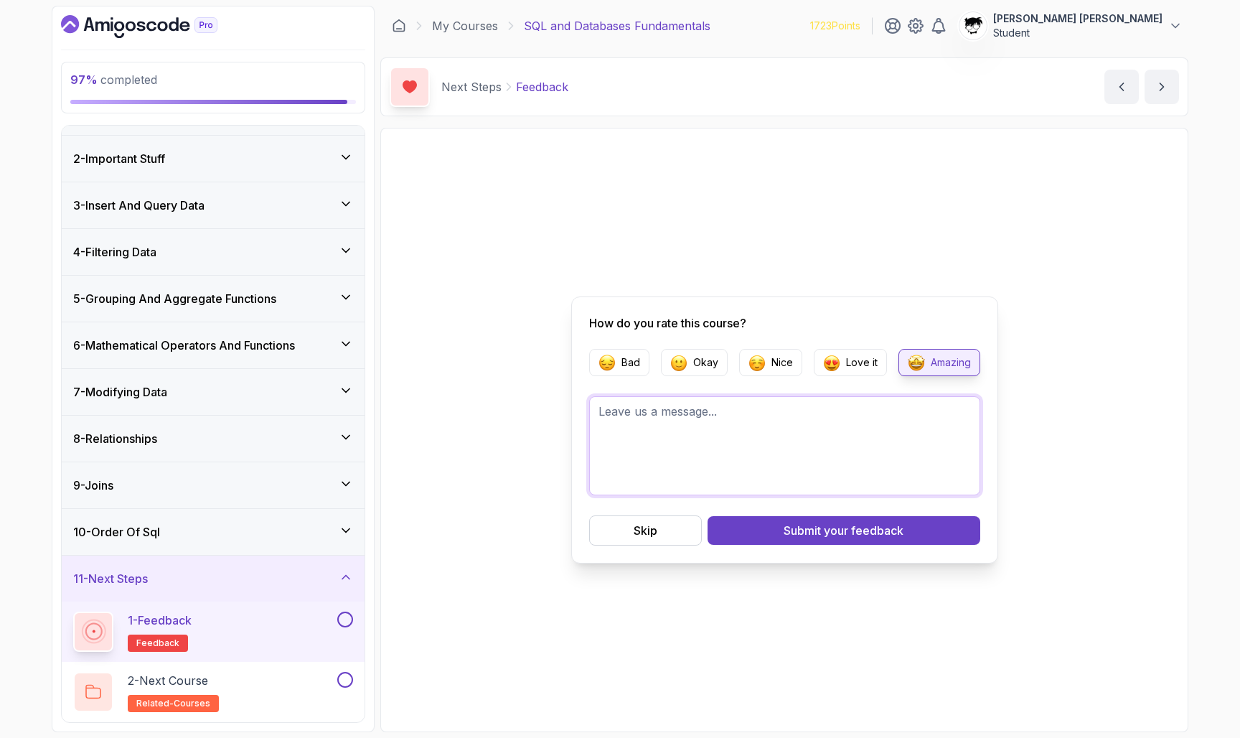
click at [617, 470] on textarea at bounding box center [784, 445] width 391 height 99
type textarea "Amazing SQL and database course. I feel now I understand the Join very well. Th…"
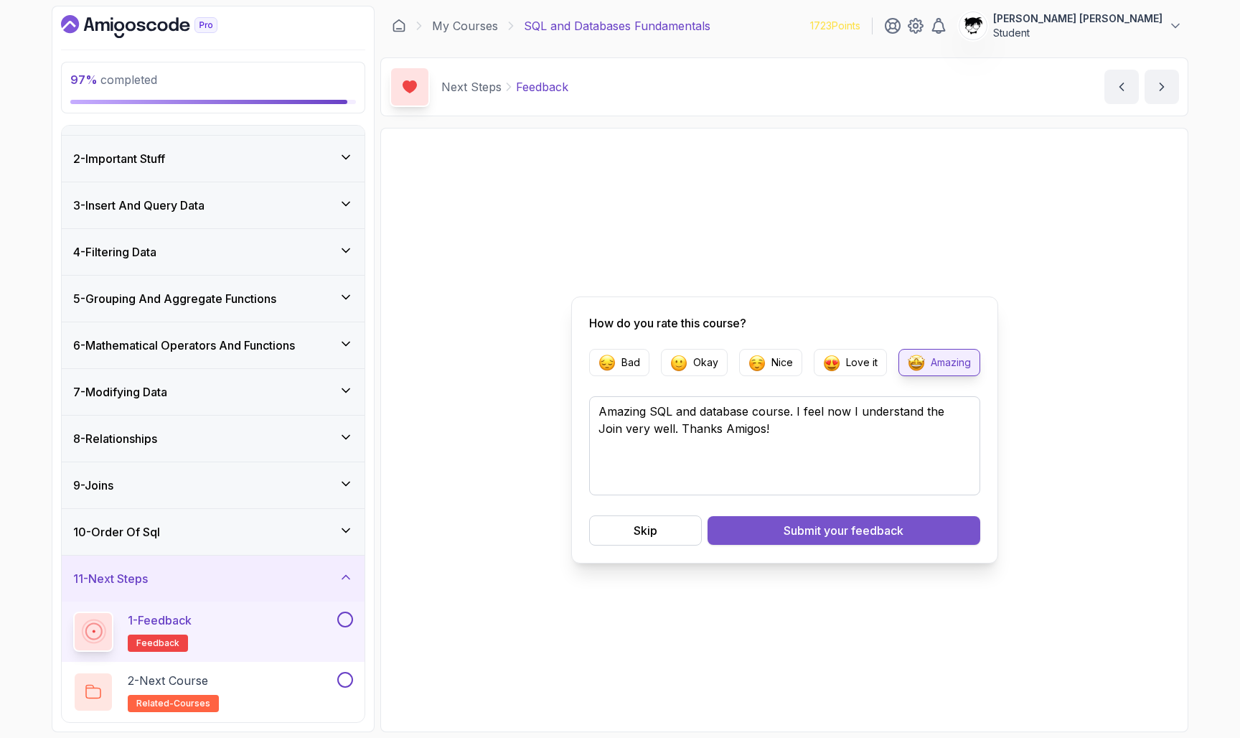
click at [617, 529] on span "your feedback" at bounding box center [864, 530] width 80 height 17
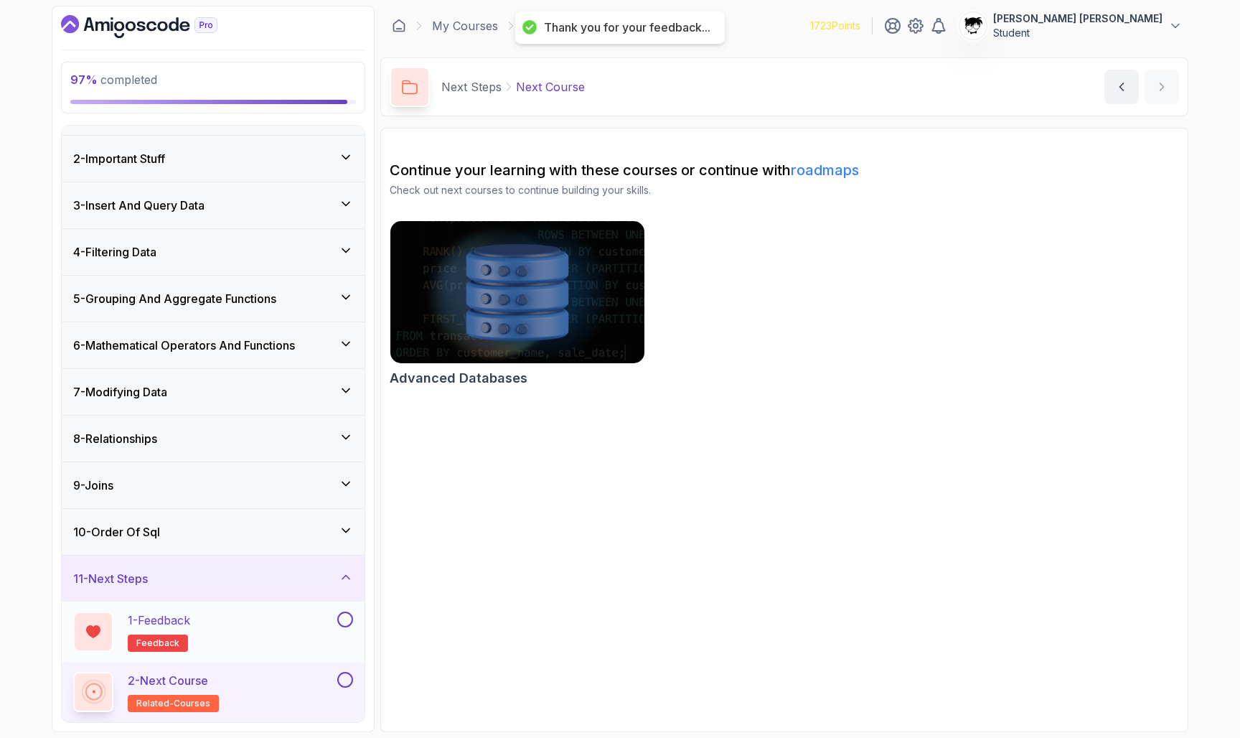
click at [342, 624] on button at bounding box center [345, 619] width 16 height 16
click at [344, 675] on button at bounding box center [345, 680] width 16 height 16
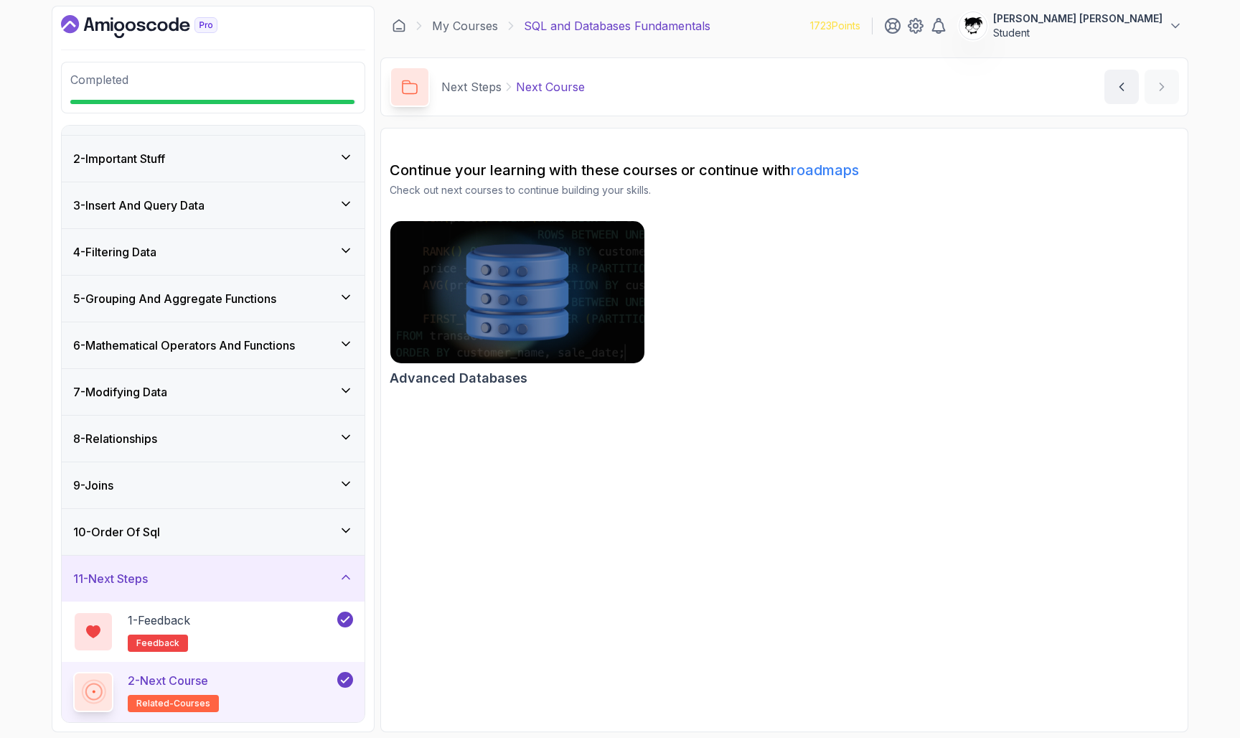
scroll to position [32, 0]
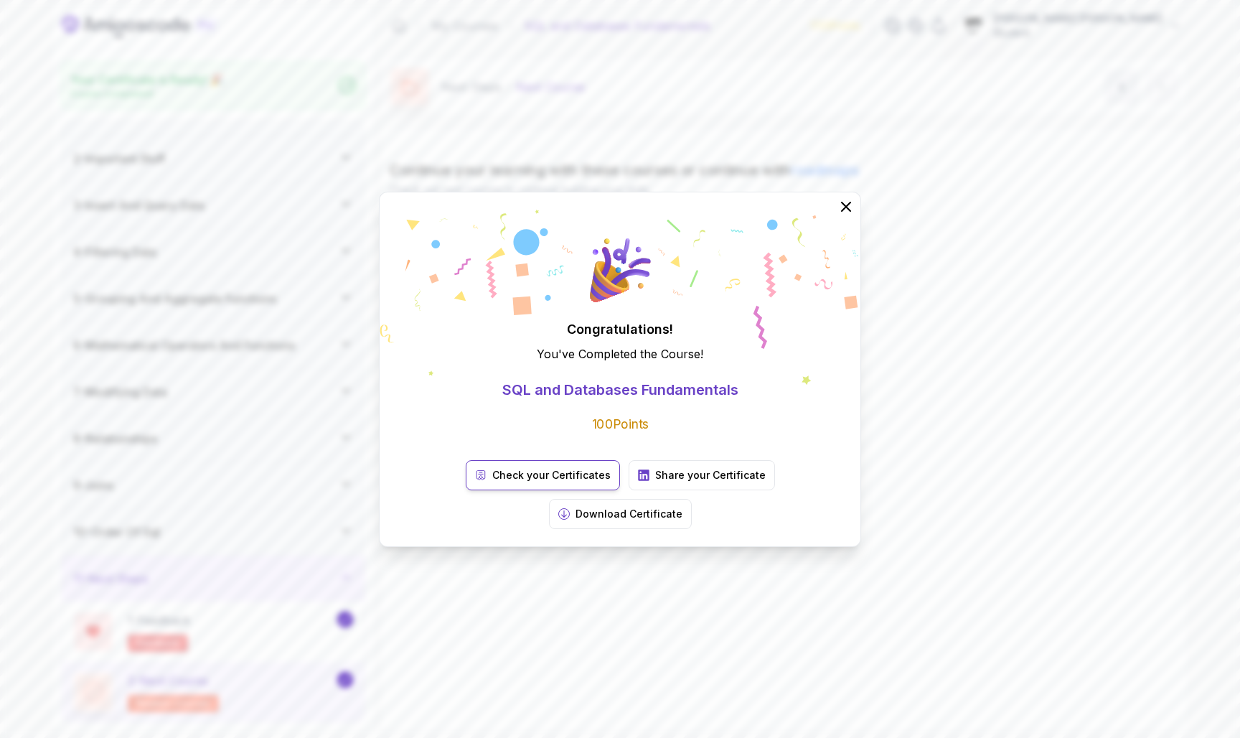
click at [515, 490] on link "Check your Certificates" at bounding box center [543, 475] width 154 height 30
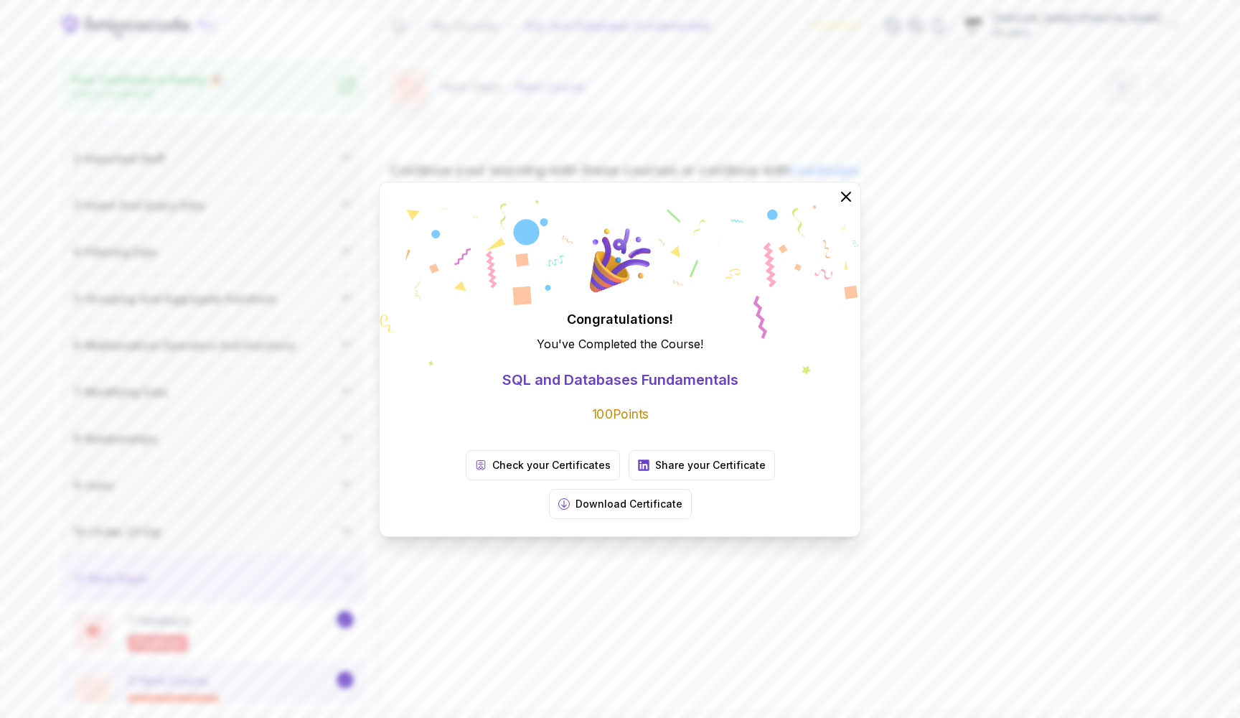
click at [617, 227] on div "Congratulations! You've Completed the Course ! SQL and Databases Fundamentals 1…" at bounding box center [620, 359] width 1240 height 718
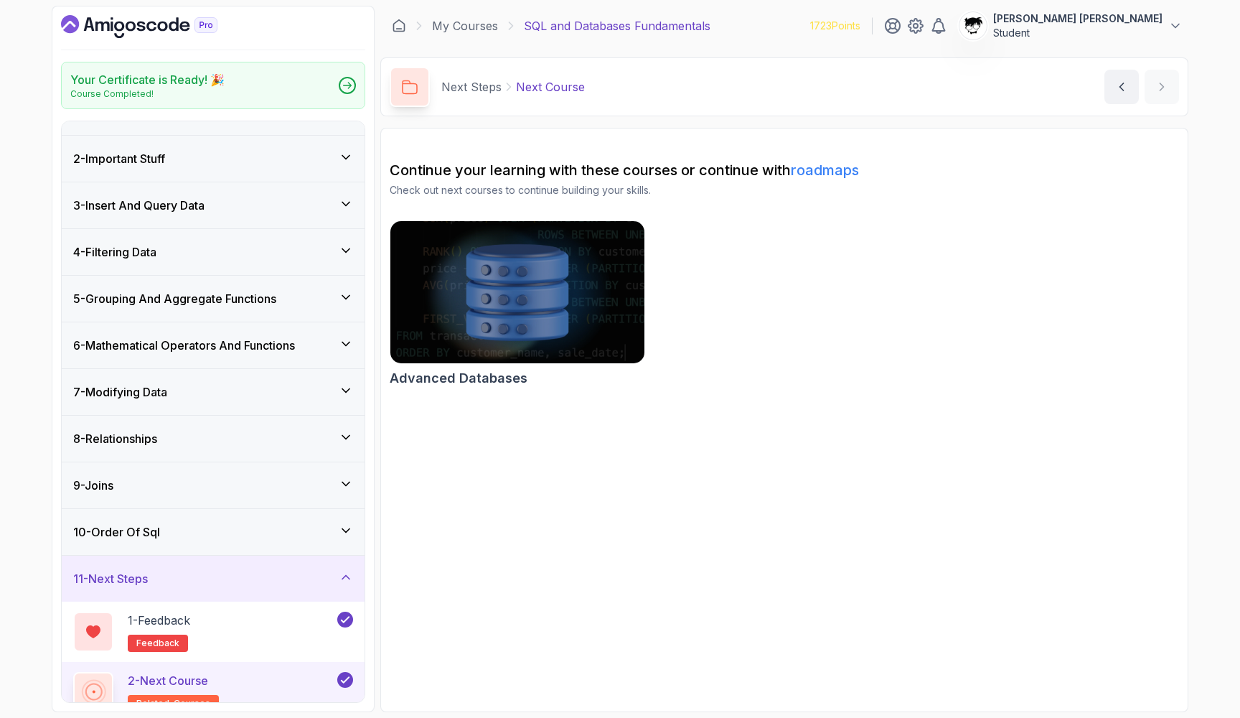
click at [617, 45] on div "My Courses SQL and Databases Fundamentals 1723 Points [PERSON_NAME] [PERSON_NAM…" at bounding box center [784, 26] width 808 height 40
click at [617, 26] on p "Student" at bounding box center [1077, 33] width 169 height 14
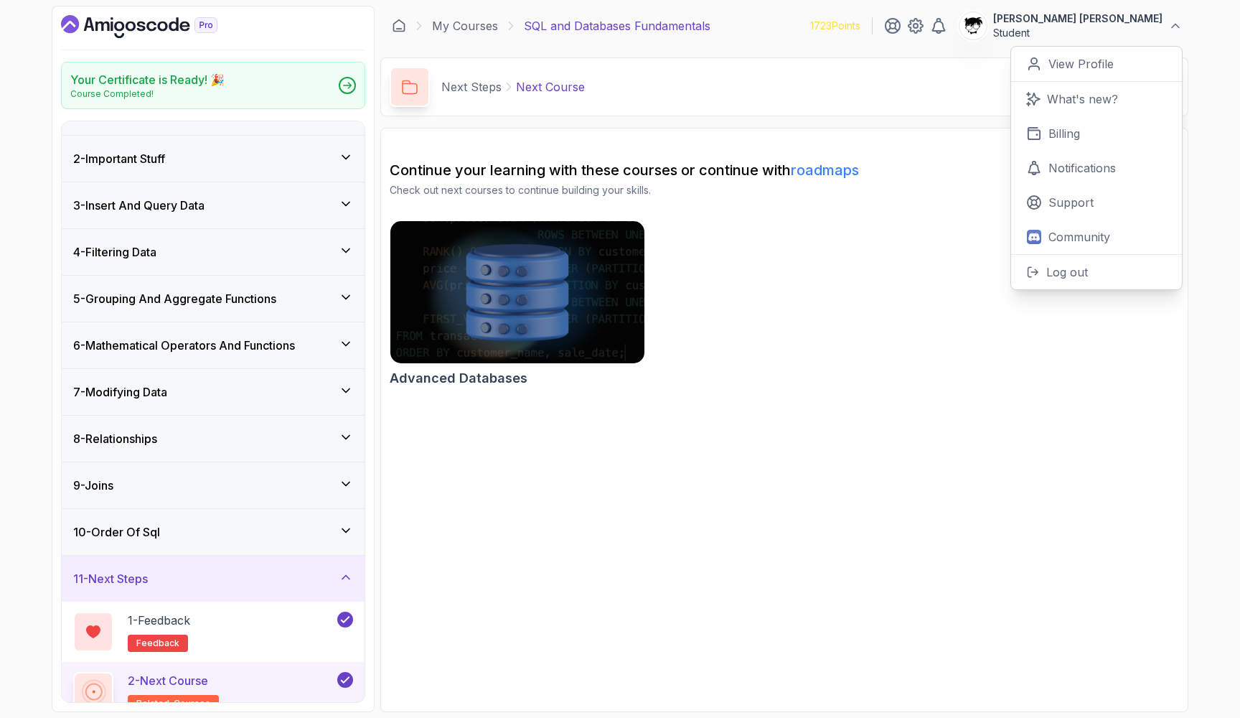
click at [617, 243] on div "Advanced Databases" at bounding box center [784, 306] width 789 height 172
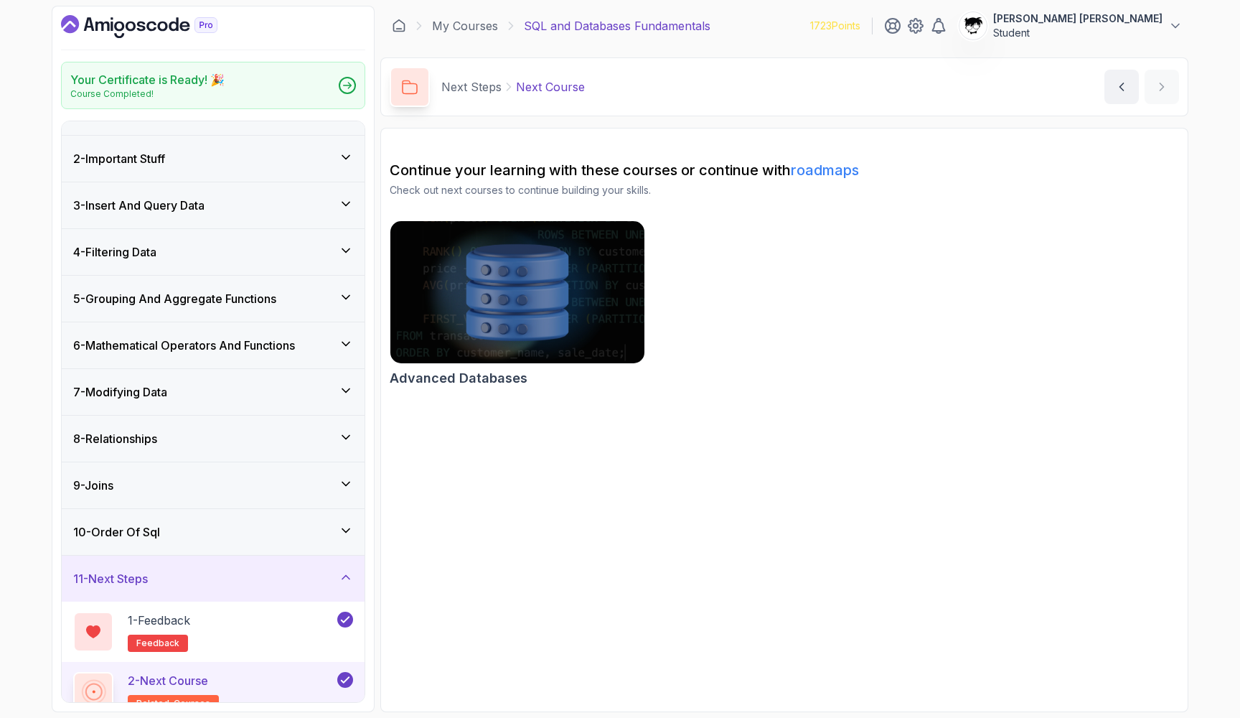
click at [67, 32] on icon "Dashboard" at bounding box center [70, 24] width 18 height 18
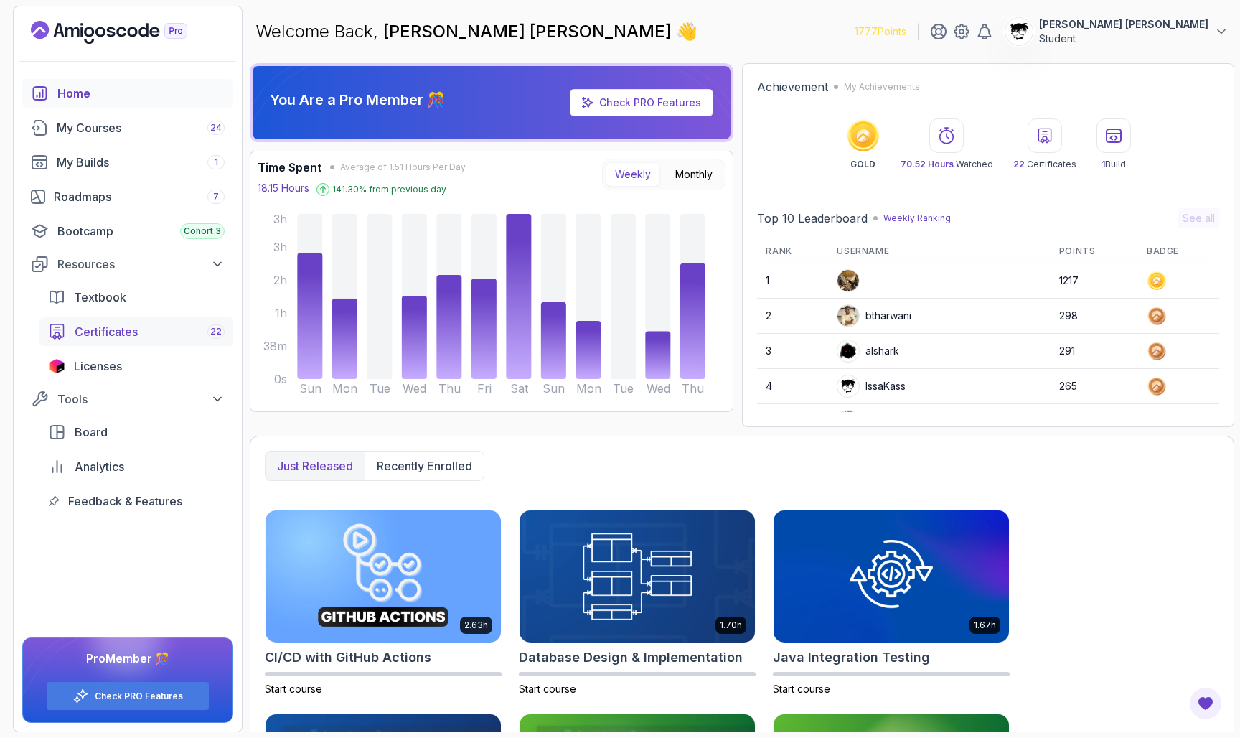
click at [96, 339] on span "Certificates" at bounding box center [106, 331] width 63 height 17
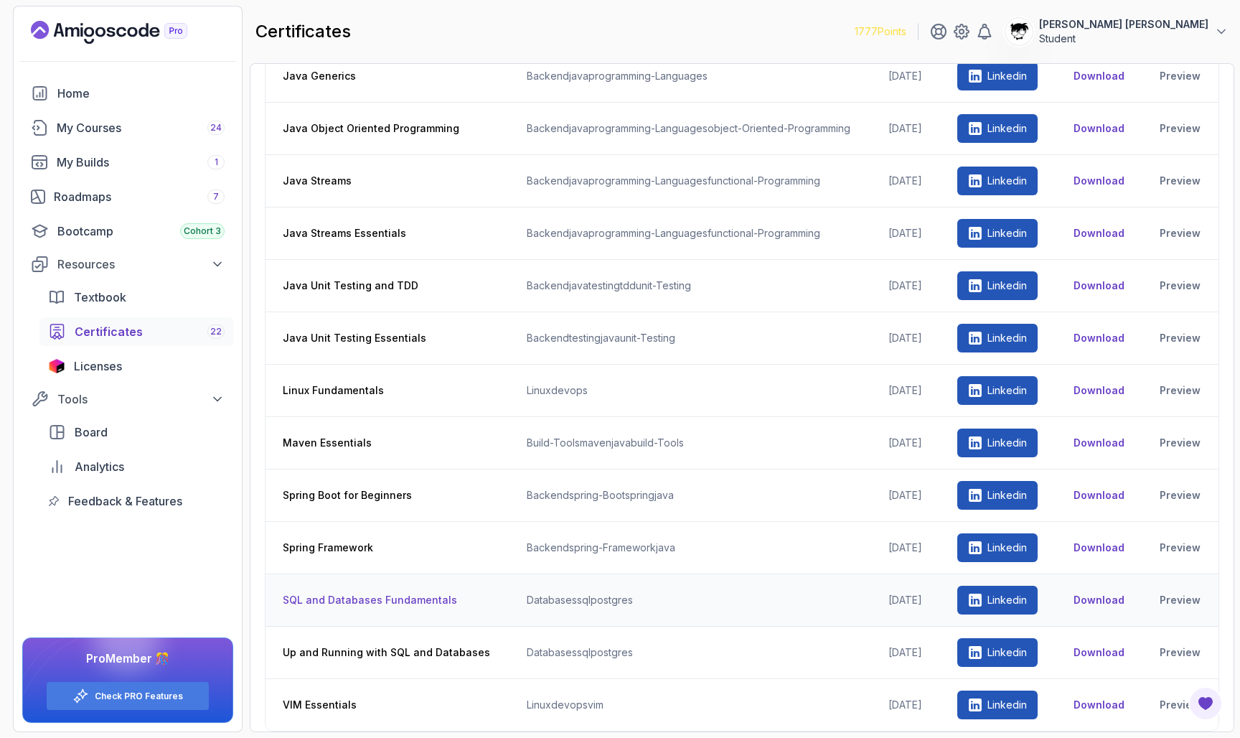
click at [572, 610] on td "databases sql postgres" at bounding box center [691, 600] width 362 height 52
click at [544, 639] on td "databases sql postgres" at bounding box center [691, 653] width 362 height 52
click at [617, 603] on p "Linkedin" at bounding box center [1006, 600] width 39 height 14
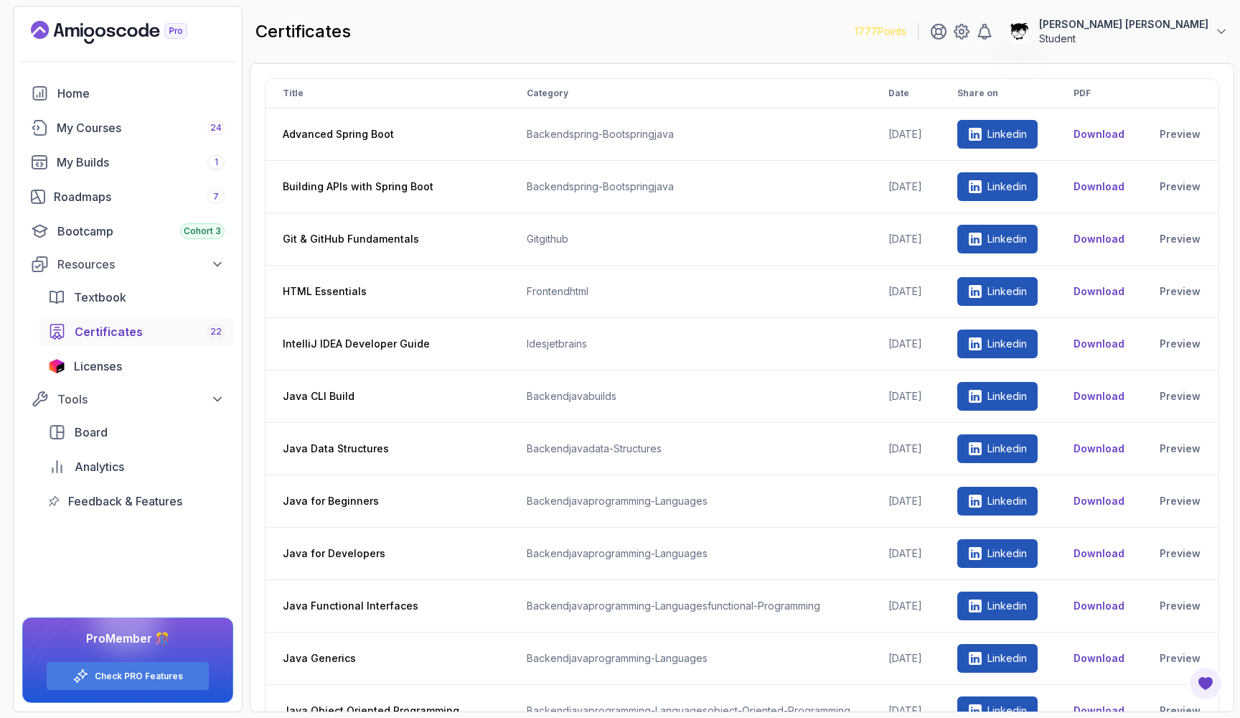
click at [617, 97] on th "Share on" at bounding box center [998, 93] width 116 height 29
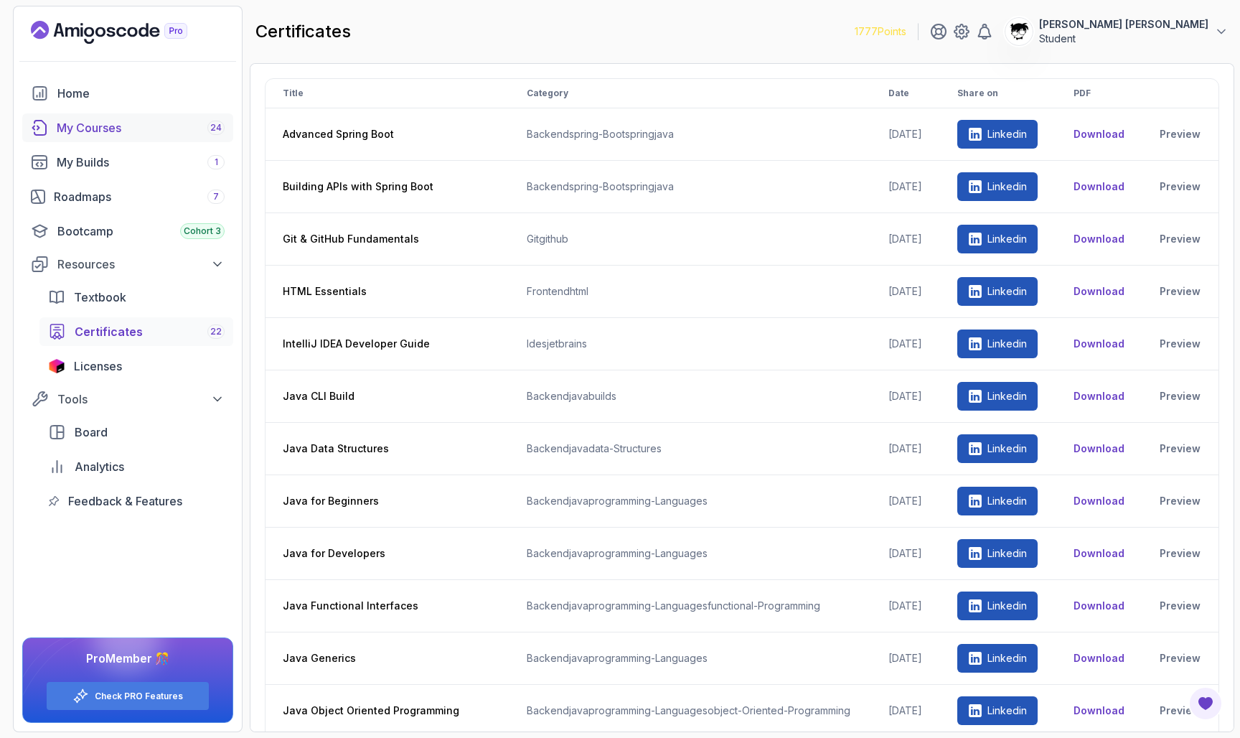
click at [94, 123] on div "My Courses 24" at bounding box center [141, 127] width 168 height 17
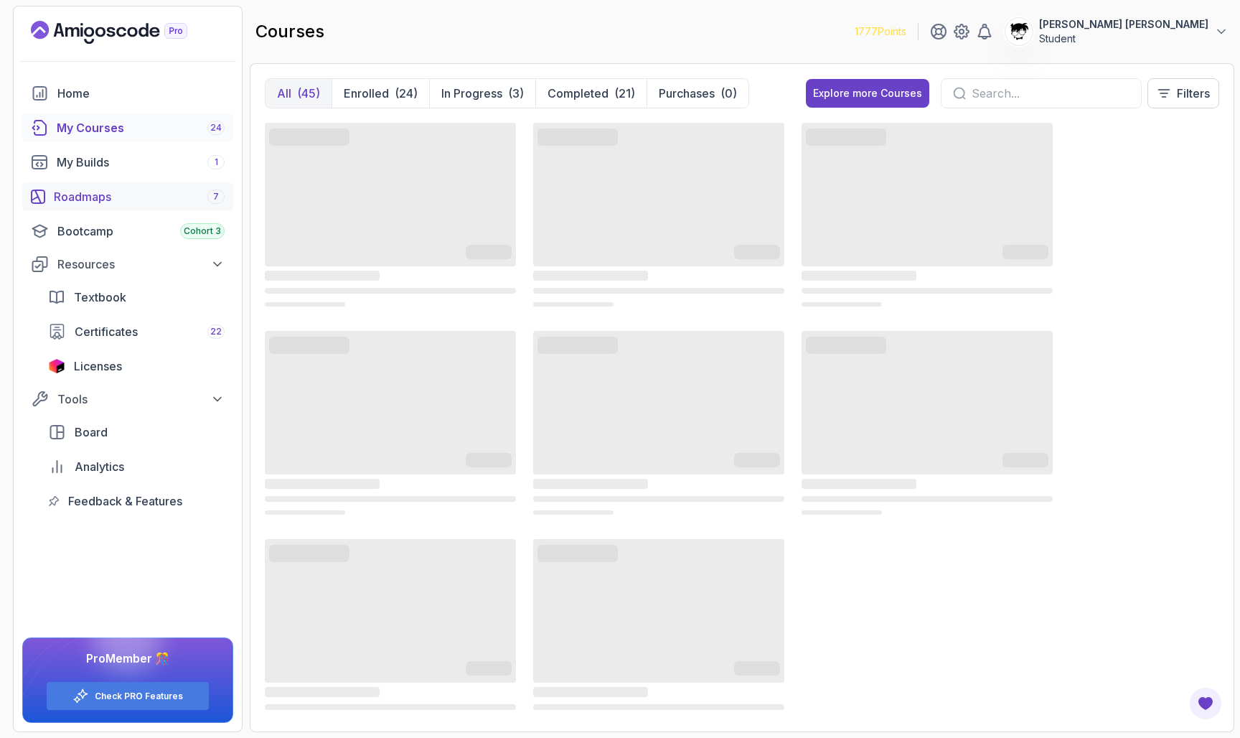
click at [70, 201] on div "Roadmaps 7" at bounding box center [139, 196] width 171 height 17
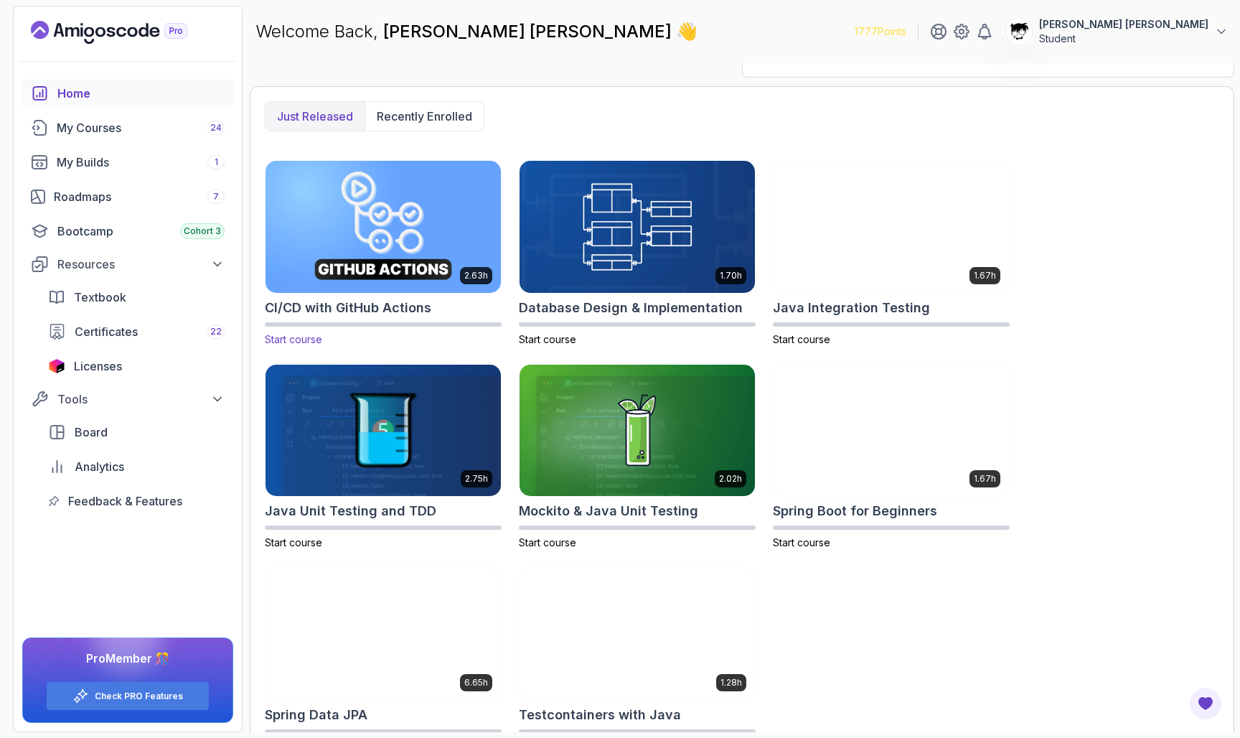
scroll to position [319, 0]
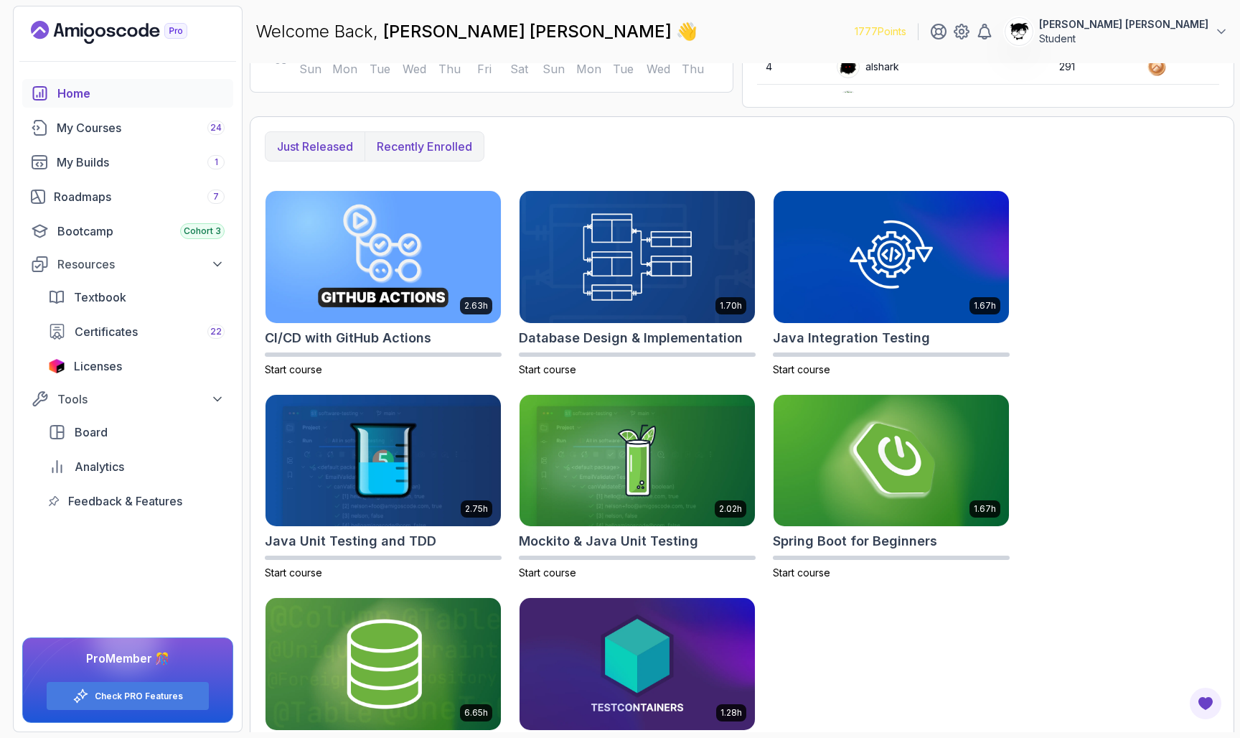
click at [412, 156] on button "Recently enrolled" at bounding box center [424, 146] width 119 height 29
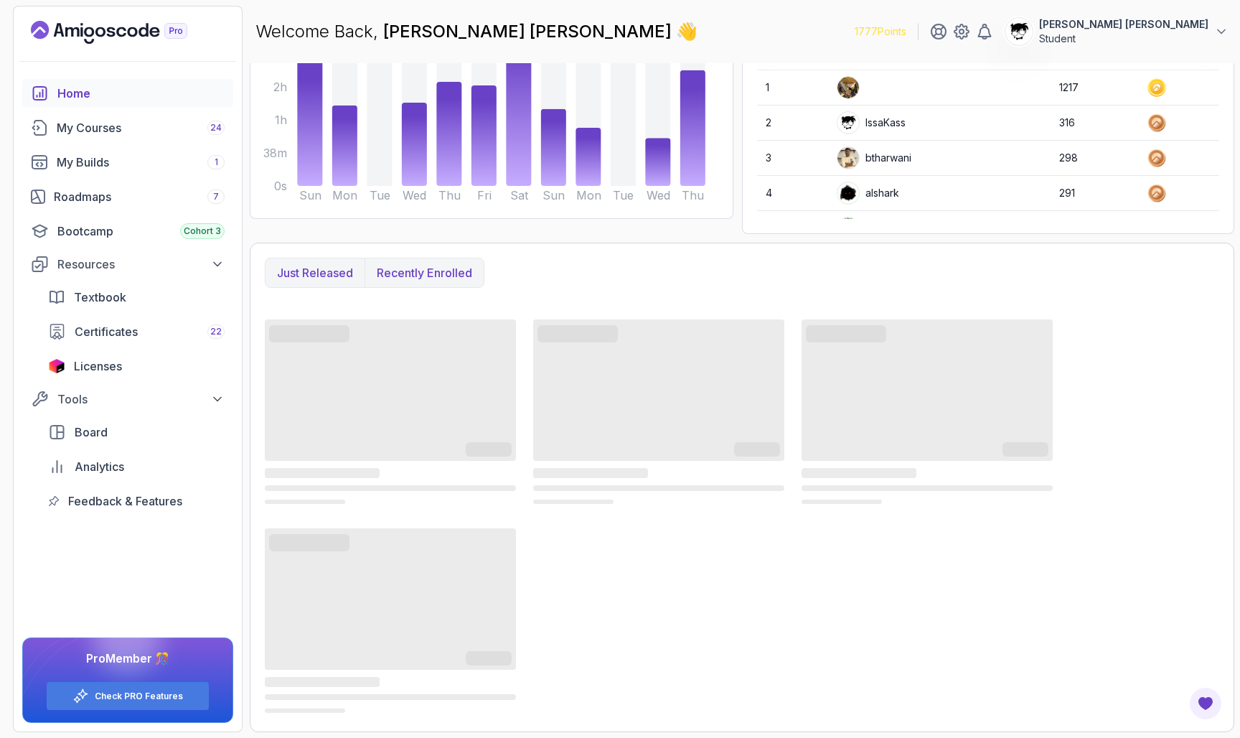
click at [299, 274] on p "Just released" at bounding box center [315, 272] width 76 height 17
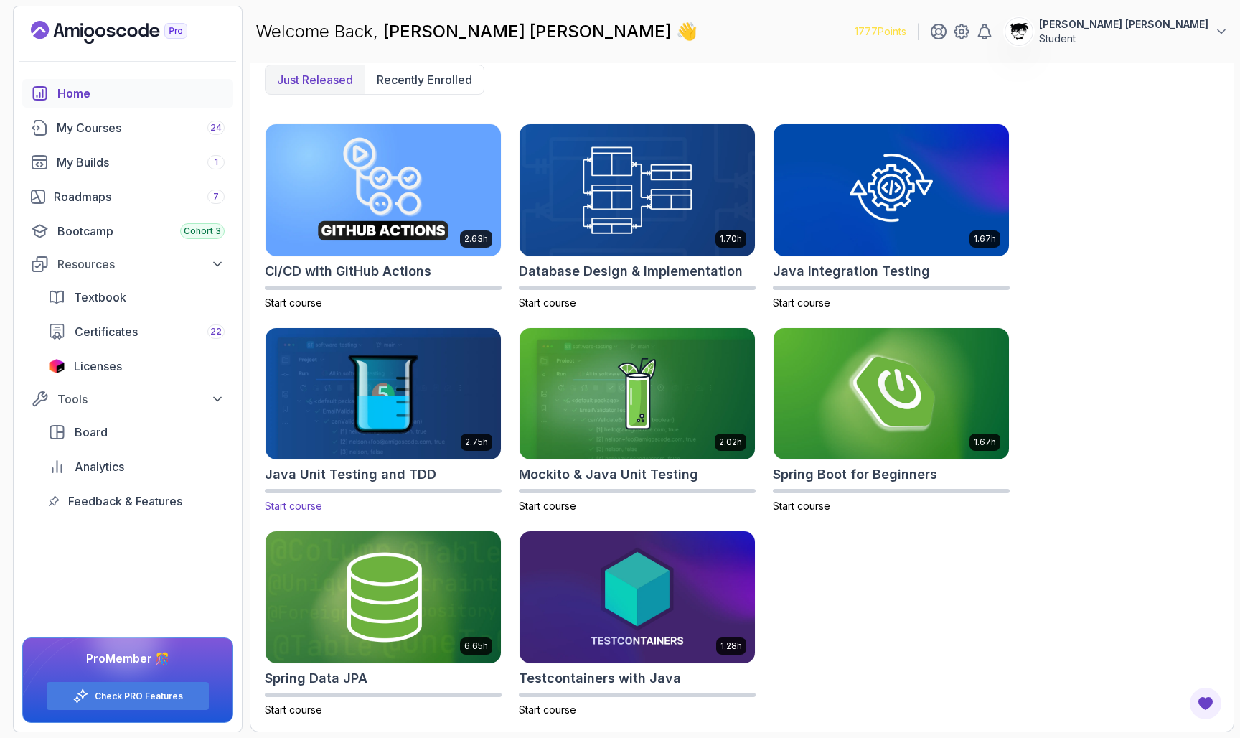
scroll to position [386, 0]
click at [66, 134] on div "My Courses 24" at bounding box center [141, 127] width 168 height 17
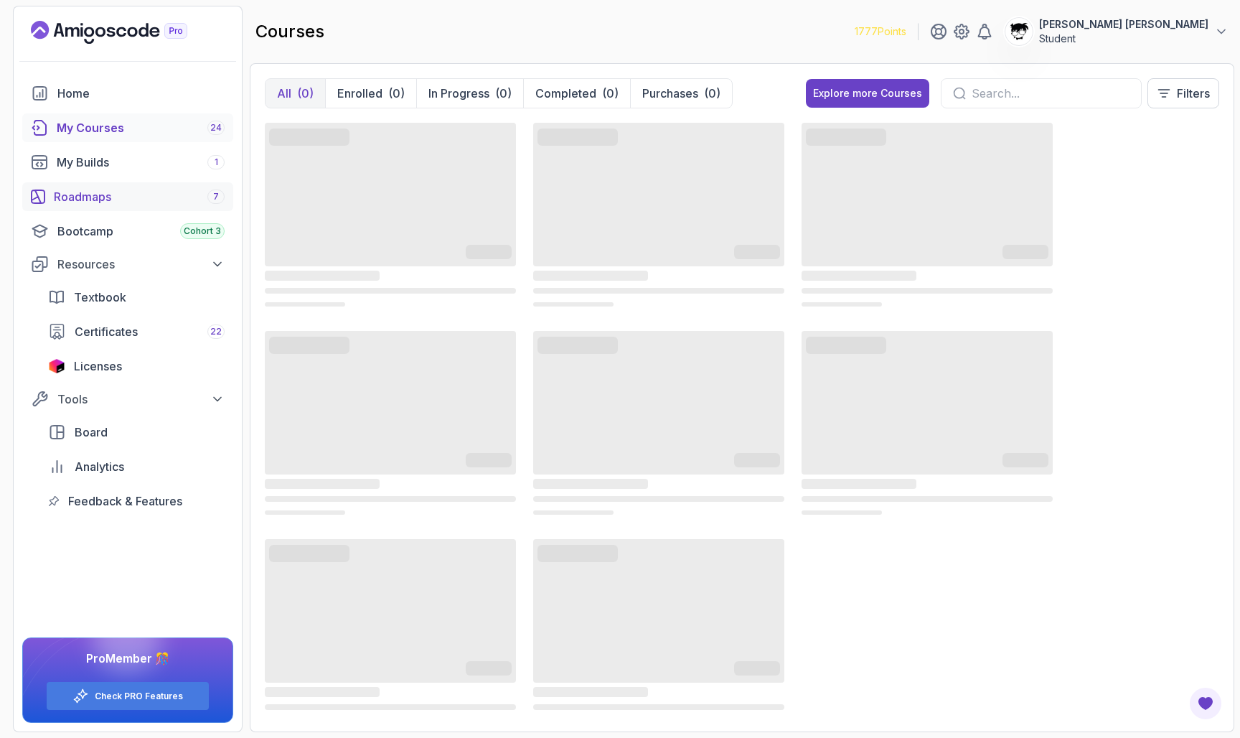
click at [92, 197] on div "Roadmaps 7" at bounding box center [139, 196] width 171 height 17
